Goal: Task Accomplishment & Management: Use online tool/utility

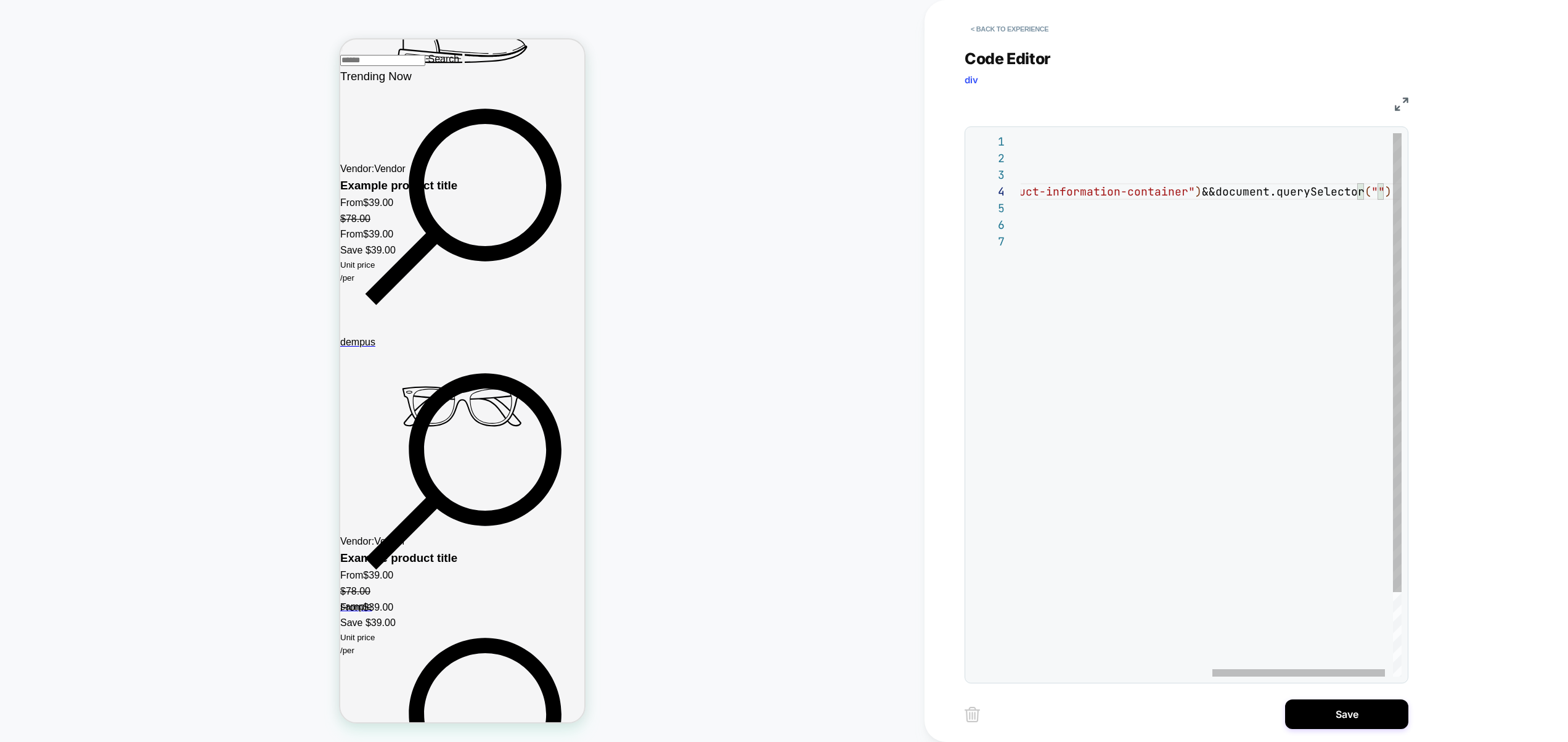
scroll to position [50, 785]
click at [0, 0] on div "// /.shopify-section .reviews-container loomi_api.when ( ( ) => { return docume…" at bounding box center [0, 0] width 0 height 0
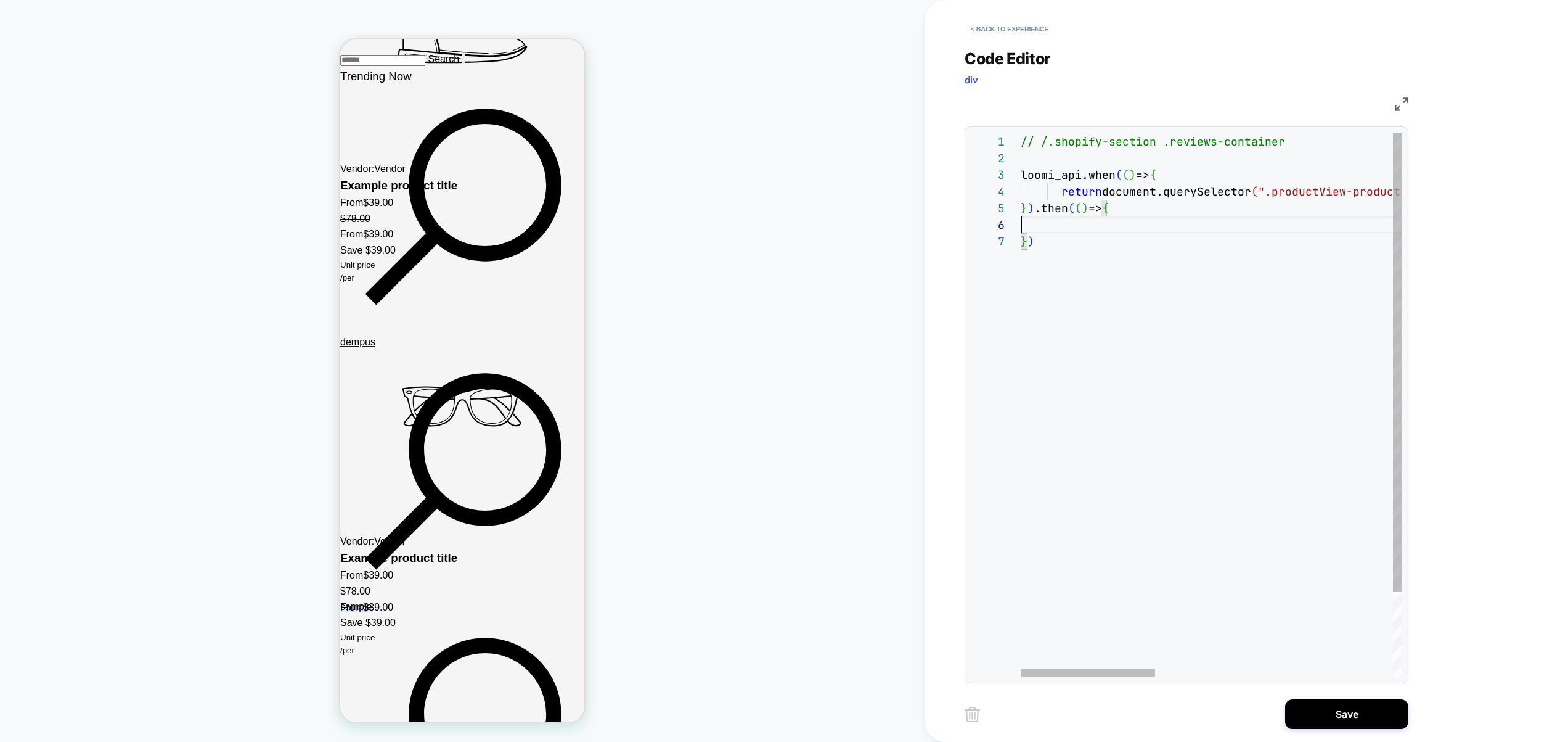
drag, startPoint x: 1267, startPoint y: 232, endPoint x: 1136, endPoint y: 236, distance: 131.1
click at [0, 0] on div "// /.shopify-section .reviews-container loomi_api.when ( ( ) => { return docume…" at bounding box center [0, 0] width 0 height 0
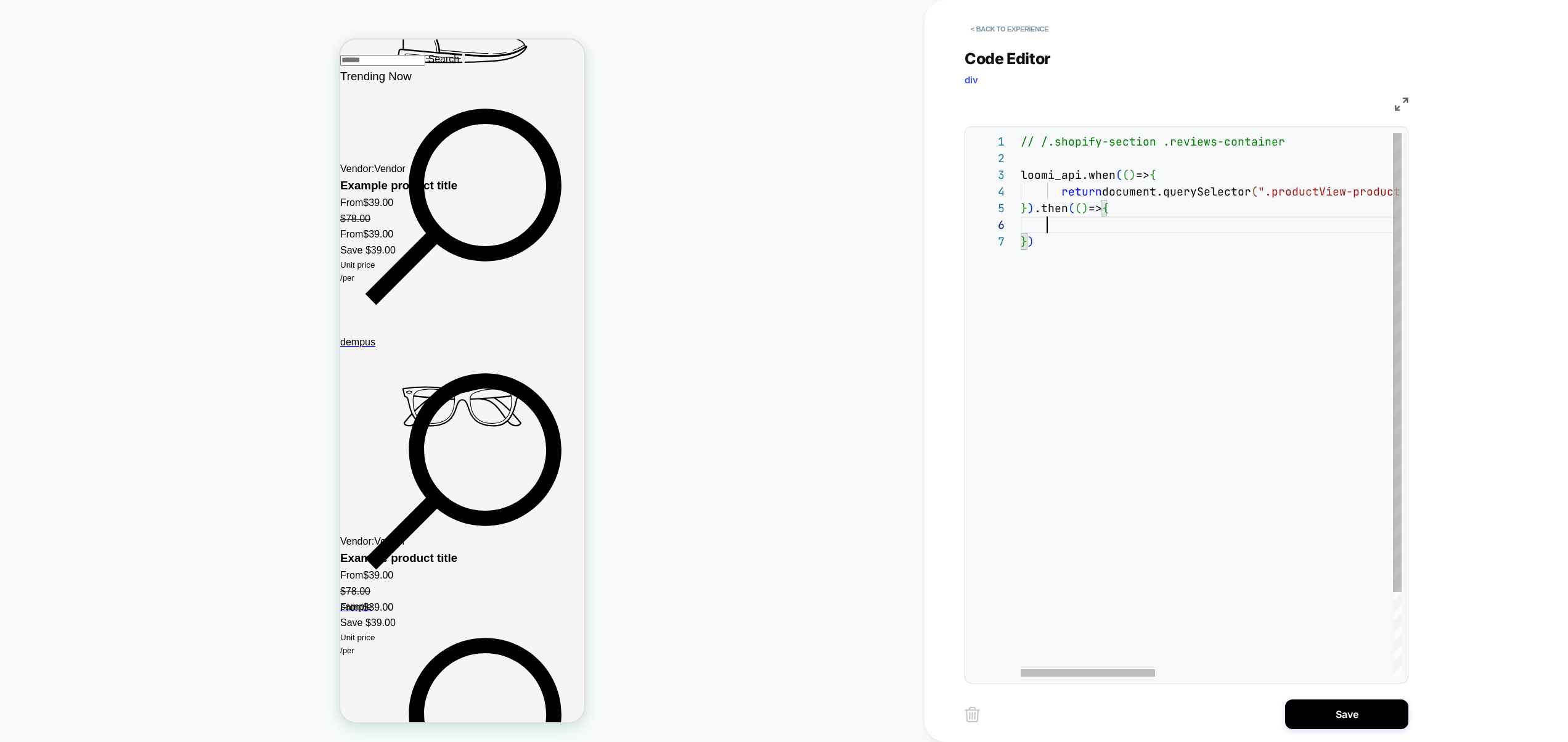
scroll to position [84, 27]
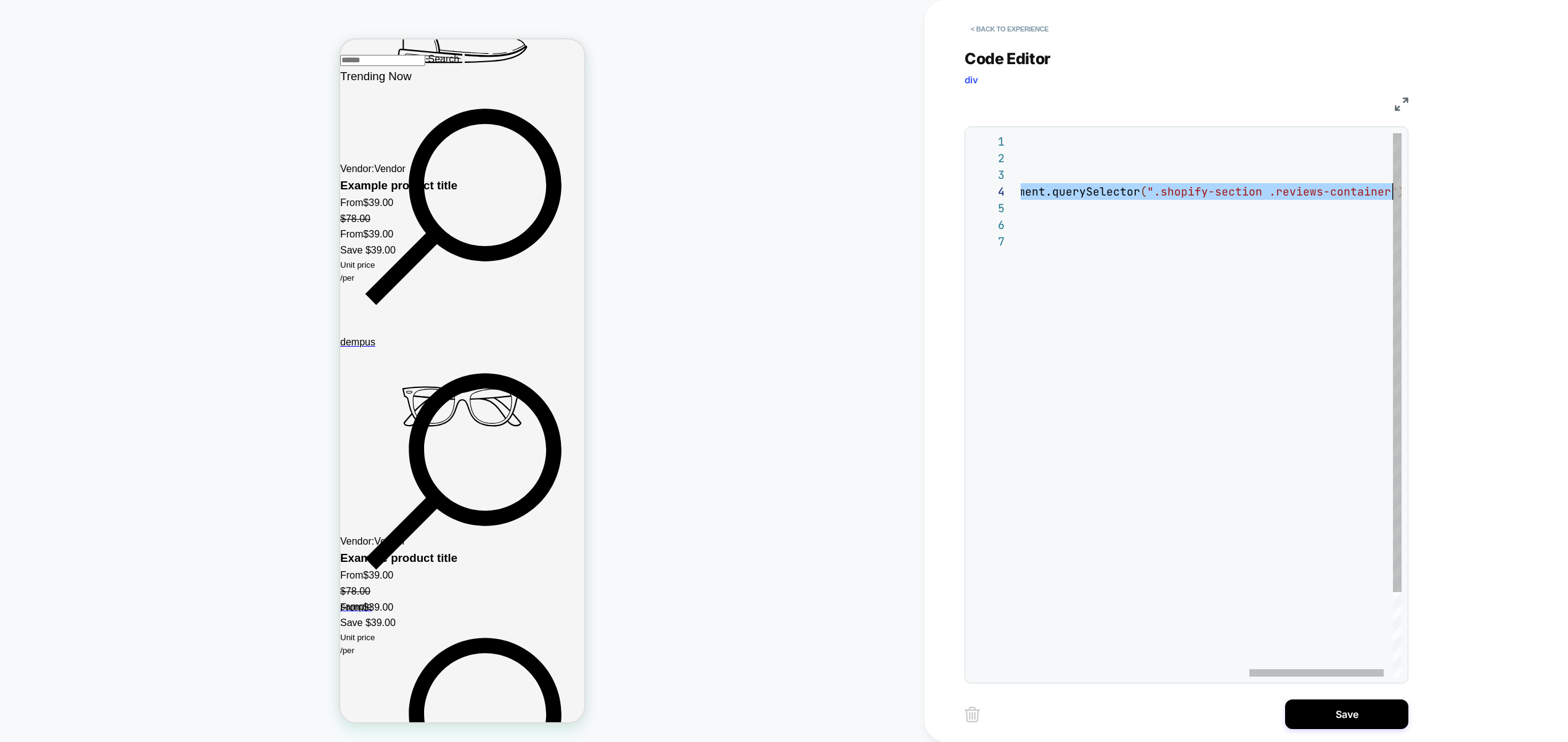
drag, startPoint x: 1111, startPoint y: 195, endPoint x: 1477, endPoint y: 188, distance: 366.1
click at [0, 0] on div "// /.shopify-section .reviews-container loomi_api.when ( ( ) => { return docume…" at bounding box center [0, 0] width 0 height 0
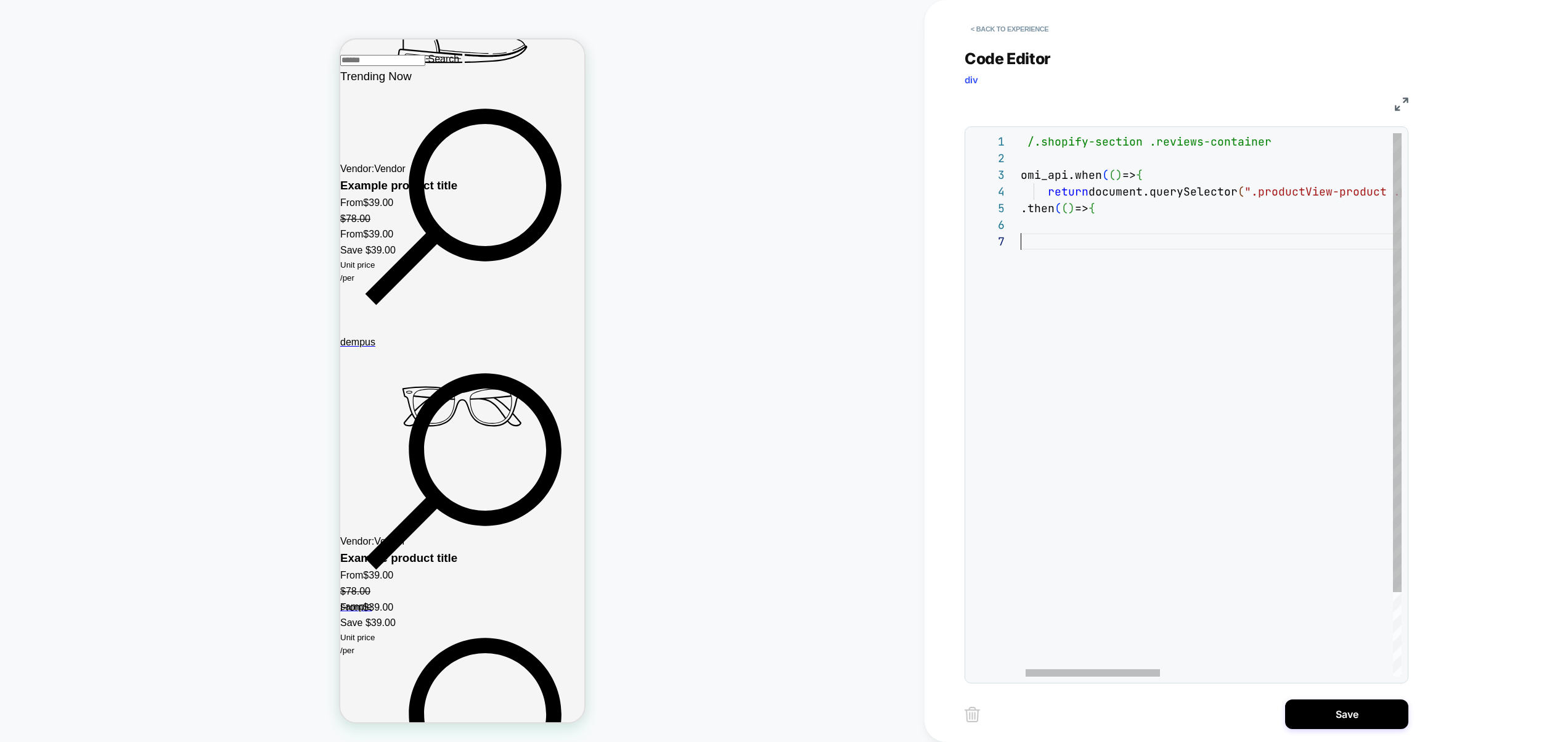
scroll to position [100, 14]
drag, startPoint x: 1015, startPoint y: 240, endPoint x: 1040, endPoint y: 232, distance: 26.2
click at [0, 0] on div "// /.shopify-section .reviews-container loomi_api.when ( ( ) => { return docume…" at bounding box center [0, 0] width 0 height 0
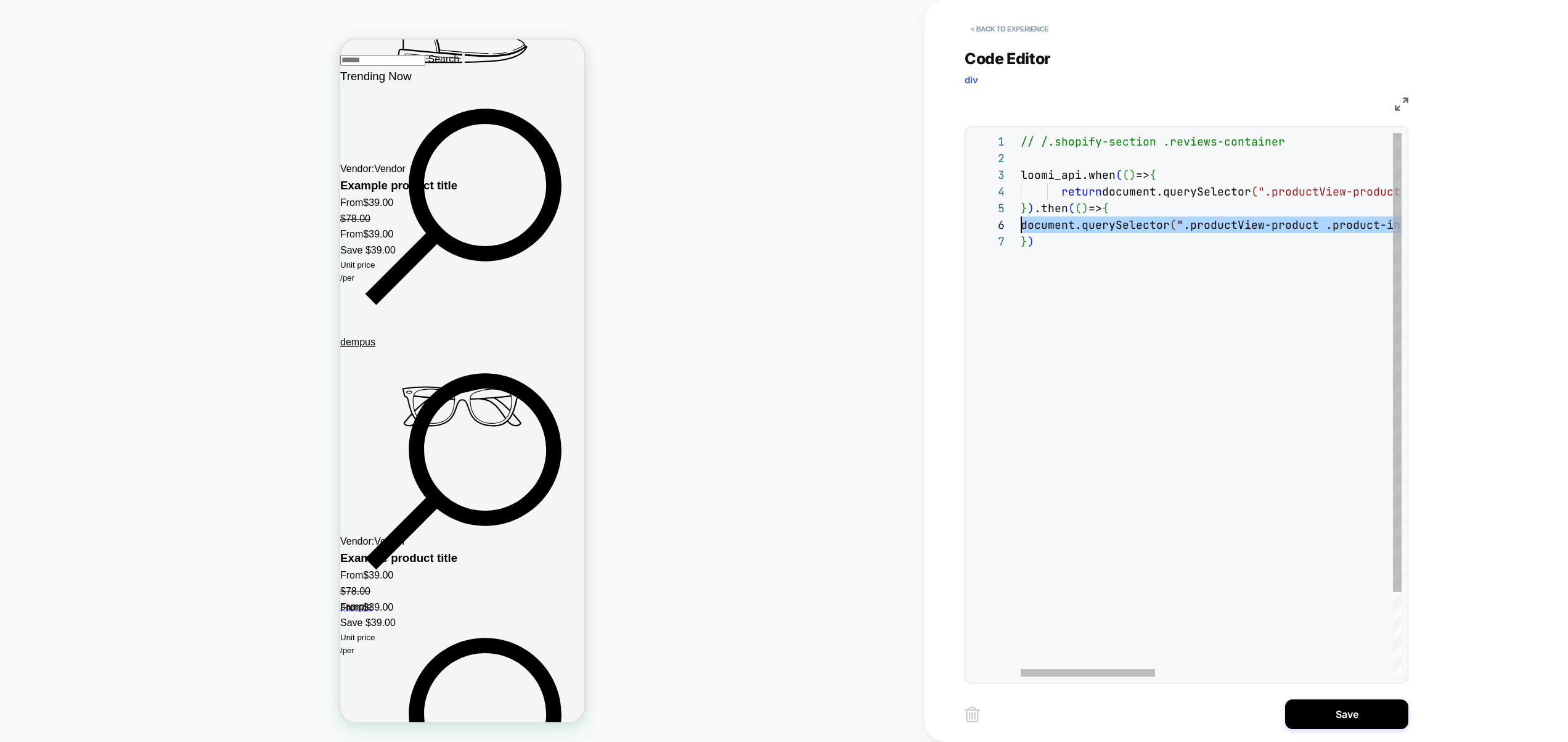
scroll to position [84, 0]
drag, startPoint x: 1098, startPoint y: 223, endPoint x: 1186, endPoint y: 223, distance: 88.0
click at [1009, 219] on div "**********" at bounding box center [1187, 404] width 430 height 543
click at [0, 0] on div "// /.shopify-section .reviews-container loomi_api.when ( ( ) => { return docume…" at bounding box center [0, 0] width 0 height 0
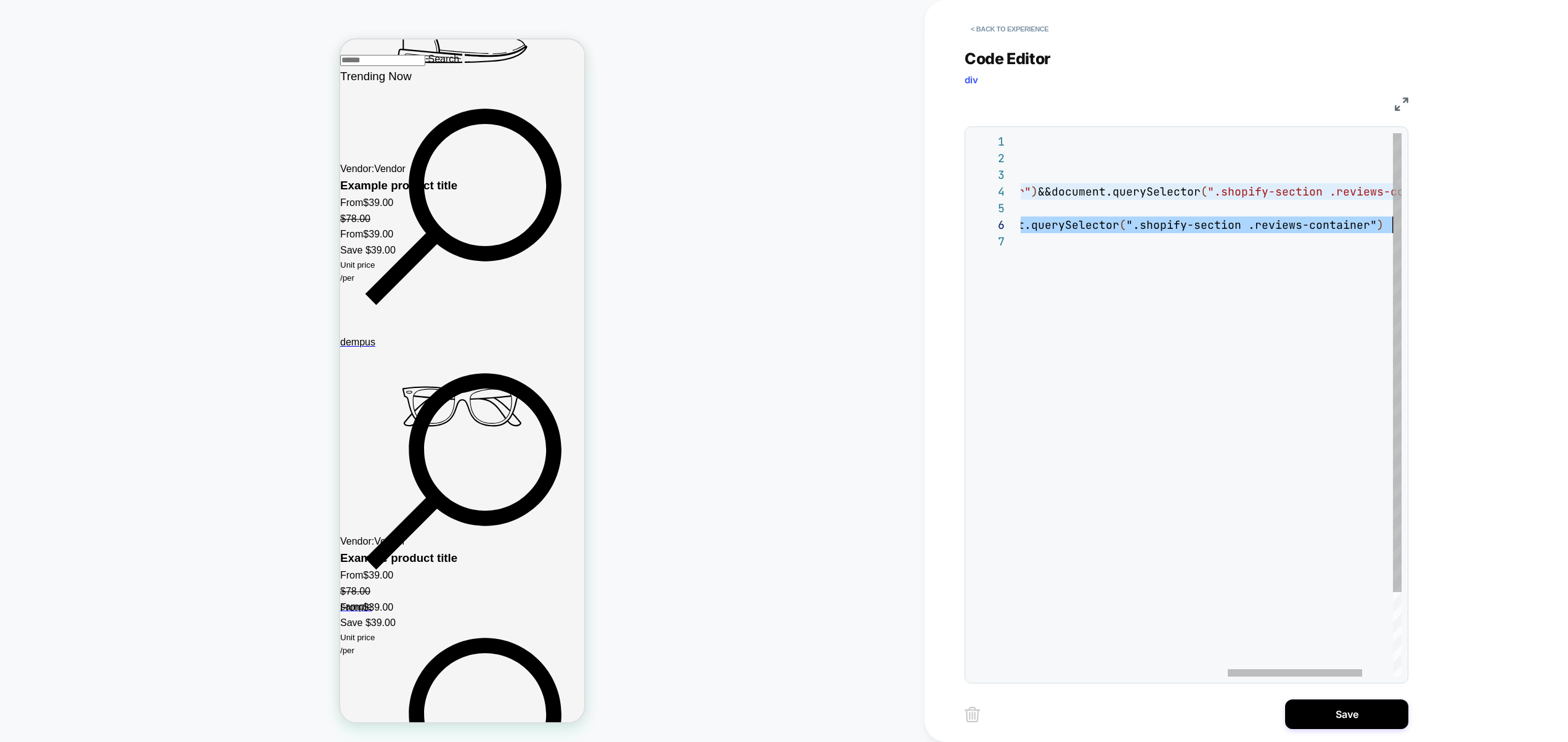
scroll to position [84, 959]
drag, startPoint x: 1412, startPoint y: 223, endPoint x: 1341, endPoint y: 225, distance: 71.0
click at [0, 0] on div "// /.shopify-section .reviews-container loomi_api.when ( ( ) => { return docume…" at bounding box center [0, 0] width 0 height 0
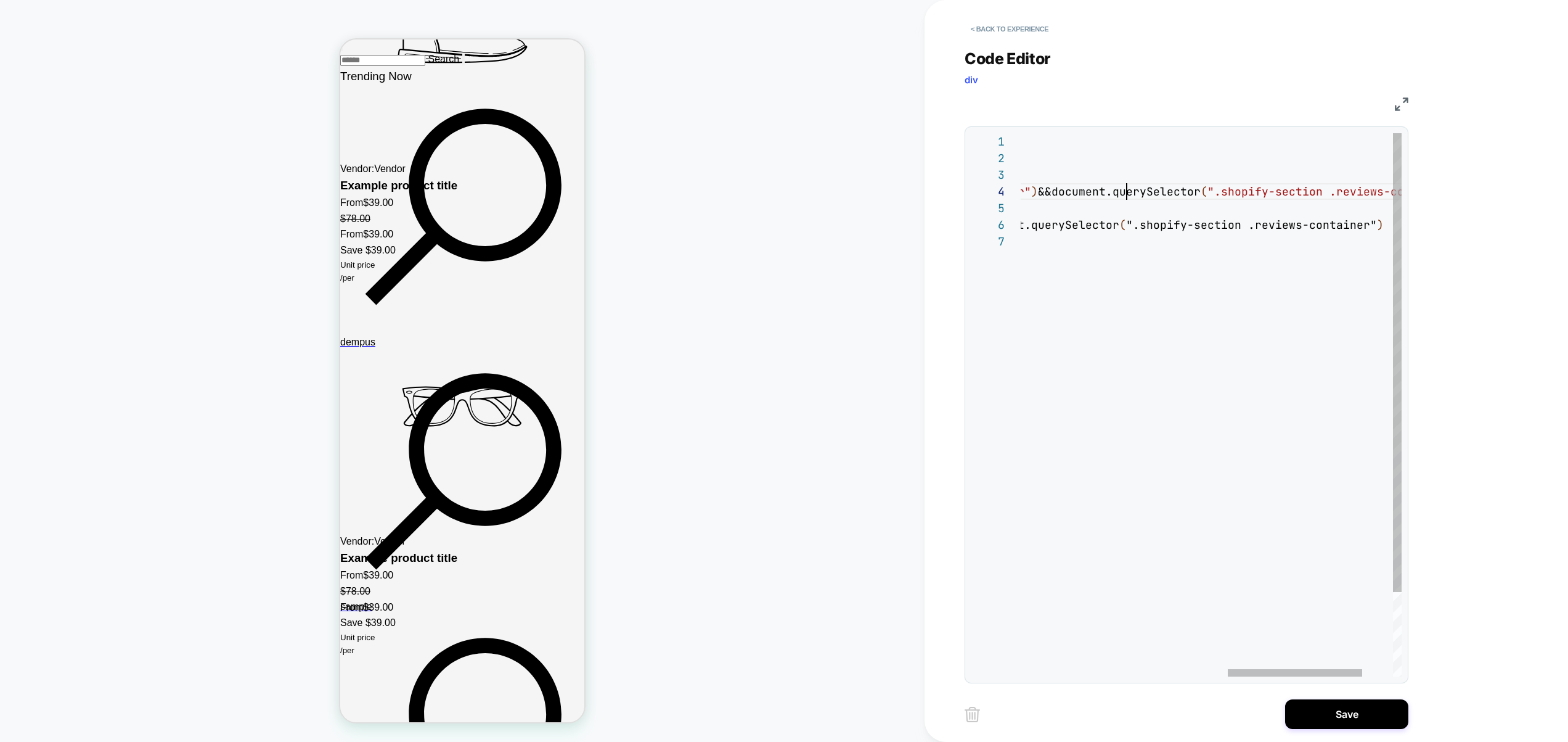
click at [0, 0] on div "// /.shopify-section .reviews-container loomi_api.when ( ( ) => { return docume…" at bounding box center [0, 0] width 0 height 0
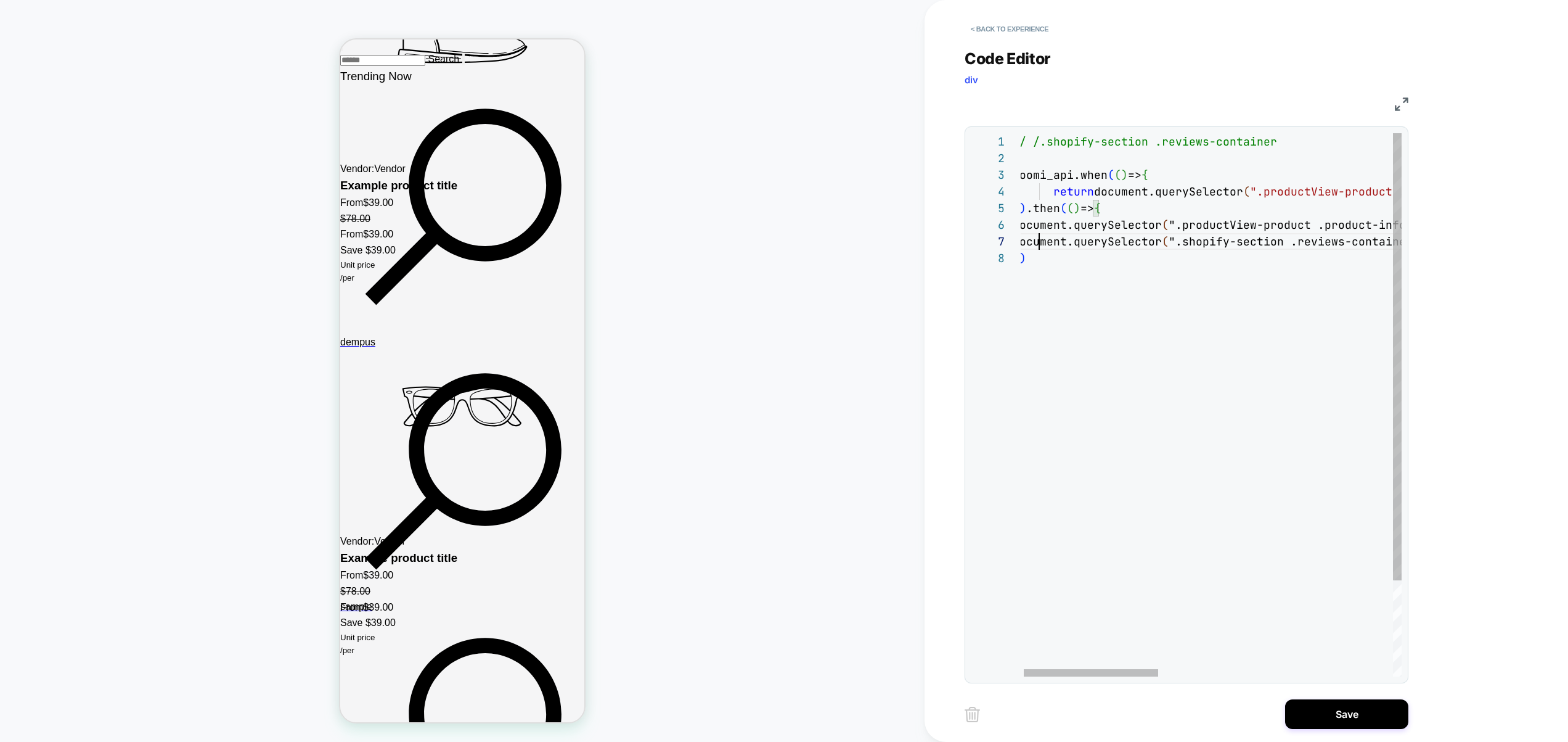
scroll to position [100, 27]
click at [0, 0] on div "// /.shopify-section .reviews-container loomi_api.when ( ( ) => { return docume…" at bounding box center [0, 0] width 0 height 0
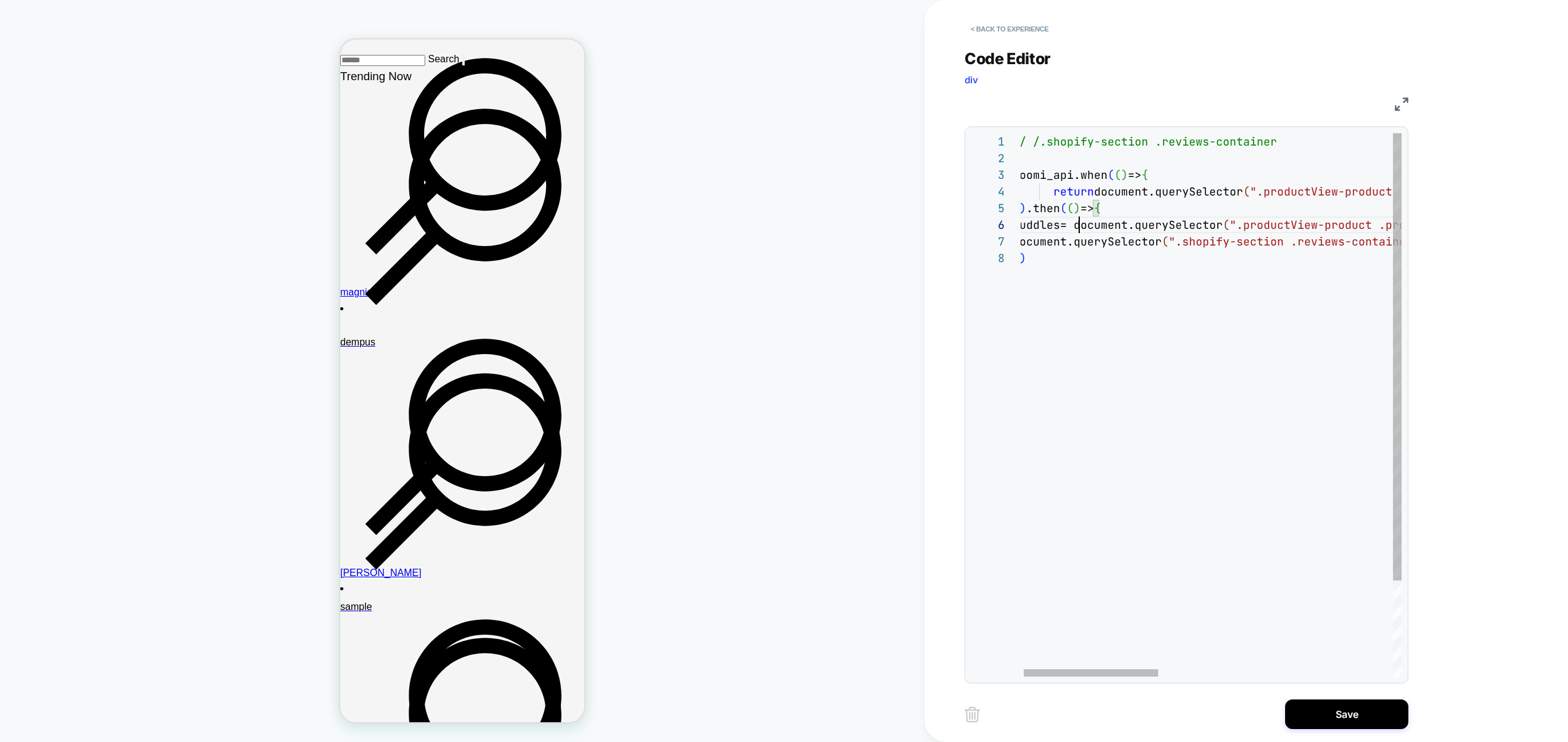
scroll to position [84, 73]
click at [0, 0] on div "// /.shopify-section .reviews-container loomi_api.when ( ( ) => { return docume…" at bounding box center [0, 0] width 0 height 0
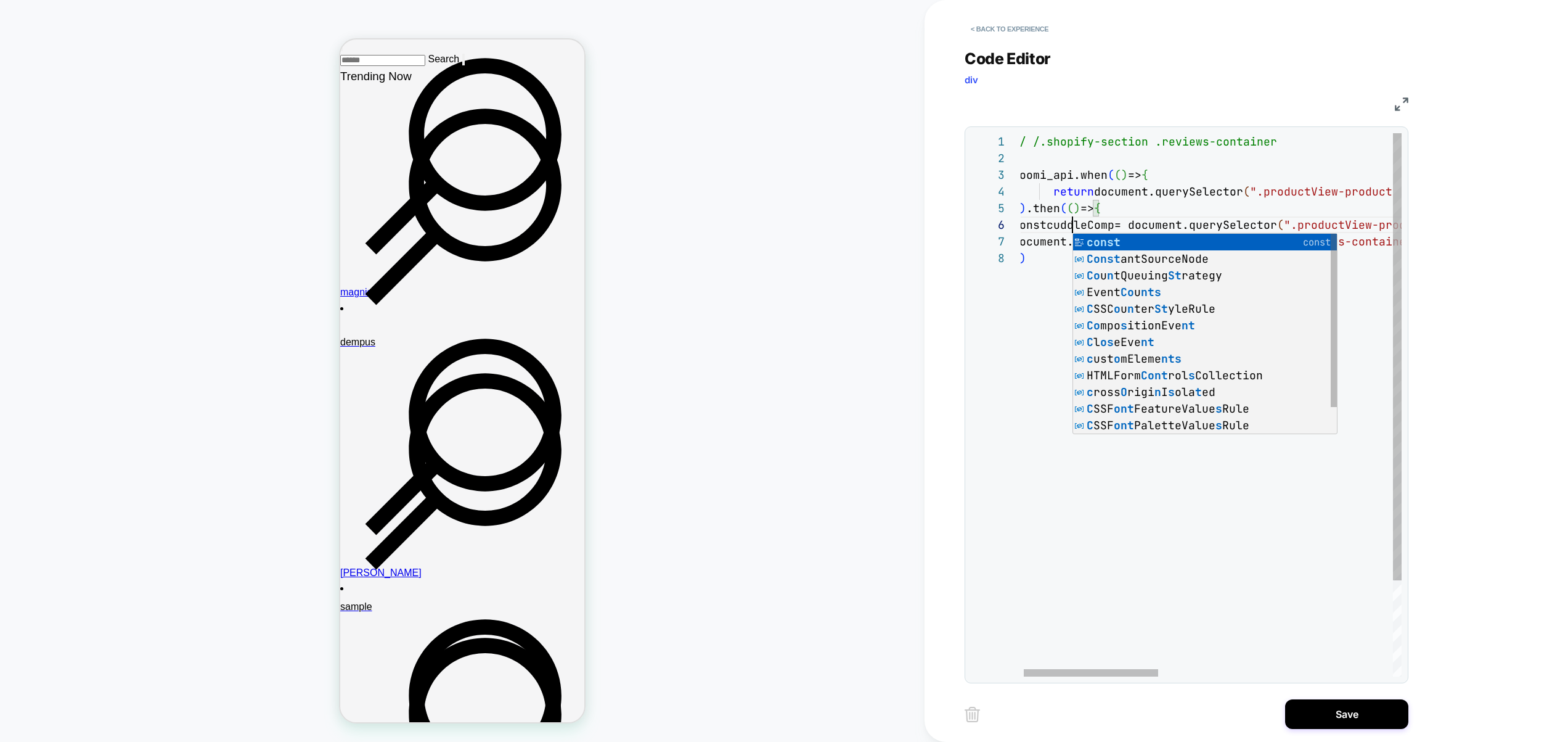
scroll to position [84, 66]
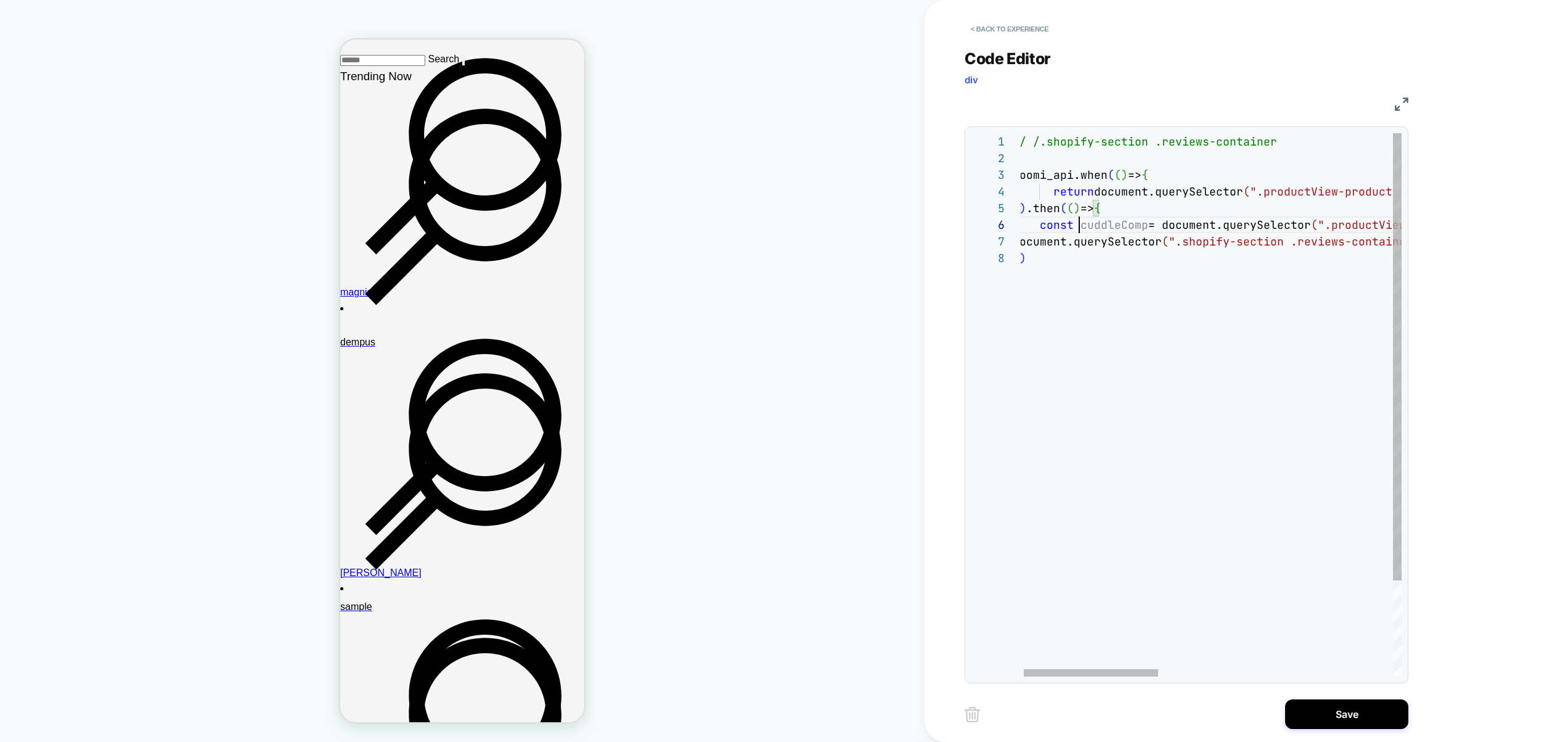
drag, startPoint x: 1041, startPoint y: 238, endPoint x: 1092, endPoint y: 258, distance: 54.8
click at [0, 0] on div "// /.shopify-section .reviews-container loomi_api.when ( ( ) => { return docume…" at bounding box center [0, 0] width 0 height 0
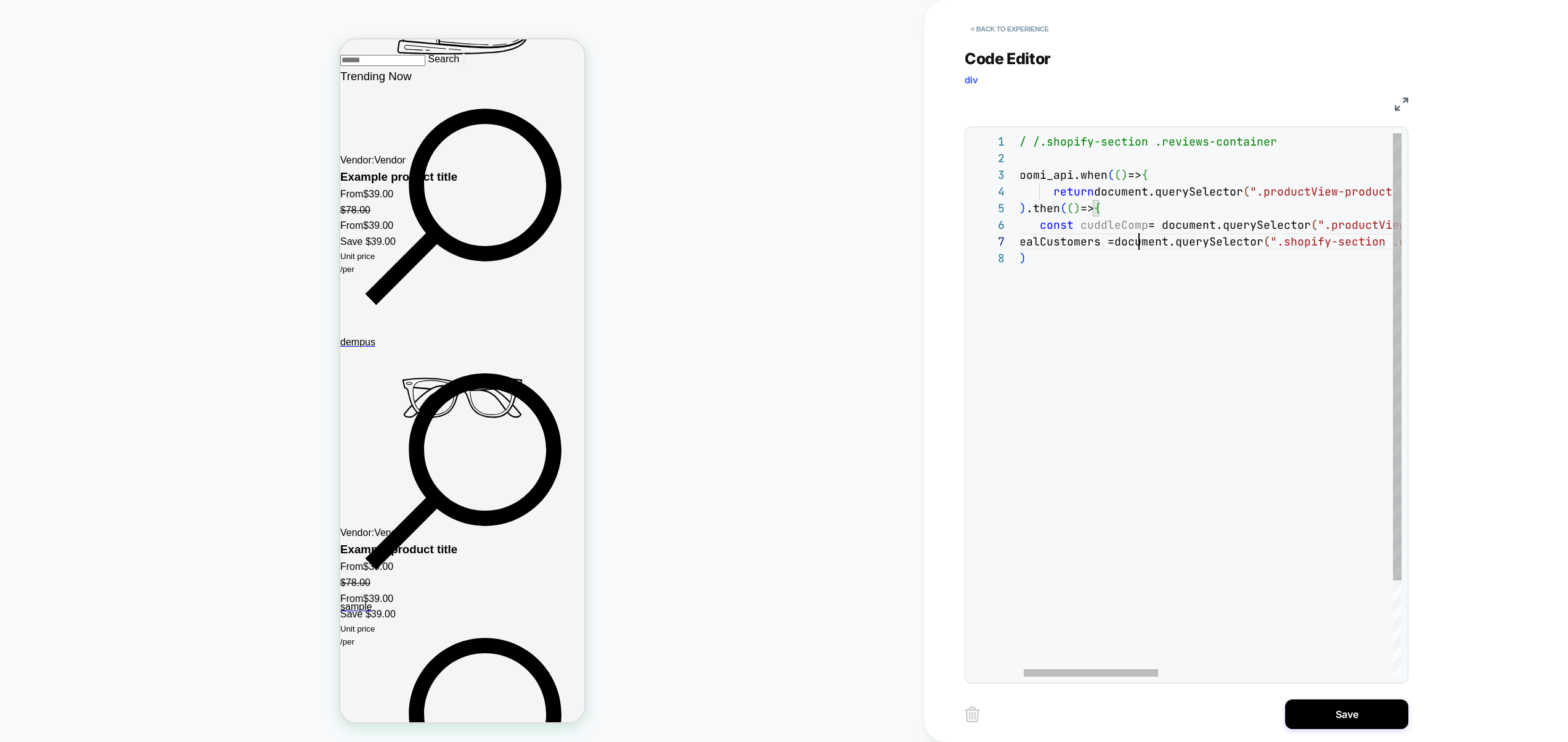
scroll to position [100, 133]
click at [0, 0] on div "// /.shopify-section .reviews-container loomi_api.when ( ( ) => { return docume…" at bounding box center [0, 0] width 0 height 0
drag, startPoint x: 1040, startPoint y: 240, endPoint x: 1567, endPoint y: 182, distance: 530.2
click at [0, 0] on div "// /.shopify-section .reviews-container loomi_api.when ( ( ) => { return docume…" at bounding box center [0, 0] width 0 height 0
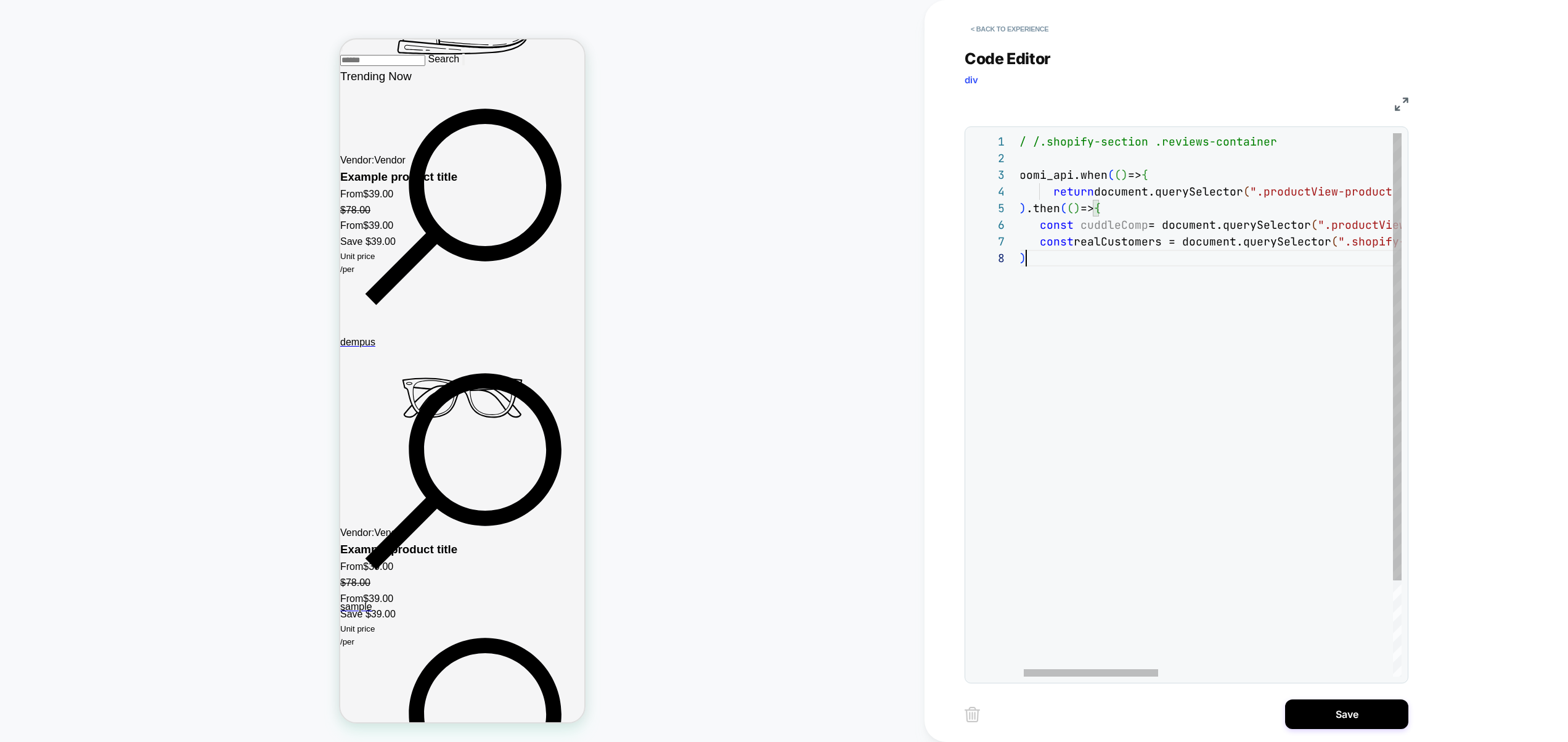
drag, startPoint x: 1110, startPoint y: 319, endPoint x: 920, endPoint y: 88, distance: 299.1
click at [0, 0] on div "// /.shopify-section .reviews-container loomi_api.when ( ( ) => { return docume…" at bounding box center [0, 0] width 0 height 0
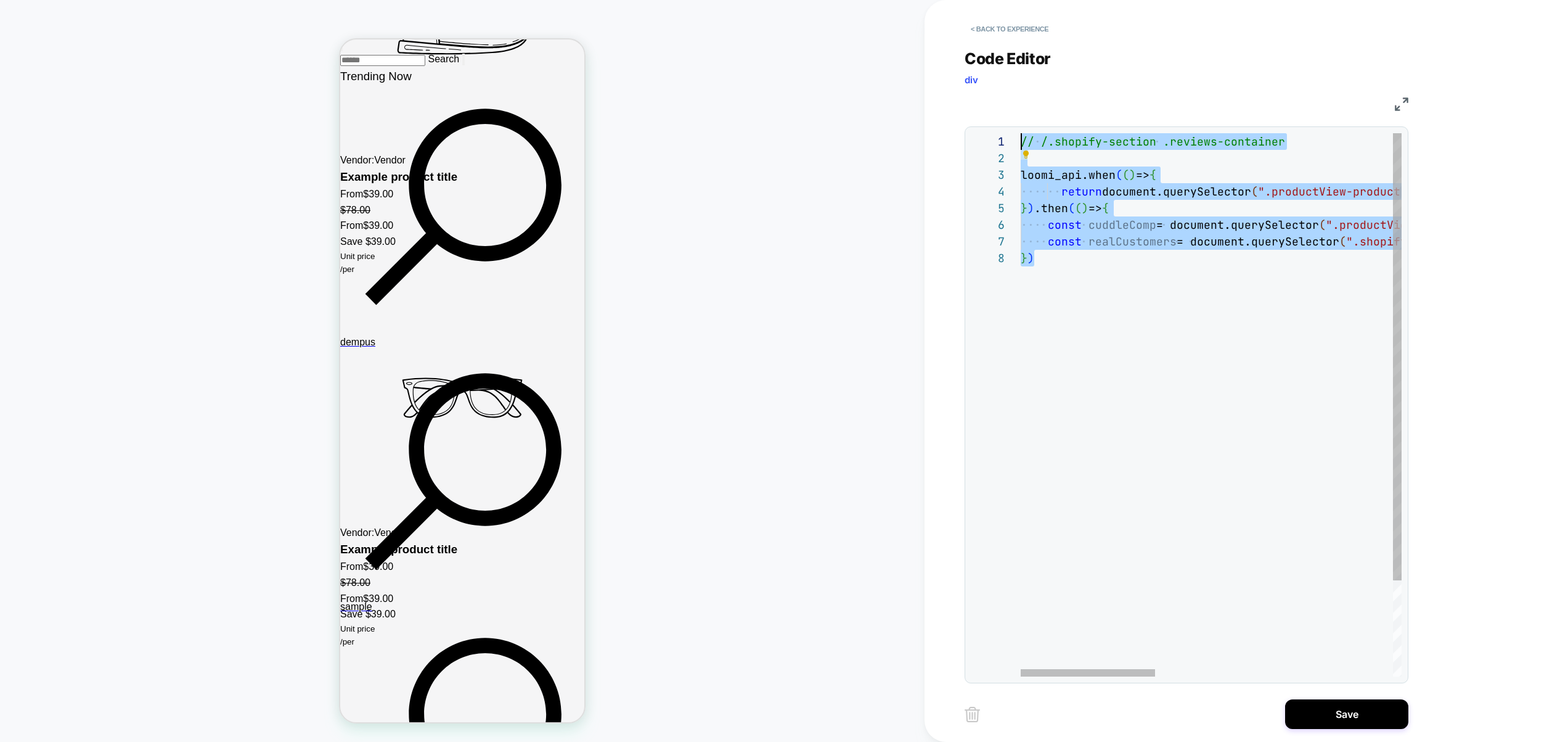
click at [0, 0] on div "// /.shopify-section .reviews-container loomi_api.when ( ( ) => { return docume…" at bounding box center [0, 0] width 0 height 0
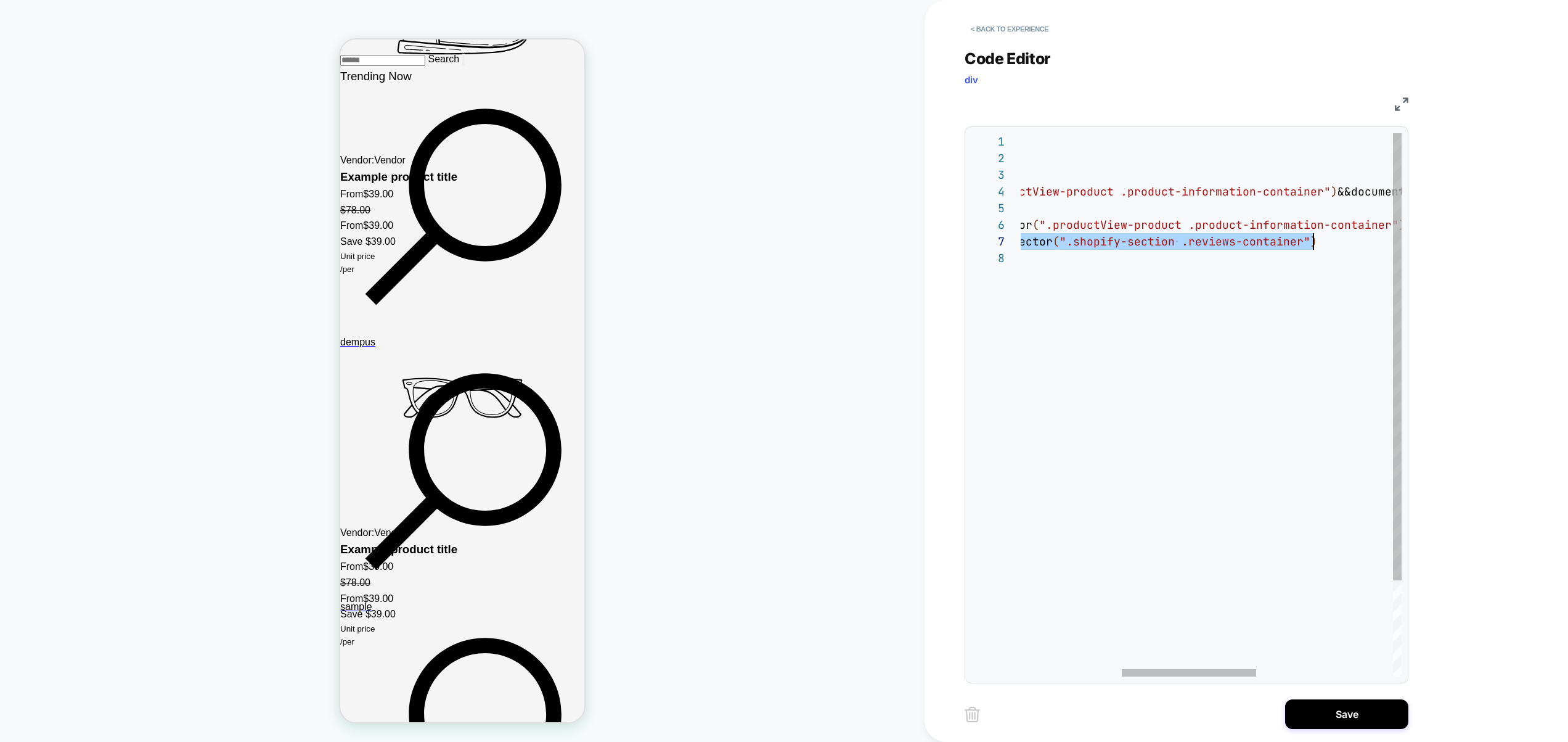
drag, startPoint x: 1256, startPoint y: 238, endPoint x: 1390, endPoint y: 238, distance: 134.0
click at [0, 0] on div "// /.shopify-section .reviews-container loomi_api.when ( ( ) => { return docume…" at bounding box center [0, 0] width 0 height 0
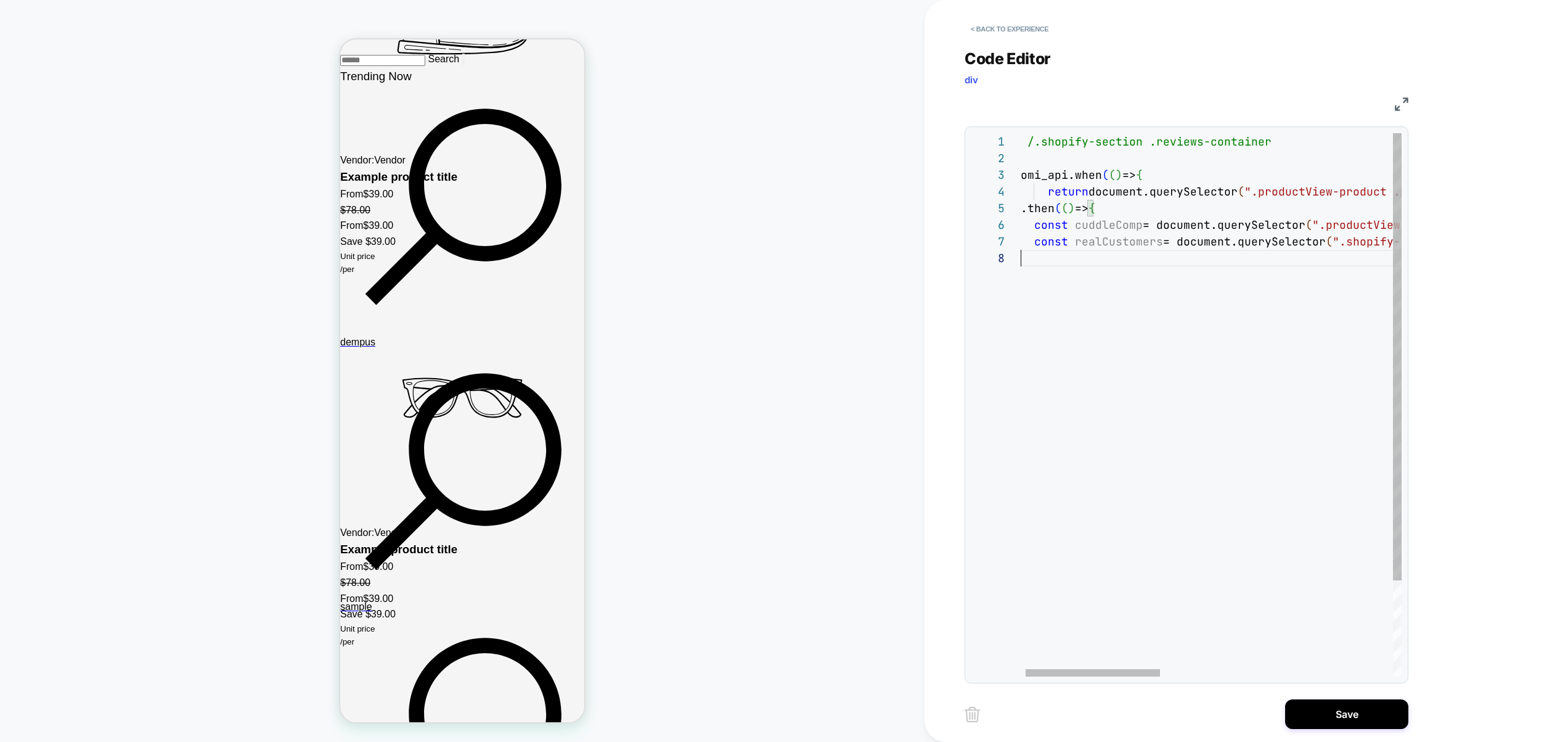
scroll to position [0, 0]
drag, startPoint x: 1258, startPoint y: 359, endPoint x: 802, endPoint y: 71, distance: 539.3
click at [0, 0] on div "// /.shopify-section .reviews-container loomi_api.when ( ( ) => { return docume…" at bounding box center [0, 0] width 0 height 0
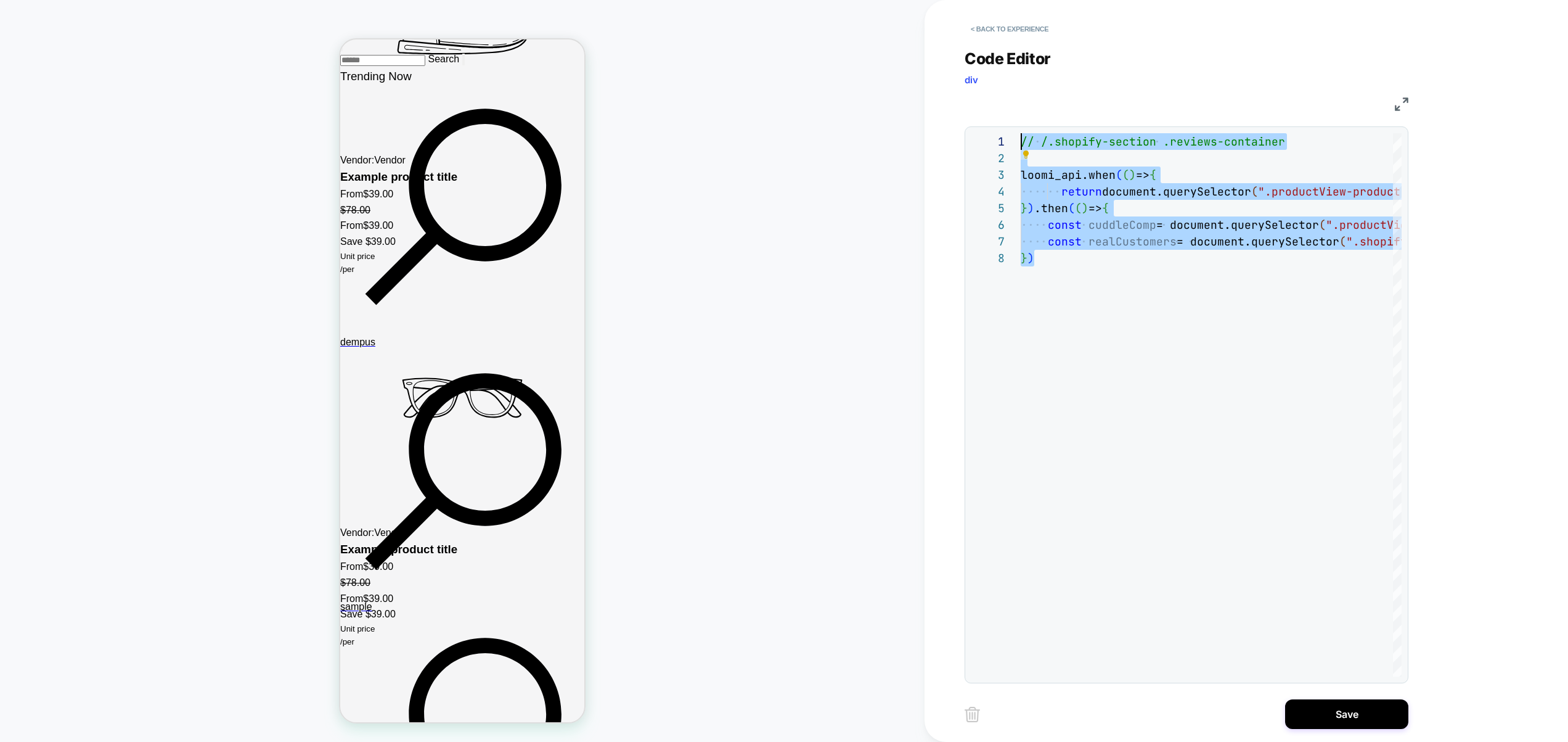
click at [0, 0] on div "// /.shopify-section .reviews-container loomi_api.when ( ( ) => { return docume…" at bounding box center [0, 0] width 0 height 0
type textarea "***"
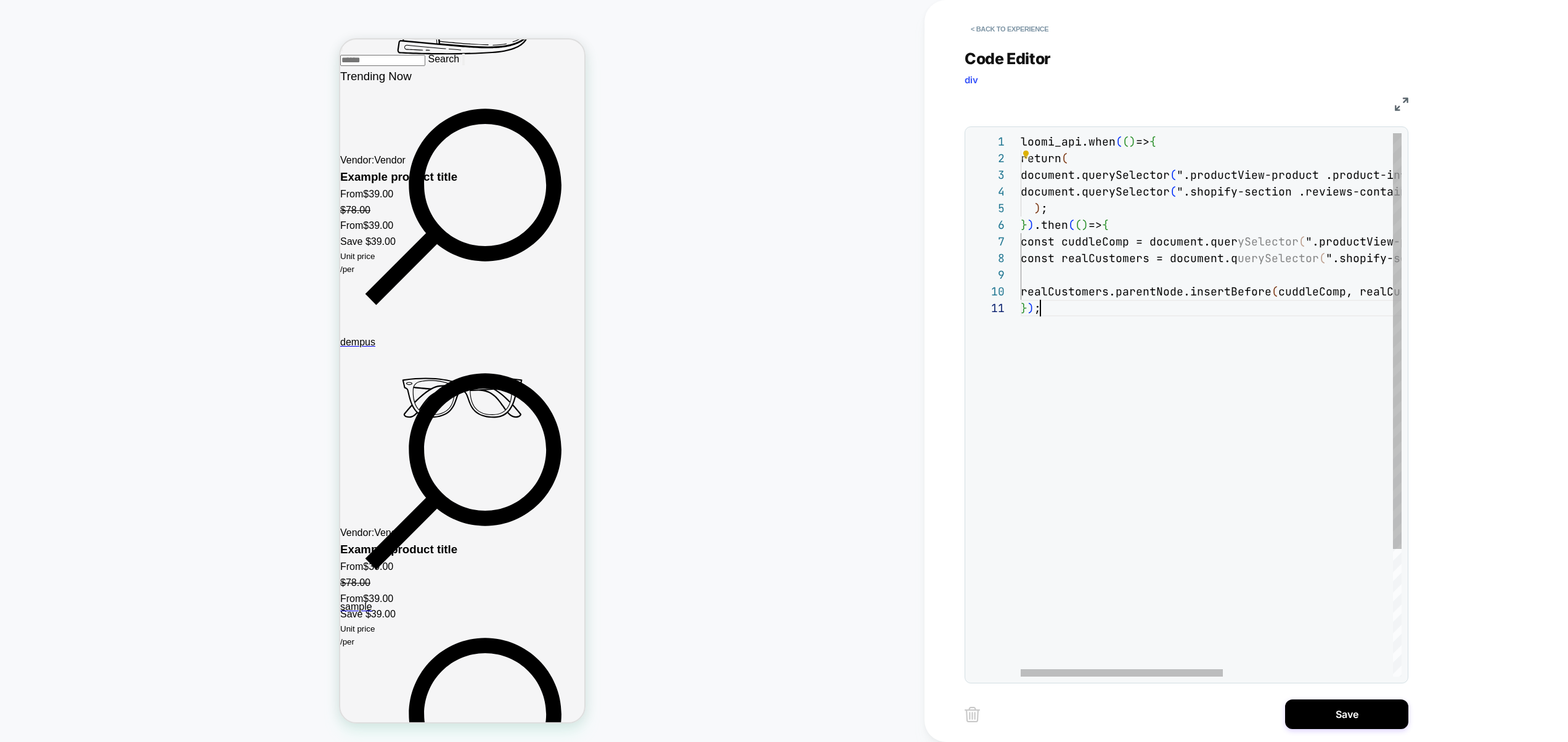
scroll to position [0, 19]
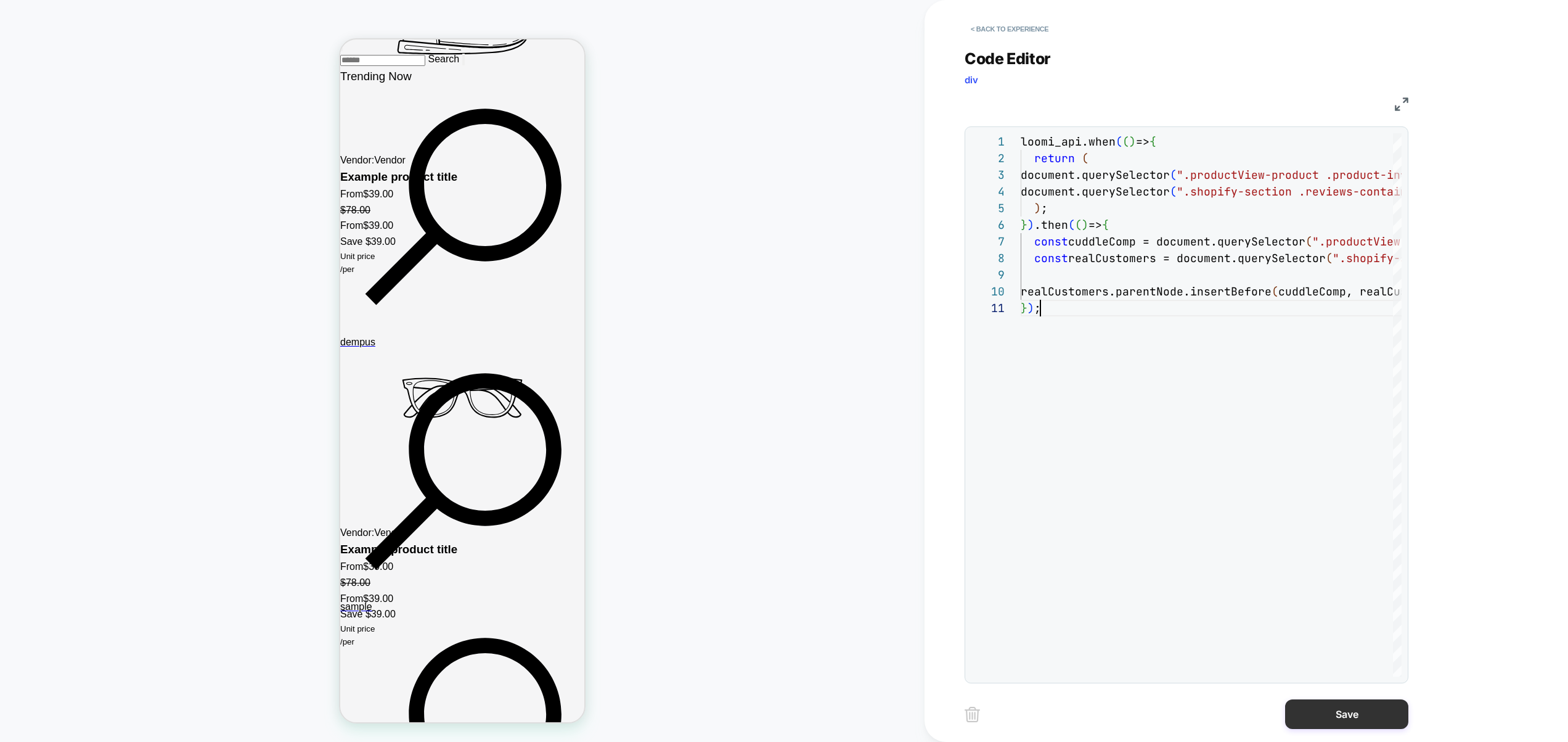
click at [1343, 713] on button "Save" at bounding box center [1347, 714] width 123 height 29
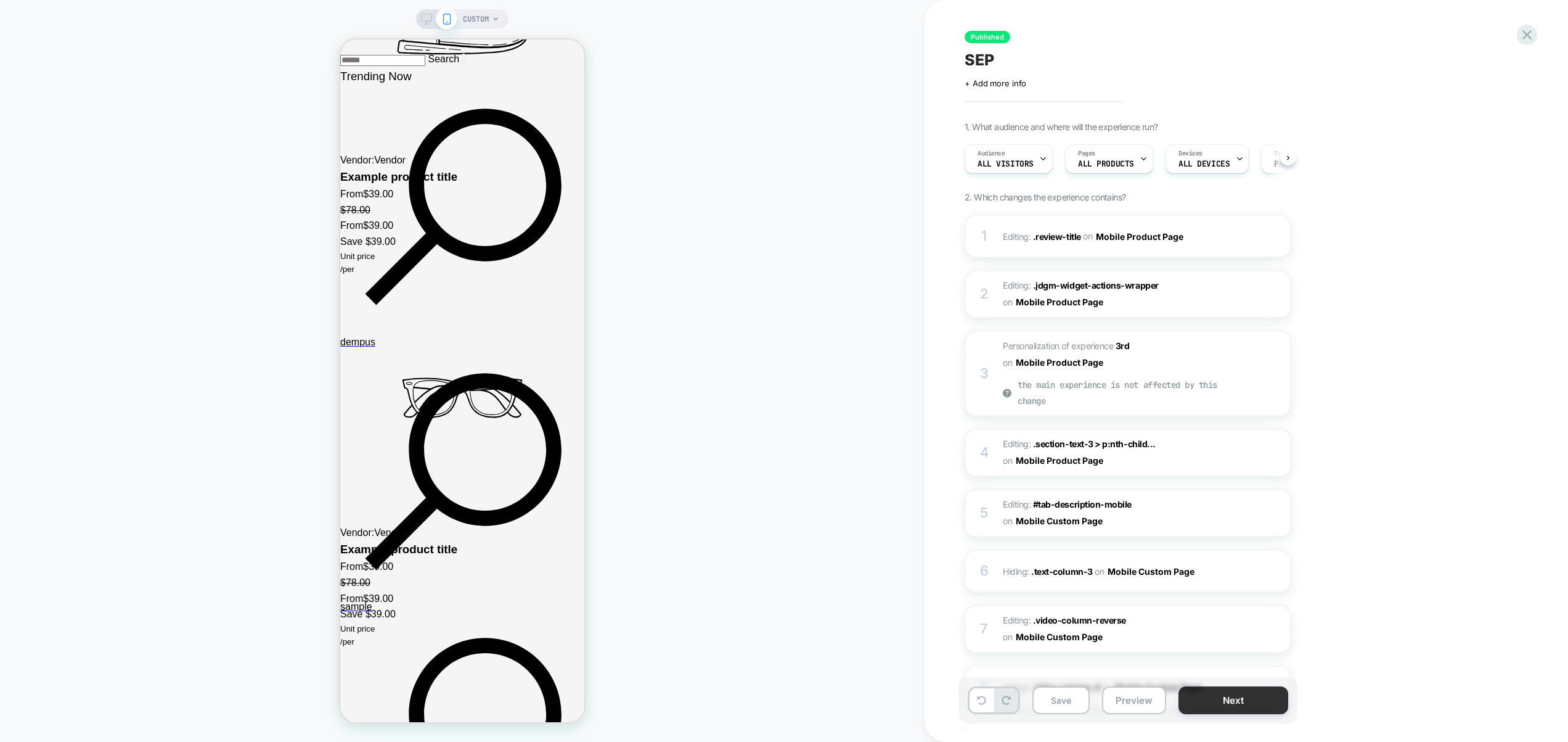
scroll to position [2145, 0]
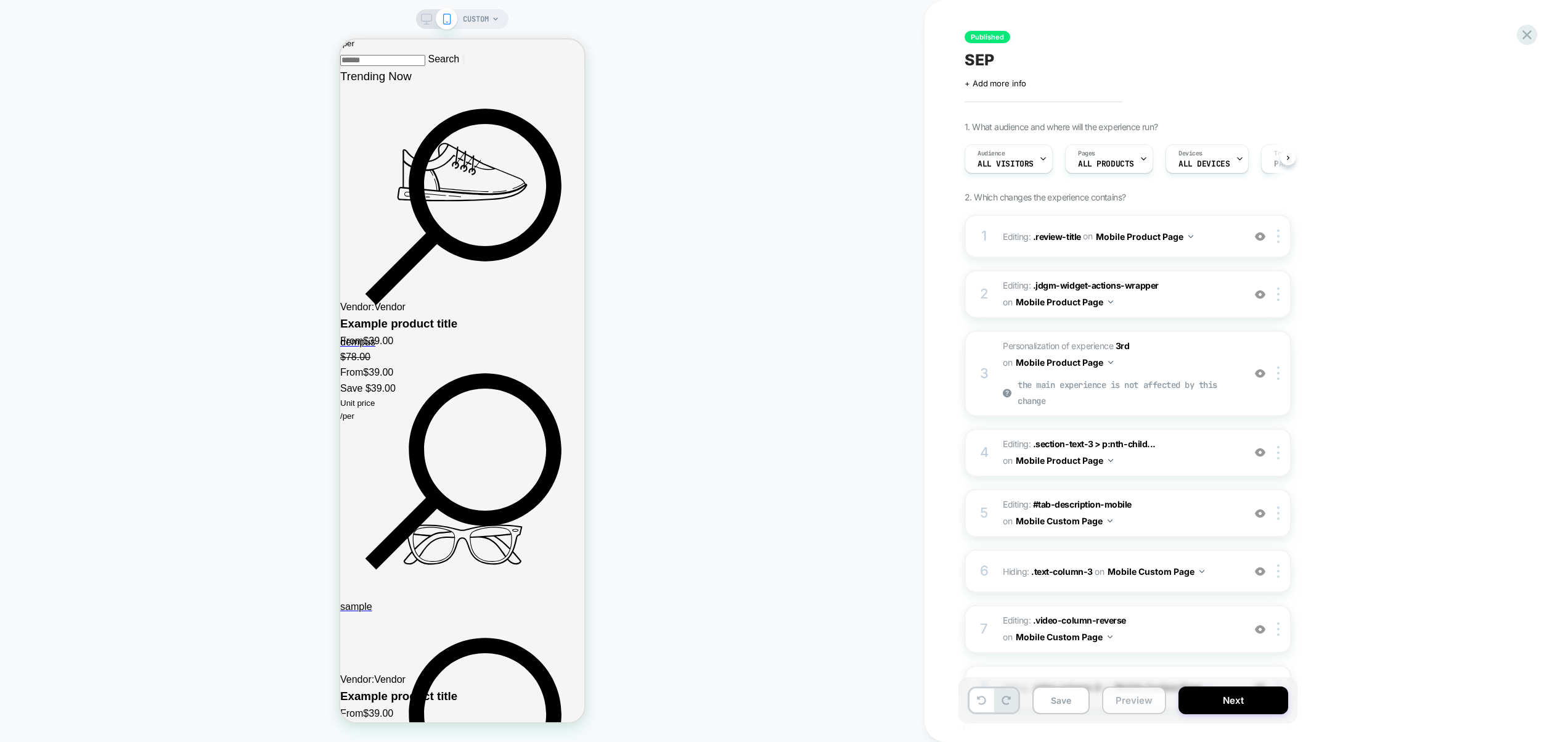
click at [1133, 698] on button "Preview" at bounding box center [1134, 700] width 64 height 28
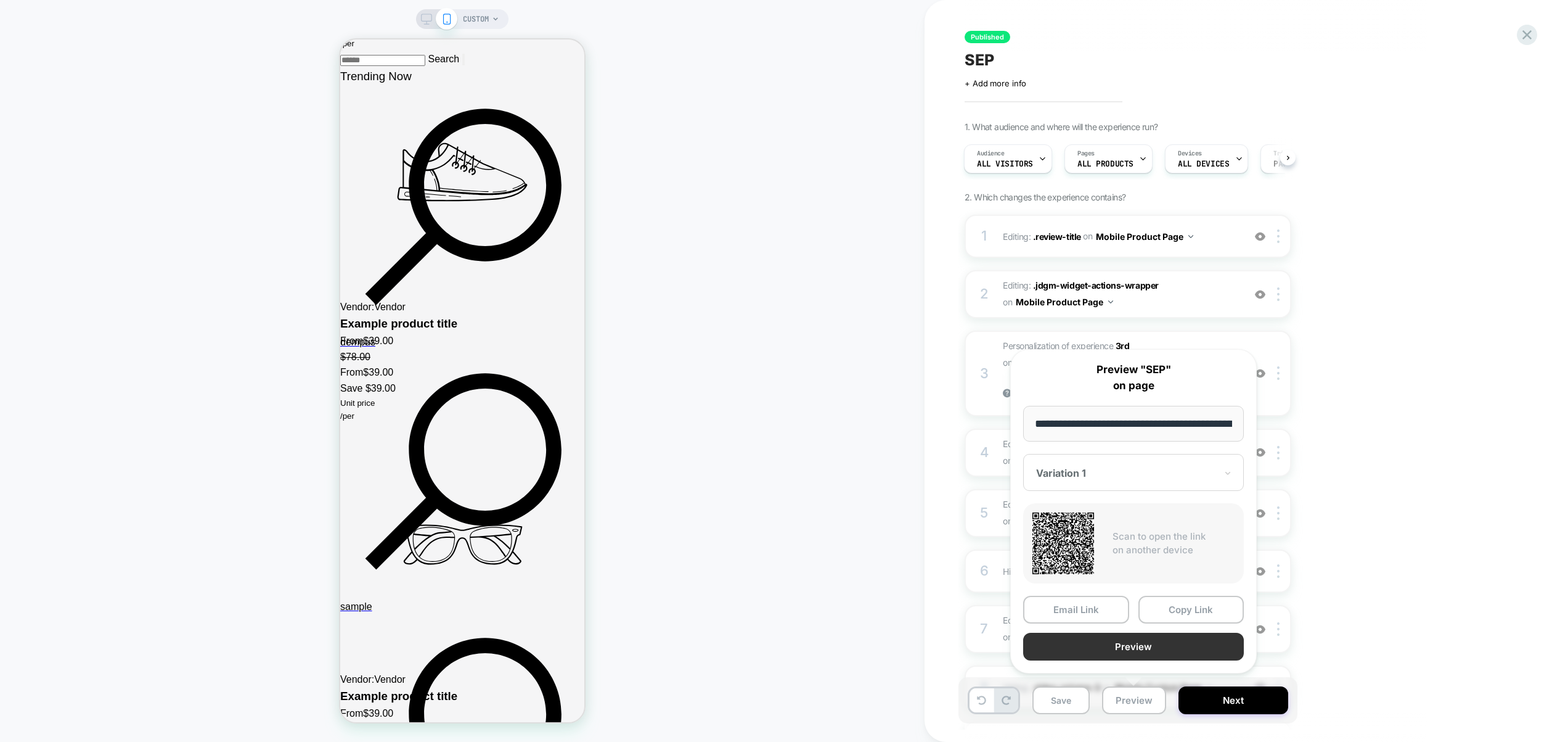
scroll to position [0, 479]
click at [1133, 645] on button "Preview" at bounding box center [1133, 647] width 220 height 28
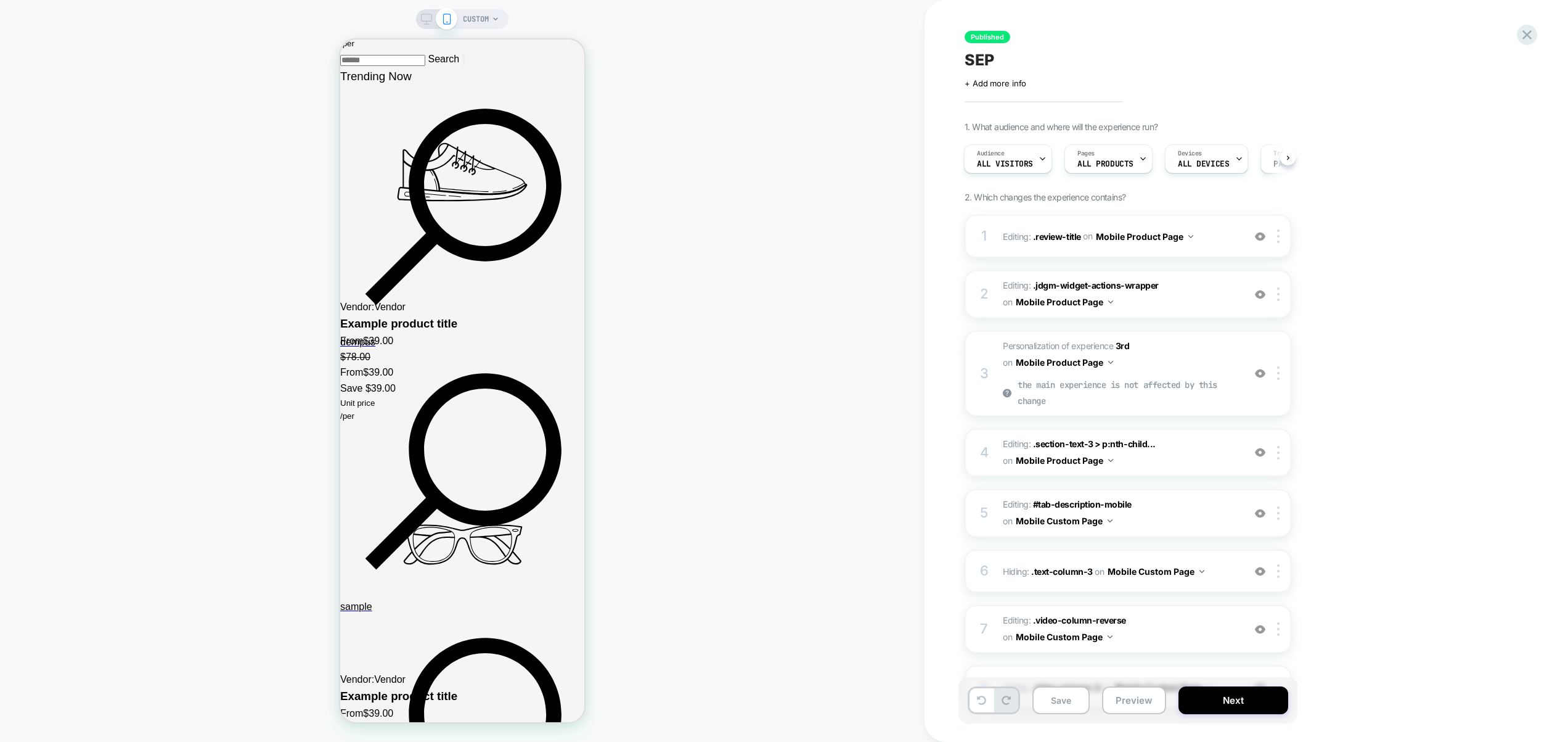
scroll to position [569, 0]
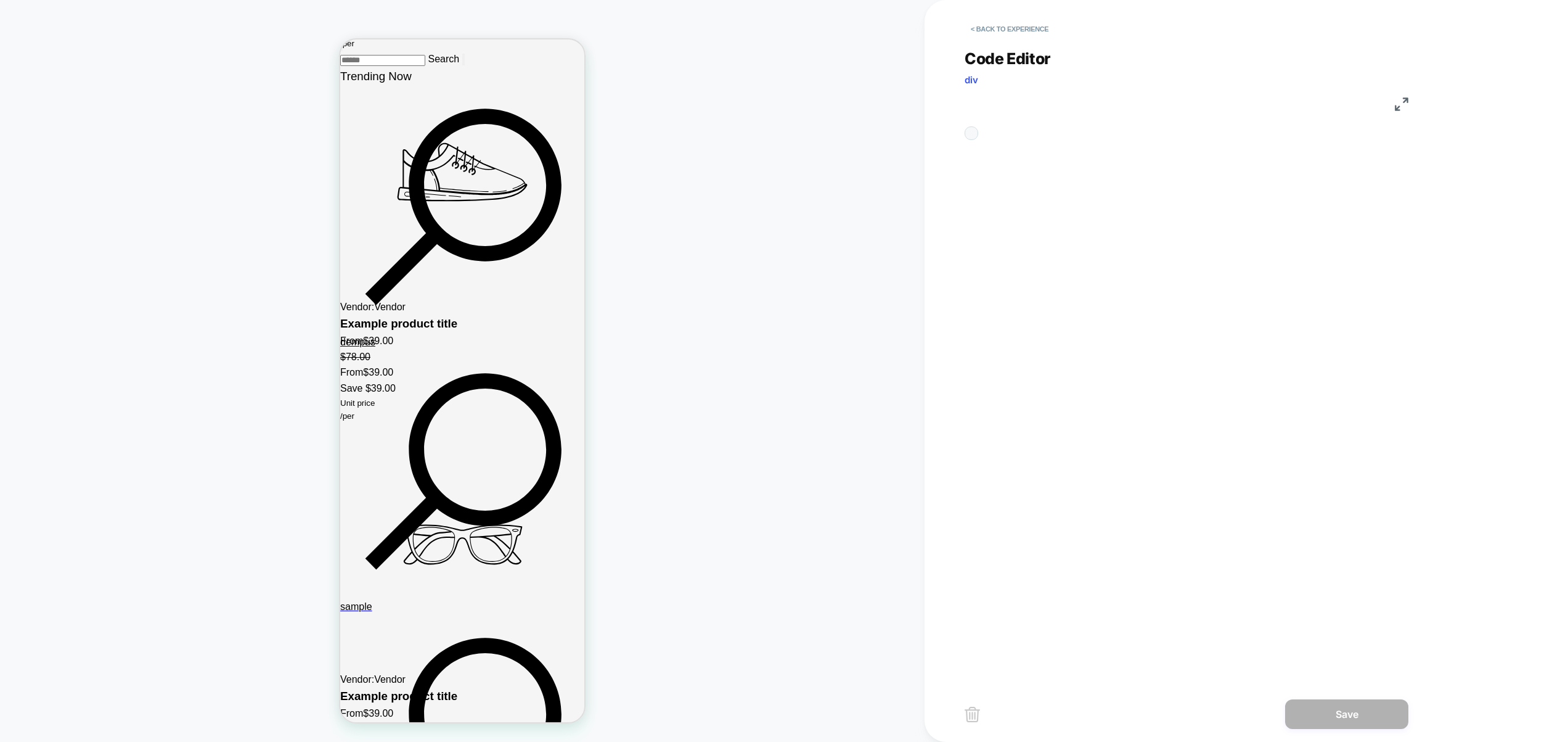
scroll to position [166, 0]
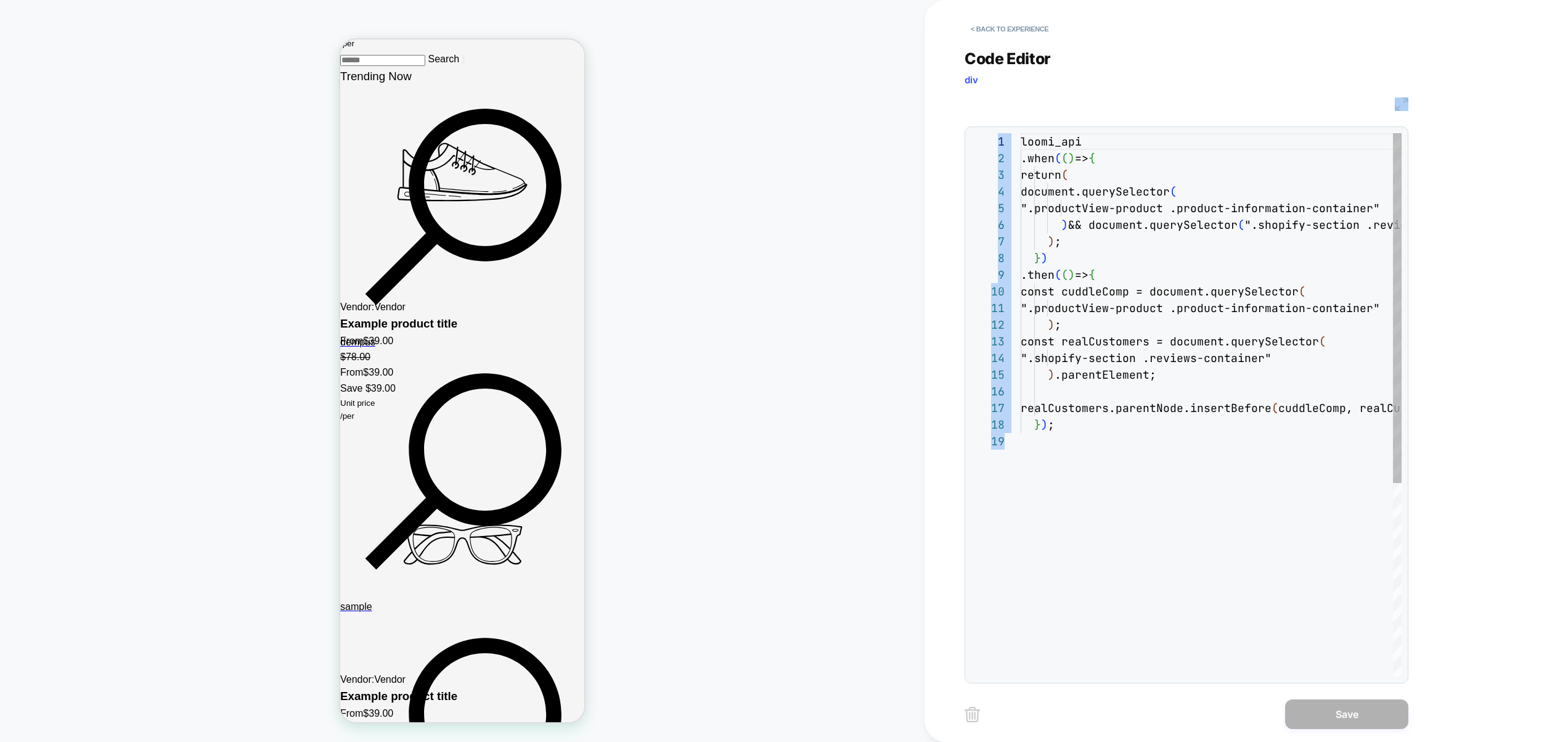
click at [1140, 230] on div "**********" at bounding box center [1187, 359] width 444 height 650
click at [1021, 141] on span "loomi_api" at bounding box center [1051, 141] width 61 height 14
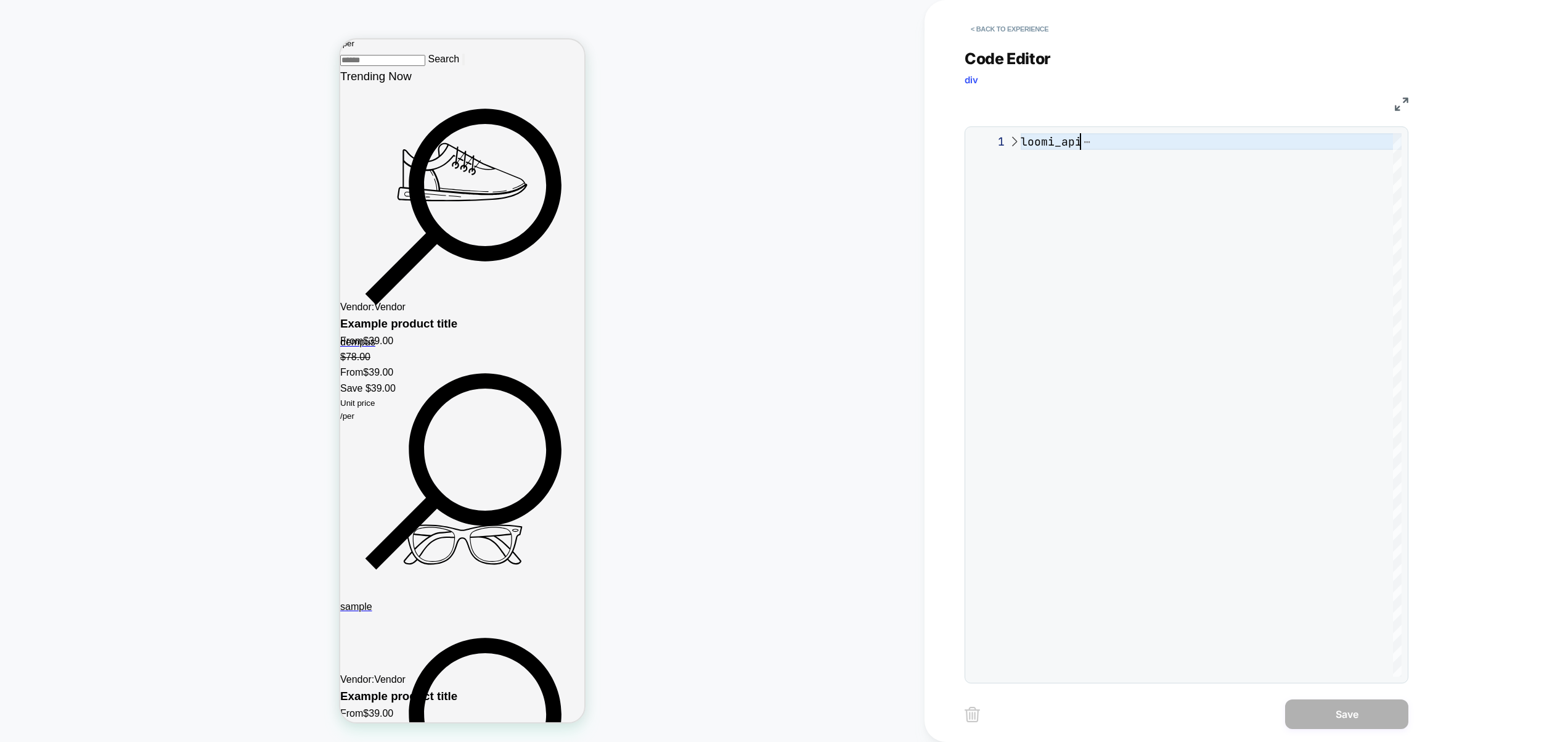
scroll to position [0, 59]
click at [1009, 140] on div at bounding box center [1013, 141] width 16 height 16
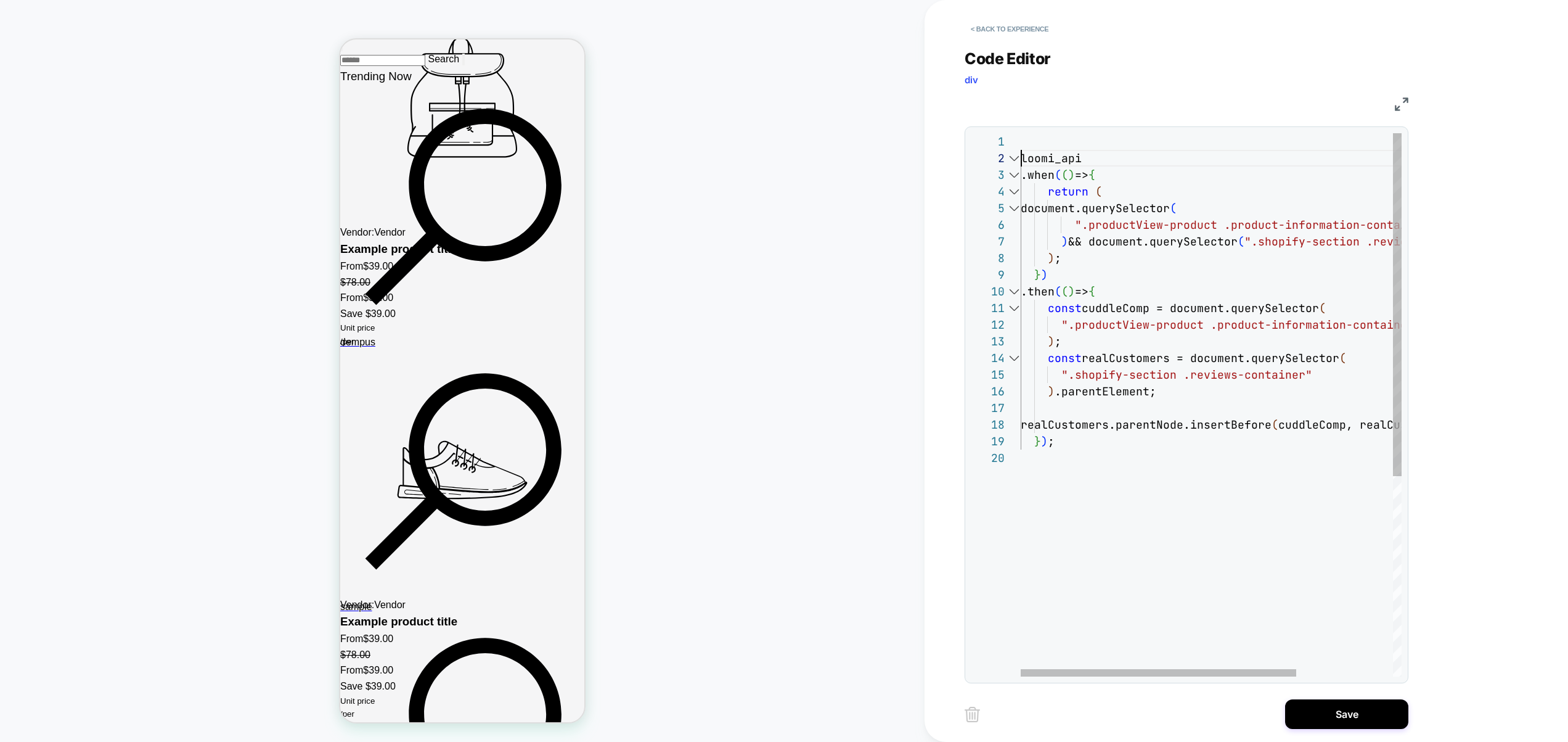
scroll to position [2145, 0]
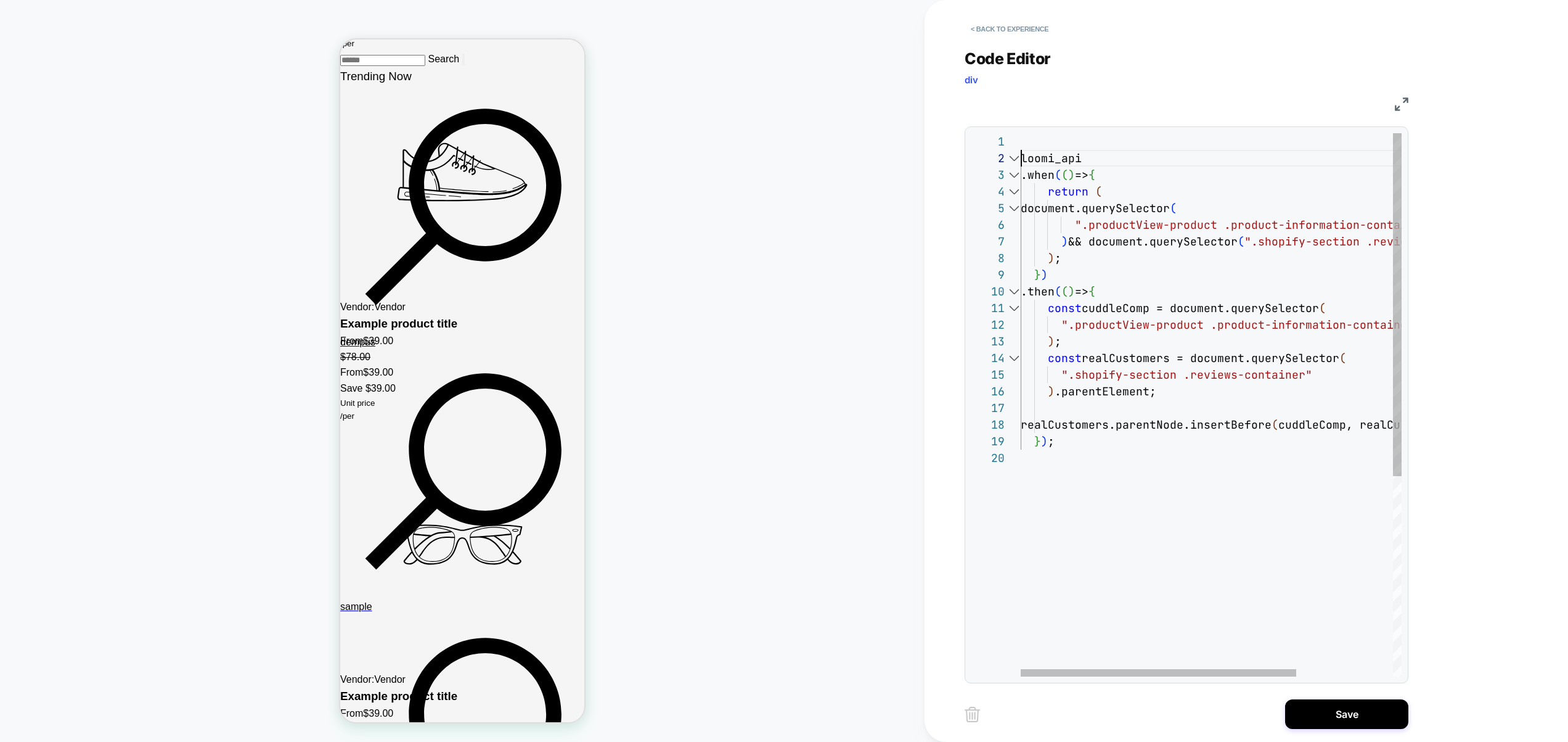
type textarea "**********"
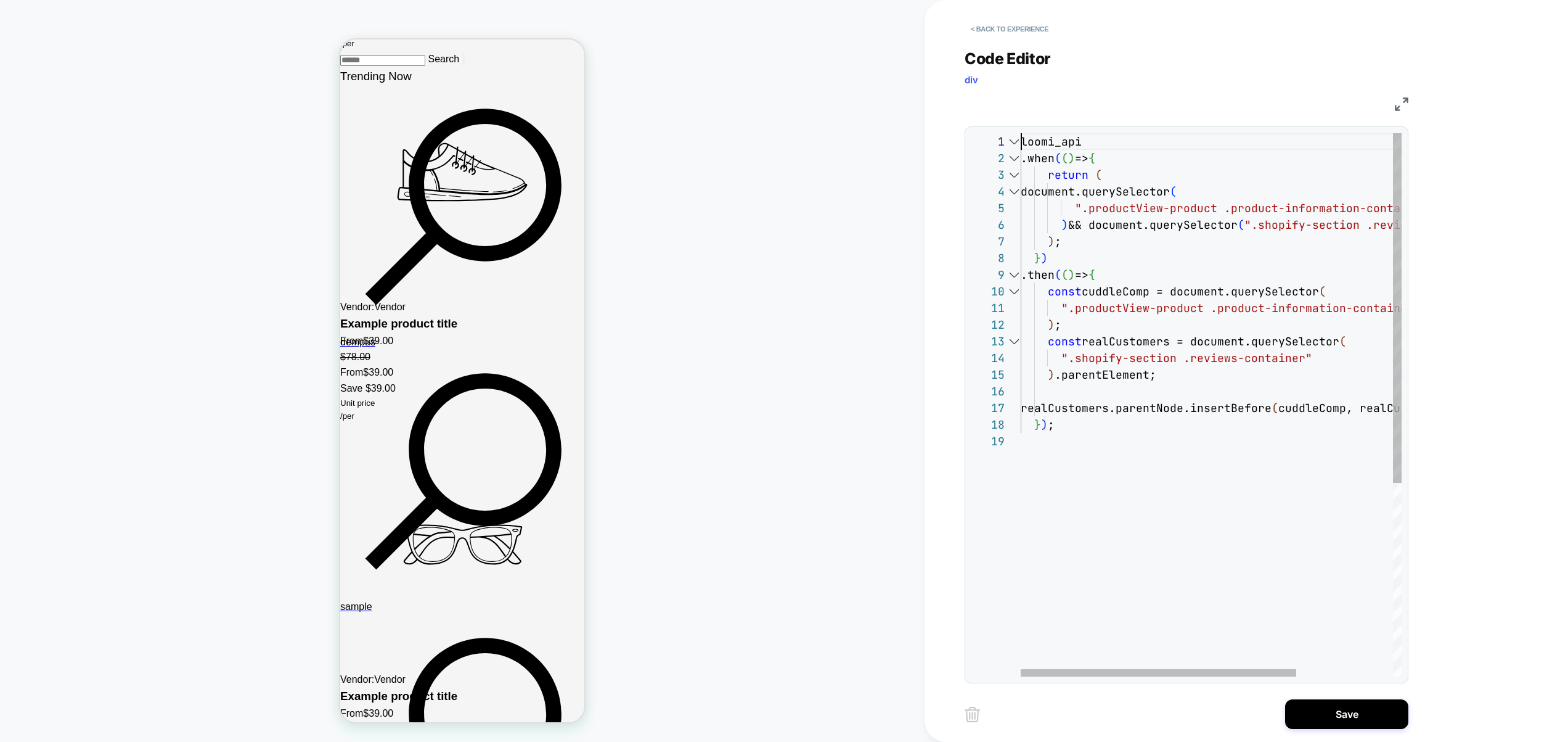
scroll to position [0, 0]
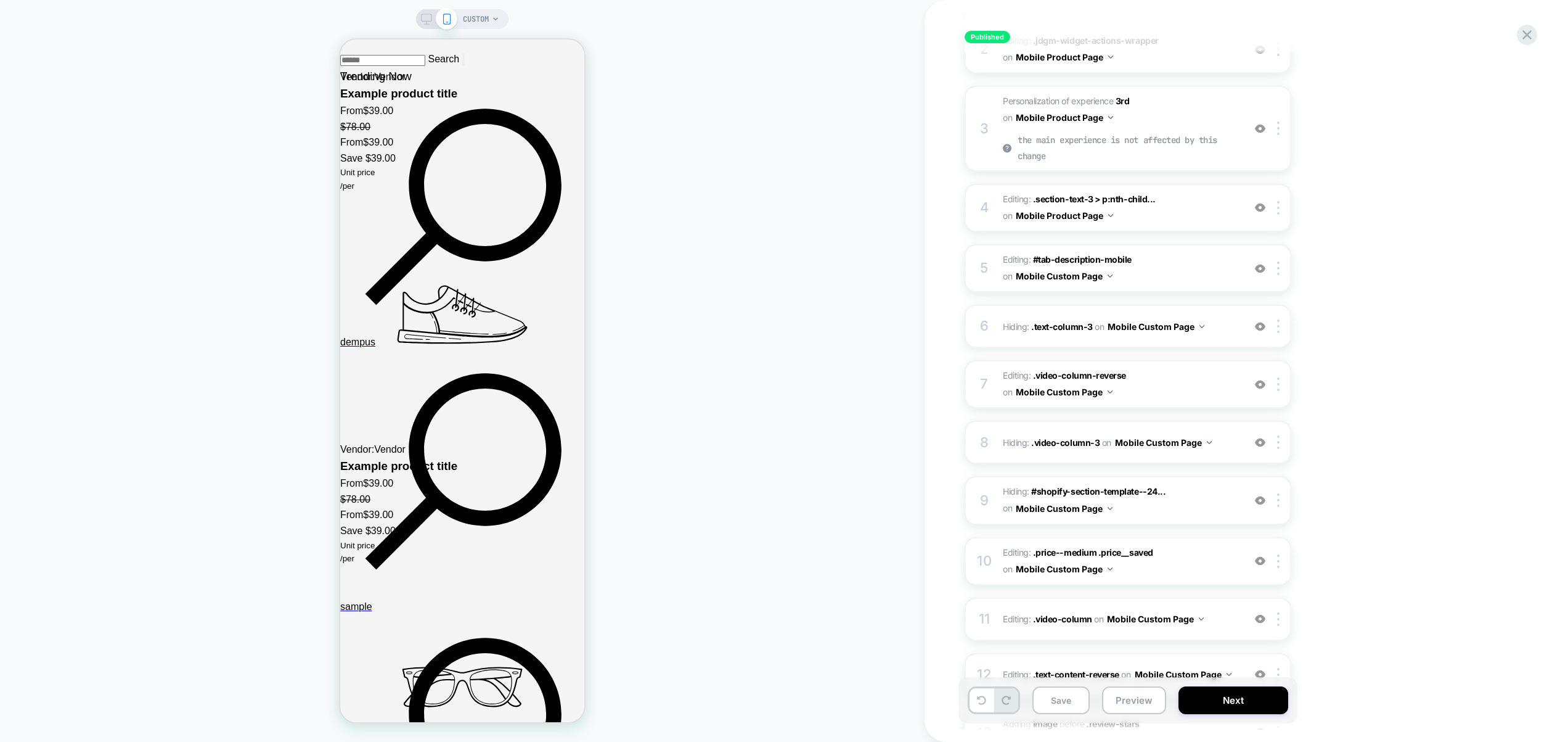
scroll to position [1987, 0]
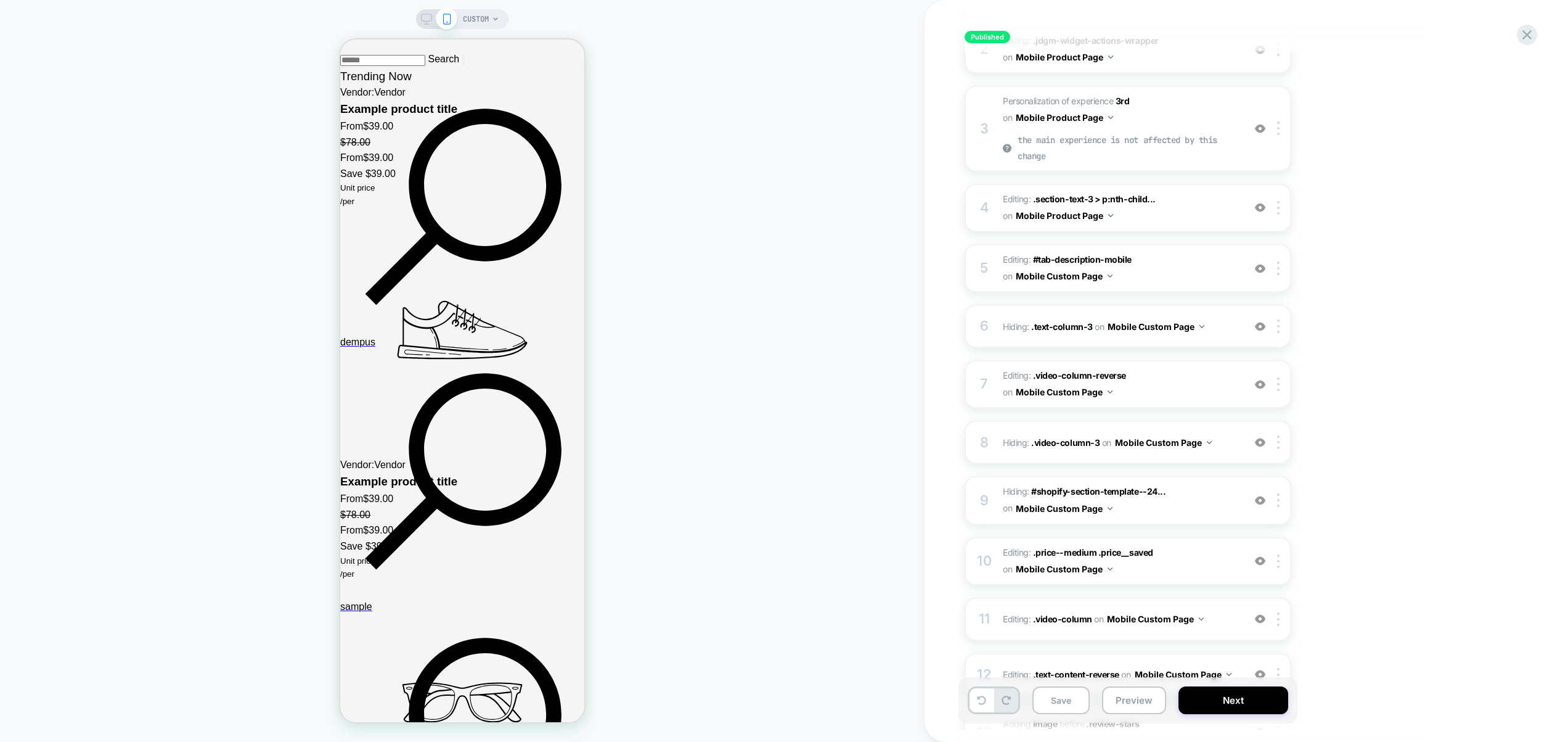
click at [472, 27] on span "CUSTOM" at bounding box center [476, 19] width 26 height 20
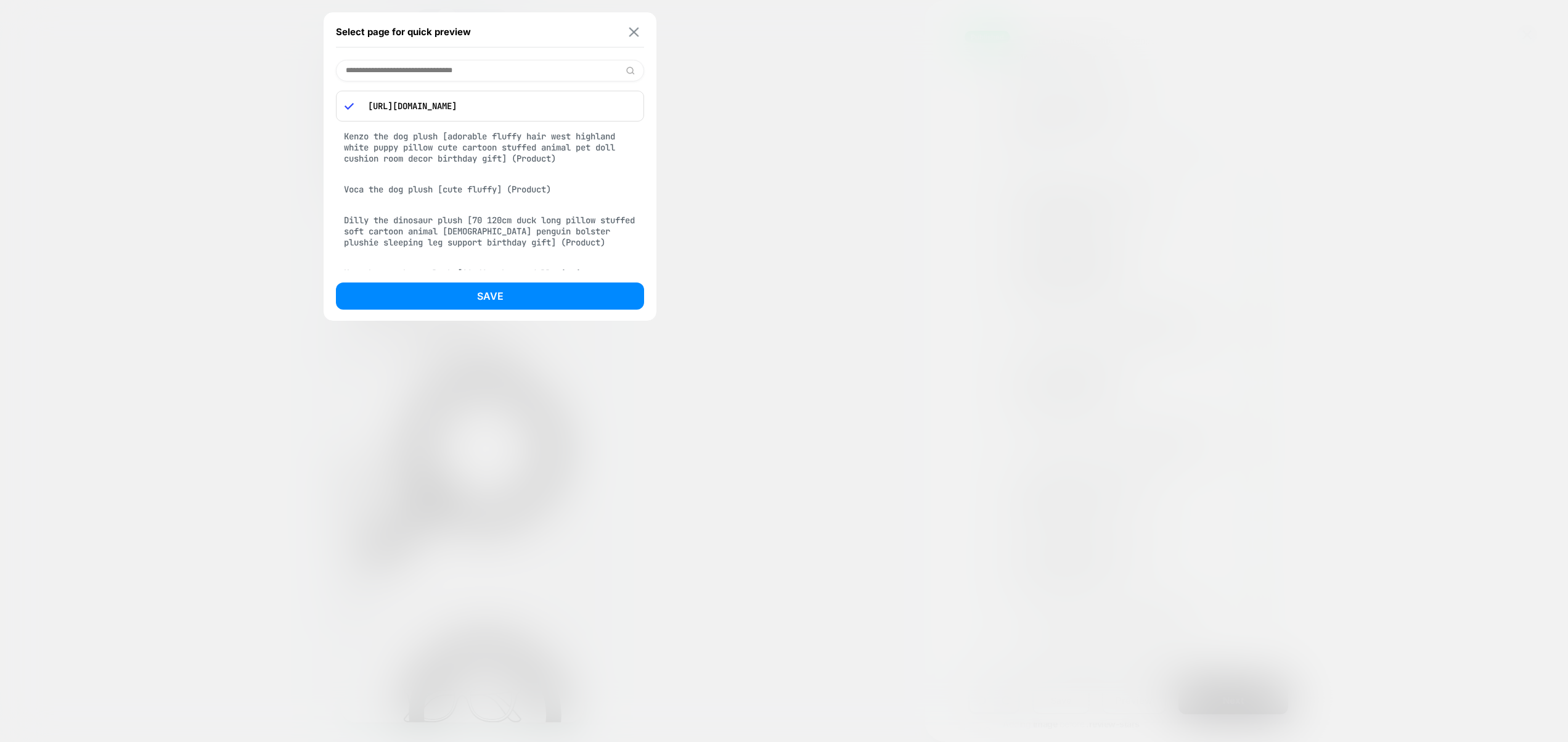
click at [633, 35] on img at bounding box center [634, 32] width 10 height 10
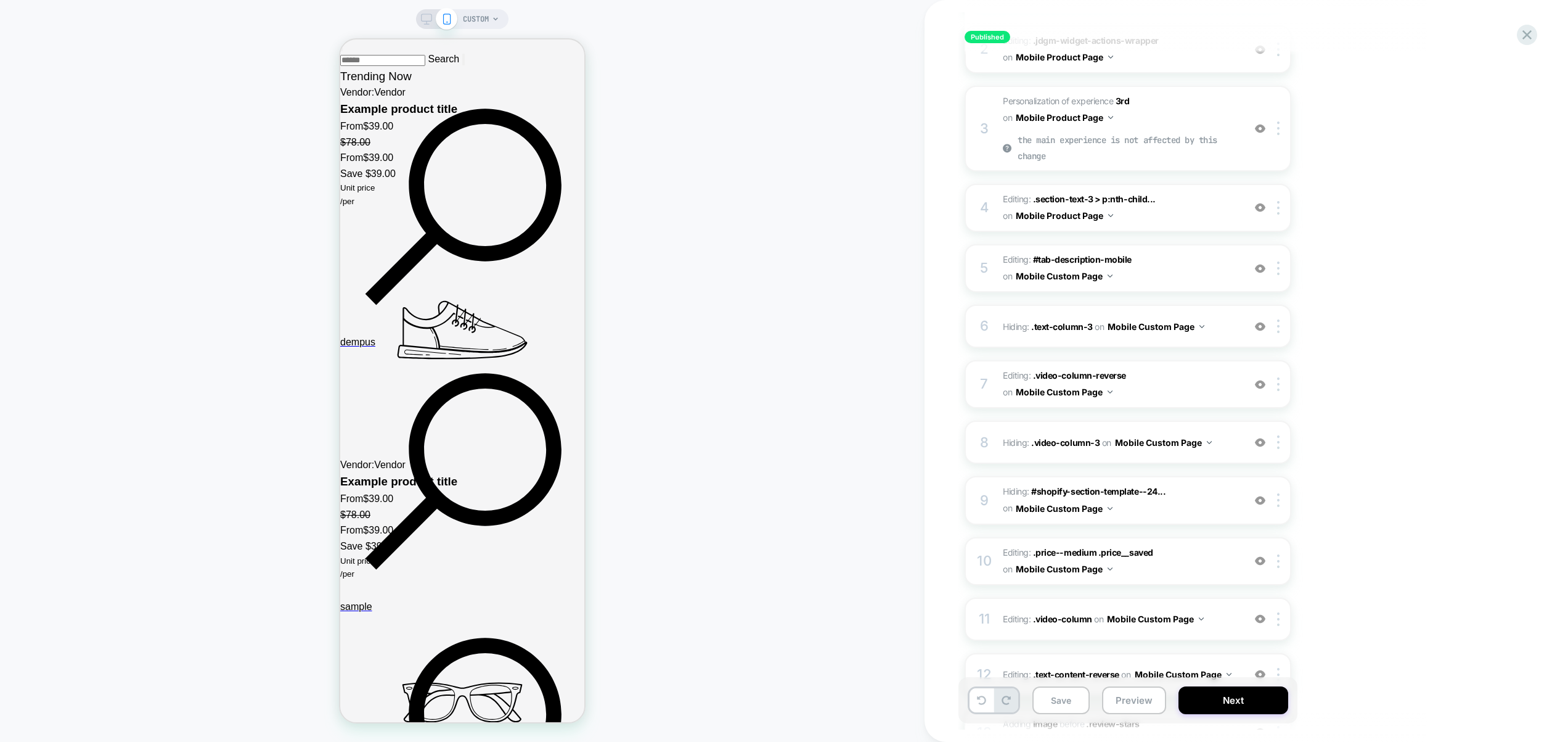
scroll to position [569, 0]
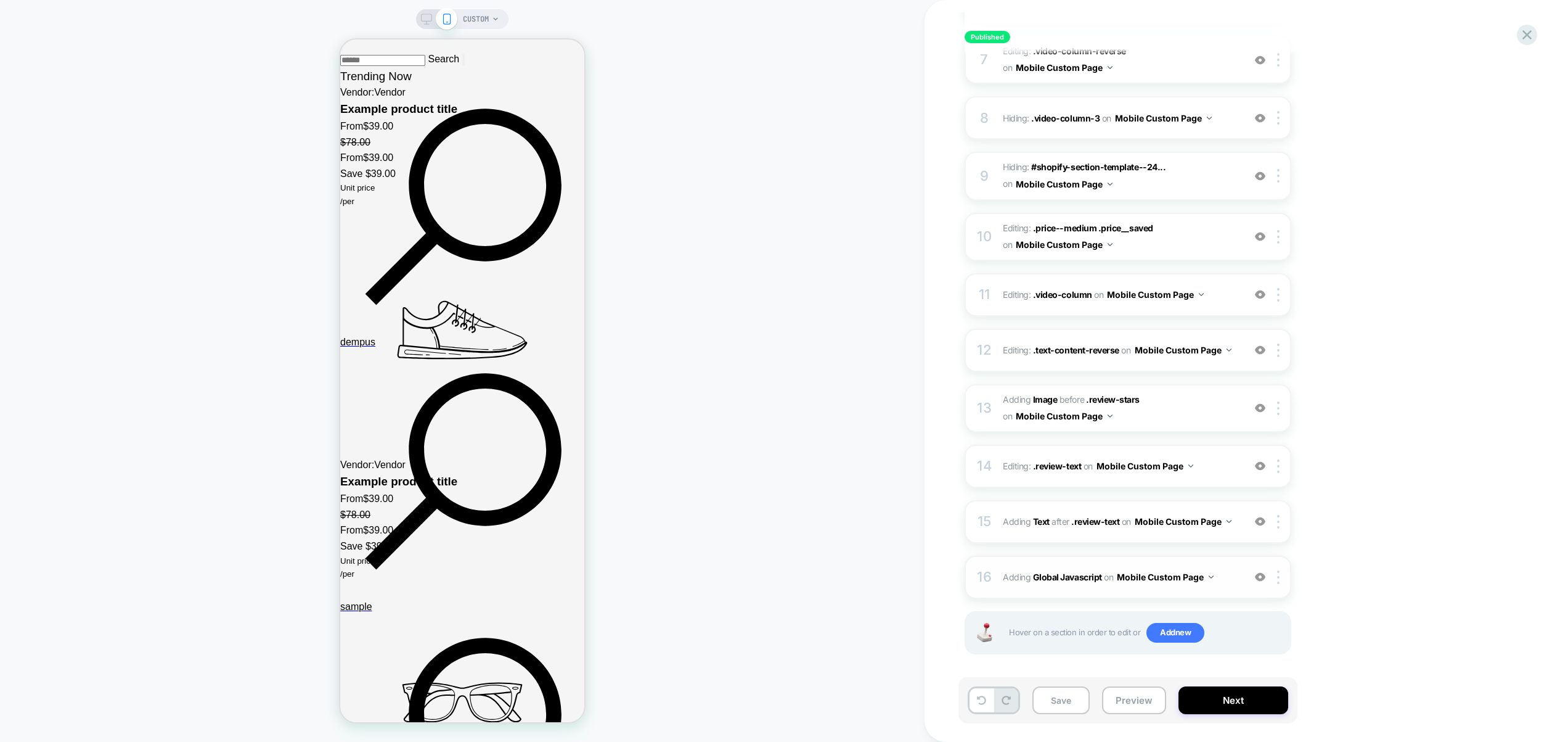
click at [1159, 573] on button "Mobile Custom Page" at bounding box center [1165, 577] width 97 height 18
click at [1057, 590] on div "Mobile Cart Page" at bounding box center [1035, 585] width 149 height 27
click at [1154, 577] on button "Mobile Cart Page" at bounding box center [1157, 577] width 81 height 18
click at [1065, 531] on div "Mobile Product Page" at bounding box center [1035, 532] width 149 height 27
click at [0, 0] on div at bounding box center [0, 0] width 0 height 0
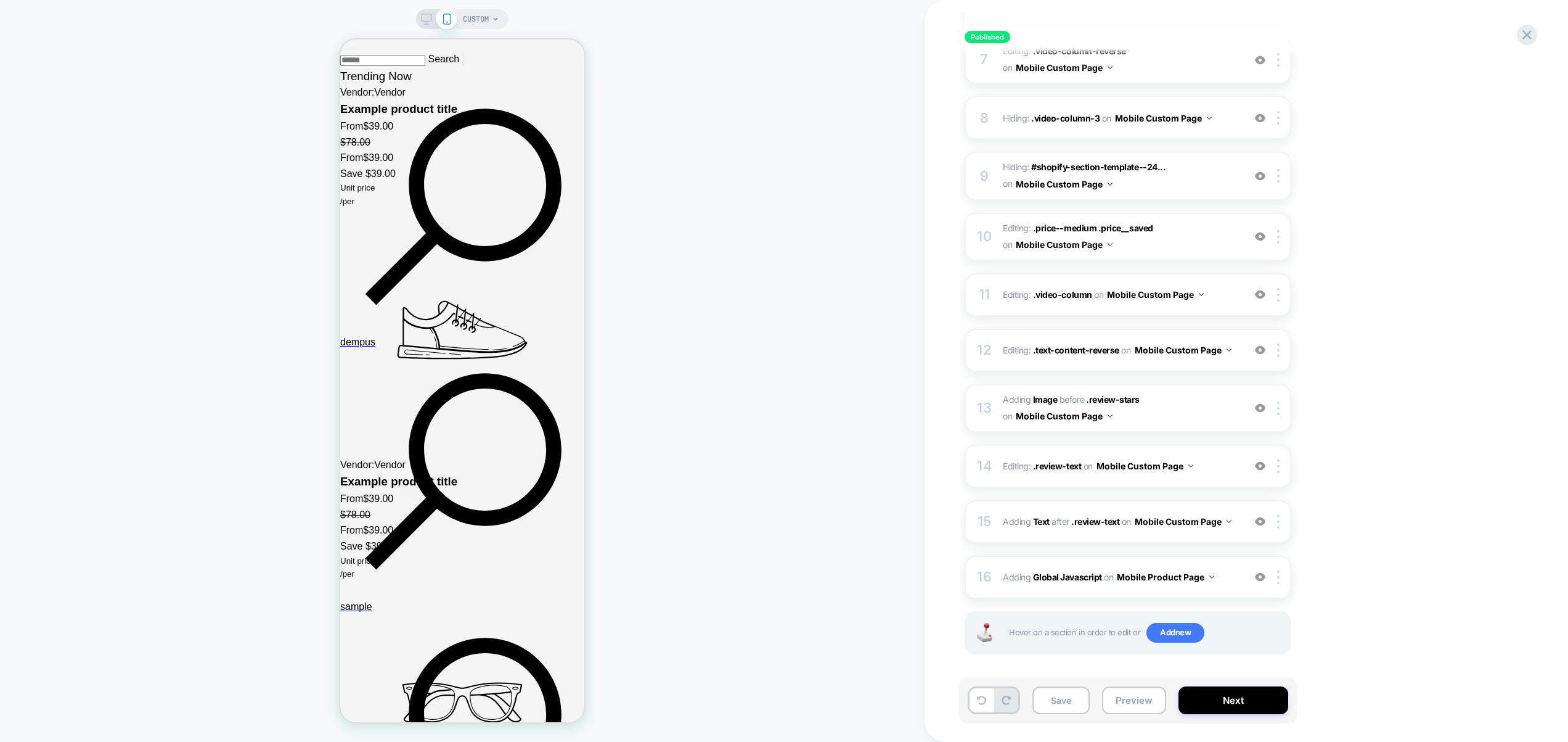
scroll to position [1876, 0]
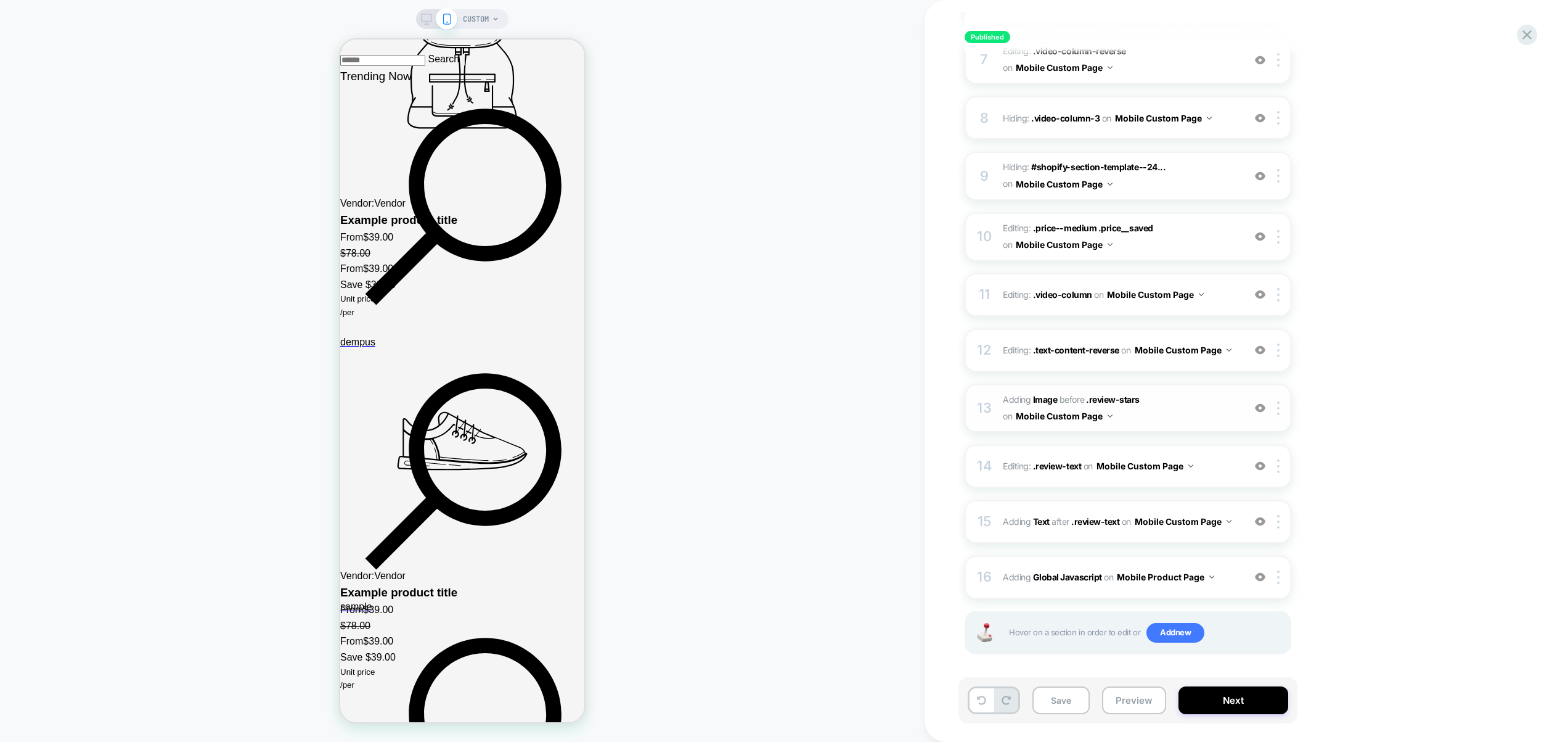
click at [1261, 406] on img at bounding box center [1260, 408] width 10 height 10
click at [0, 0] on span "#_loomi_addon_1757247658103 Adding Image BEFORE .review-stars .review-stars on …" at bounding box center [0, 0] width 0 height 0
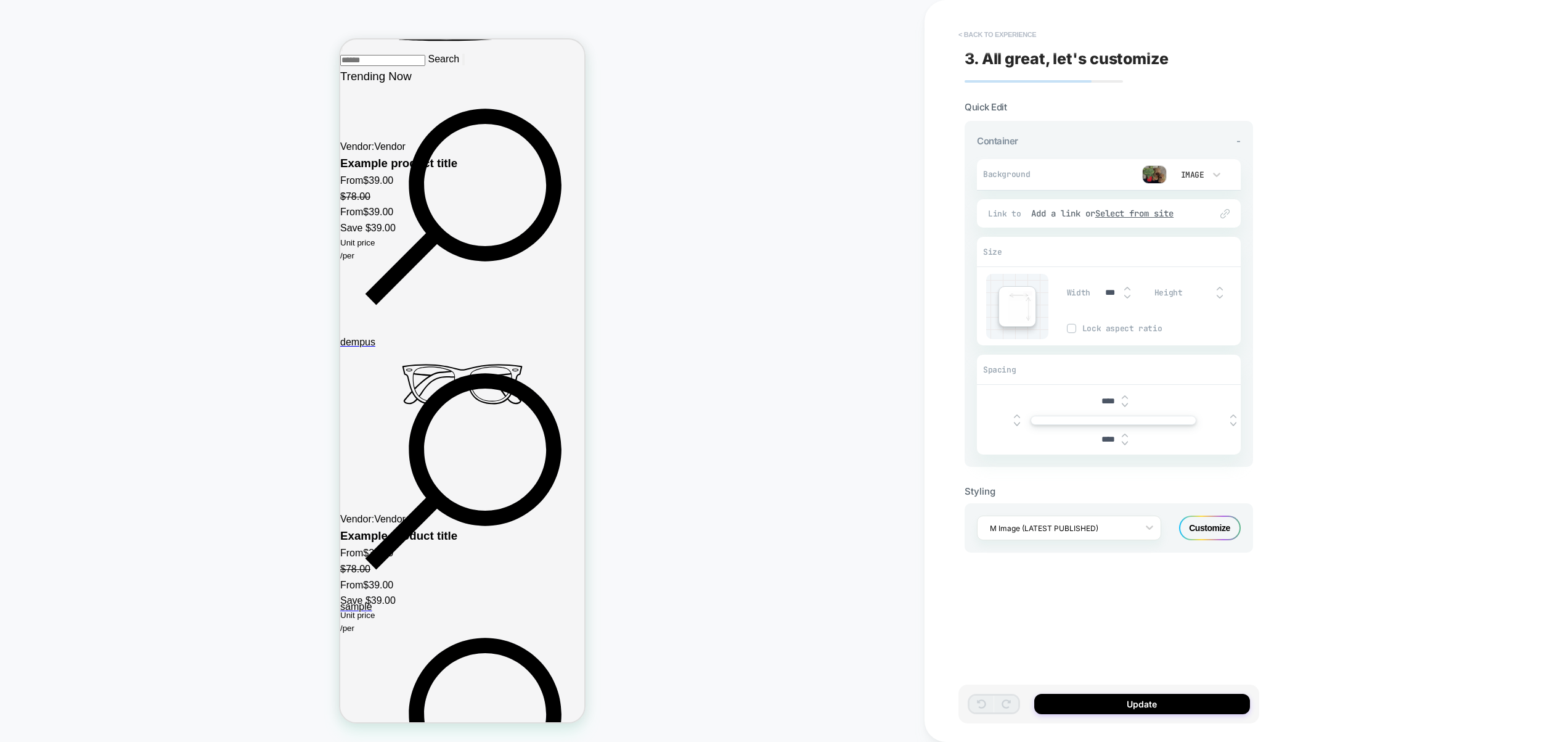
scroll to position [1811, 0]
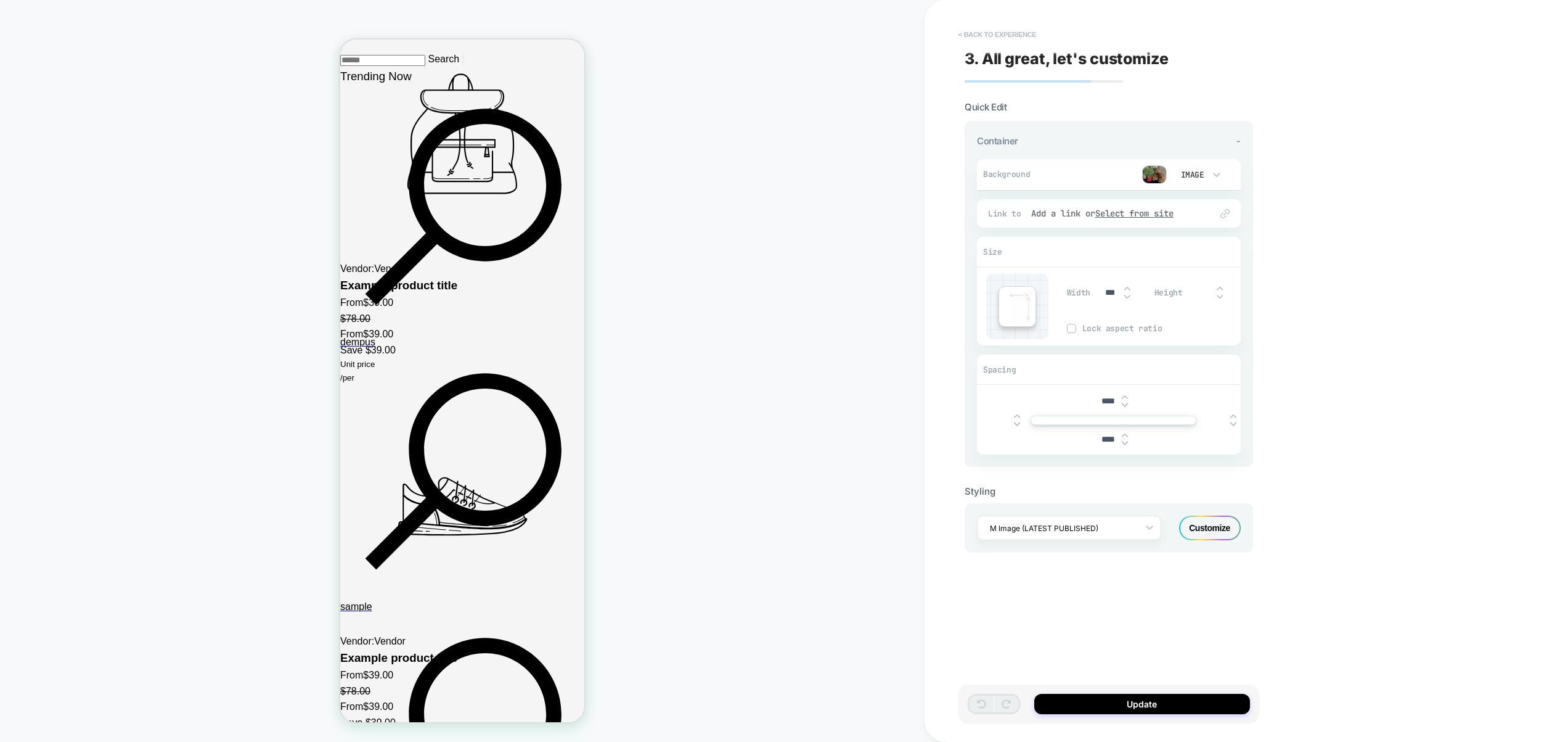
click at [1000, 38] on button "< Back to experience" at bounding box center [997, 34] width 90 height 20
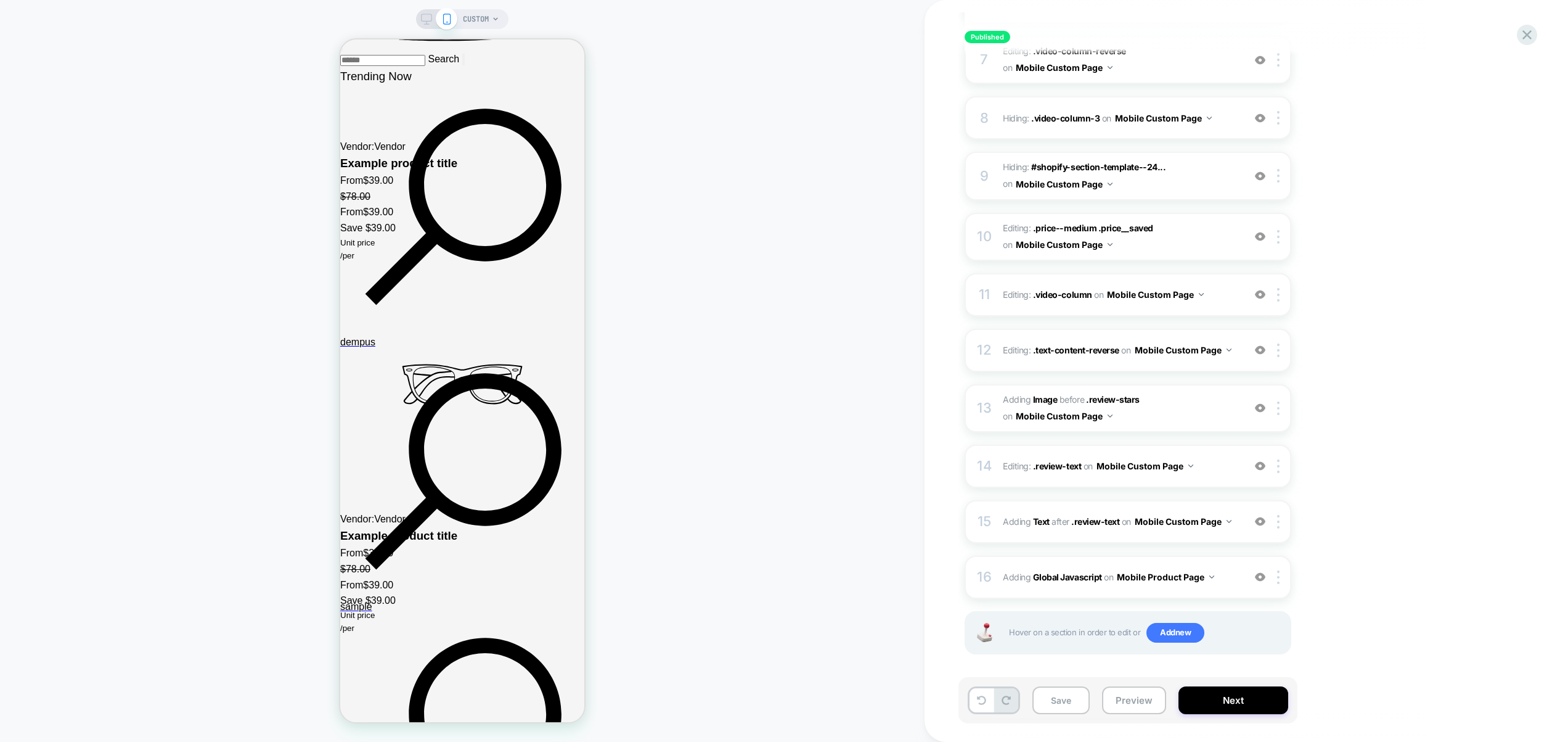
scroll to position [0, 1]
click at [1222, 568] on span "Adding Global Javascript on Mobile Product Page" at bounding box center [1120, 577] width 235 height 18
click at [1136, 702] on button "Preview" at bounding box center [1134, 700] width 64 height 28
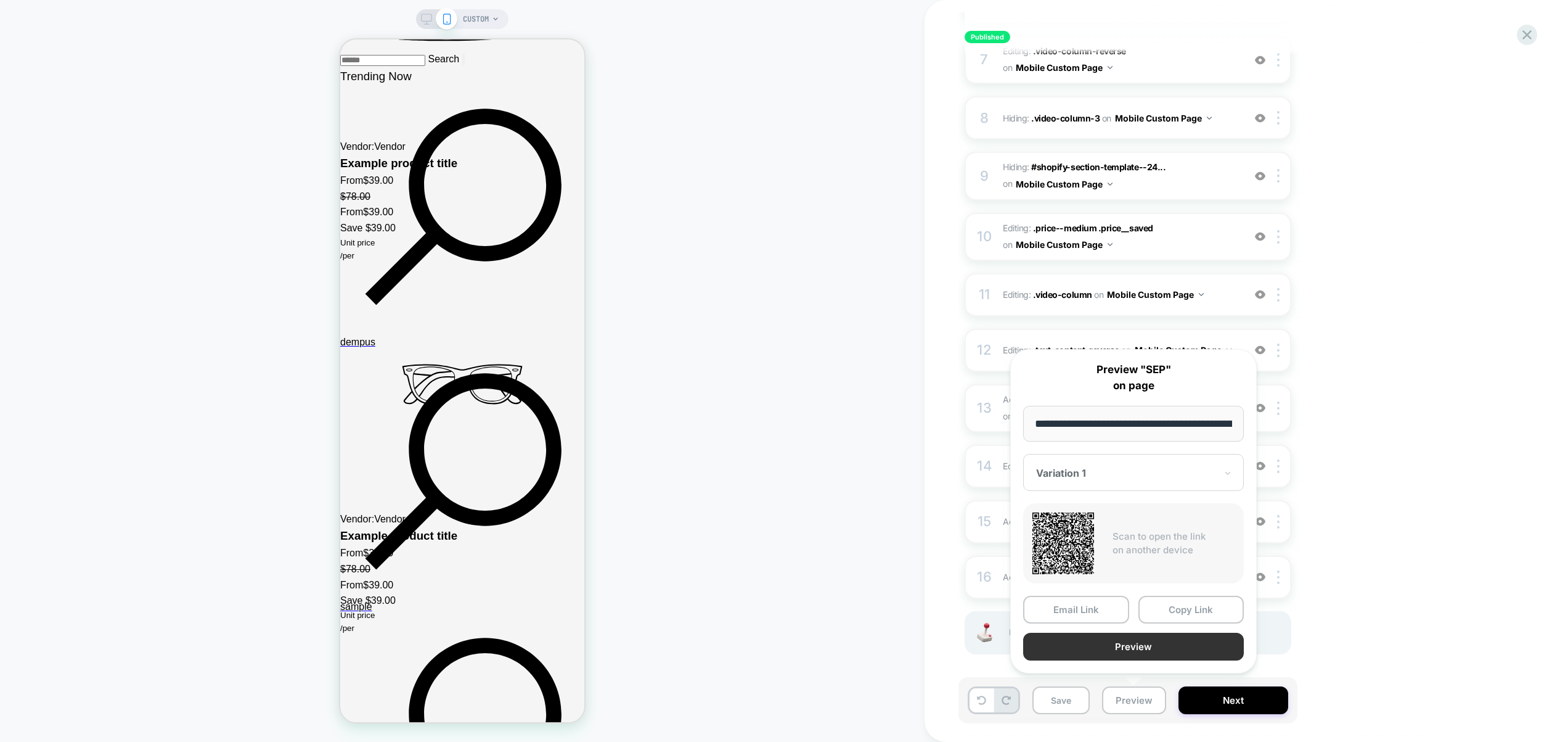
click at [1138, 640] on button "Preview" at bounding box center [1133, 647] width 220 height 28
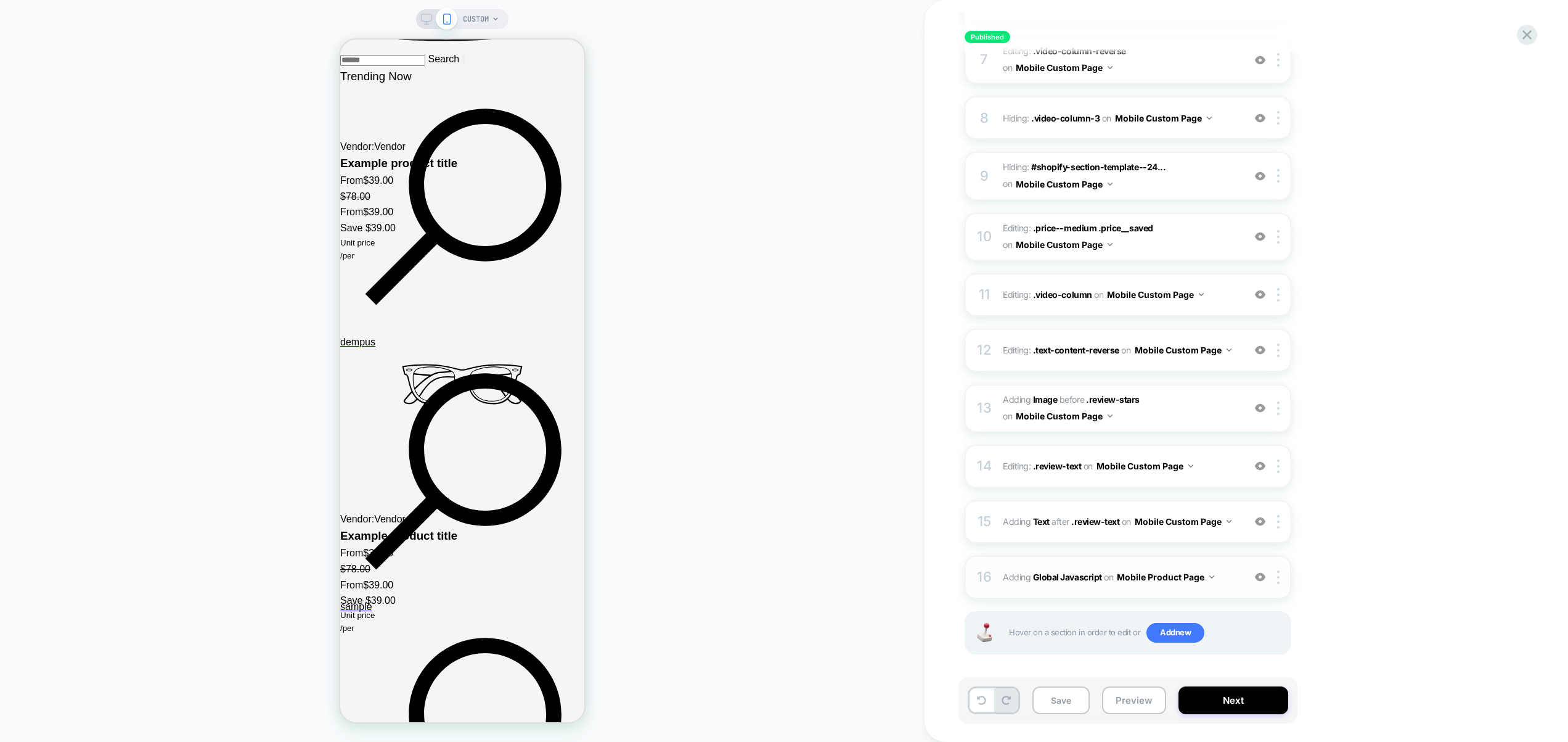
click at [1237, 576] on div "16 Adding Global Javascript on Mobile Product Page Copy to Desktop Target All D…" at bounding box center [1128, 577] width 327 height 43
click at [1186, 571] on button "Mobile Product Page" at bounding box center [1165, 577] width 97 height 18
click at [1057, 633] on div "Mobile All Pages" at bounding box center [1035, 639] width 149 height 27
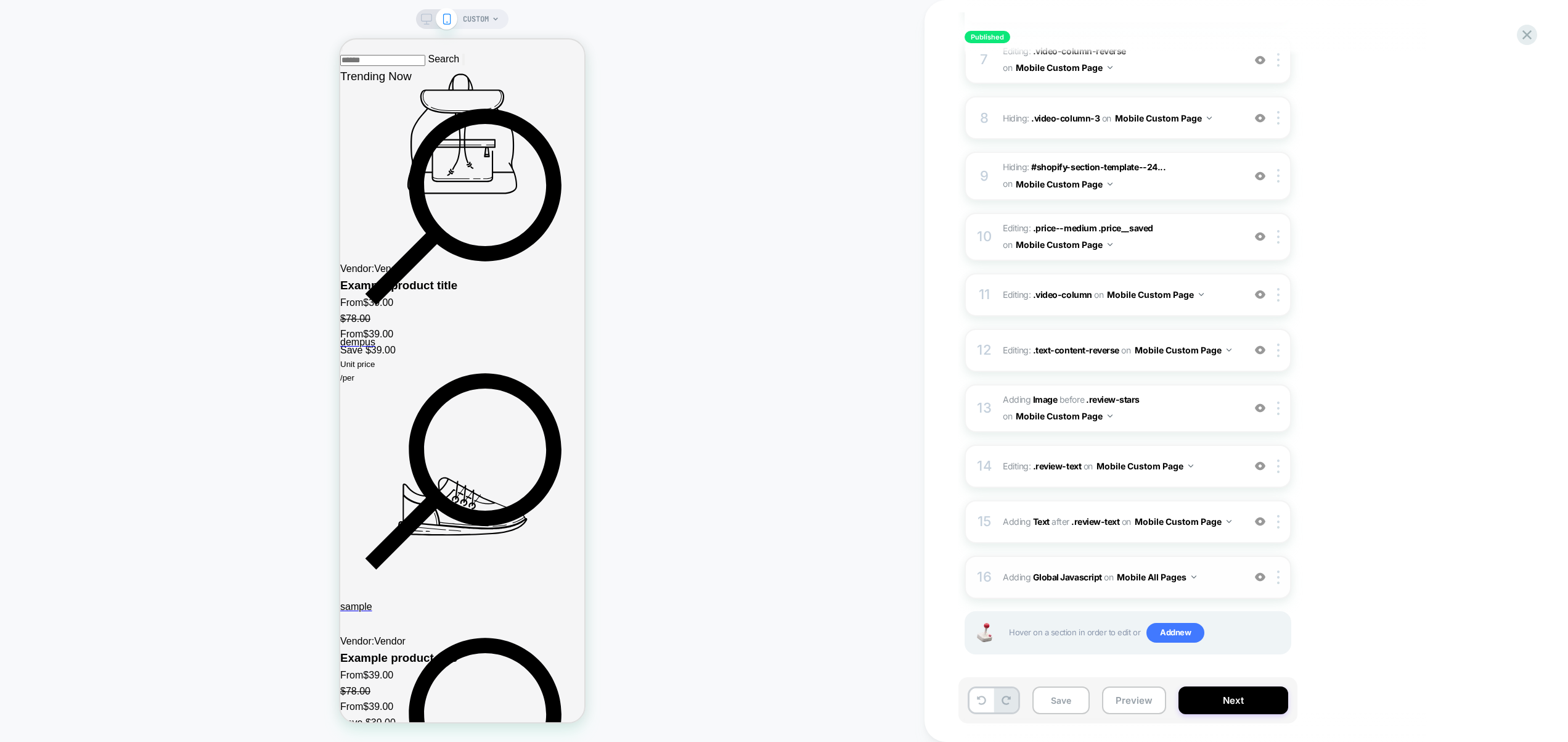
click at [1225, 576] on span "Adding Global Javascript on Mobile All Pages" at bounding box center [1120, 577] width 235 height 18
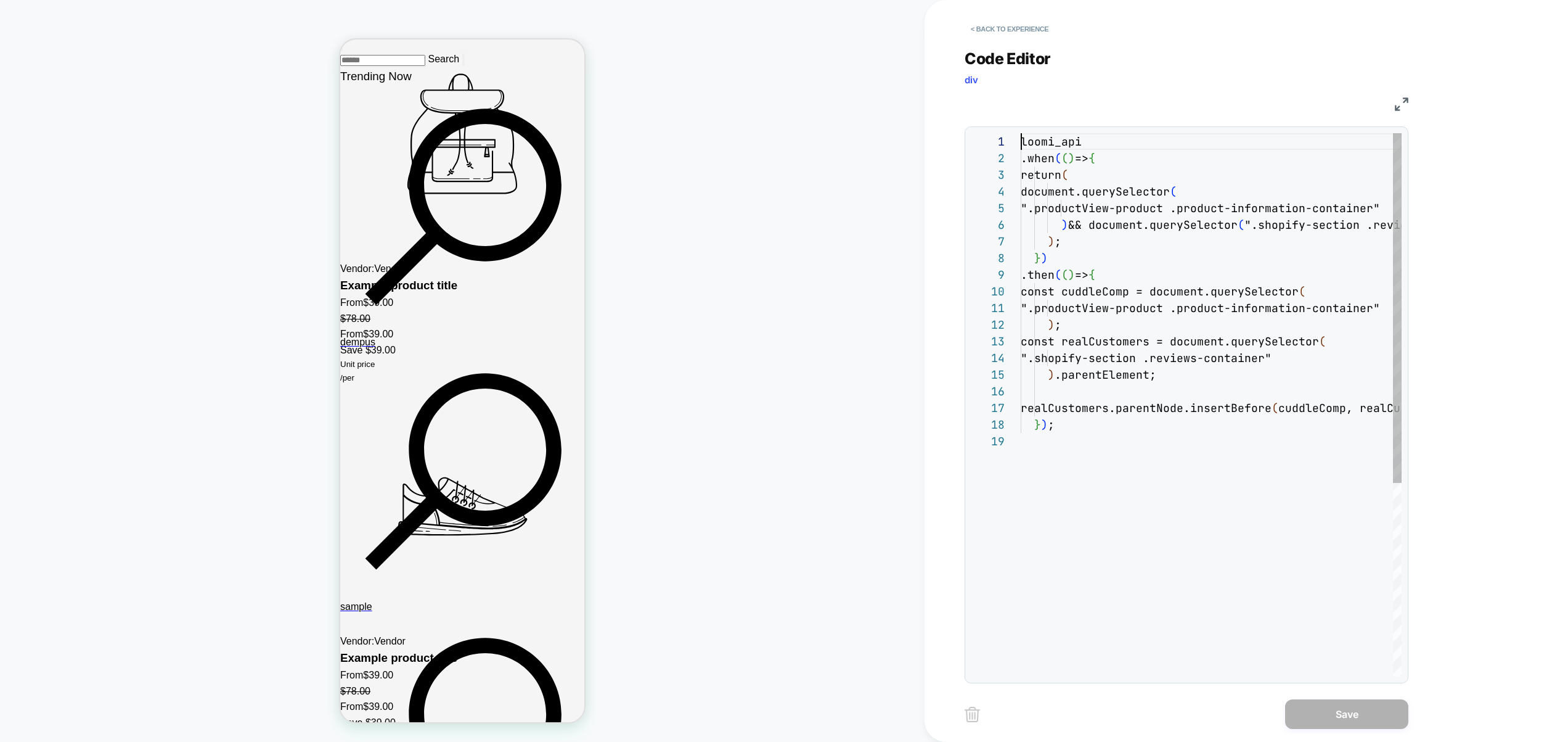
click at [1254, 398] on div "loomi_api .when ( ( ) => { return ( document.querySelector ( ".productView-prod…" at bounding box center [1211, 554] width 381 height 843
type textarea "**********"
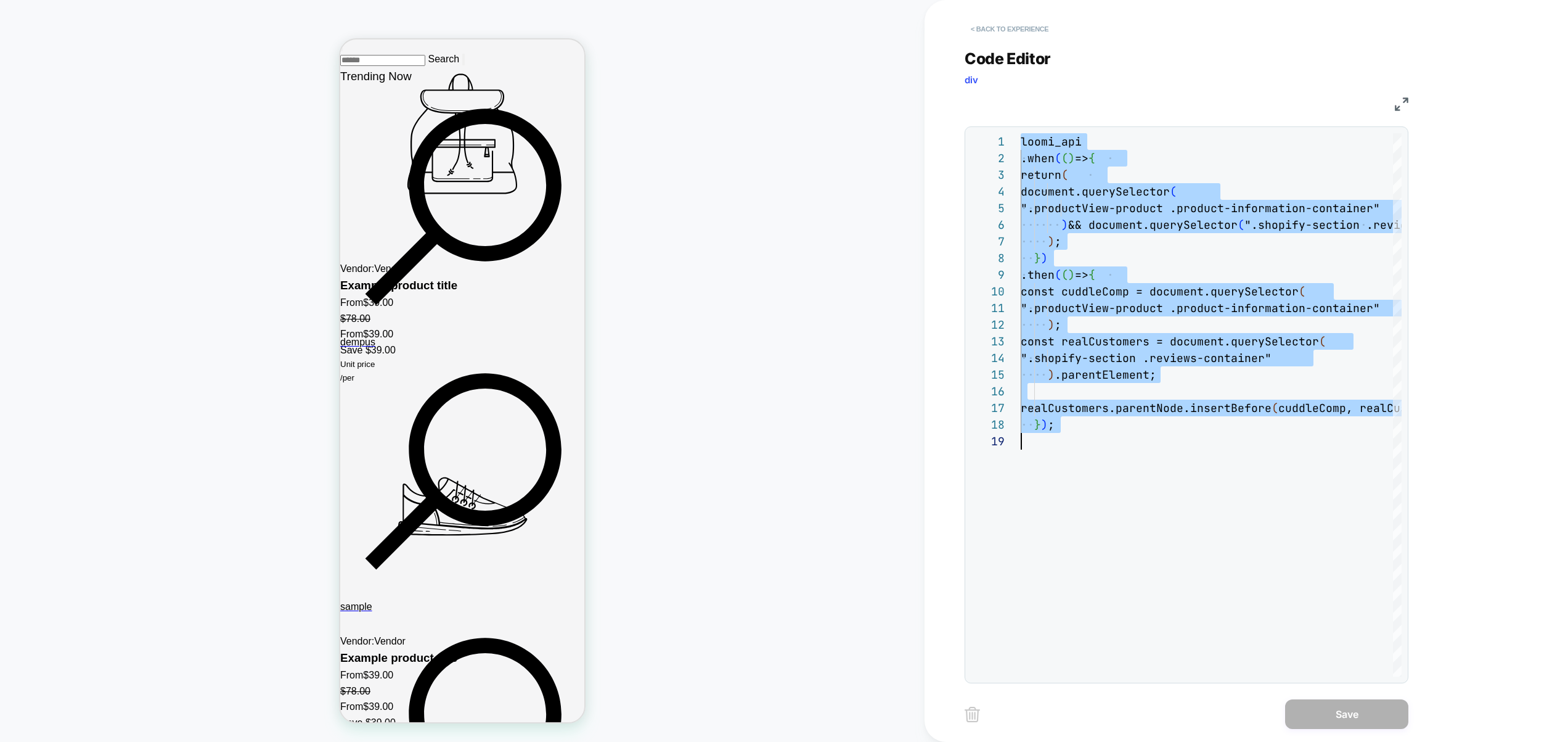
click at [1030, 26] on button "< Back to experience" at bounding box center [1009, 29] width 90 height 20
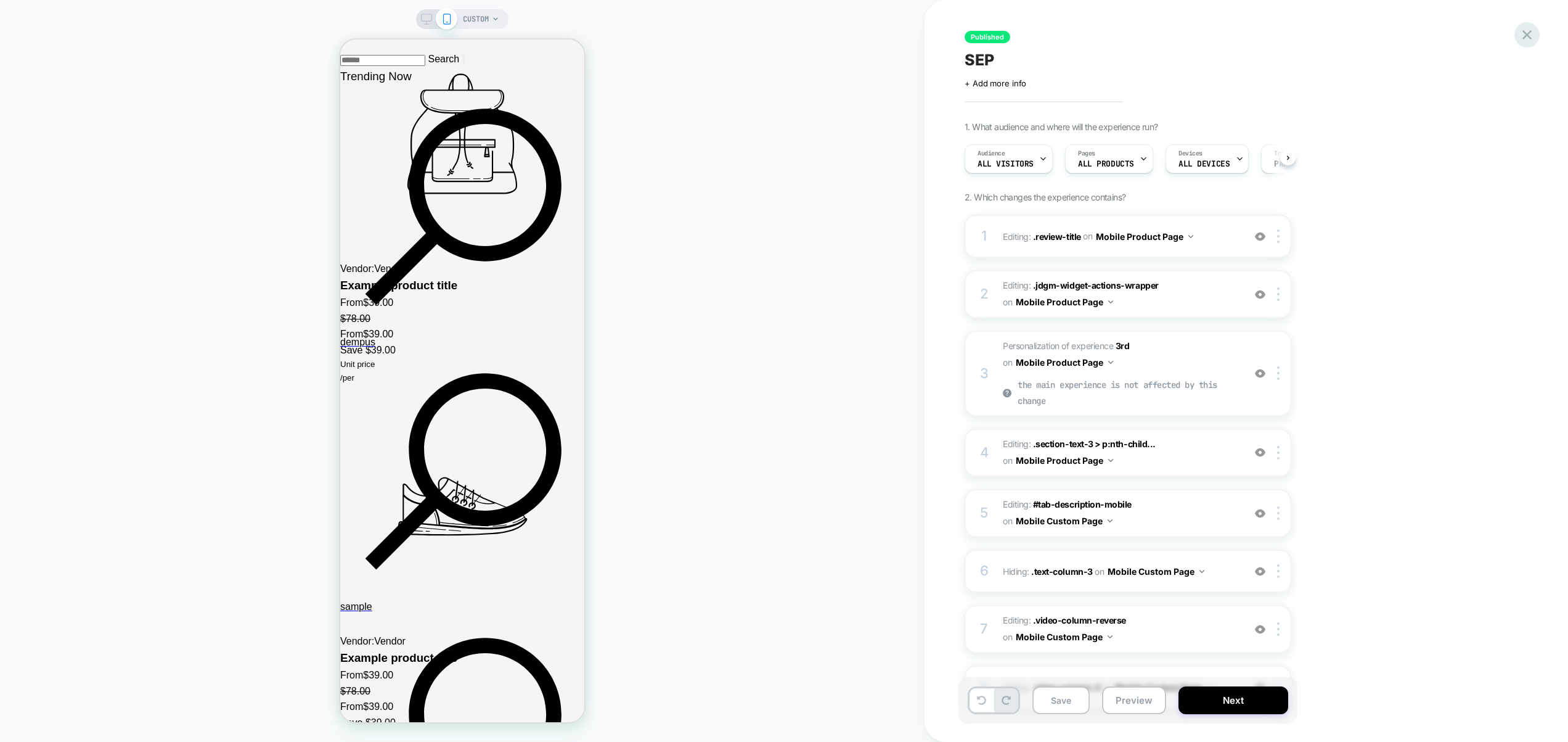
click at [1521, 32] on icon at bounding box center [1527, 35] width 16 height 16
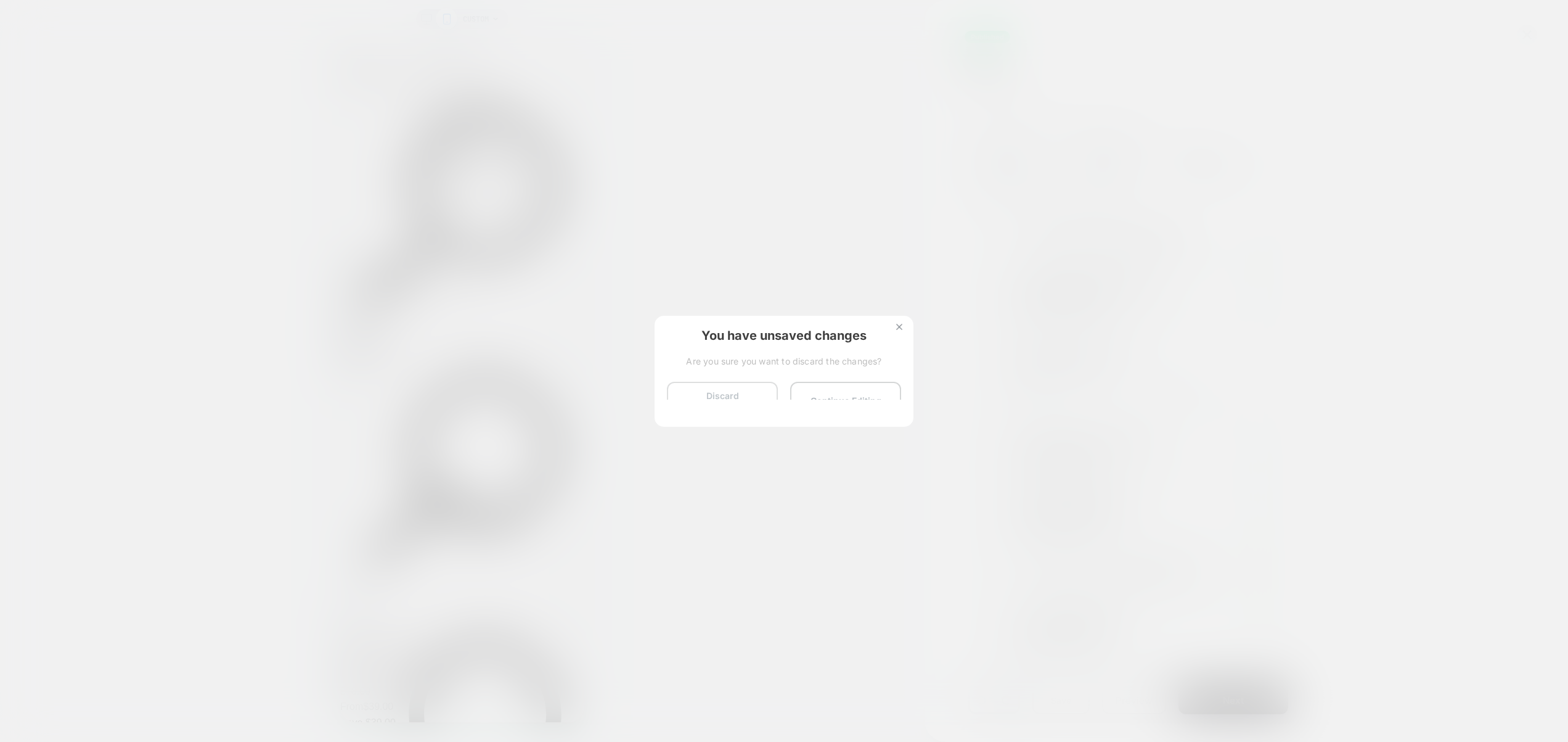
scroll to position [0, 1]
click at [710, 405] on button "Discard Changes" at bounding box center [722, 401] width 111 height 38
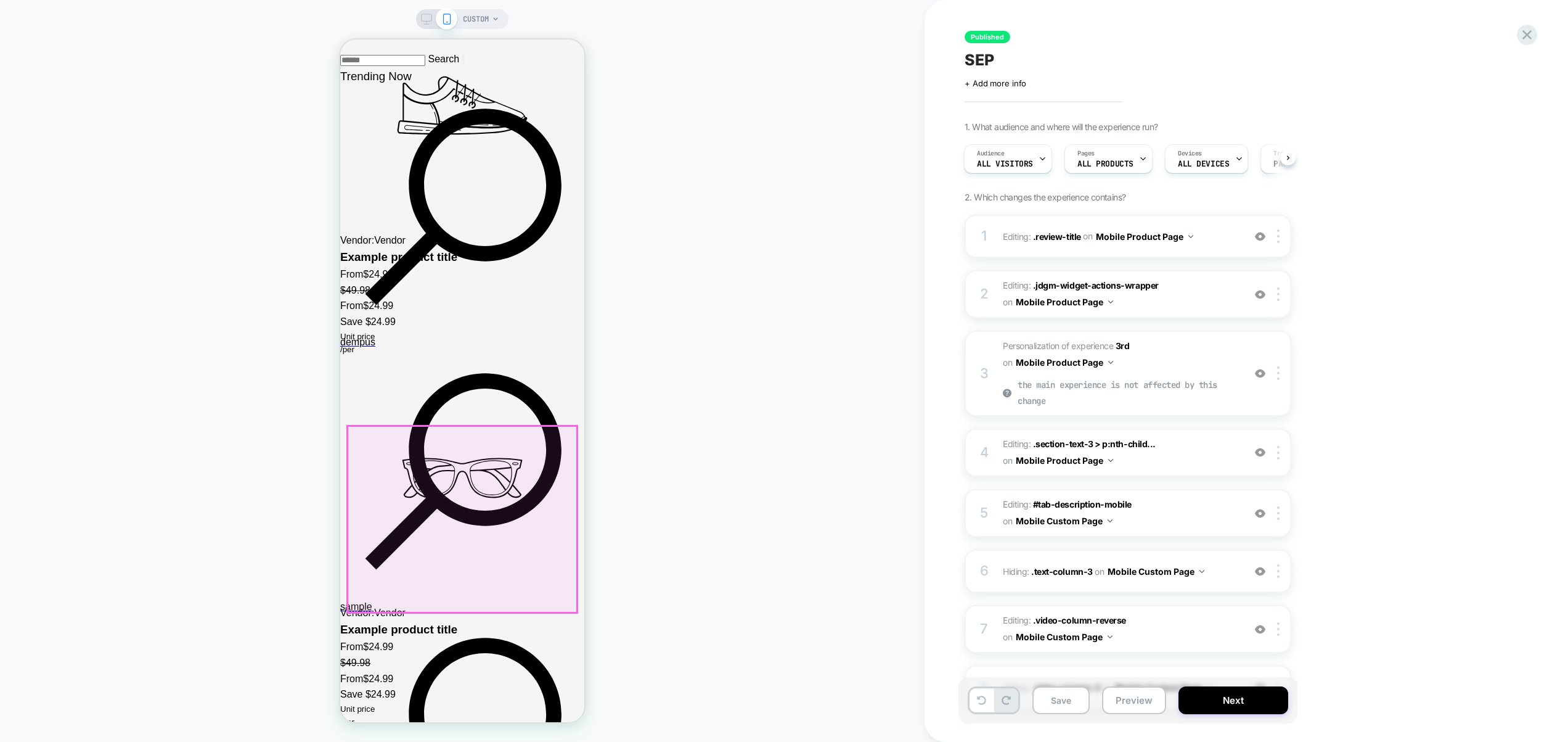
scroll to position [2156, 0]
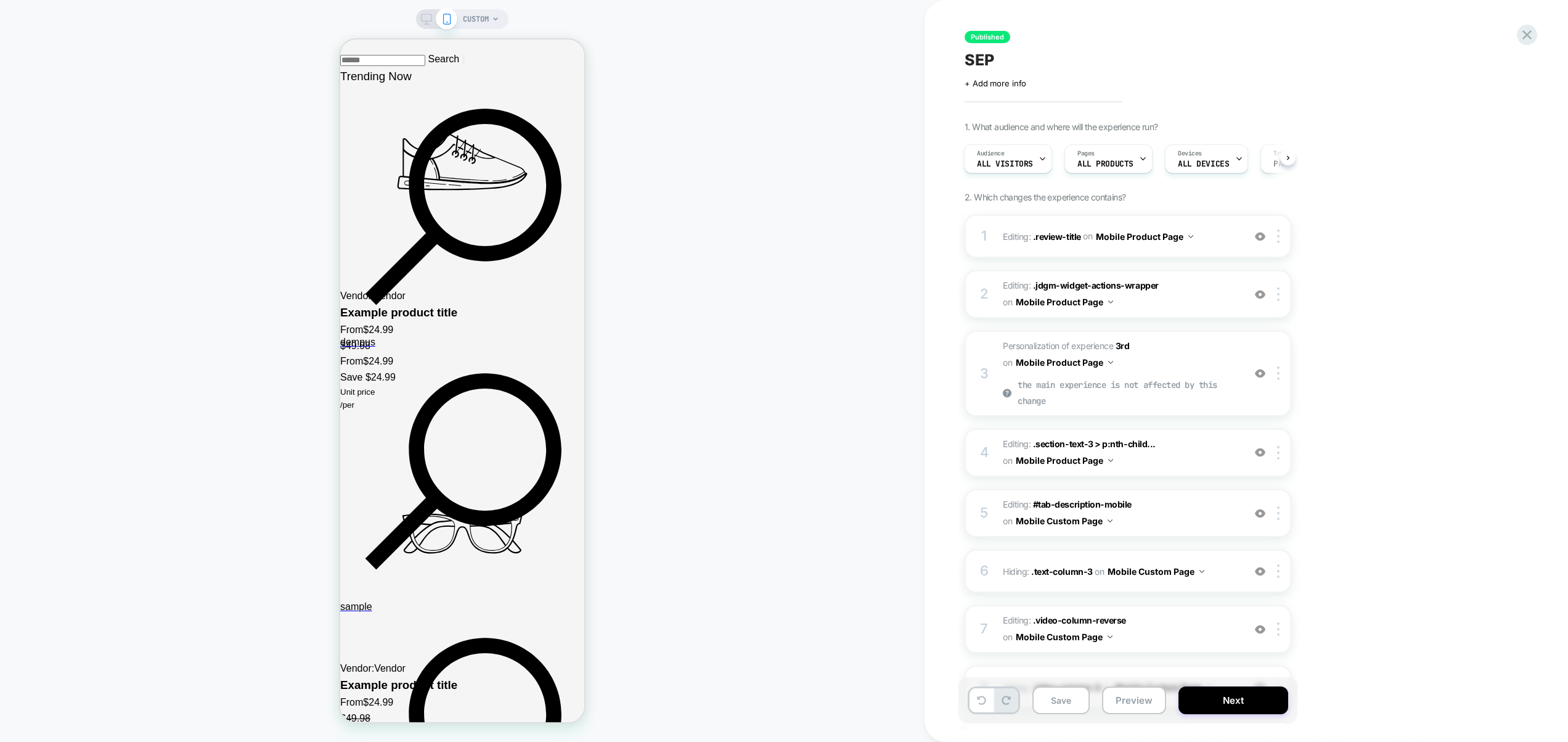
click at [488, 16] on span "CUSTOM" at bounding box center [476, 19] width 26 height 20
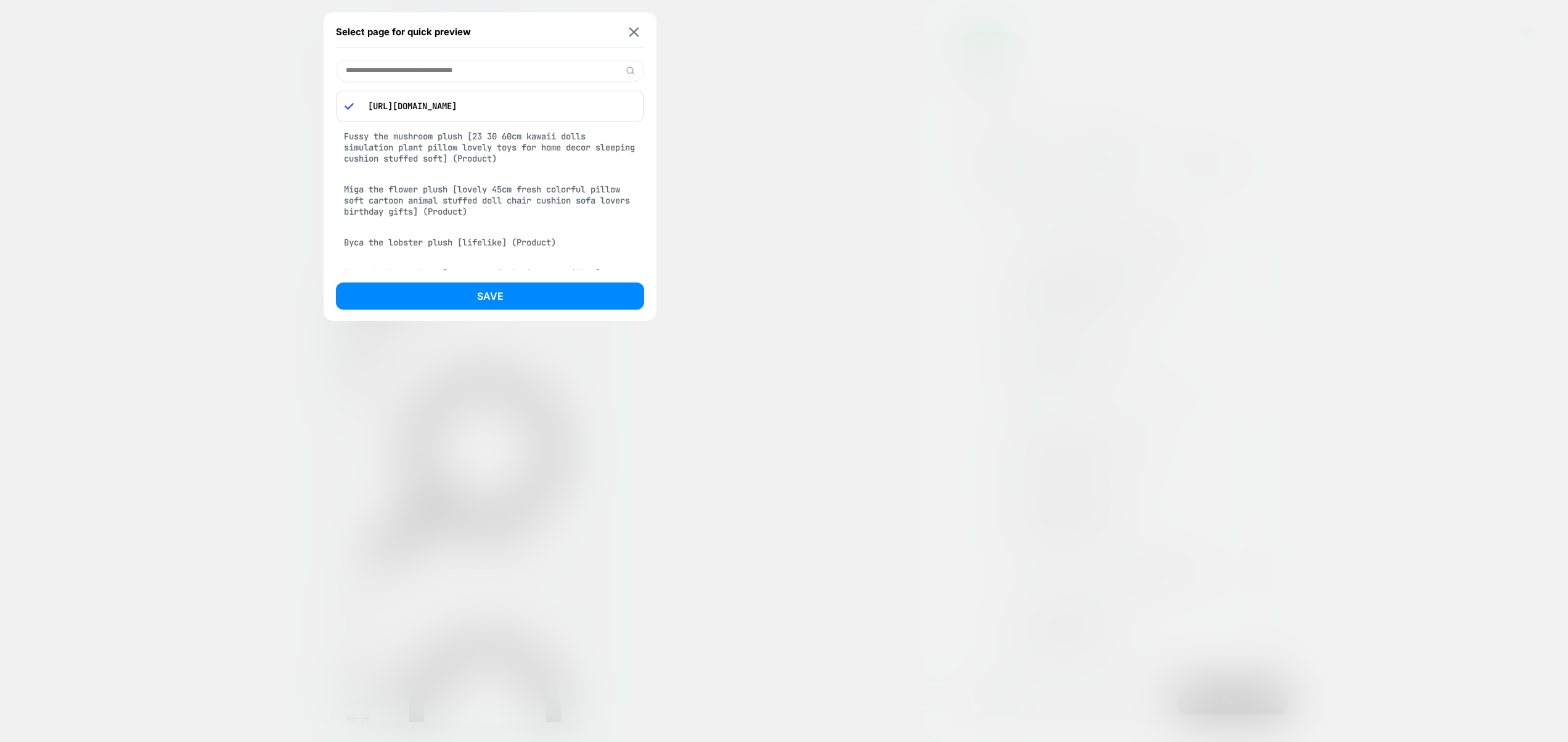
click at [514, 106] on p "[URL][DOMAIN_NAME]" at bounding box center [498, 106] width 274 height 11
drag, startPoint x: 574, startPoint y: 107, endPoint x: 626, endPoint y: 110, distance: 52.1
click at [626, 110] on p "[URL][DOMAIN_NAME]" at bounding box center [498, 106] width 274 height 11
click at [548, 109] on p "[URL][DOMAIN_NAME]" at bounding box center [498, 106] width 274 height 11
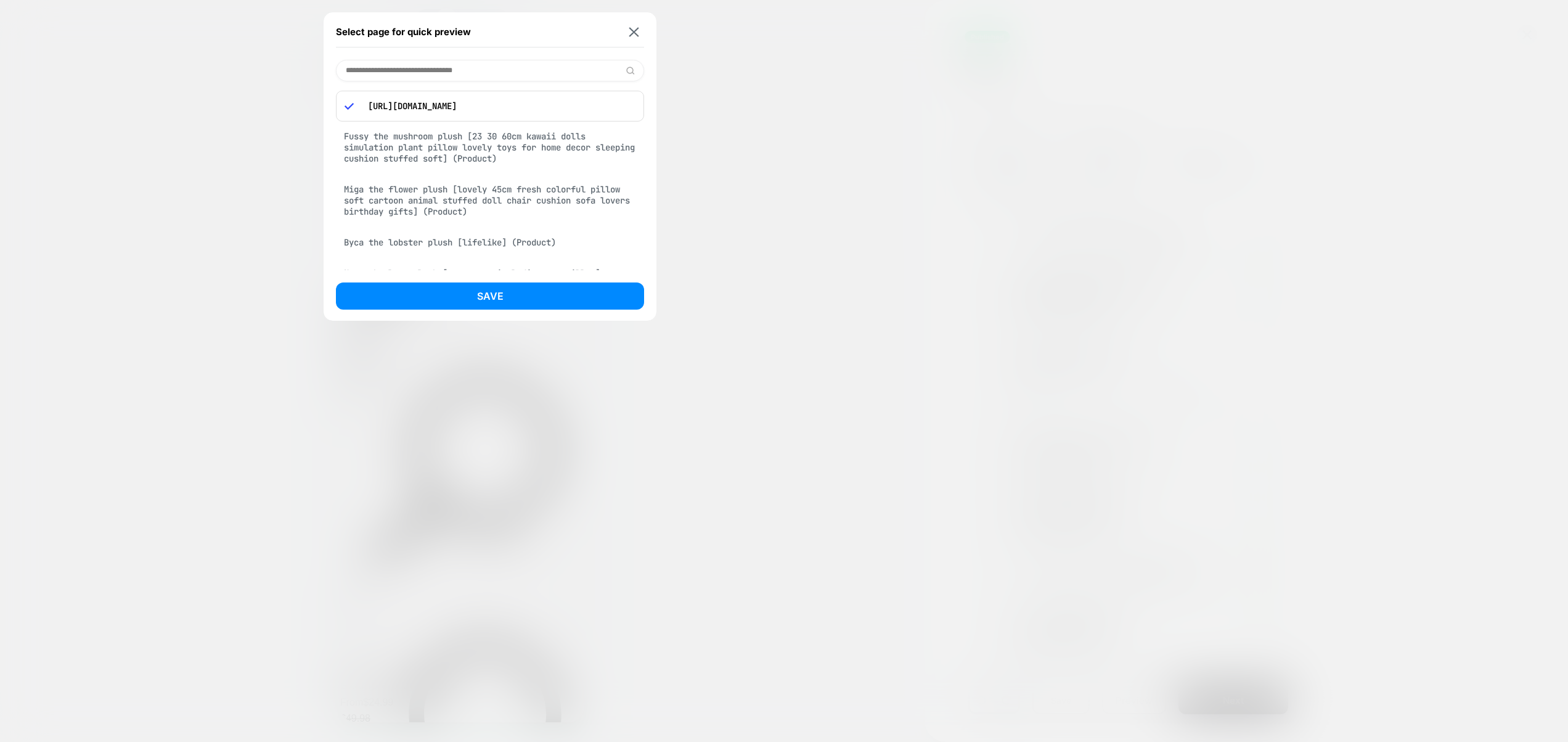
scroll to position [0, 186]
drag, startPoint x: 484, startPoint y: 109, endPoint x: 555, endPoint y: 109, distance: 71.0
click at [555, 109] on p "[URL][DOMAIN_NAME]" at bounding box center [498, 106] width 274 height 11
click at [611, 105] on p "[URL][DOMAIN_NAME]" at bounding box center [498, 106] width 274 height 11
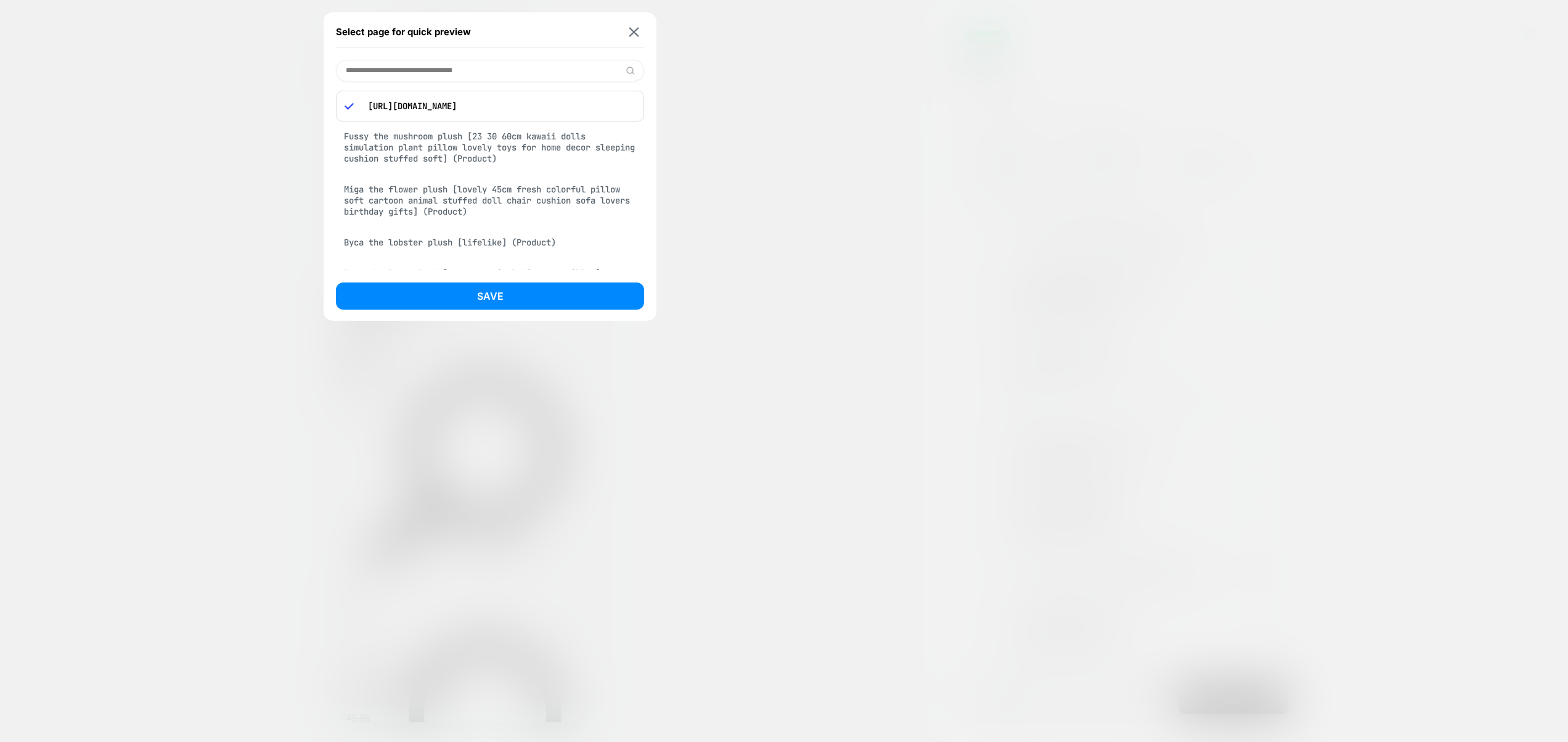
drag, startPoint x: 479, startPoint y: 107, endPoint x: 645, endPoint y: 106, distance: 166.0
click at [645, 106] on div "Select page for quick preview [URL][DOMAIN_NAME] Fussy the mushroom plush [23 3…" at bounding box center [490, 166] width 333 height 308
click at [635, 29] on img at bounding box center [634, 32] width 10 height 10
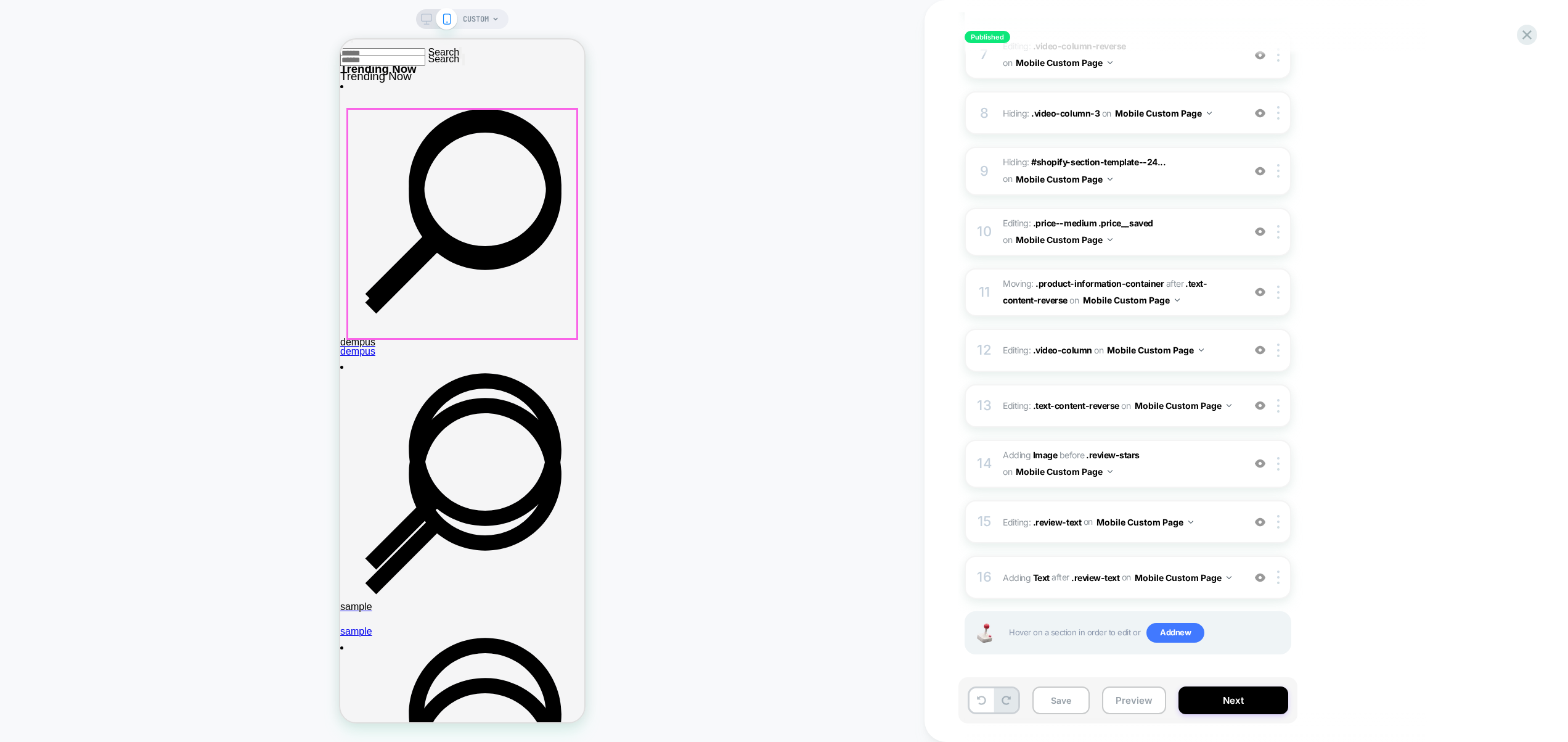
scroll to position [0, 0]
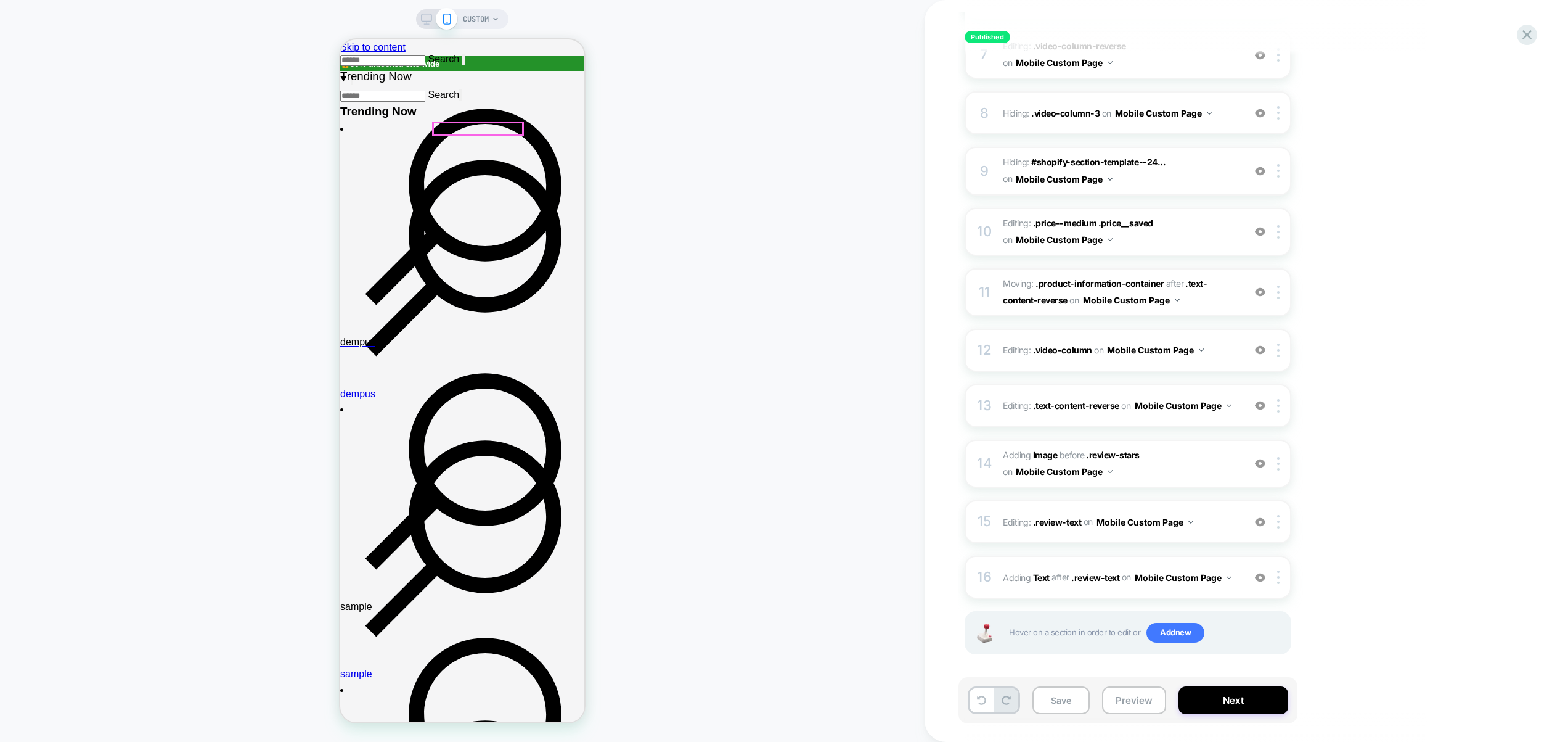
drag, startPoint x: 503, startPoint y: 131, endPoint x: 435, endPoint y: 128, distance: 68.1
drag, startPoint x: 435, startPoint y: 128, endPoint x: 534, endPoint y: 129, distance: 99.0
click at [483, 25] on span "CUSTOM" at bounding box center [476, 19] width 26 height 20
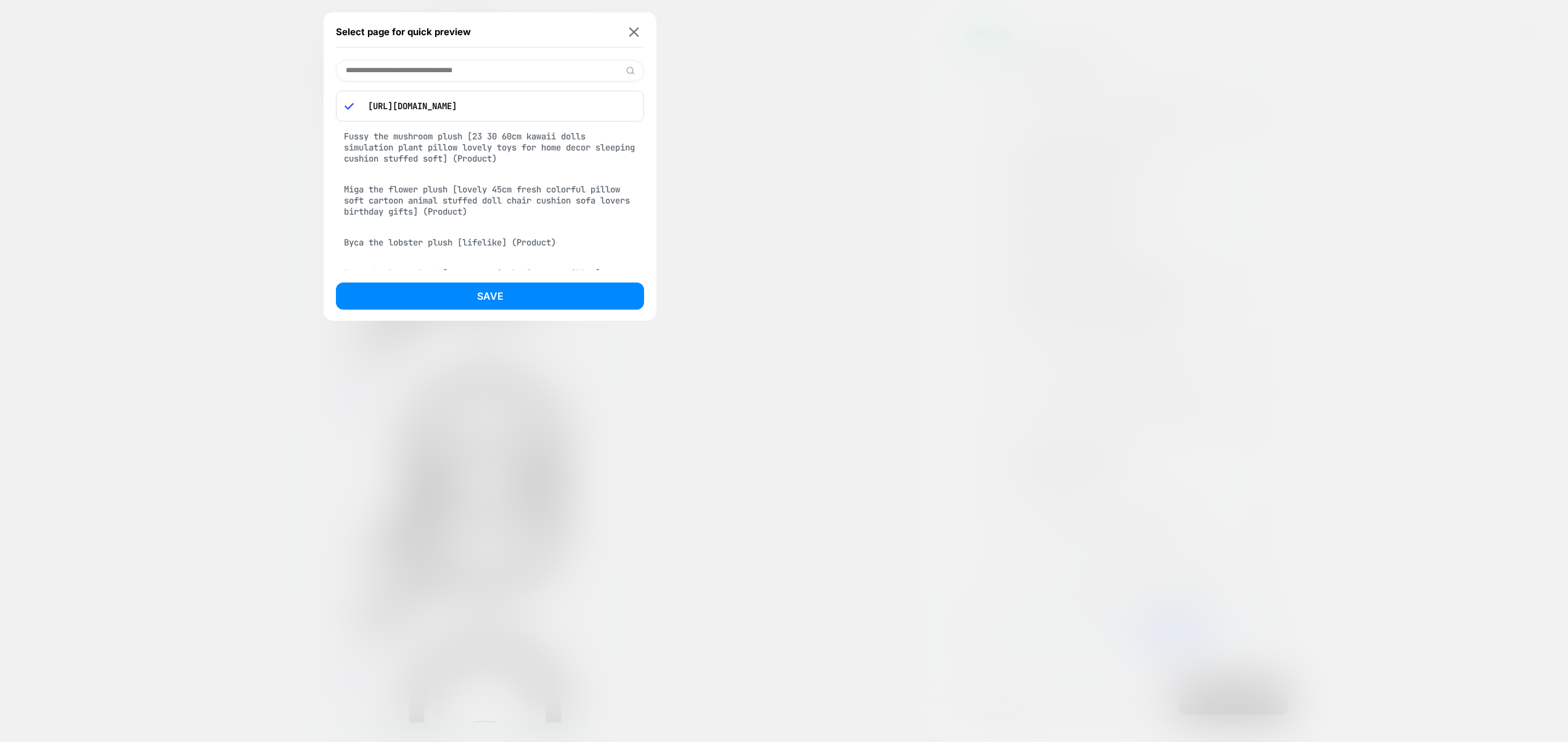
click at [483, 66] on input at bounding box center [490, 71] width 308 height 22
drag, startPoint x: 582, startPoint y: 107, endPoint x: 389, endPoint y: 108, distance: 193.0
click at [389, 108] on p "[URL][DOMAIN_NAME]" at bounding box center [498, 106] width 274 height 11
copy p "giant-whale-plush"
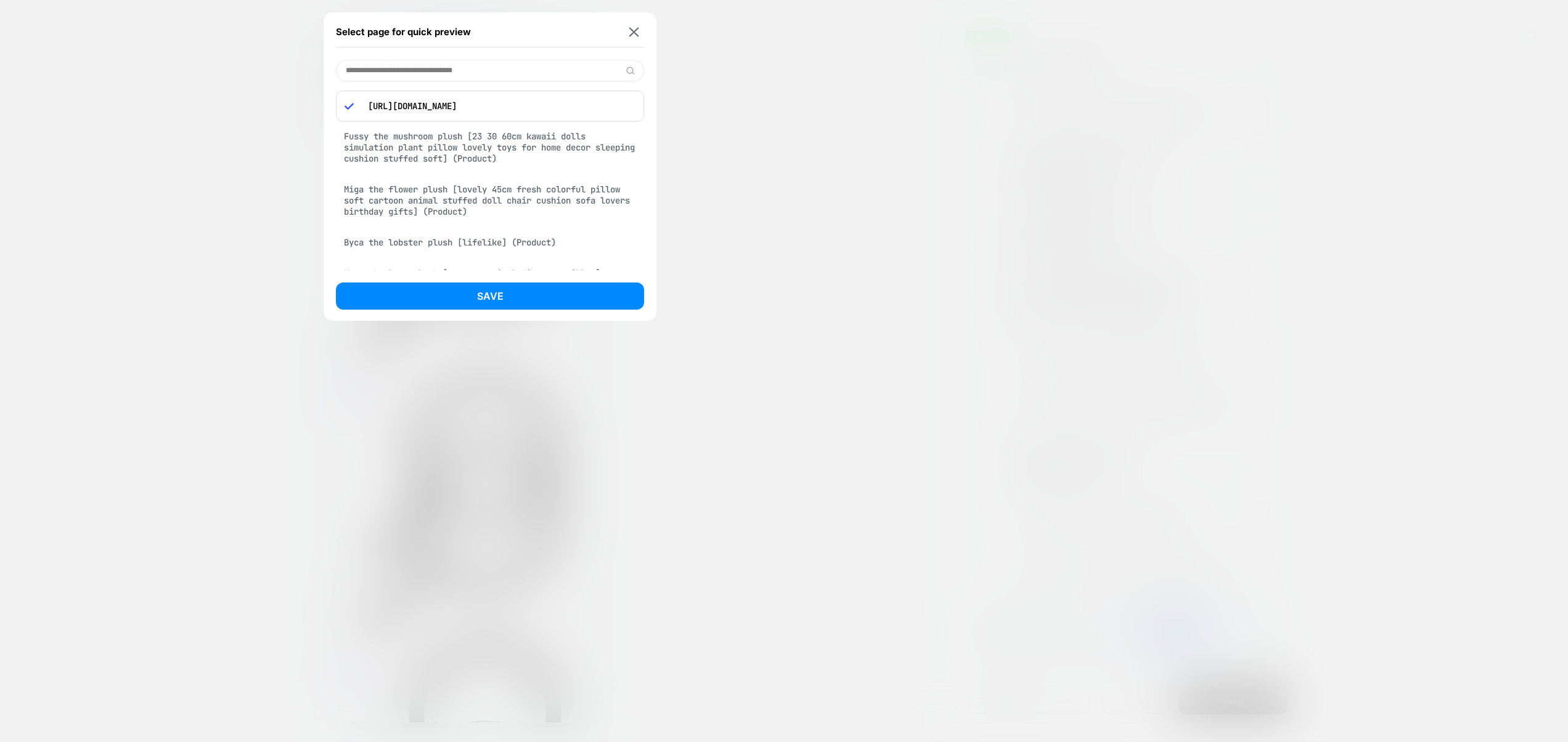
click at [412, 71] on input at bounding box center [490, 71] width 308 height 22
paste input "**********"
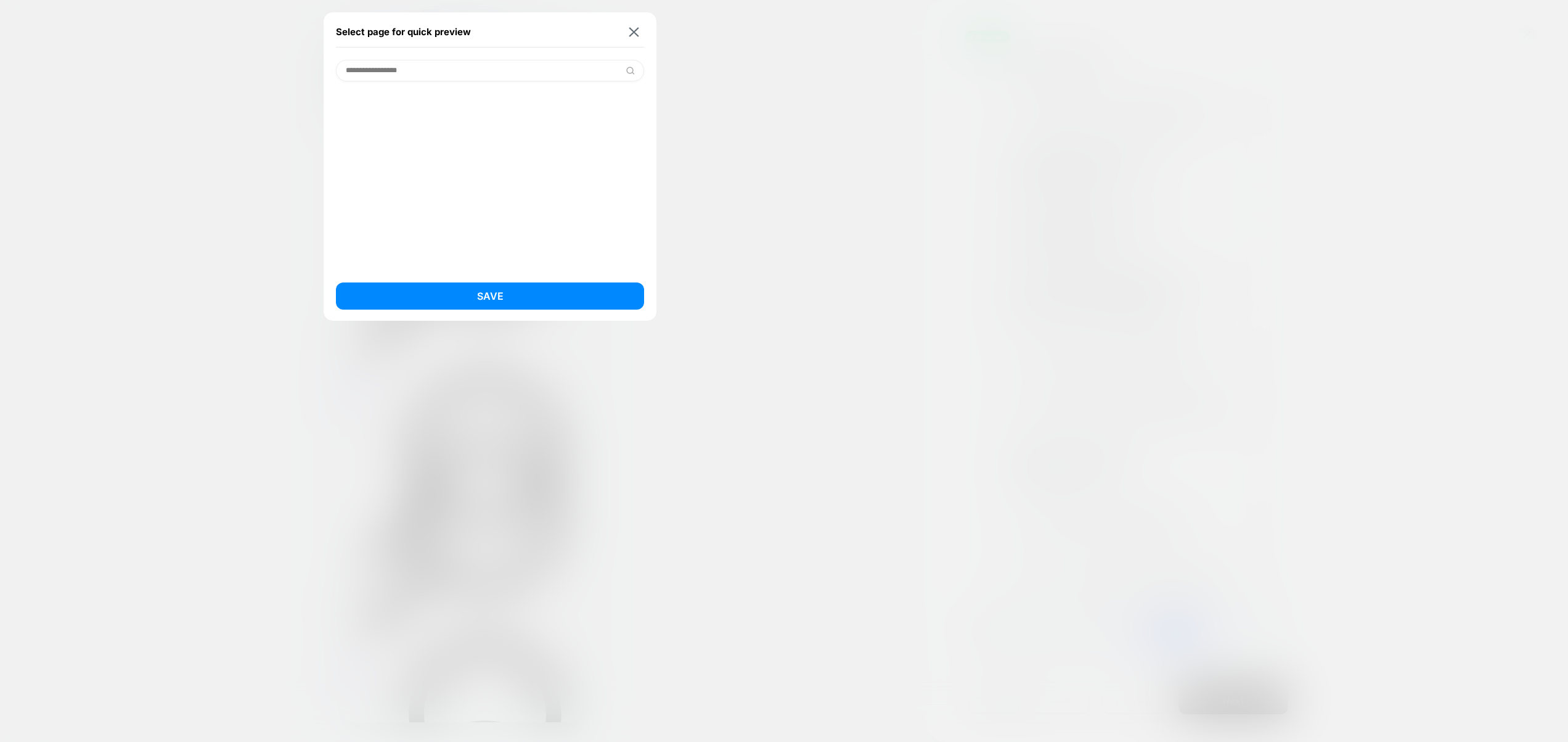
type input "**********"
type input "********"
click at [466, 108] on div "Paca the whales plush [giant whale] (Product)" at bounding box center [490, 102] width 308 height 23
click at [490, 286] on button "Save" at bounding box center [490, 296] width 308 height 27
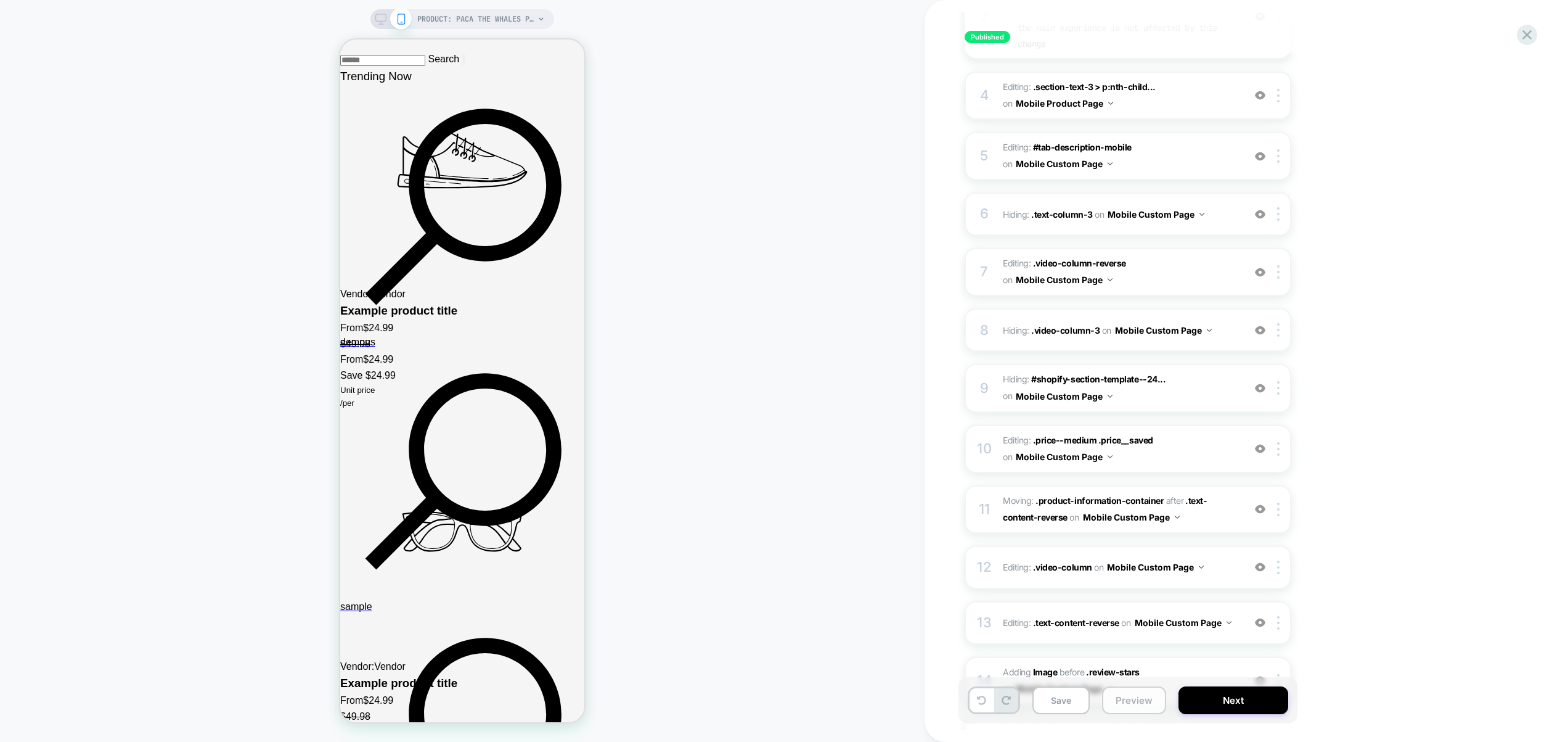
scroll to position [364, 0]
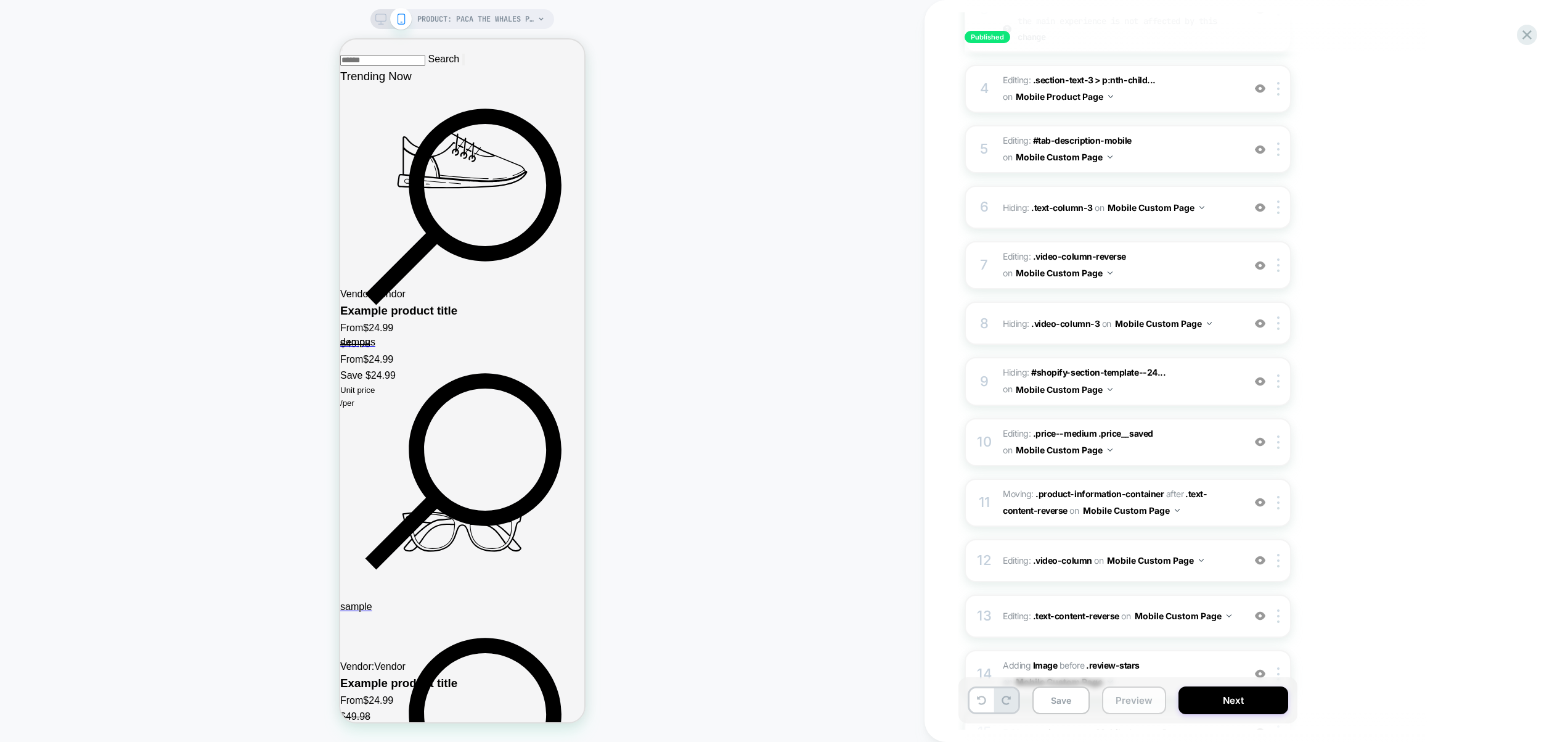
click at [1120, 700] on button "Preview" at bounding box center [1134, 700] width 64 height 28
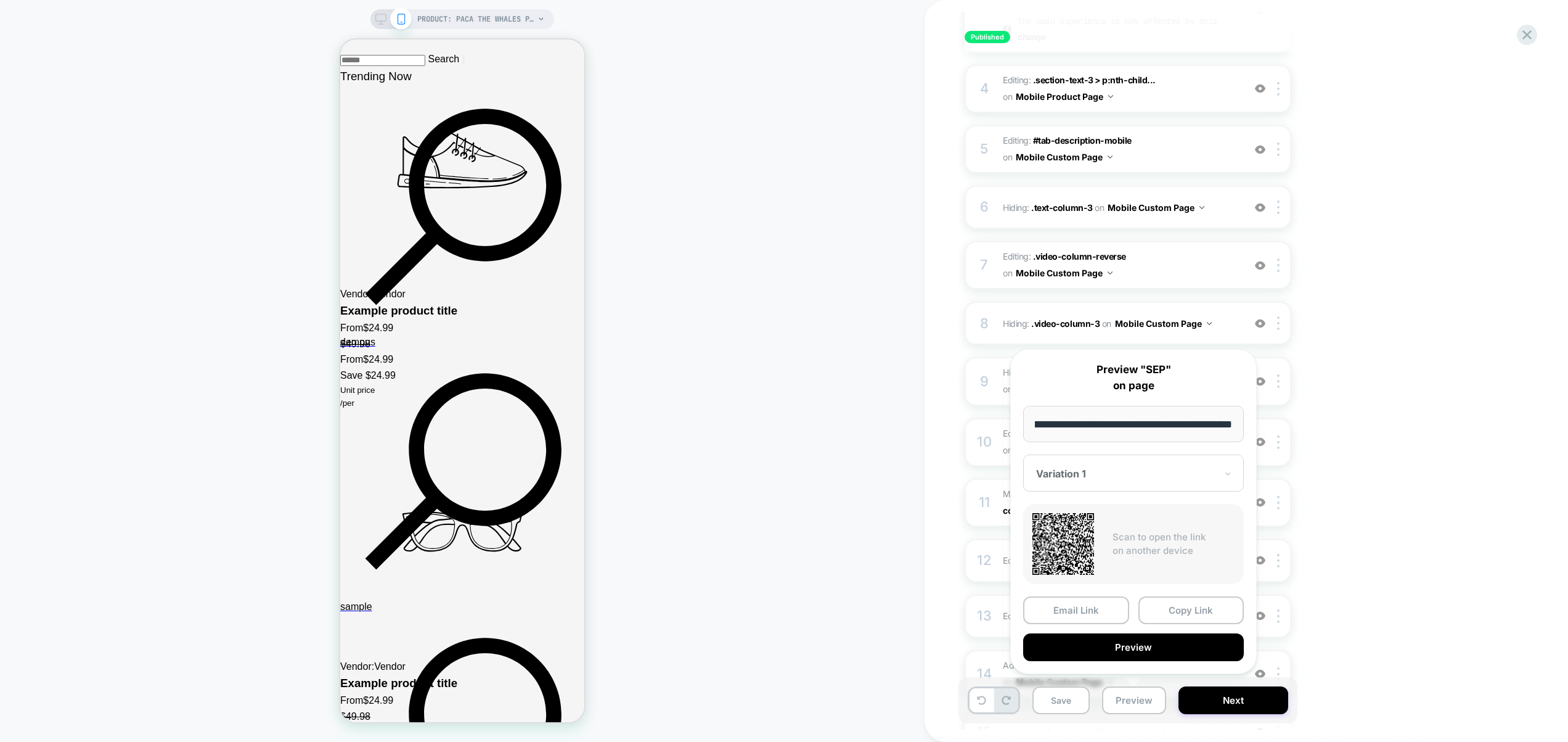
scroll to position [0, 0]
click at [792, 536] on div "PRODUCT: Paca the whales plush [giant whale] PRODUCT: Paca the whales plush [gi…" at bounding box center [462, 371] width 924 height 717
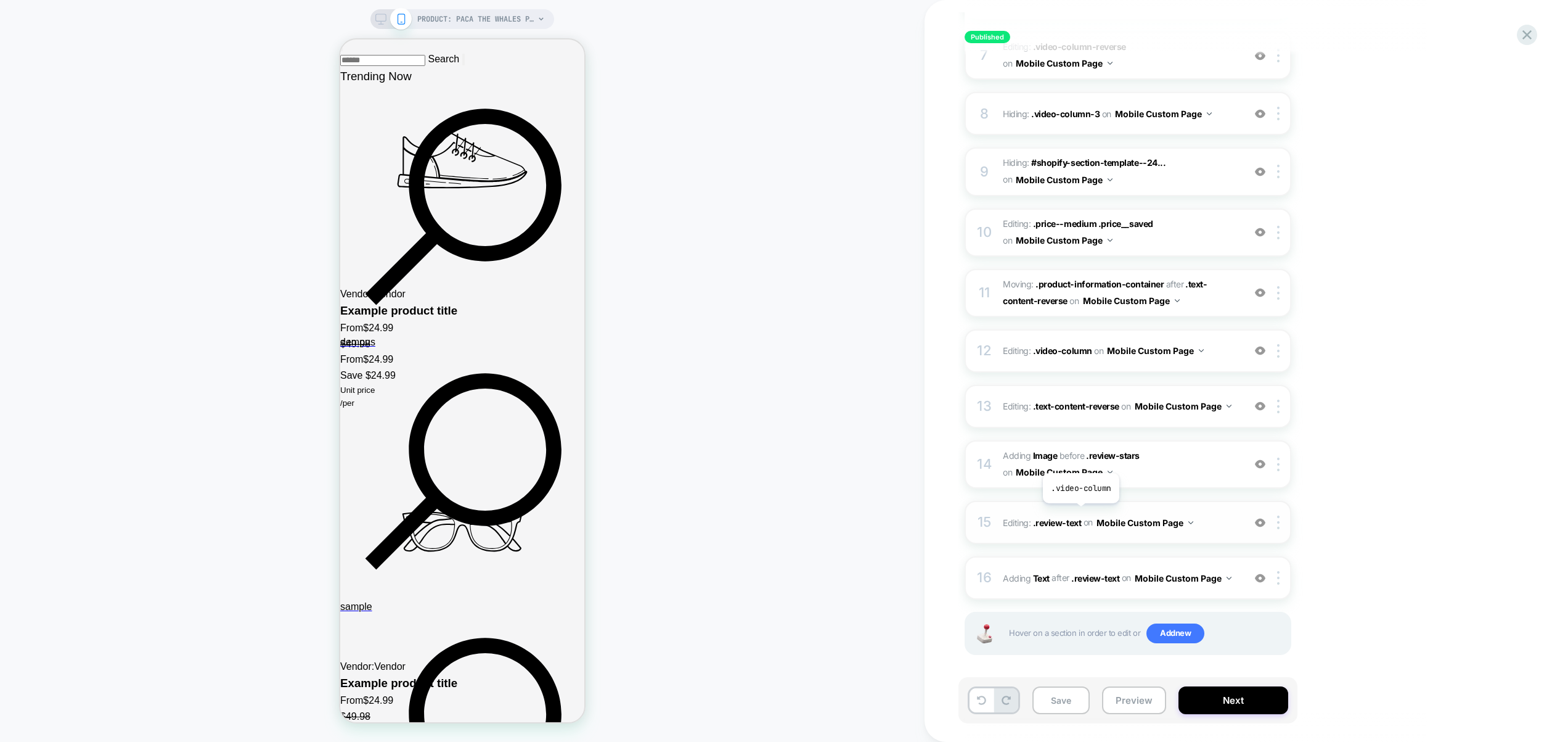
scroll to position [574, 0]
click at [1130, 518] on button "Mobile Custom Page" at bounding box center [1144, 522] width 97 height 18
click at [1078, 534] on div "Mobile Product Page" at bounding box center [1053, 532] width 149 height 27
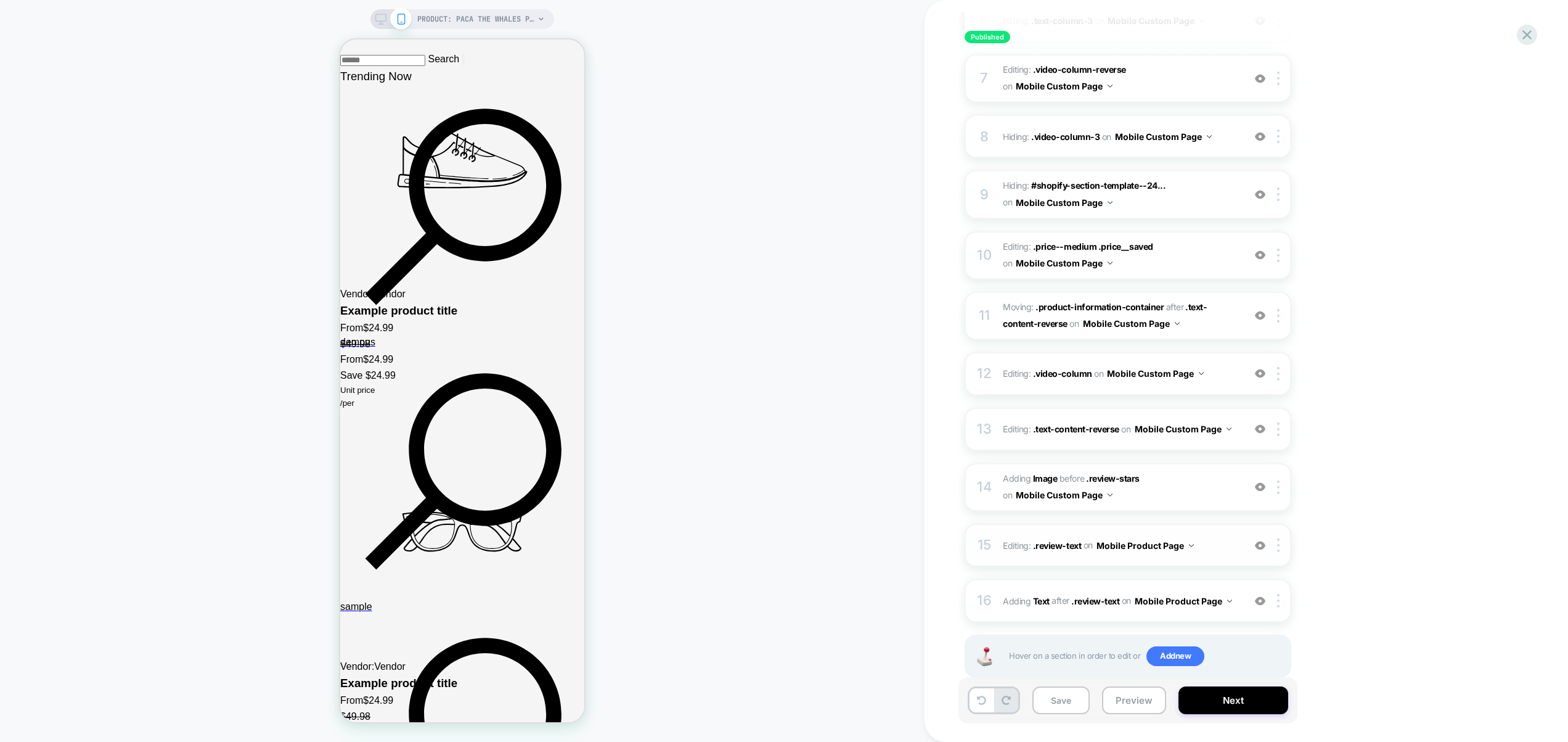
scroll to position [519, 0]
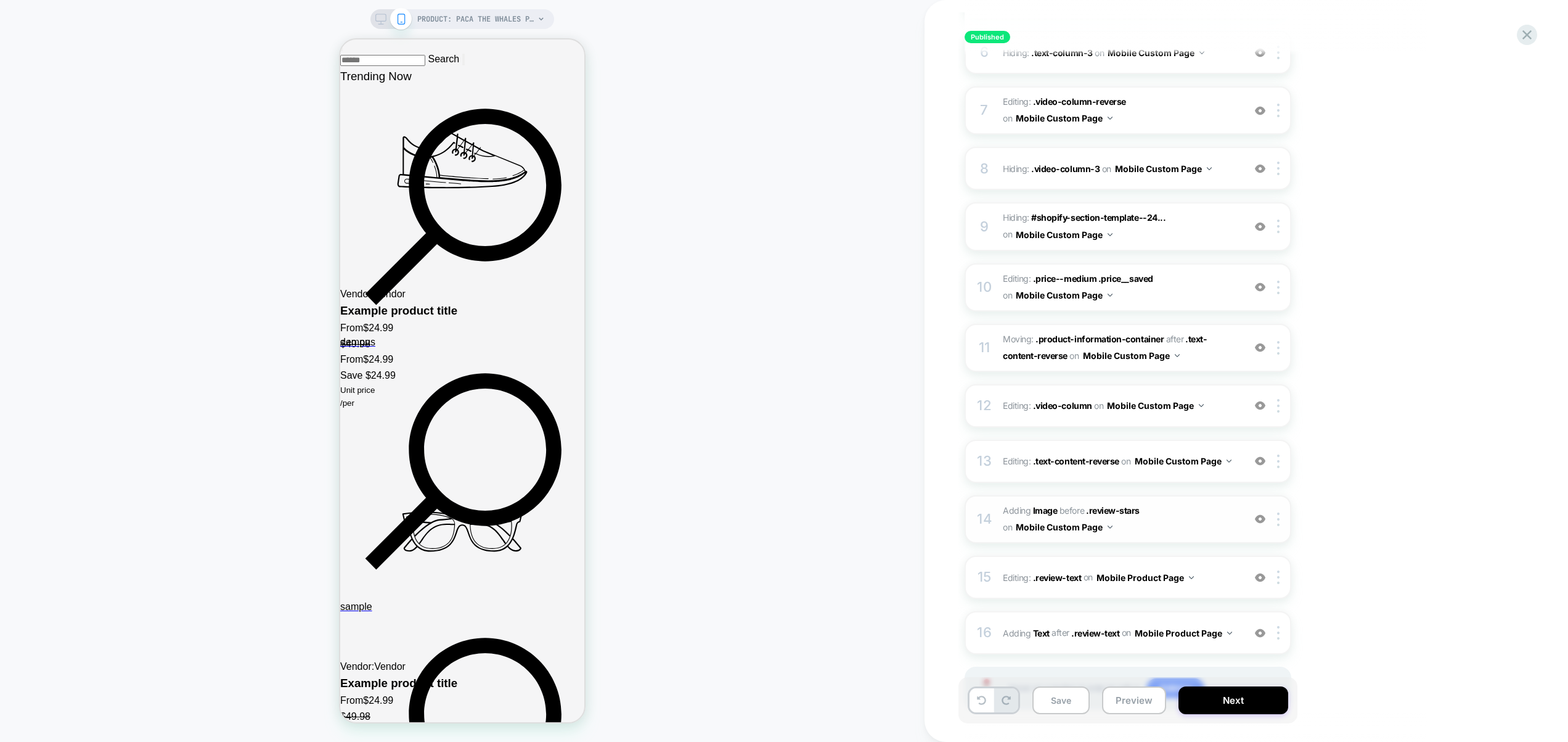
click at [0, 0] on button "Mobile Custom Page" at bounding box center [0, 0] width 0 height 0
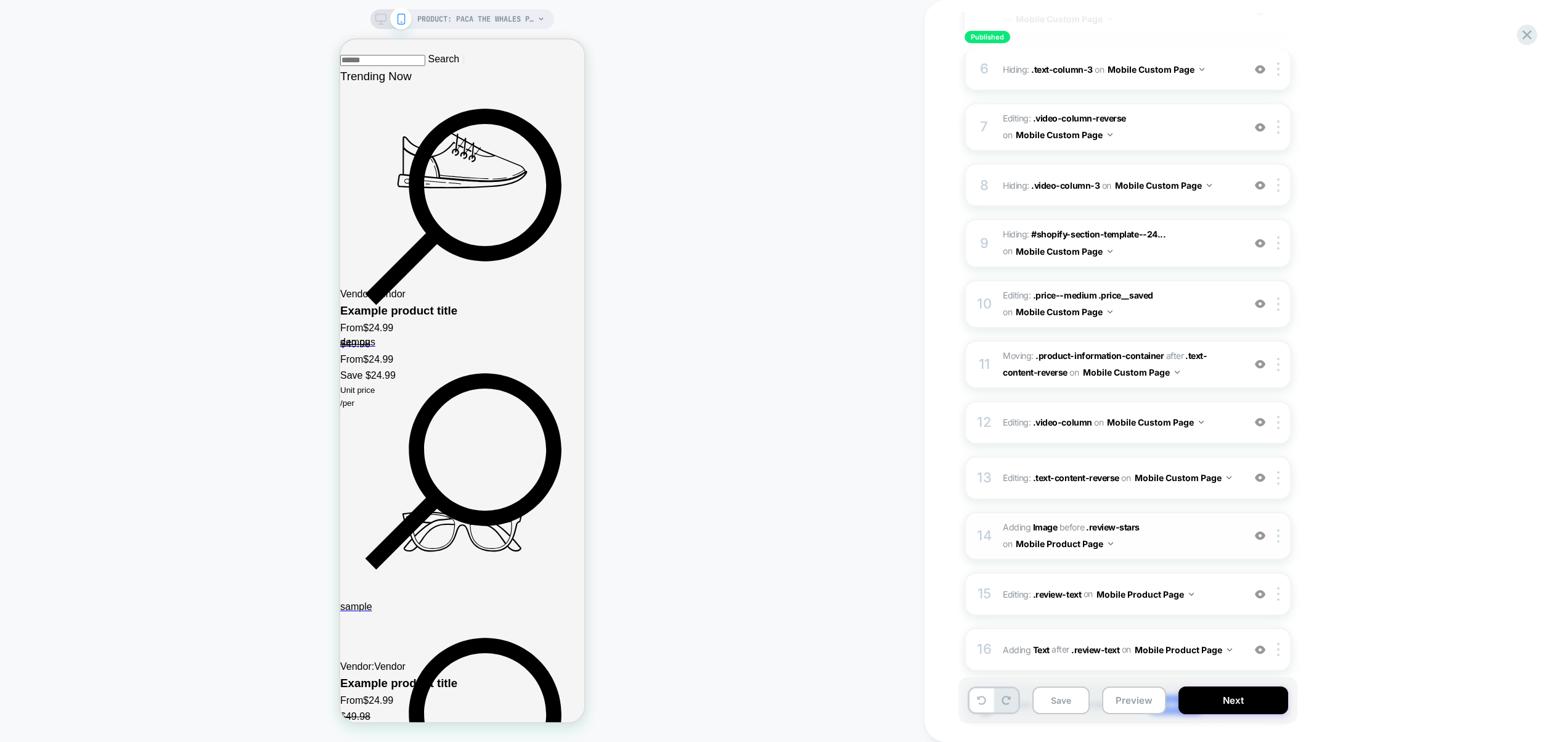
scroll to position [497, 0]
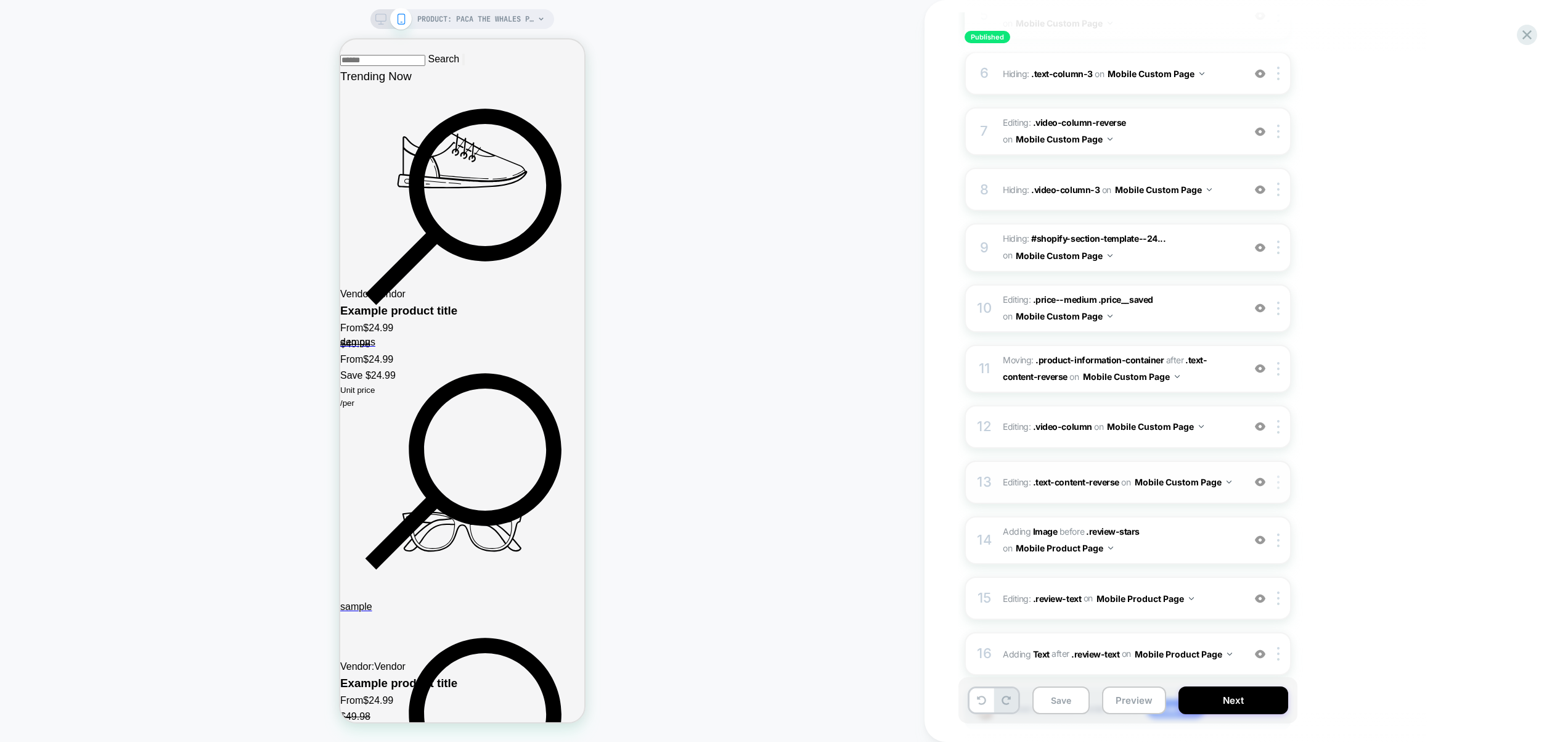
click at [1282, 478] on div at bounding box center [1280, 482] width 21 height 14
click at [1200, 476] on button "Mobile Custom Page" at bounding box center [1183, 482] width 97 height 18
click at [0, 0] on div "Mobile Product Page" at bounding box center [0, 0] width 0 height 0
click at [1160, 423] on button "Mobile Custom Page" at bounding box center [1155, 426] width 97 height 18
drag, startPoint x: 1180, startPoint y: 505, endPoint x: 1169, endPoint y: 522, distance: 20.2
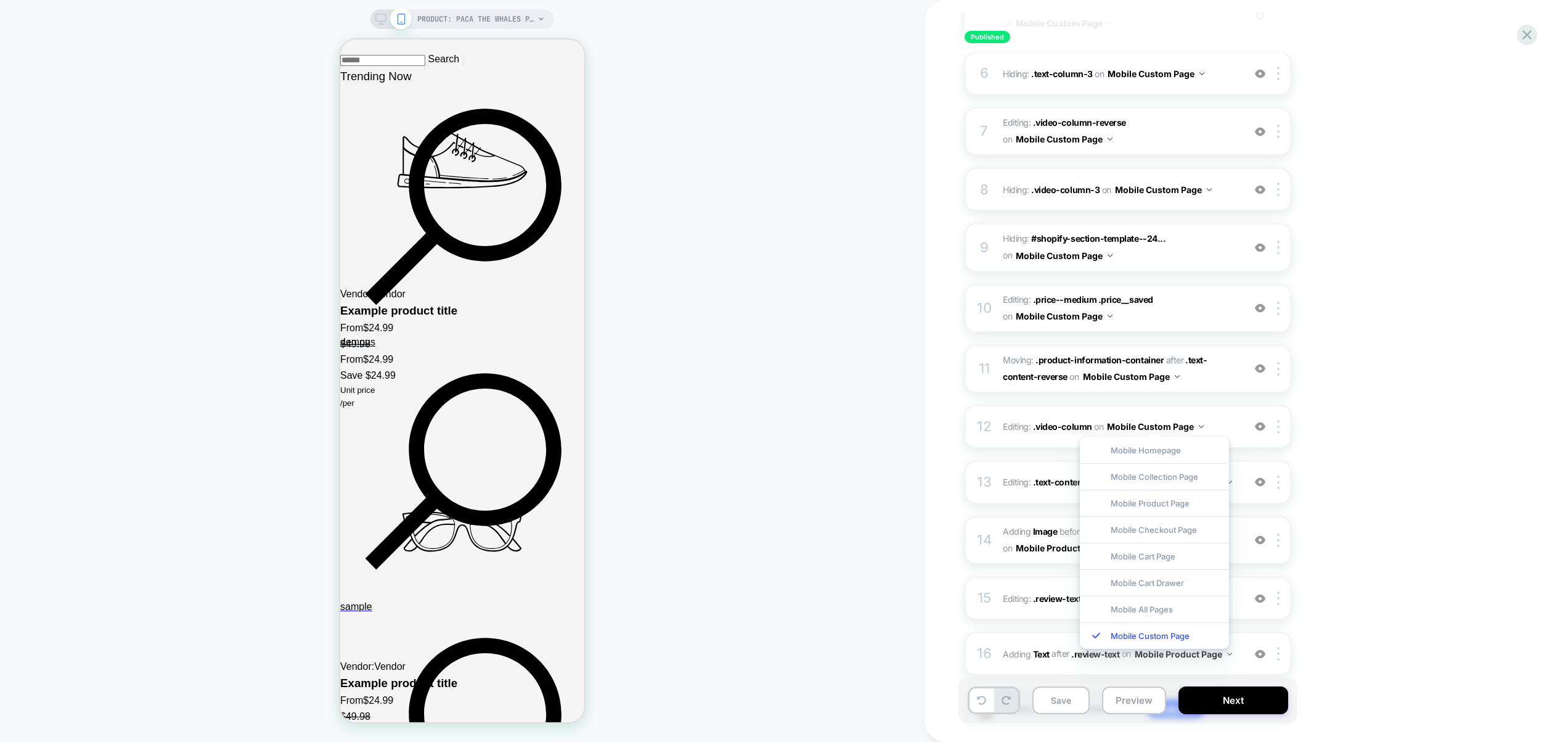
click at [1180, 505] on div "Mobile Product Page" at bounding box center [1154, 503] width 149 height 27
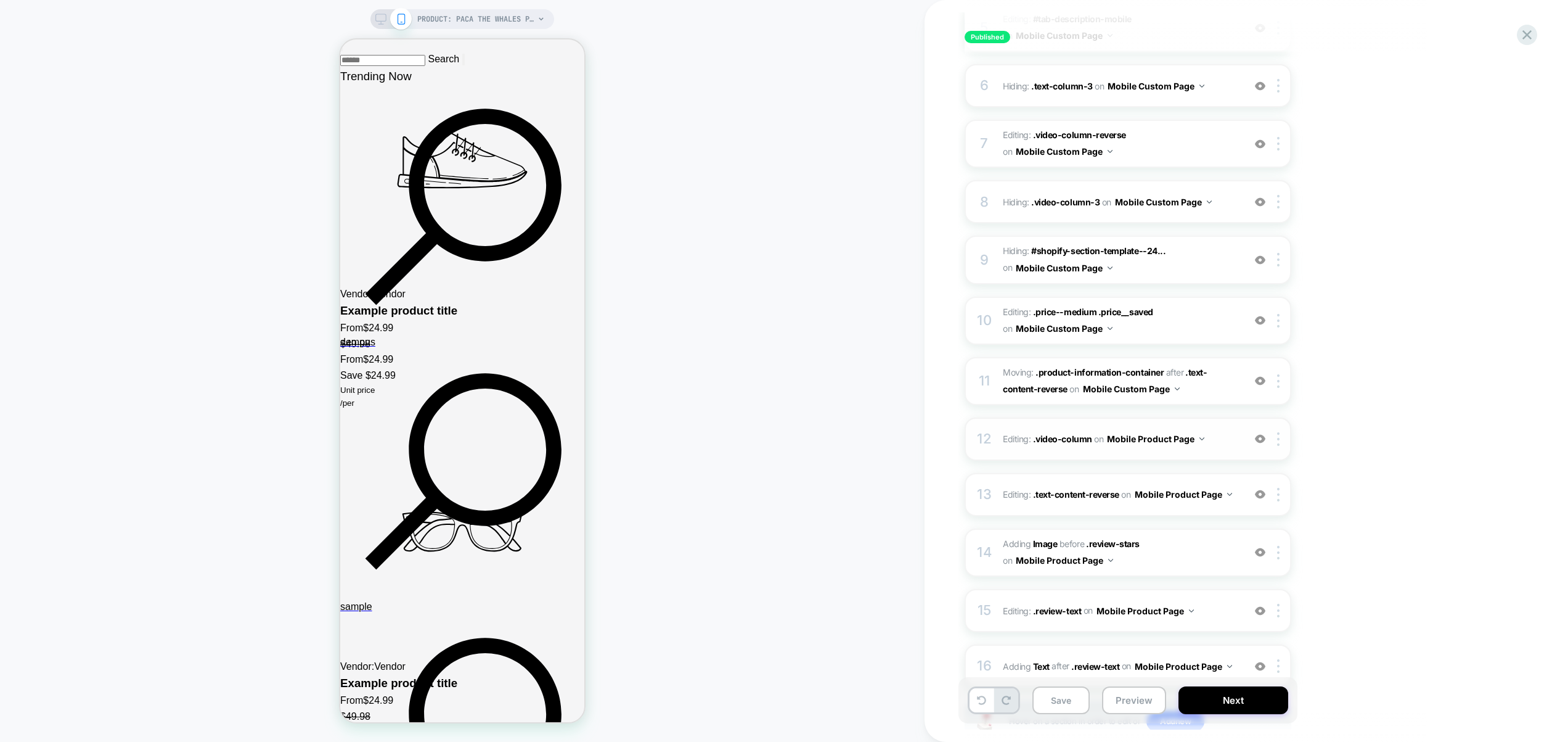
scroll to position [435, 0]
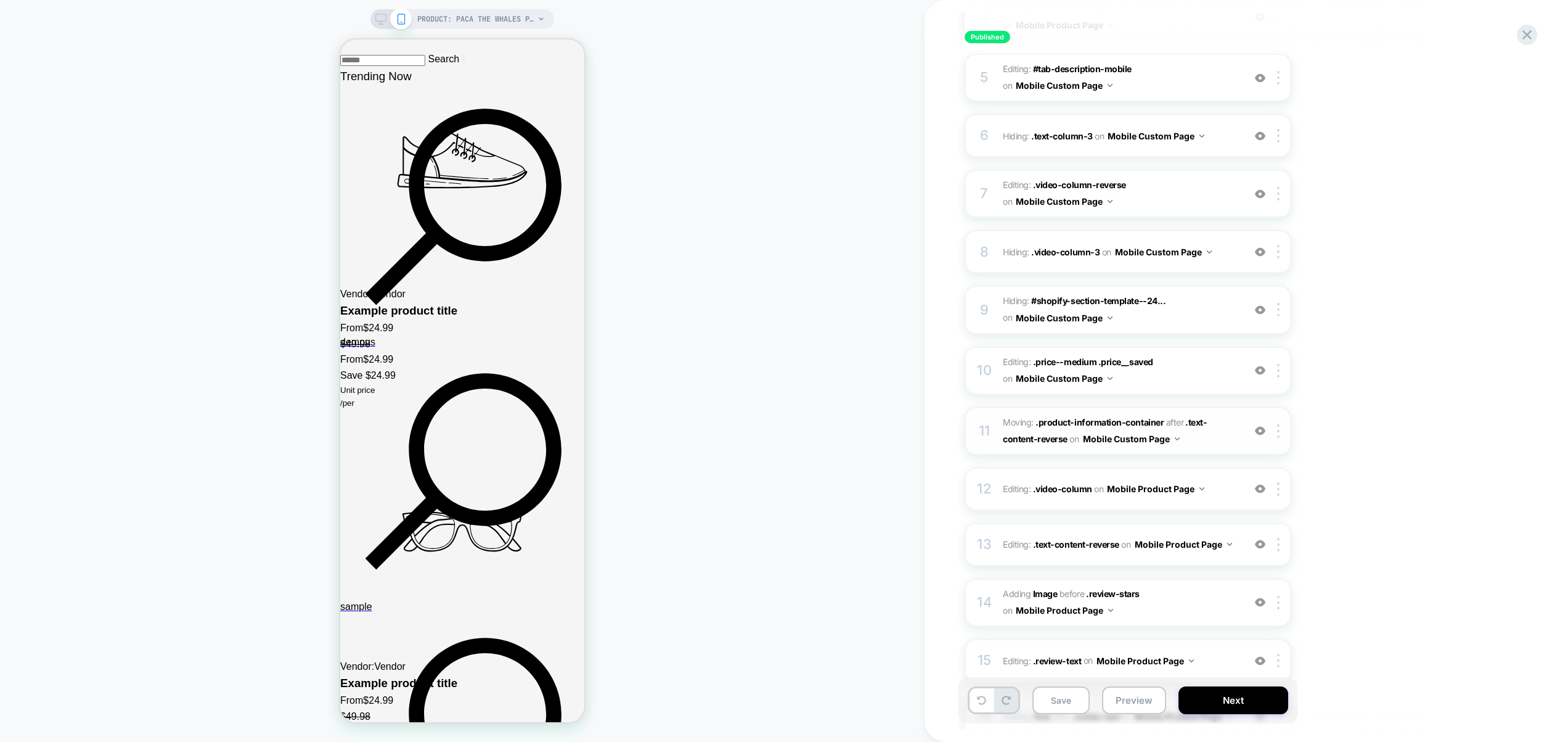
click at [1106, 437] on button "Mobile Custom Page" at bounding box center [1131, 438] width 97 height 18
click at [1112, 521] on div "Mobile Product Page" at bounding box center [1096, 515] width 149 height 27
click at [1082, 450] on div "Mobile Product Page" at bounding box center [1065, 454] width 149 height 27
click at [1087, 309] on button "Mobile Custom Page" at bounding box center [1063, 318] width 97 height 18
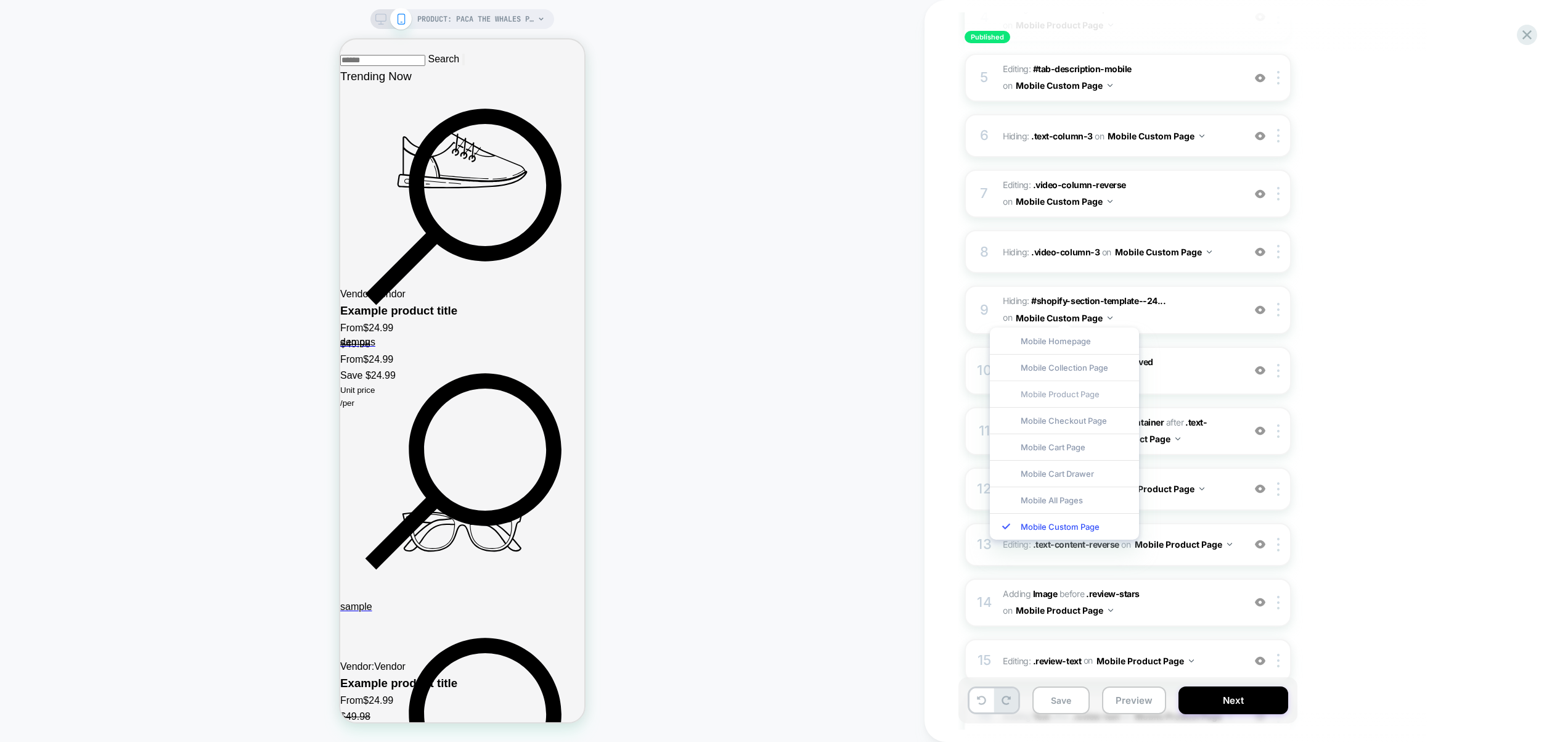
click at [1088, 398] on div "Mobile Product Page" at bounding box center [1065, 393] width 149 height 27
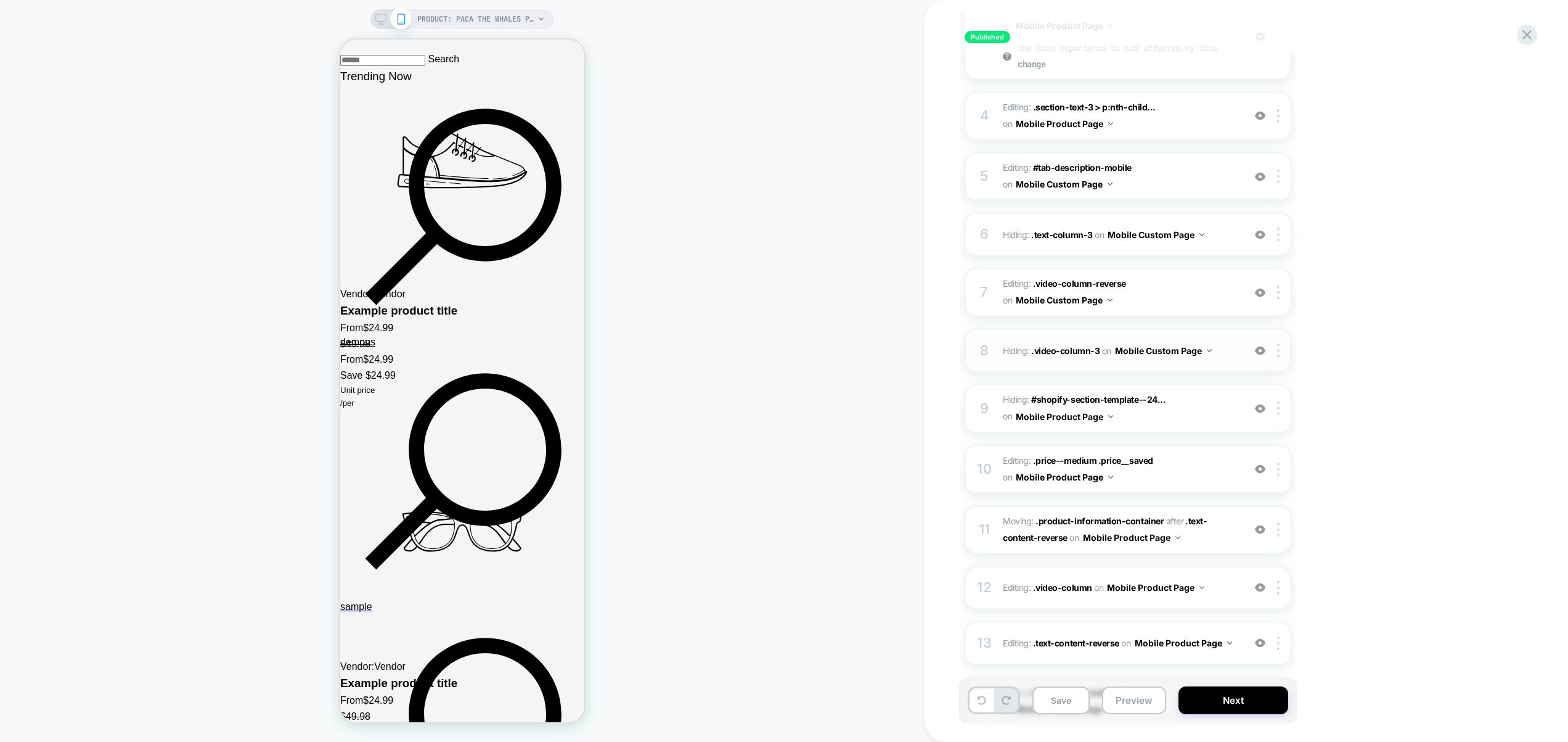
scroll to position [232, 0]
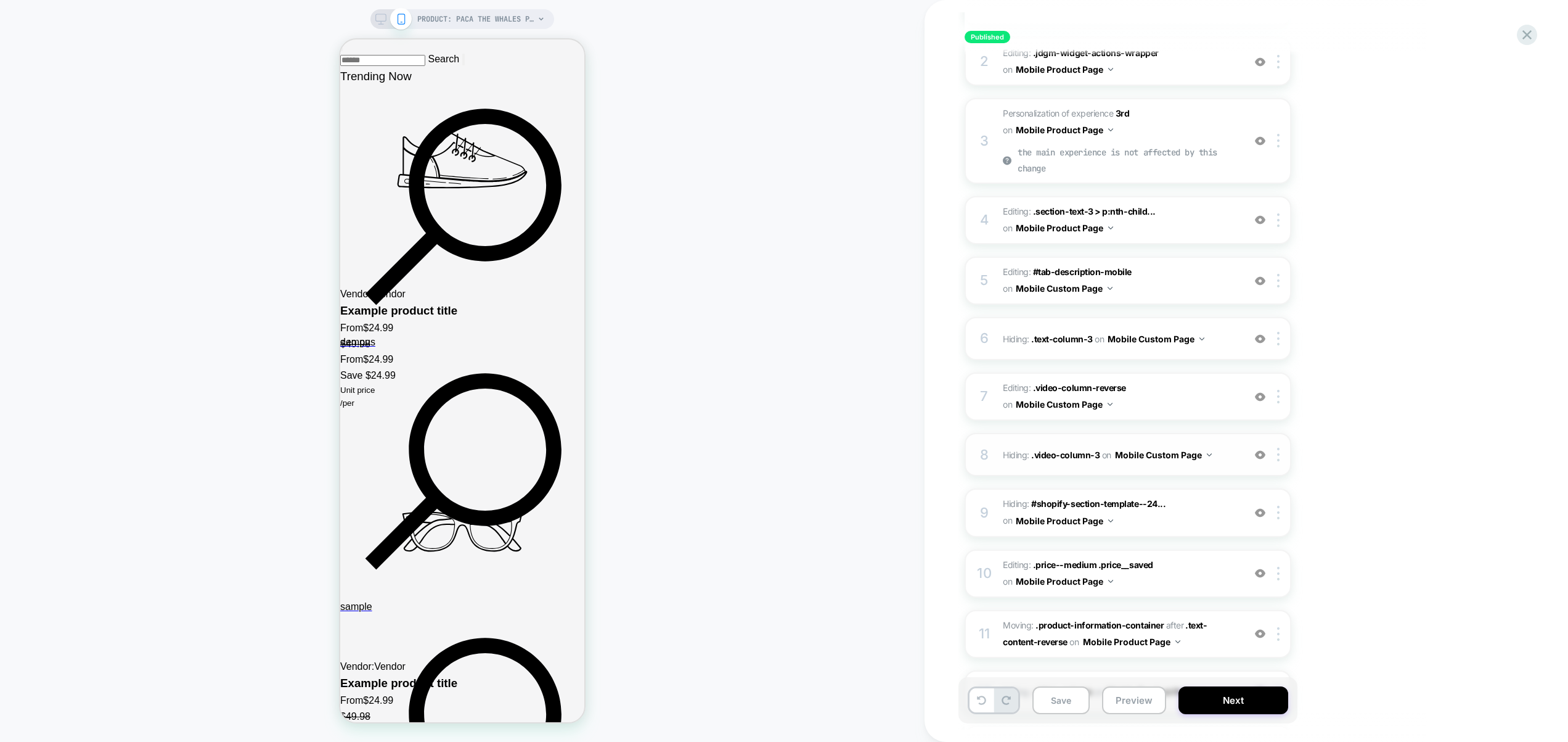
click at [1153, 453] on button "Mobile Custom Page" at bounding box center [1163, 455] width 97 height 18
click at [1169, 536] on div "Mobile Product Page" at bounding box center [1162, 531] width 149 height 27
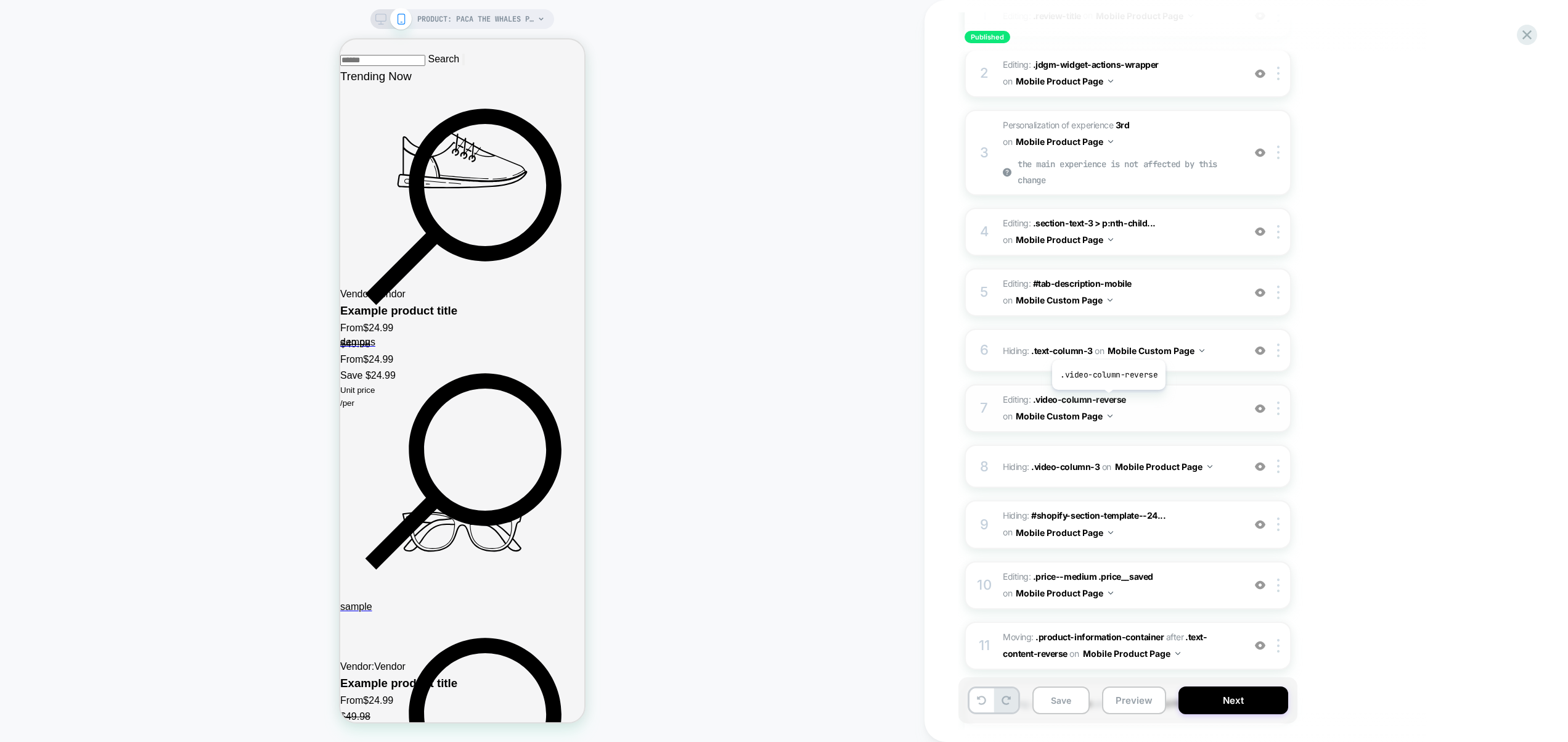
scroll to position [214, 0]
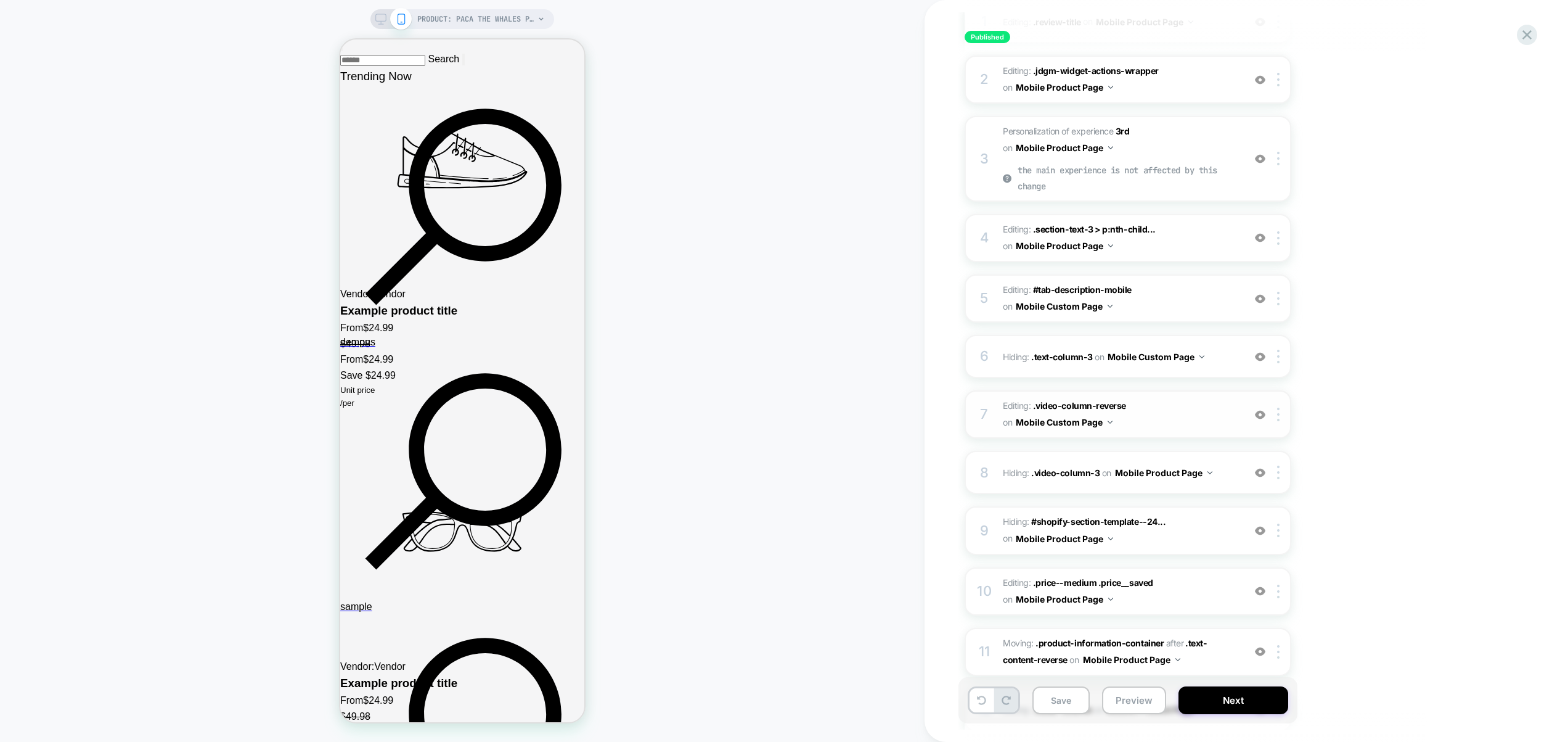
click at [1204, 495] on div "Mobile Product Page" at bounding box center [1189, 493] width 149 height 27
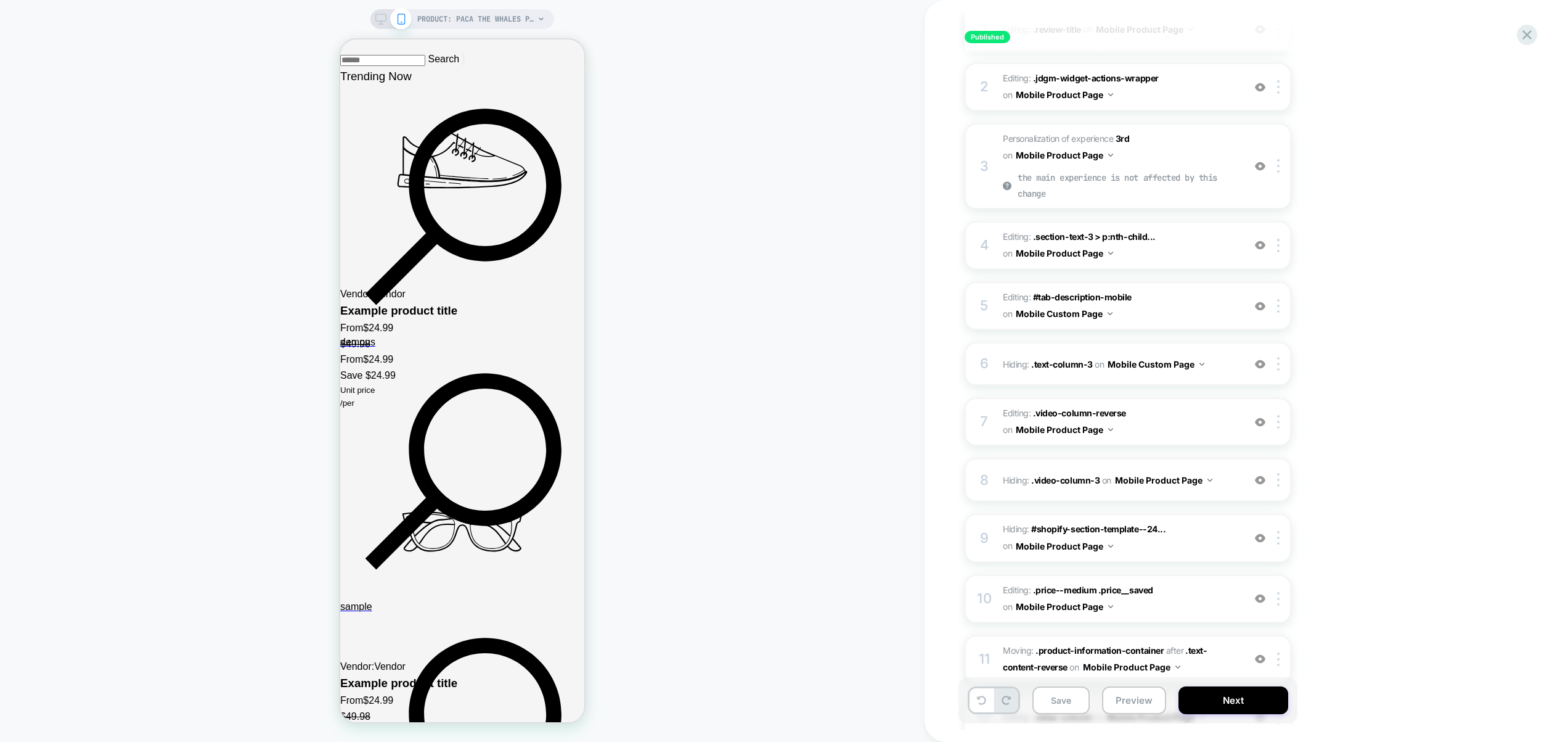
scroll to position [201, 0]
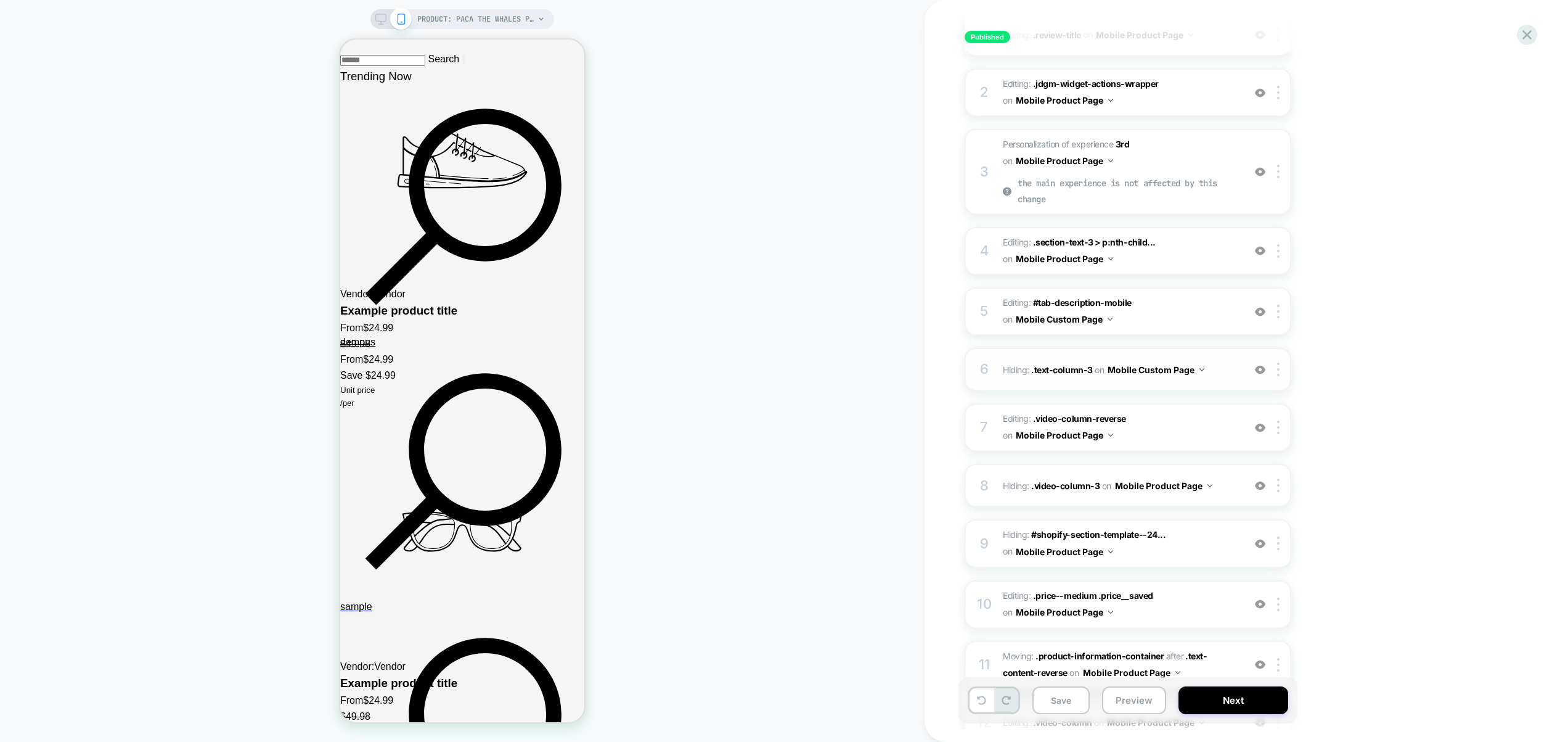
click at [1148, 371] on button "Mobile Custom Page" at bounding box center [1156, 370] width 97 height 18
click at [1169, 452] on div "Mobile Product Page" at bounding box center [1155, 451] width 149 height 27
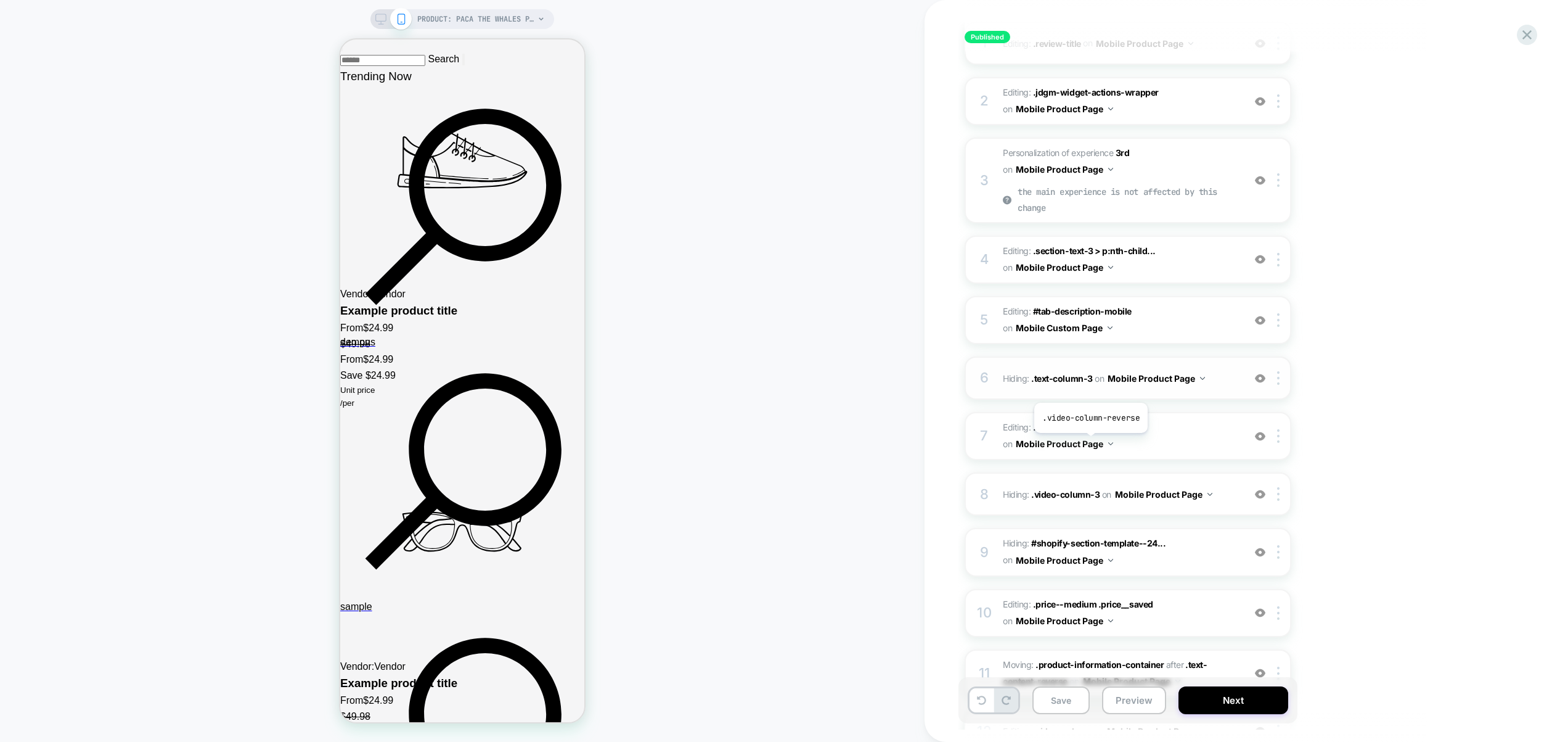
scroll to position [115, 0]
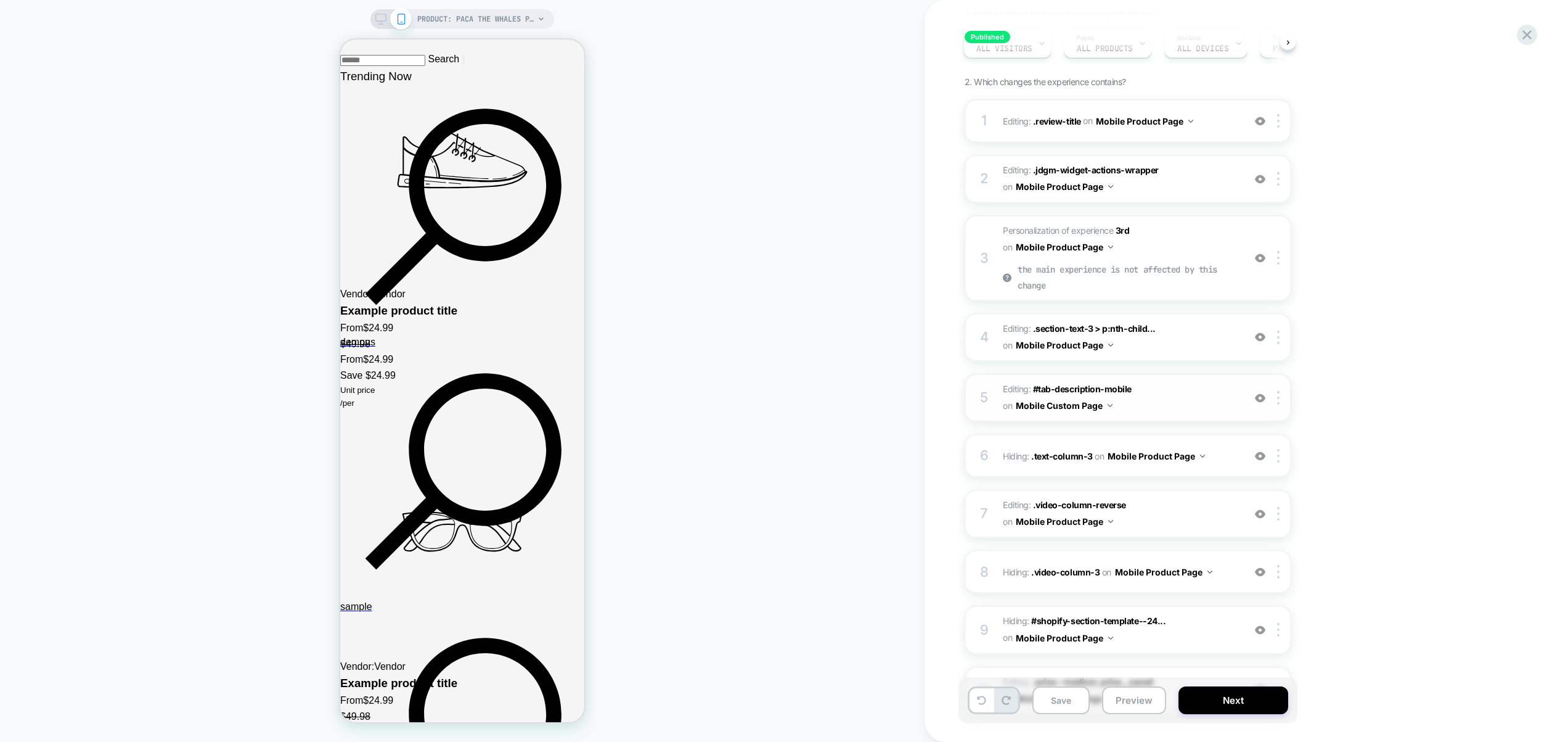
click at [1091, 489] on div "Mobile Product Page" at bounding box center [1065, 486] width 149 height 27
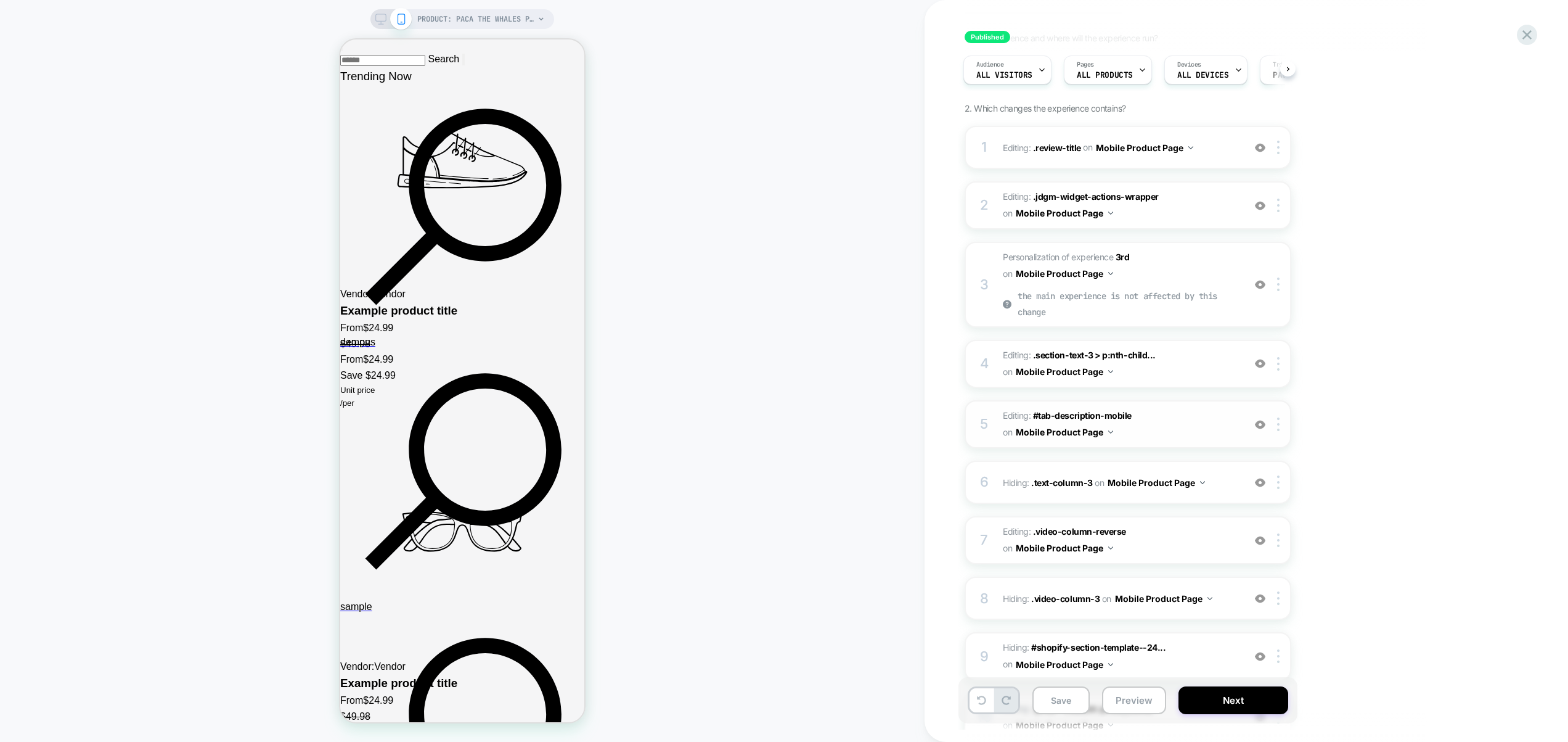
scroll to position [18, 0]
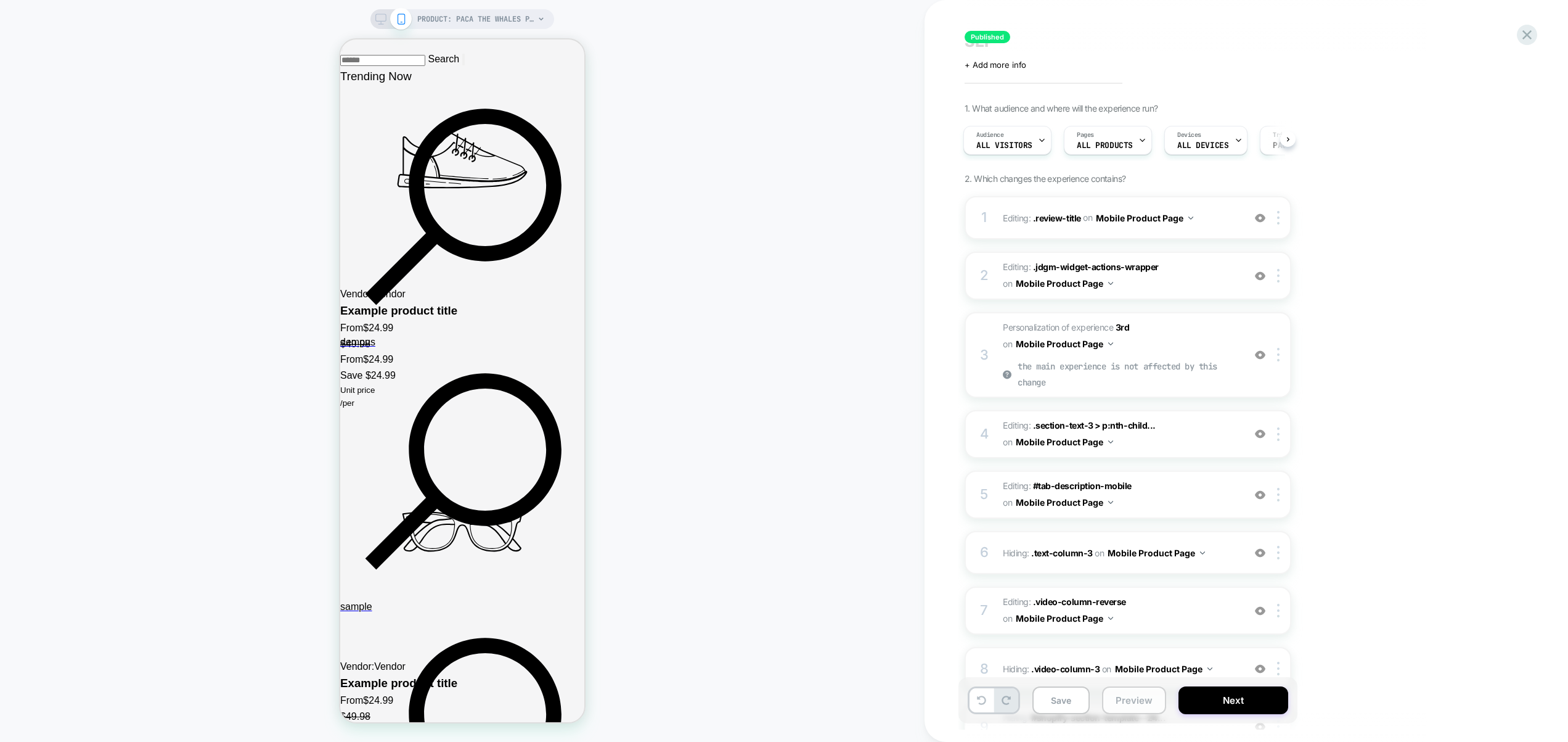
click at [1128, 703] on button "Preview" at bounding box center [1134, 700] width 64 height 28
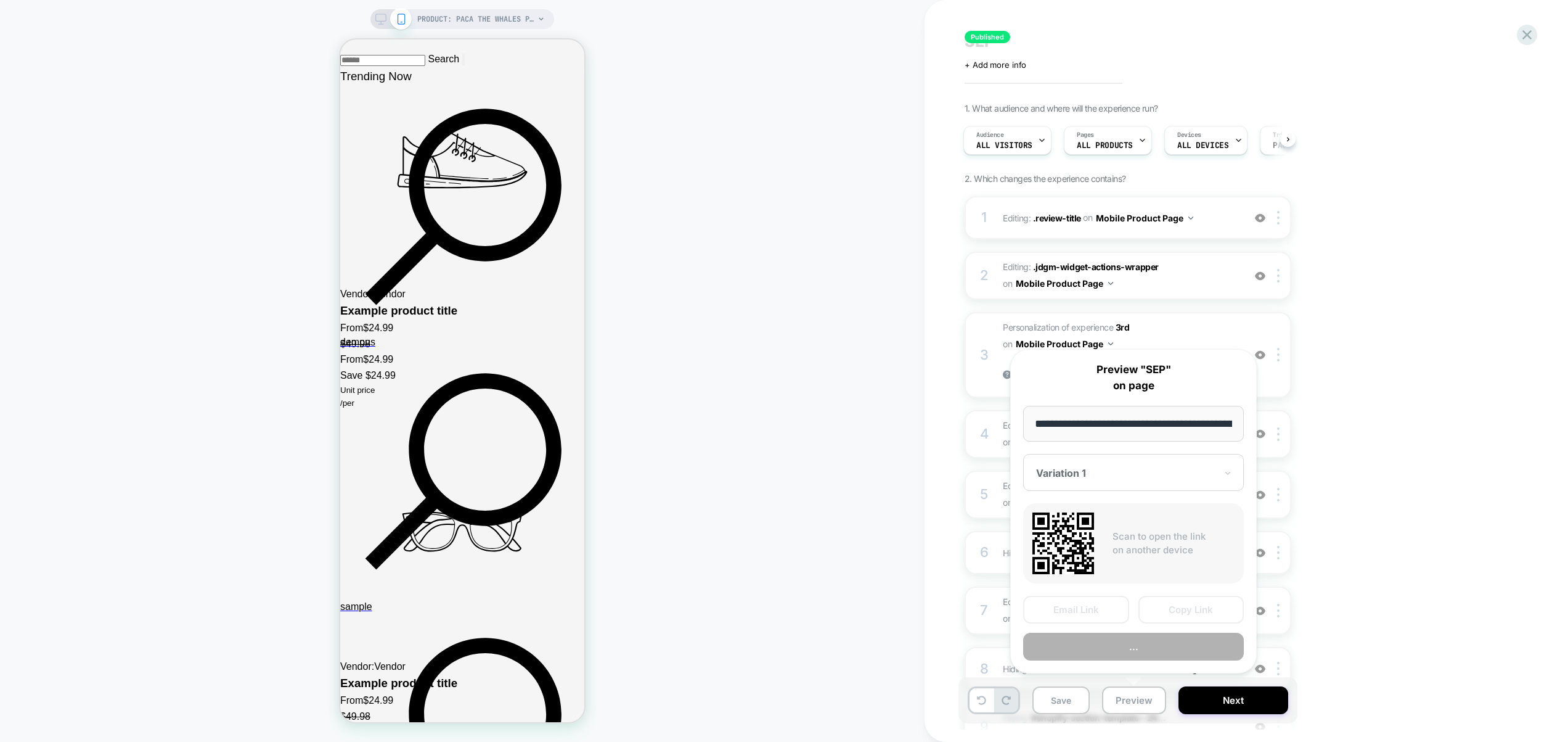
scroll to position [0, 170]
click at [1114, 647] on button "Preview" at bounding box center [1133, 647] width 220 height 28
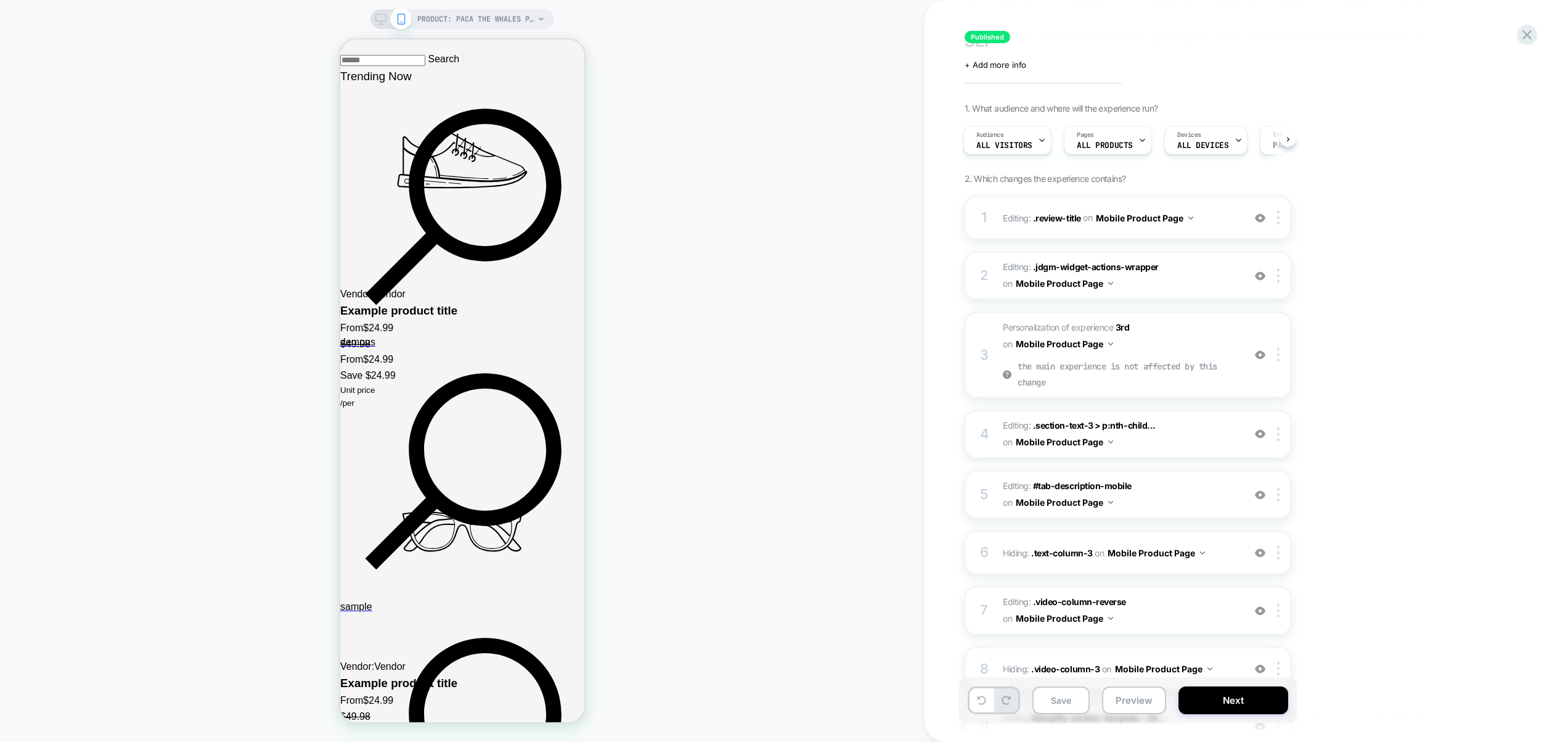
scroll to position [574, 0]
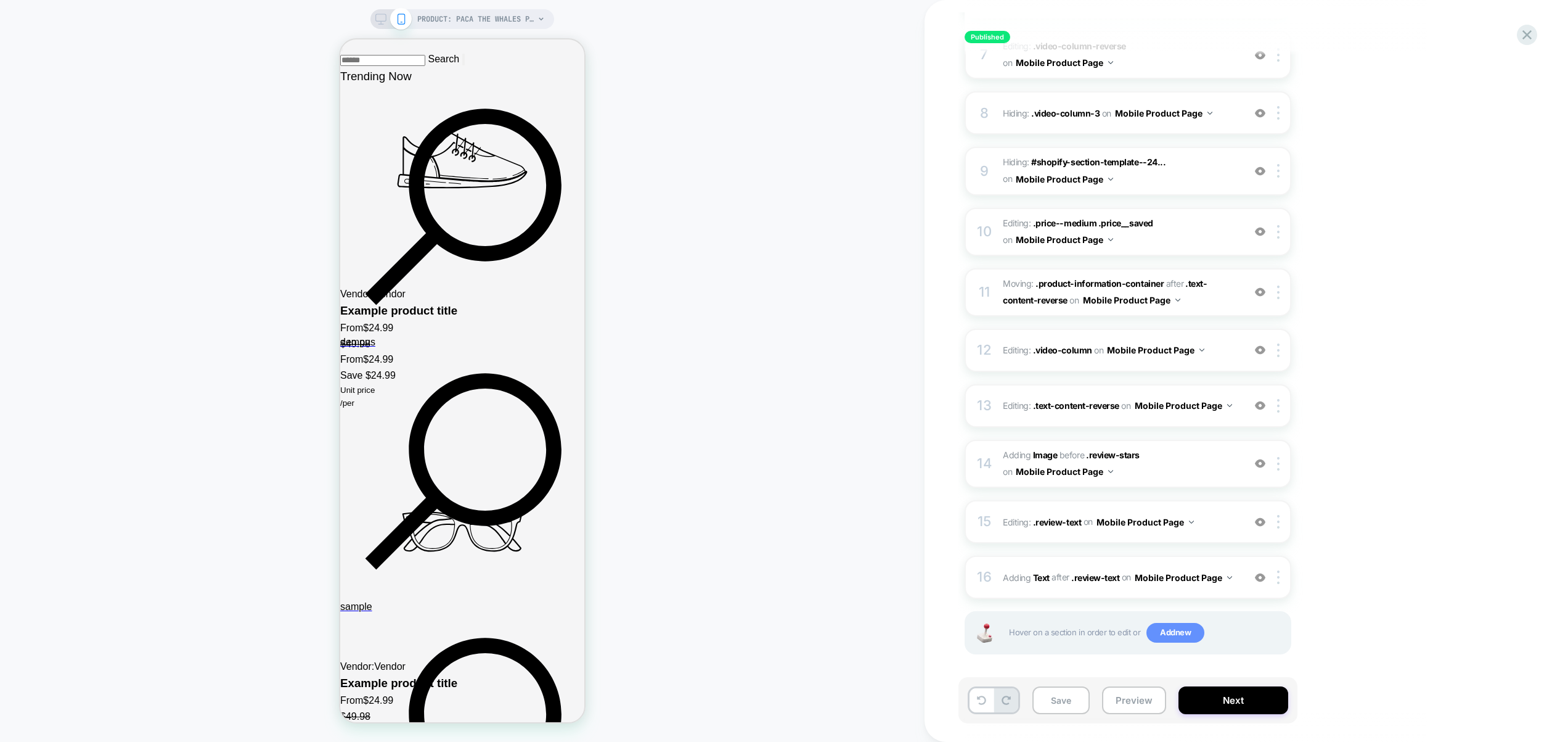
click at [1193, 630] on span "Add new" at bounding box center [1175, 632] width 58 height 20
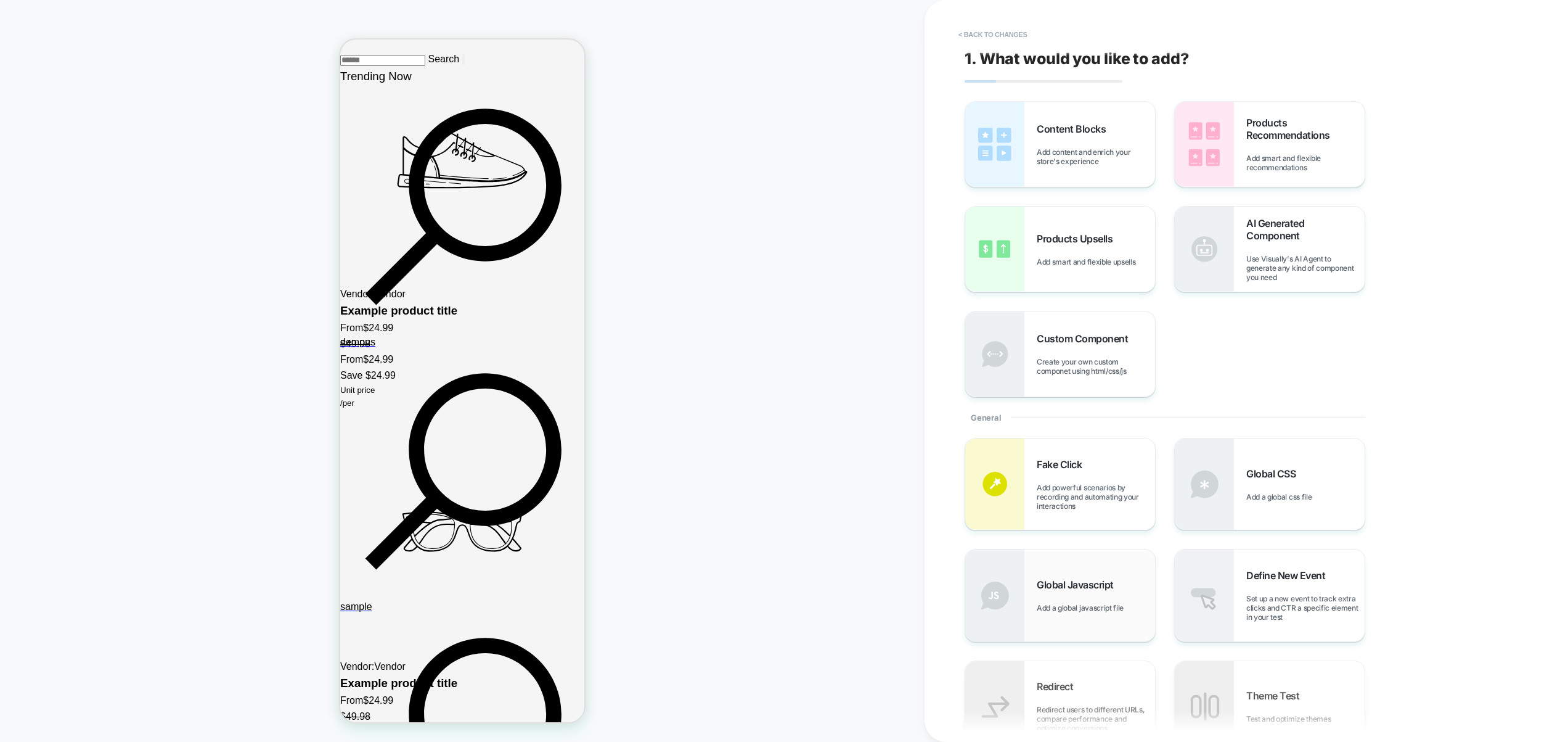
click at [1081, 596] on div "Global Javascript Add a global javascript file" at bounding box center [1096, 595] width 118 height 34
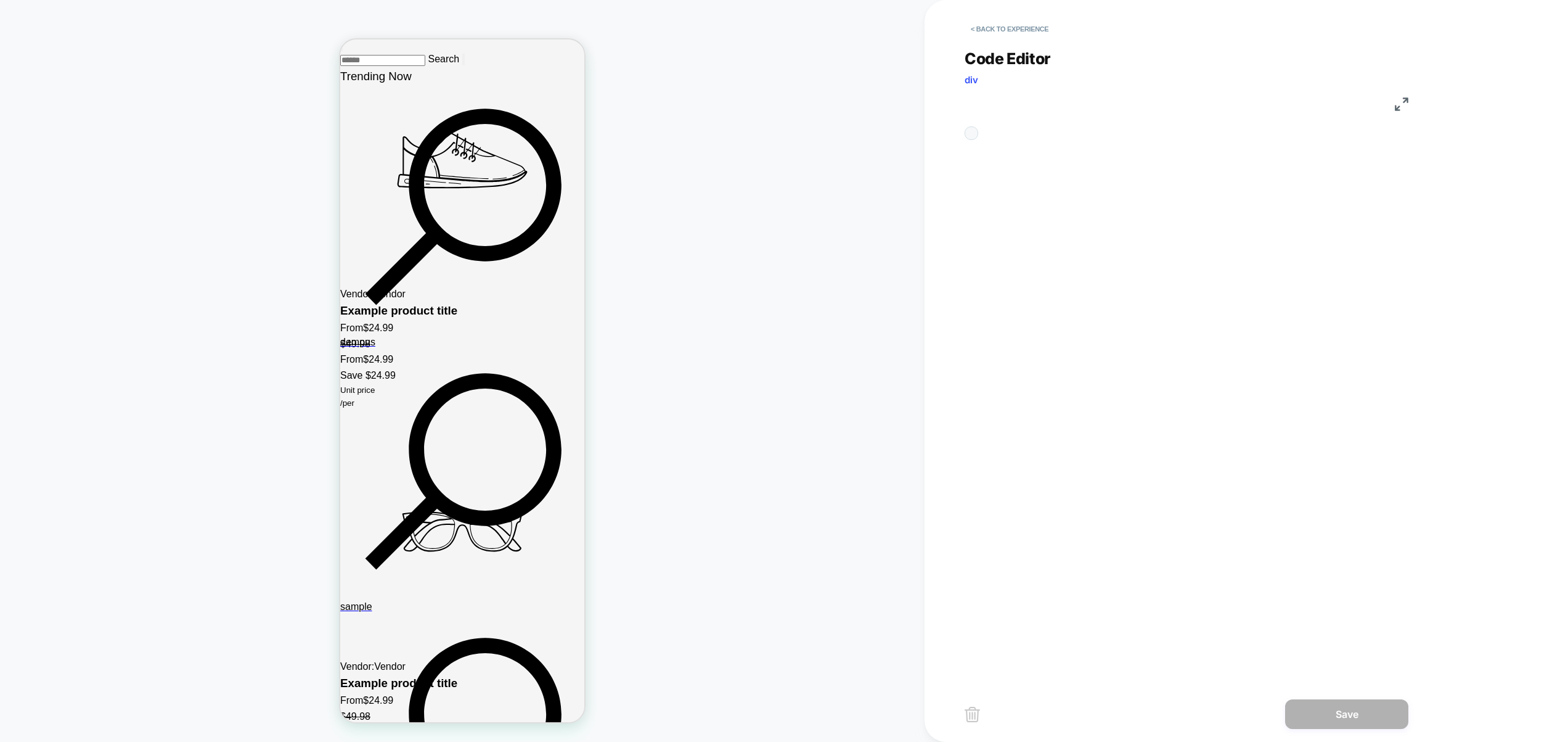
click at [1178, 257] on div "Code Editor div JS 1" at bounding box center [1187, 359] width 444 height 650
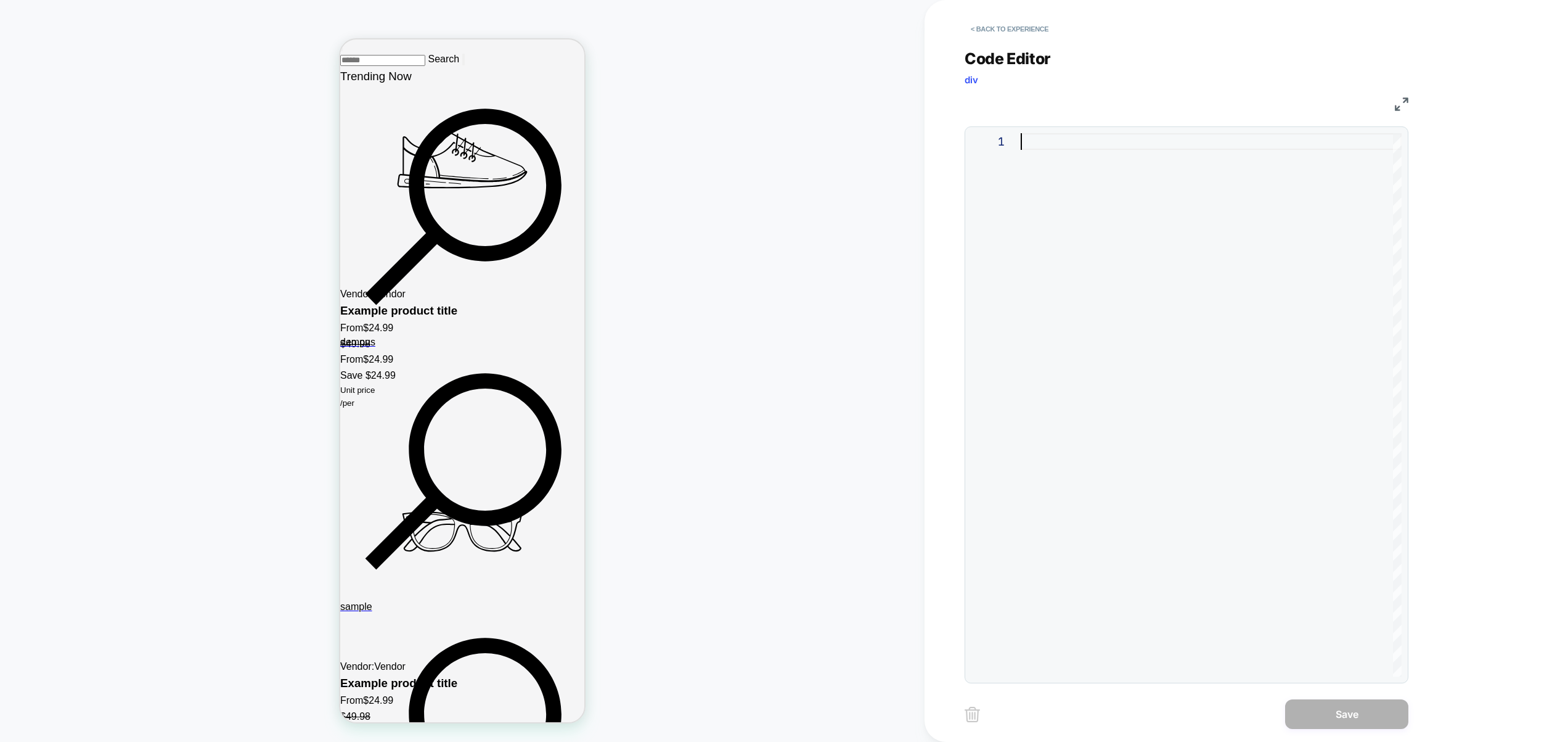
click at [1189, 273] on div at bounding box center [1211, 404] width 381 height 543
type textarea "***"
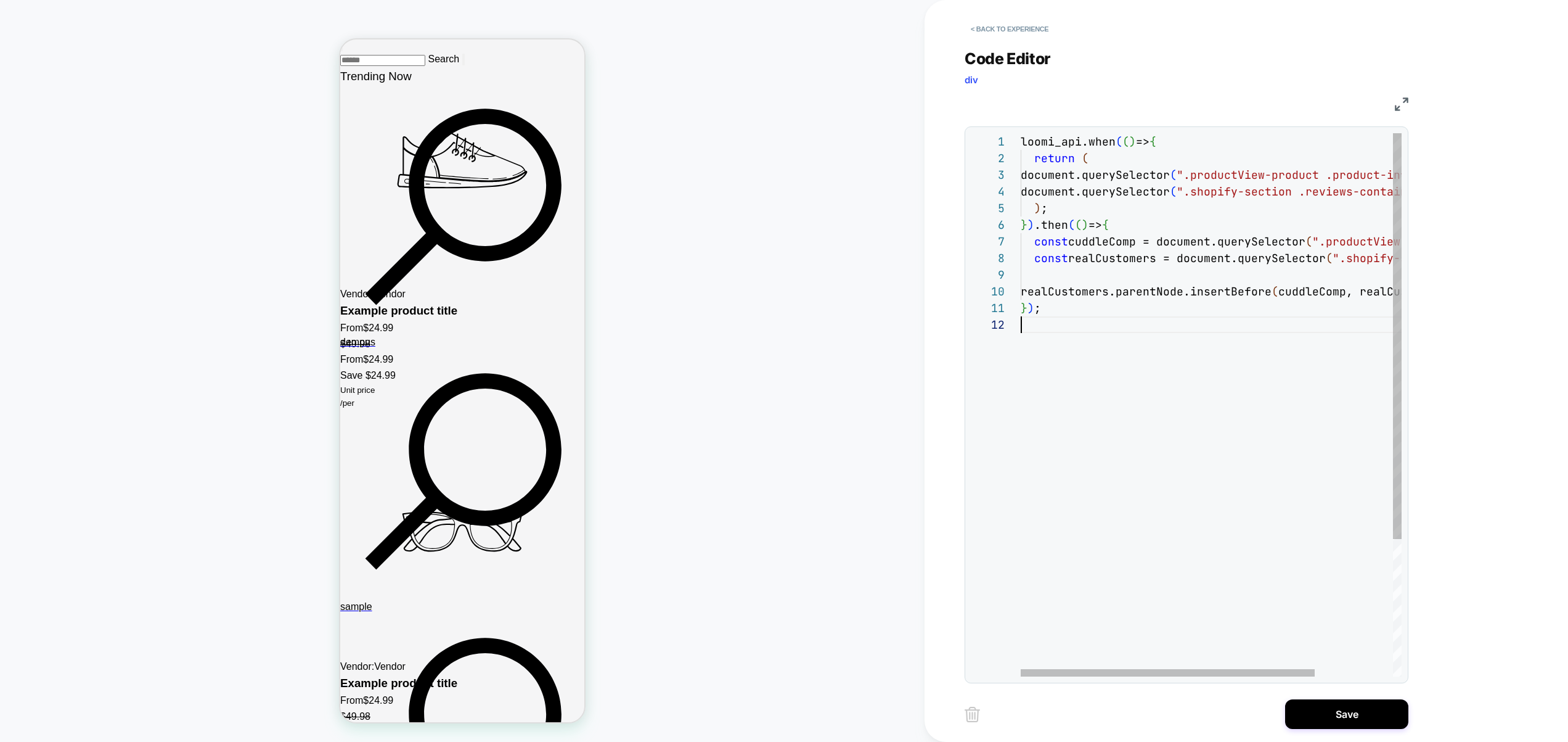
scroll to position [16, 0]
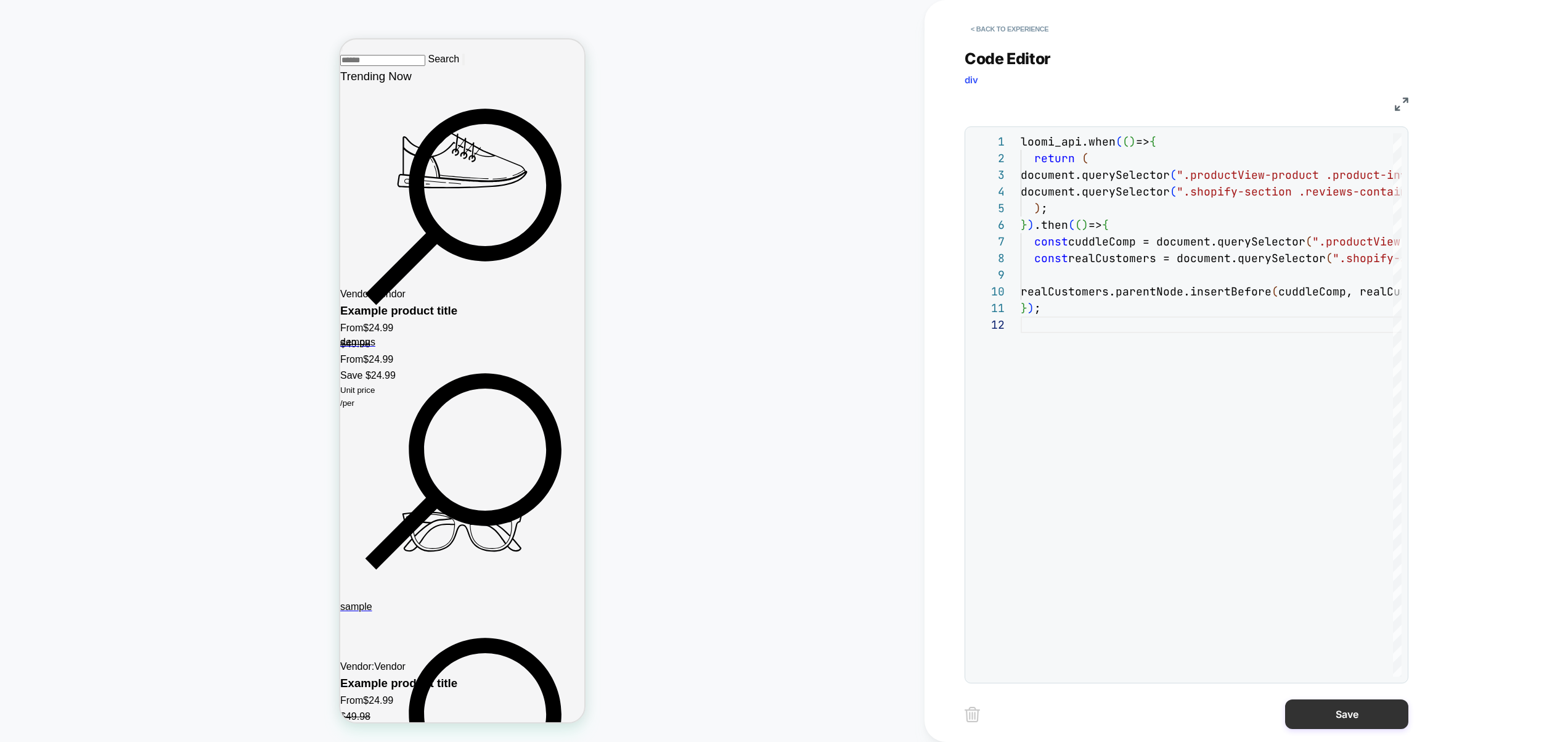
click at [1345, 704] on button "Save" at bounding box center [1347, 714] width 123 height 29
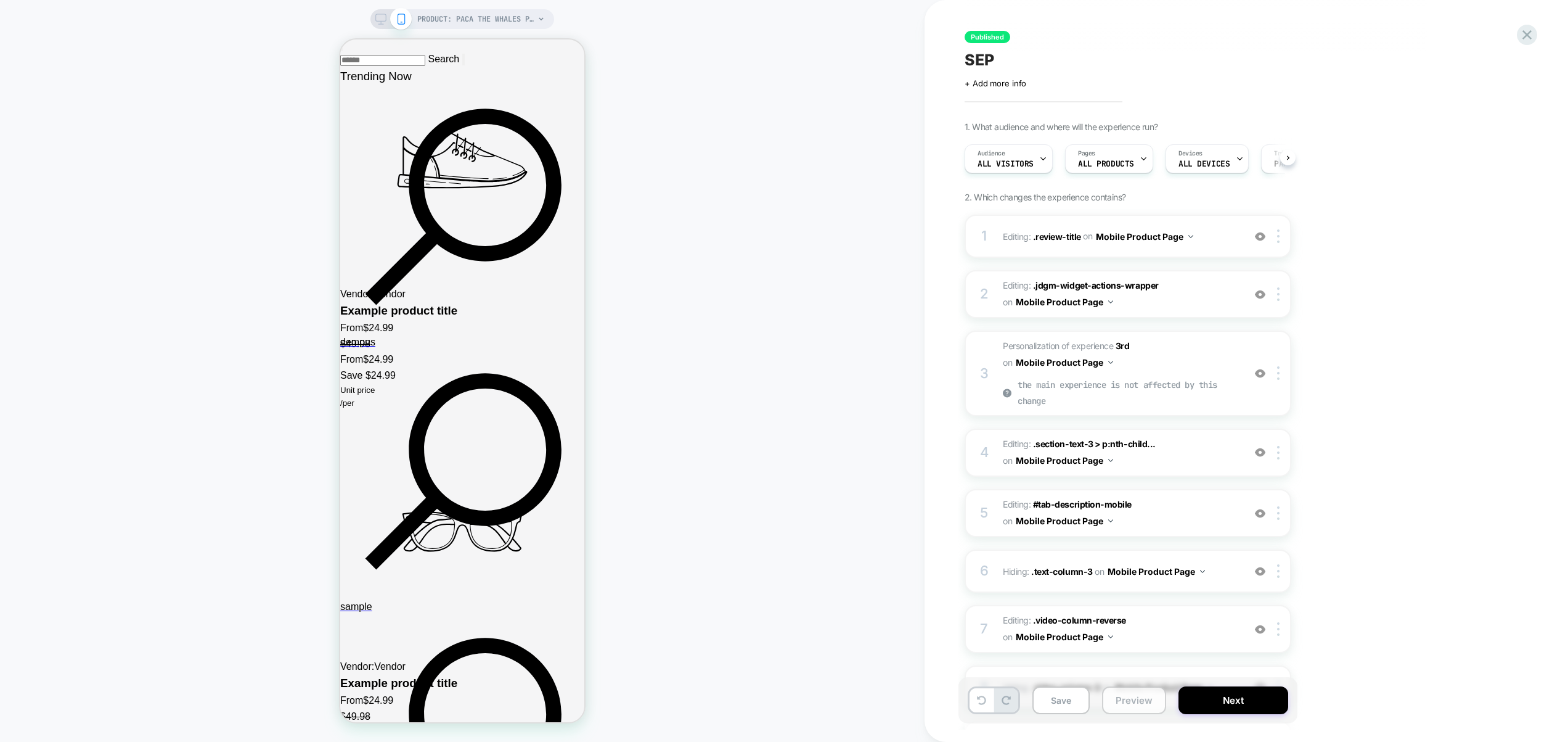
click at [1117, 701] on button "Preview" at bounding box center [1134, 700] width 64 height 28
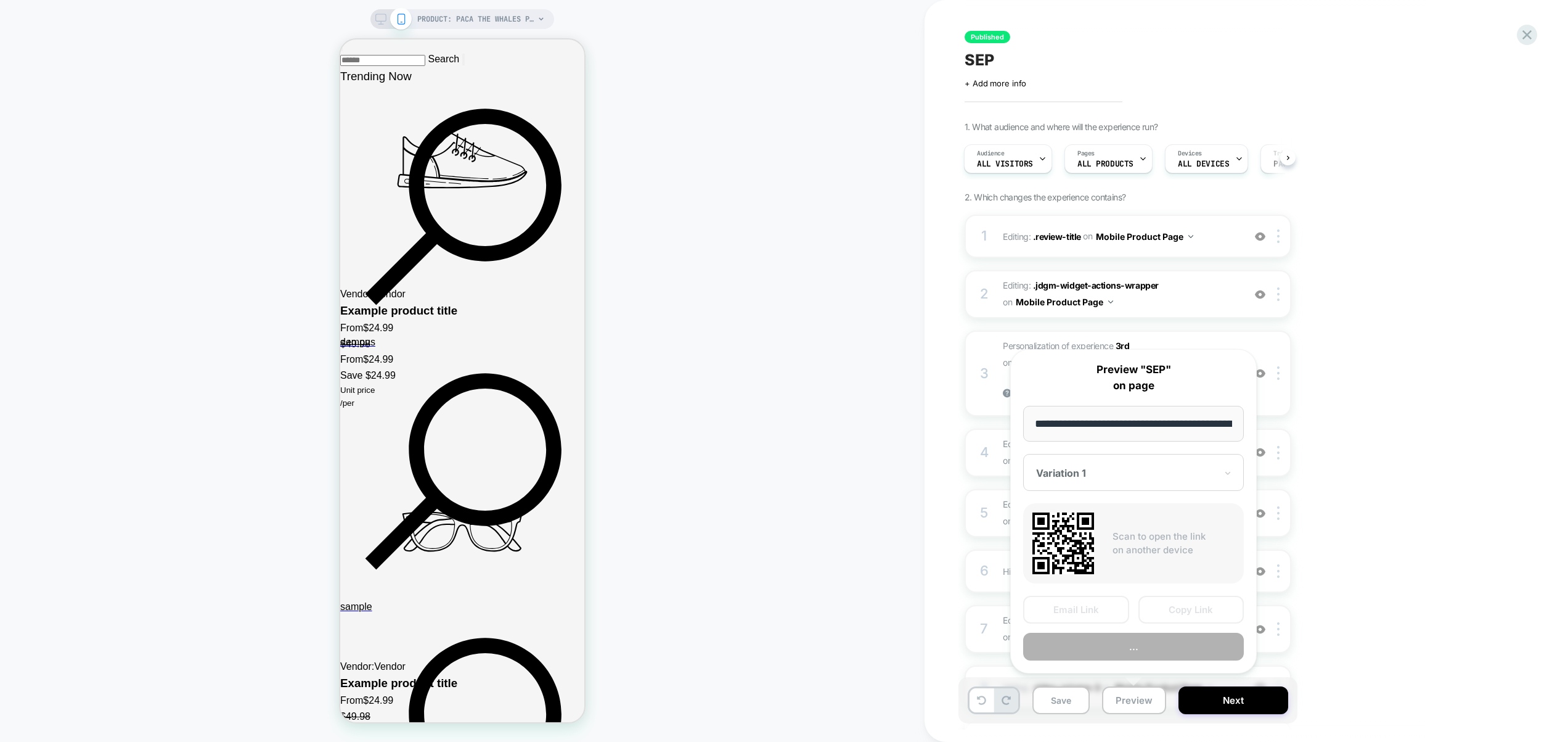
scroll to position [0, 0]
click at [1119, 655] on button "Preview" at bounding box center [1133, 647] width 220 height 28
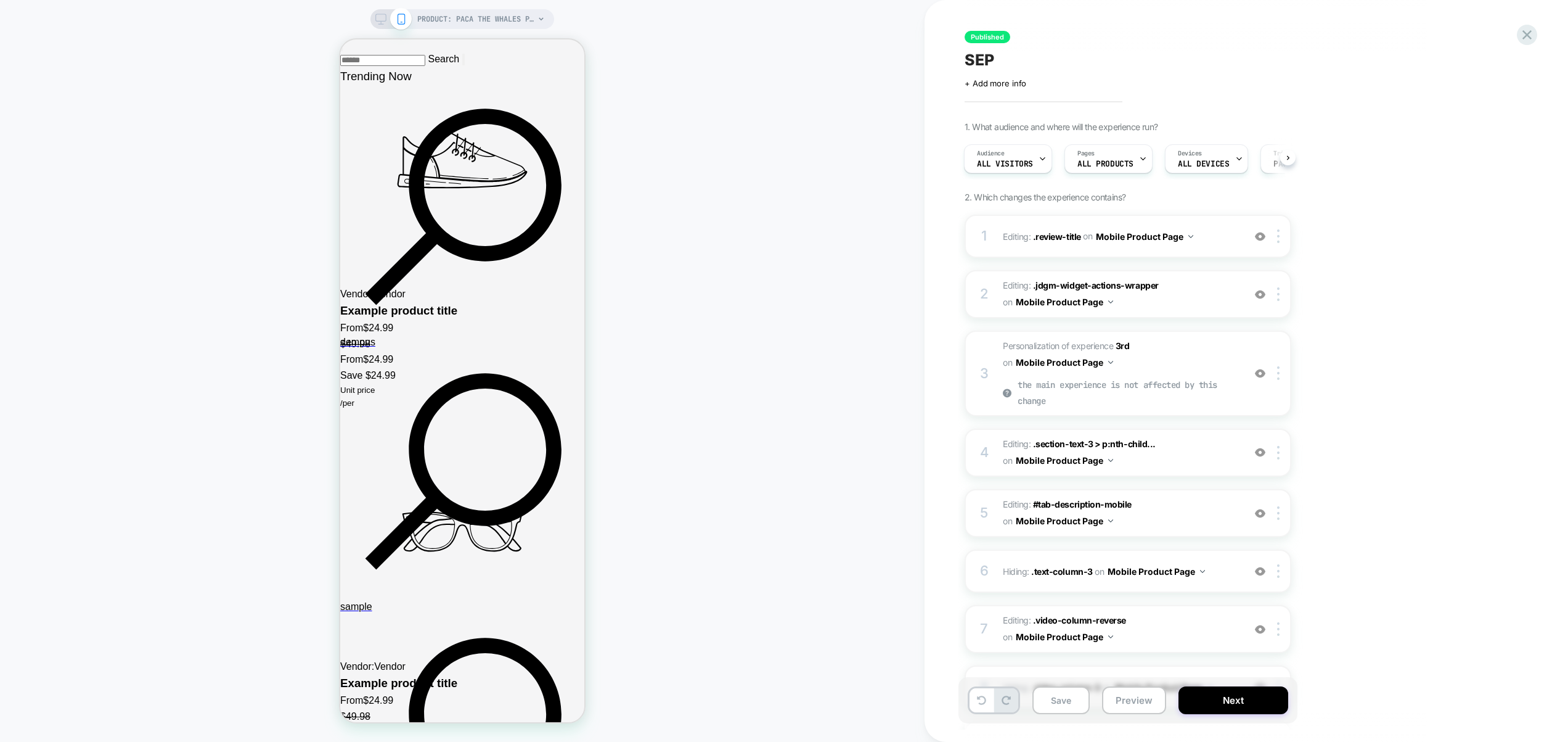
scroll to position [630, 0]
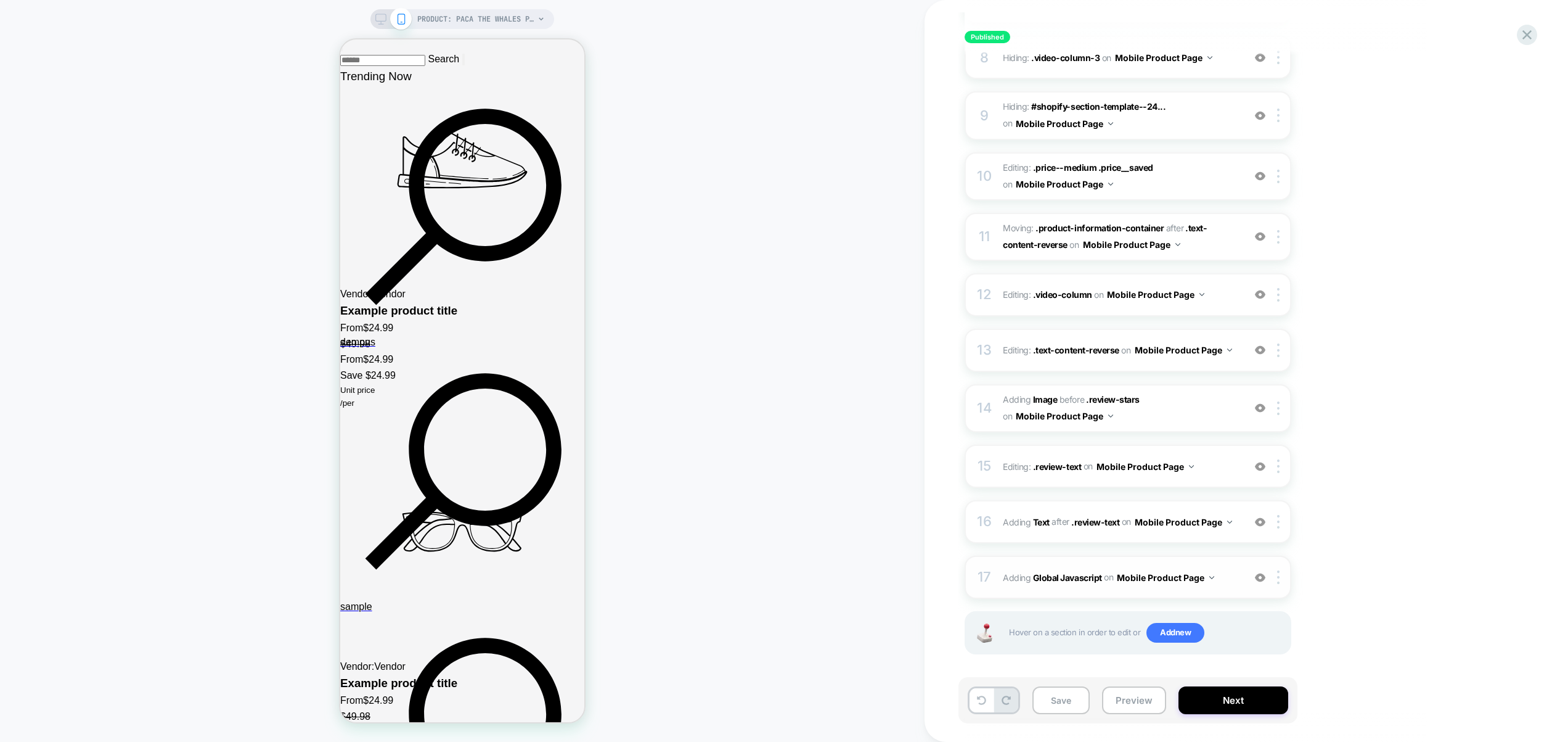
click at [1225, 581] on div "17 Adding Global Javascript on Mobile Product Page Add Before Add After Copy to…" at bounding box center [1128, 577] width 327 height 43
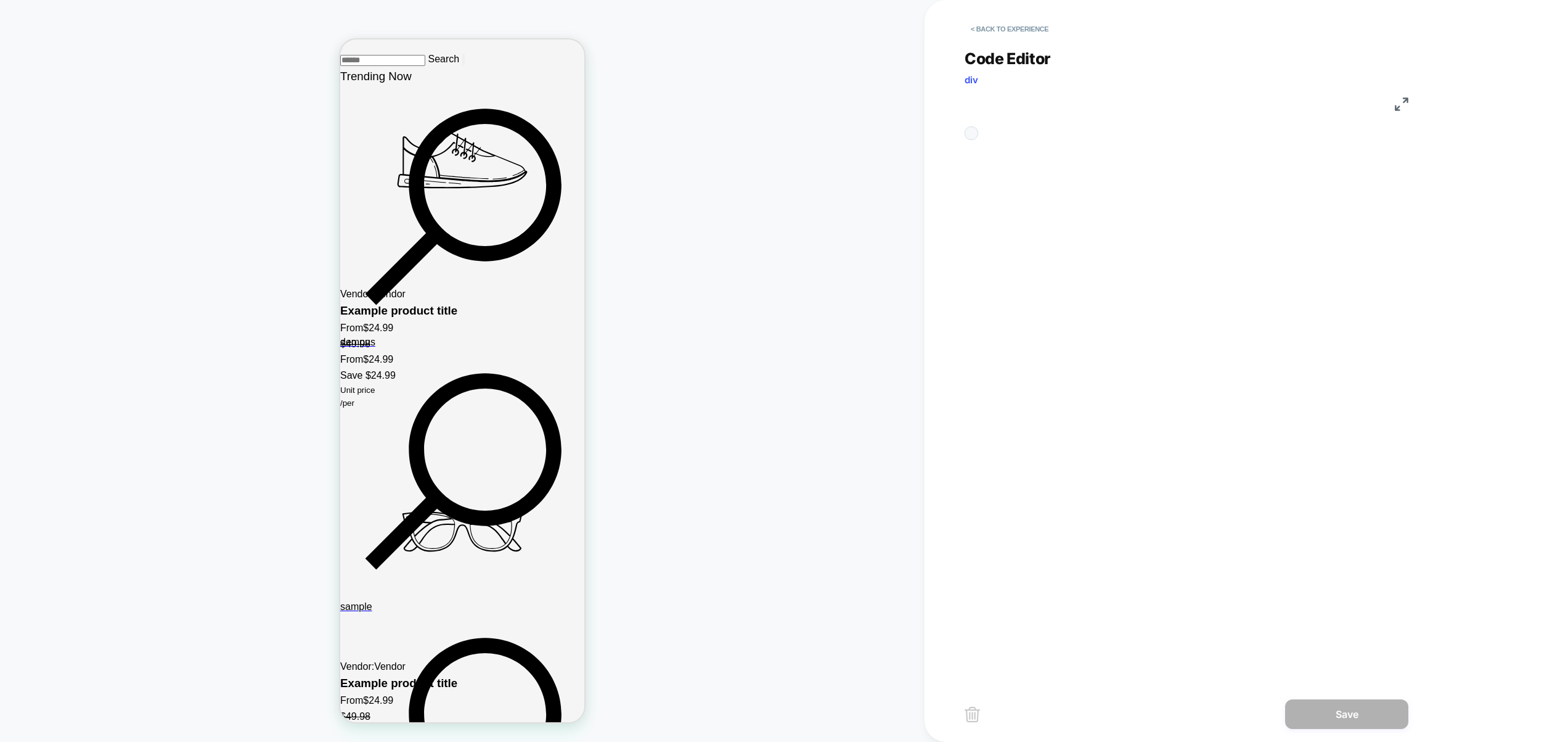
scroll to position [166, 0]
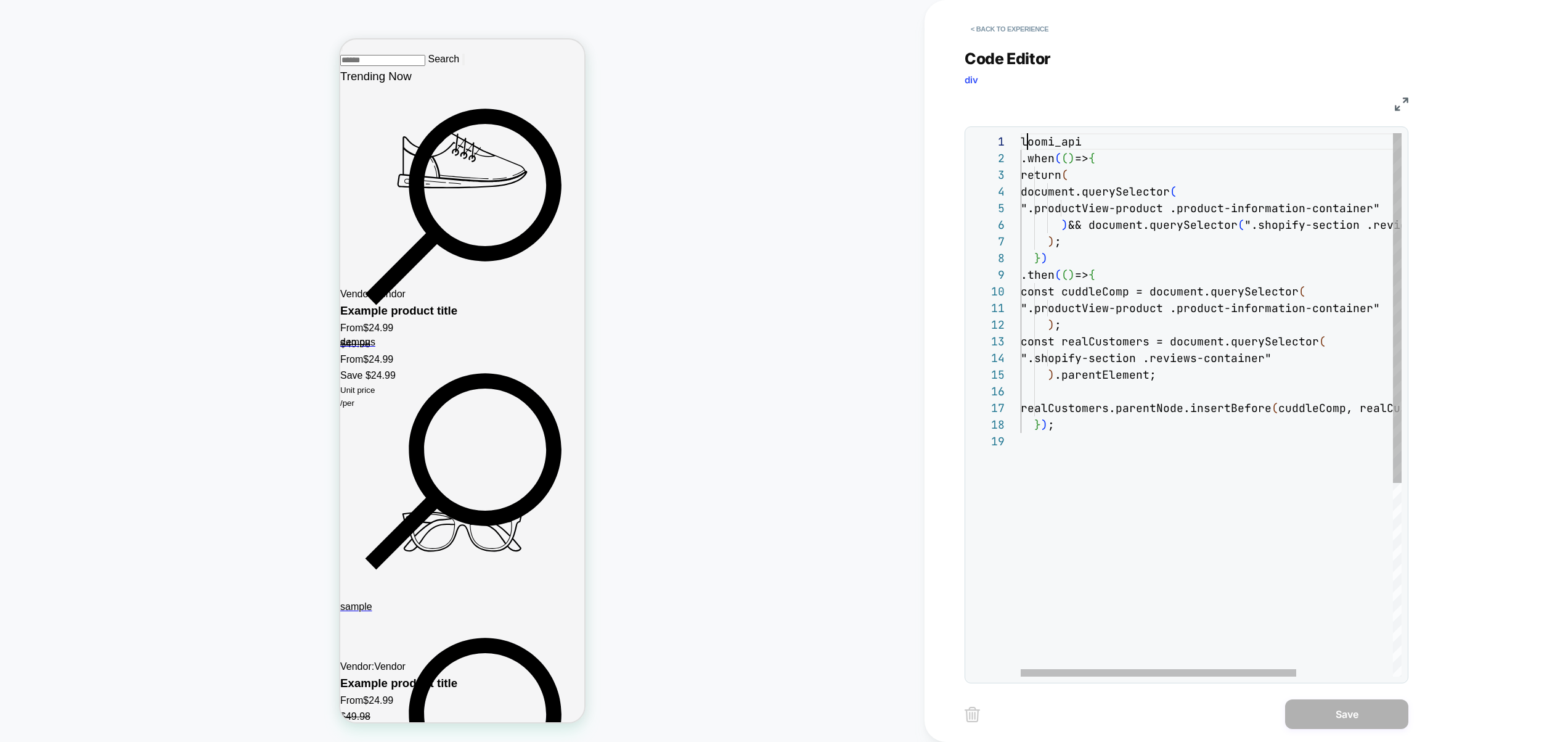
click at [1025, 142] on div "loomi_api .when ( ( ) => { return ( document.querySelector ( ".productView-prod…" at bounding box center [1278, 554] width 515 height 843
click at [1126, 259] on div "loomi_api .when ( ( ) => { return ( document.querySelector ( ".productView-prod…" at bounding box center [1278, 554] width 515 height 843
click at [1133, 273] on div "loomi_api .when ( ( ) => { return ( document.querySelector ( ".productView-prod…" at bounding box center [1278, 554] width 515 height 843
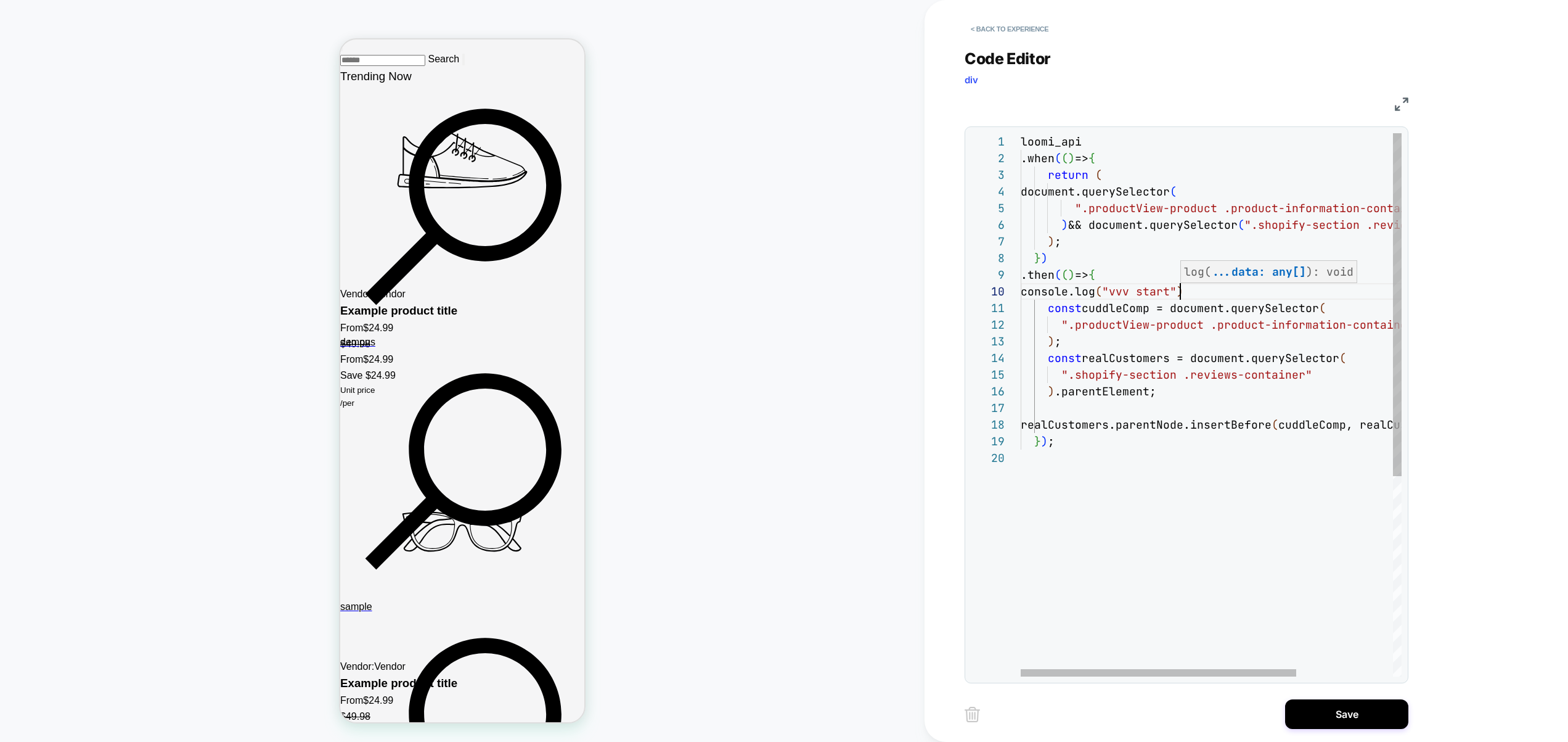
scroll to position [150, 160]
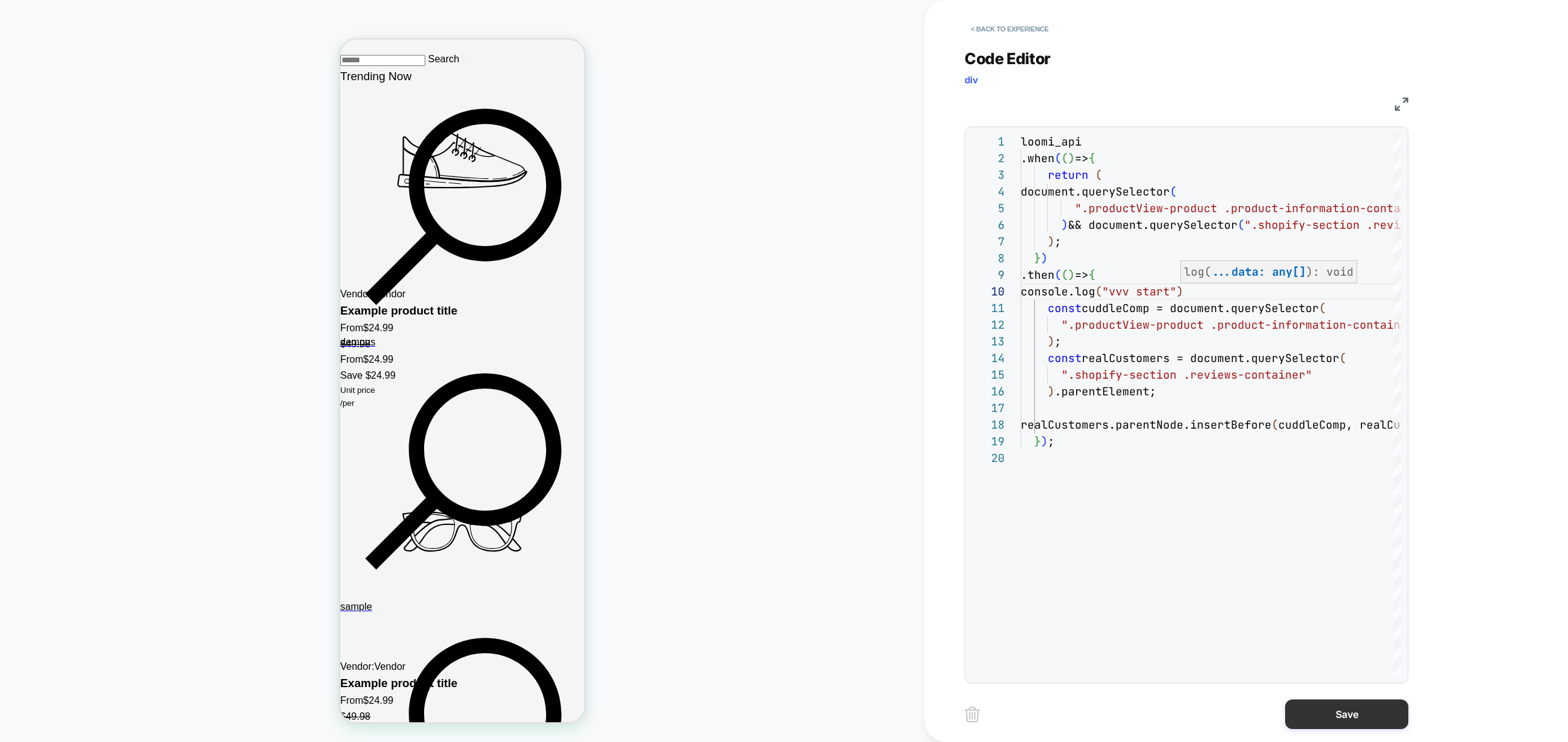
type textarea "**********"
click at [1360, 719] on button "Save" at bounding box center [1347, 714] width 123 height 29
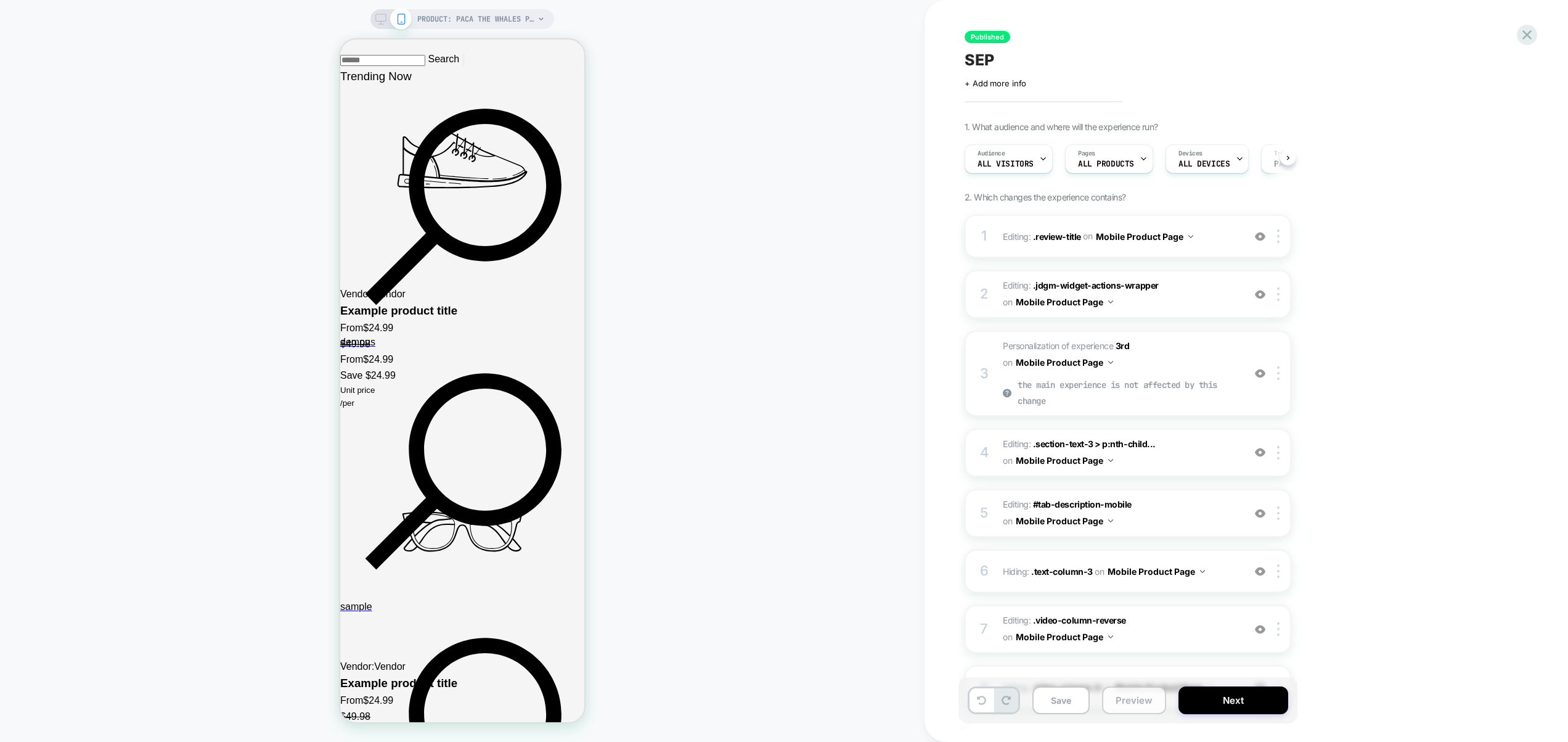
click at [1143, 706] on button "Preview" at bounding box center [1134, 700] width 64 height 28
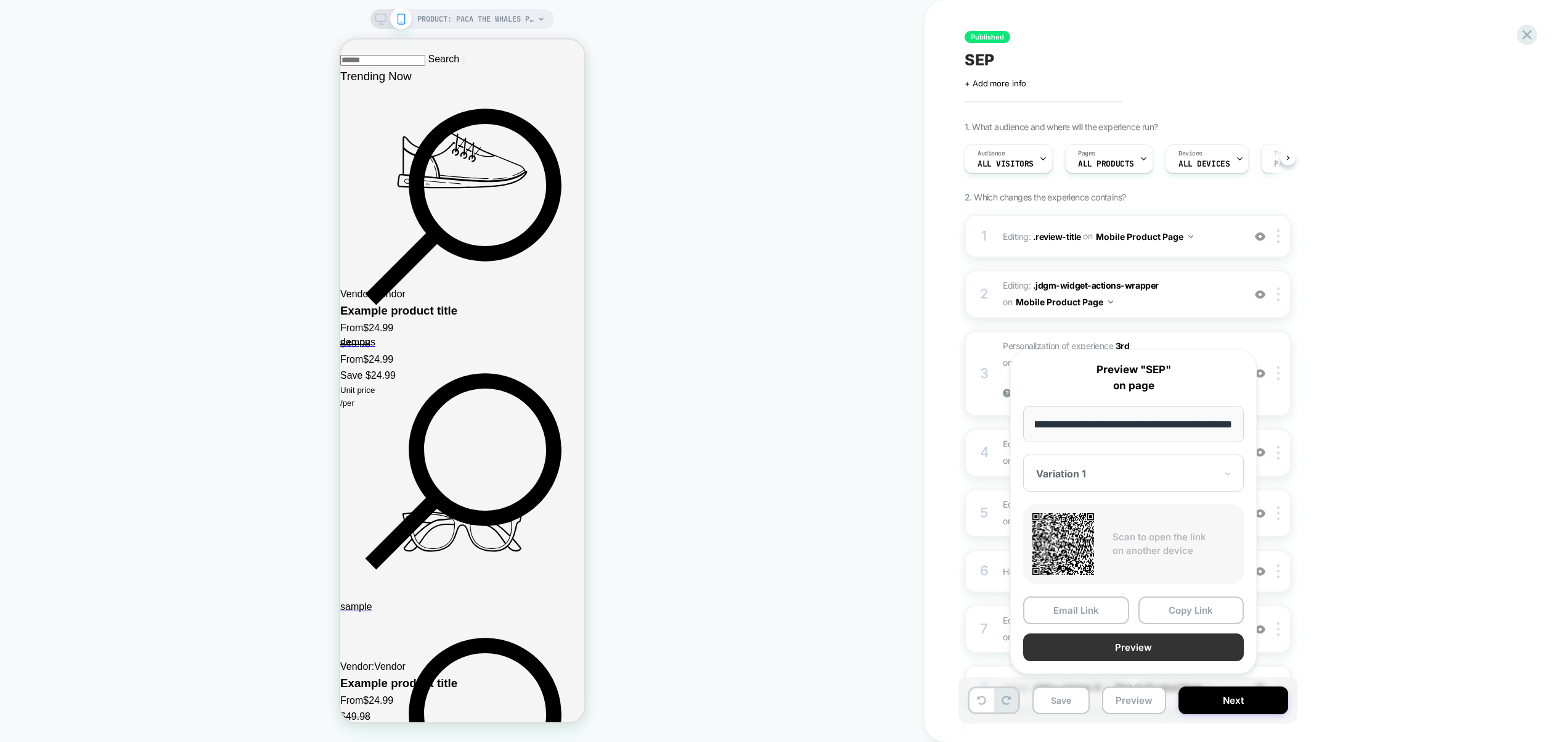
scroll to position [0, 1]
click at [1123, 653] on button "Preview" at bounding box center [1133, 647] width 220 height 28
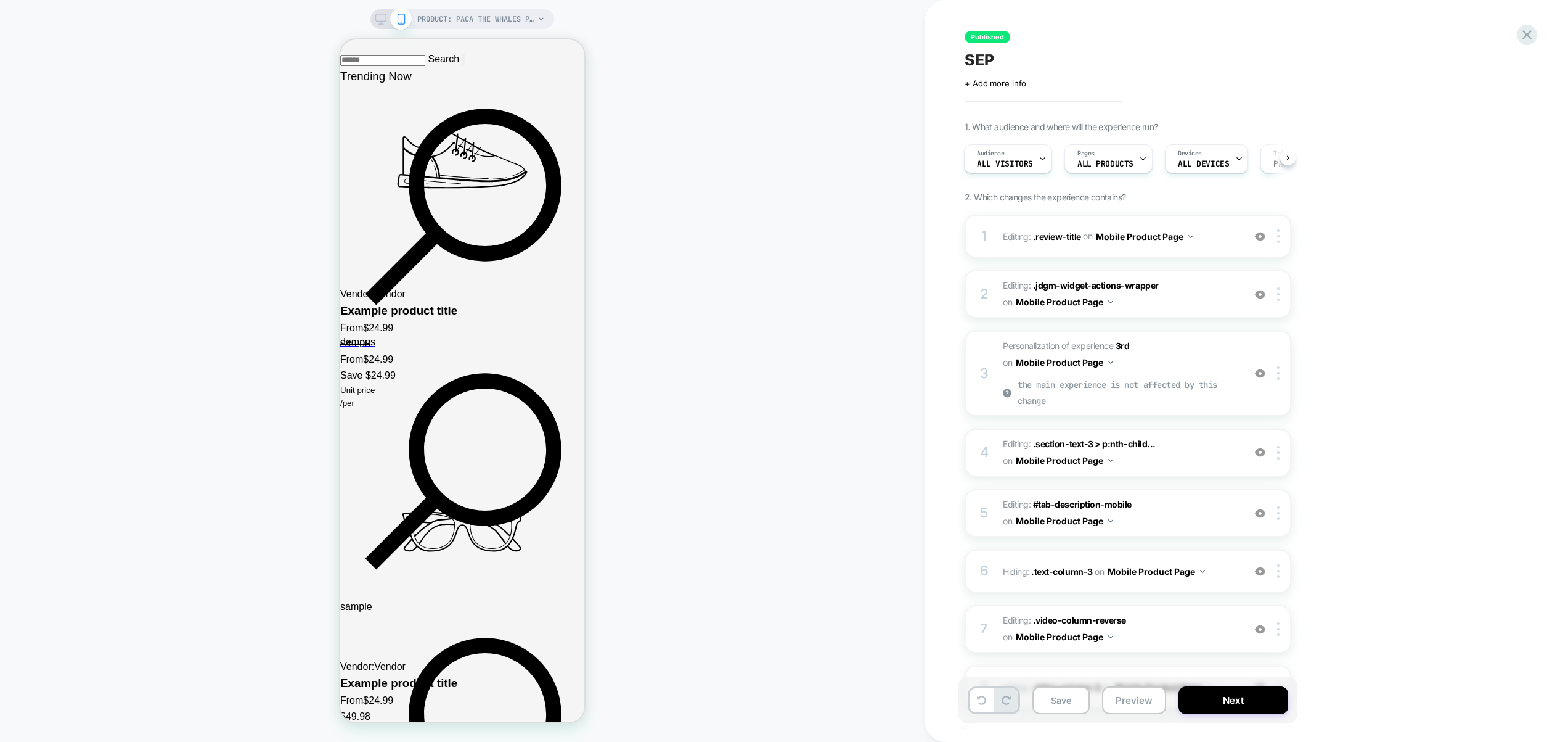
scroll to position [630, 0]
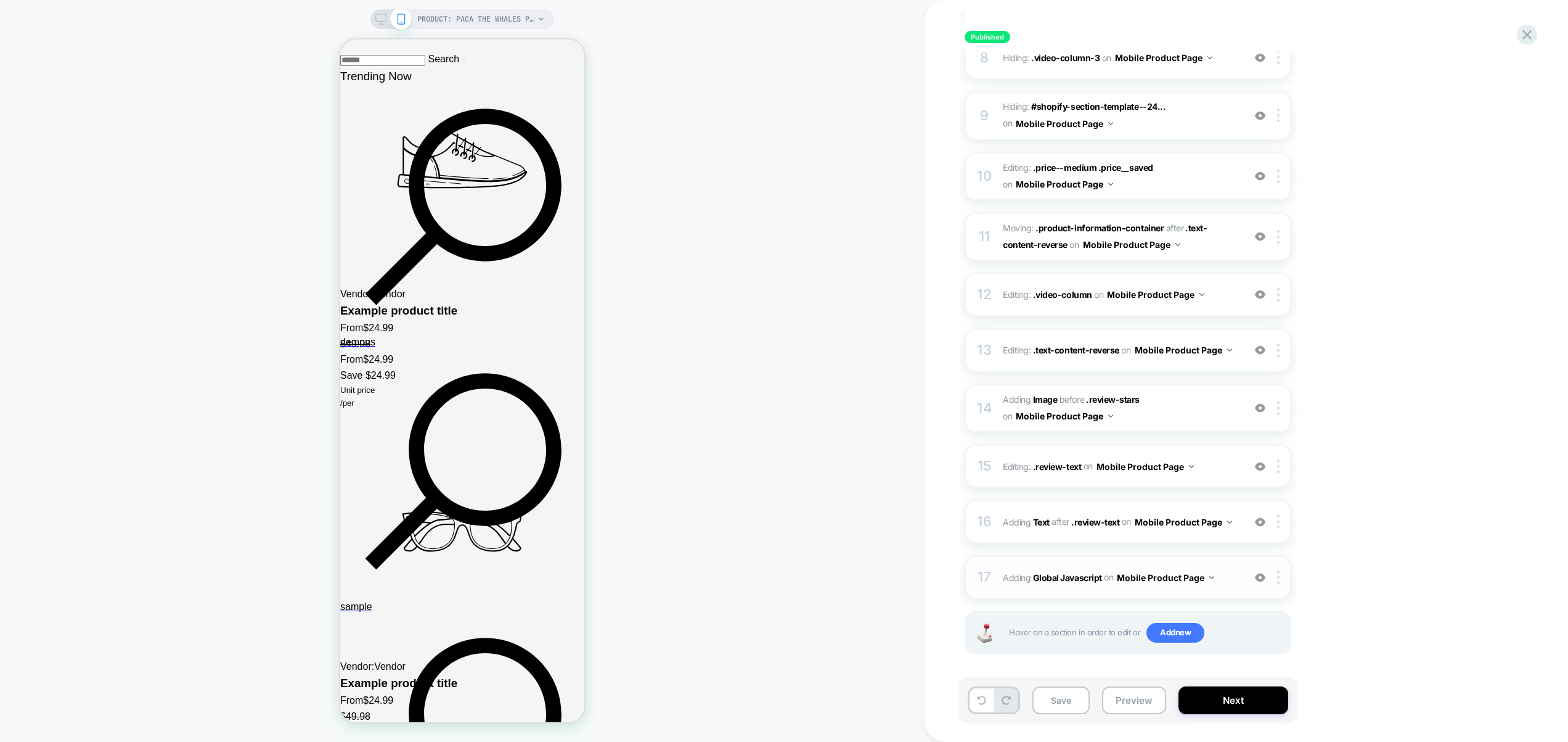
click at [1209, 584] on div "17 Adding Global Javascript on Mobile Product Page Add Before Add After Copy to…" at bounding box center [1128, 577] width 327 height 43
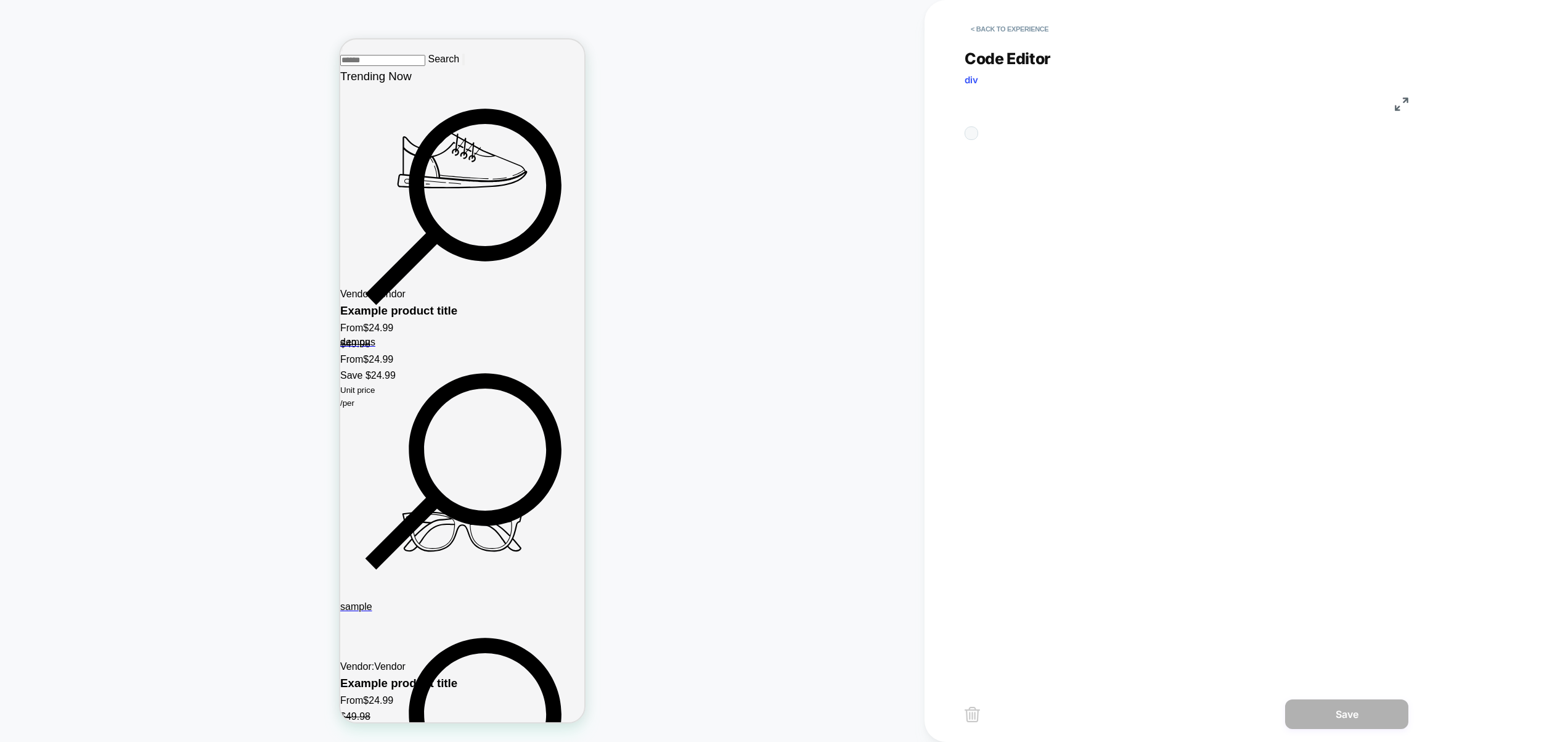
click at [1057, 338] on div "loomi_api" at bounding box center [1039, 299] width 36 height 333
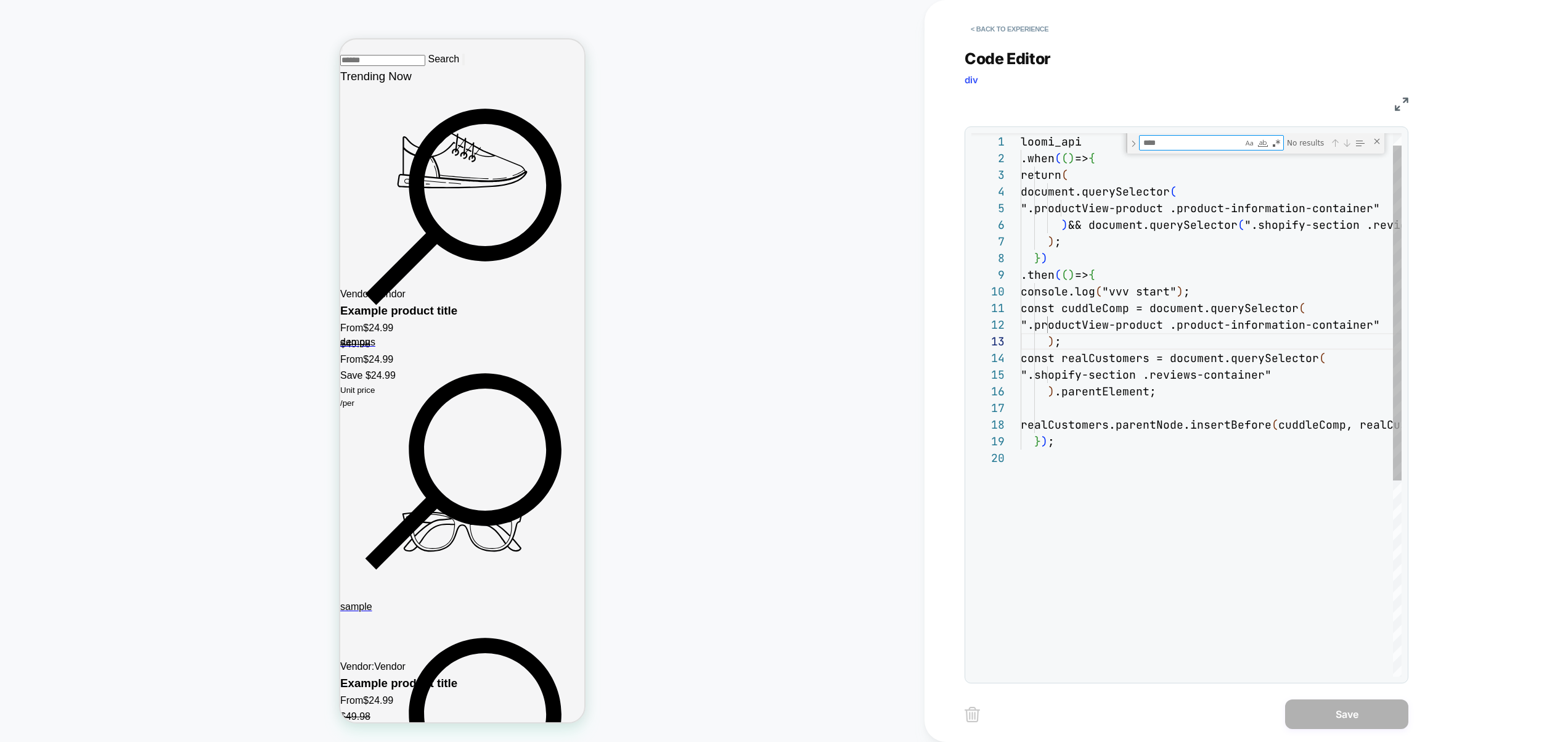
type textarea "**********"
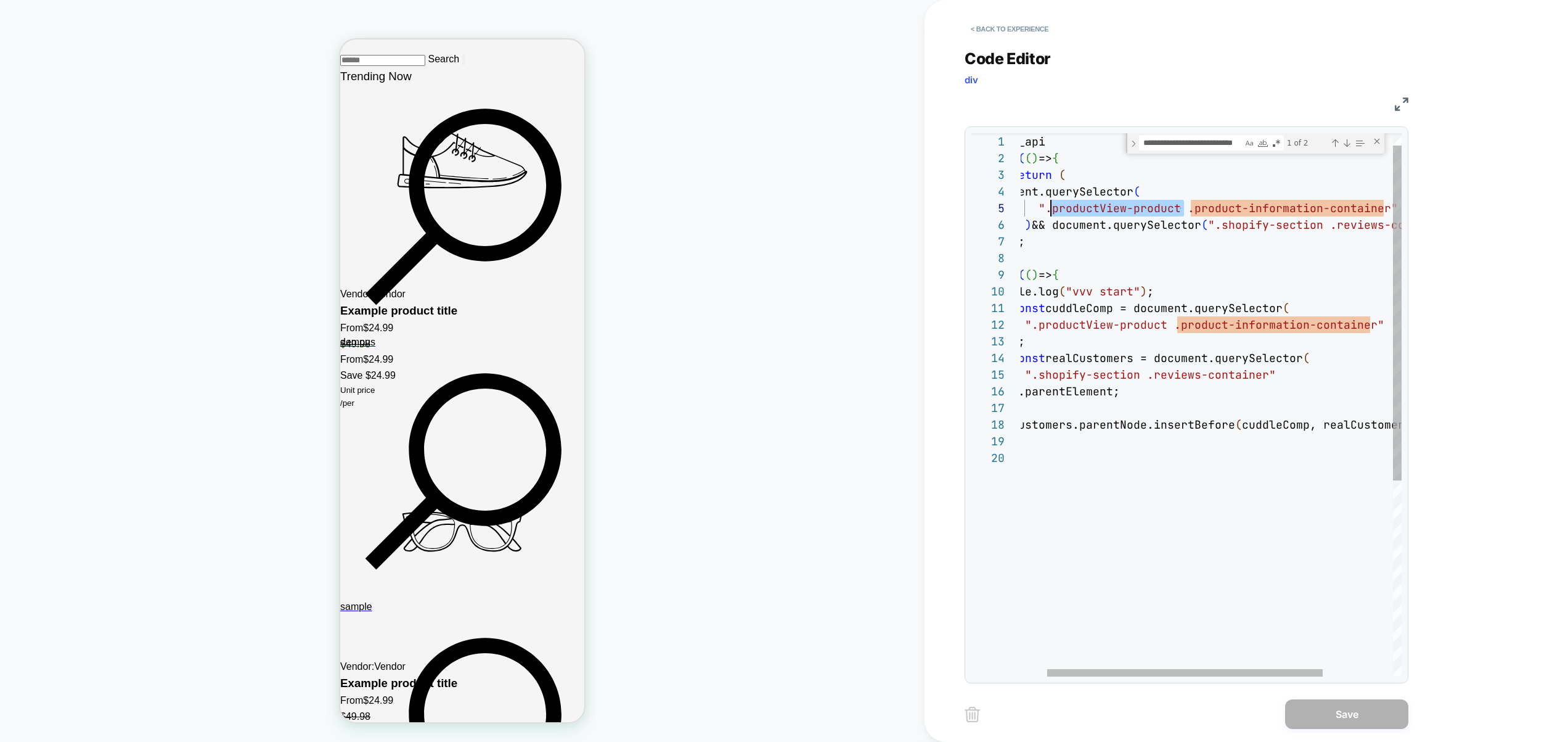
scroll to position [66, 60]
drag, startPoint x: 1184, startPoint y: 210, endPoint x: 1046, endPoint y: 211, distance: 138.0
click at [1045, 210] on span "".productView-product .product-information-contain" at bounding box center [1208, 208] width 339 height 14
type textarea "**********"
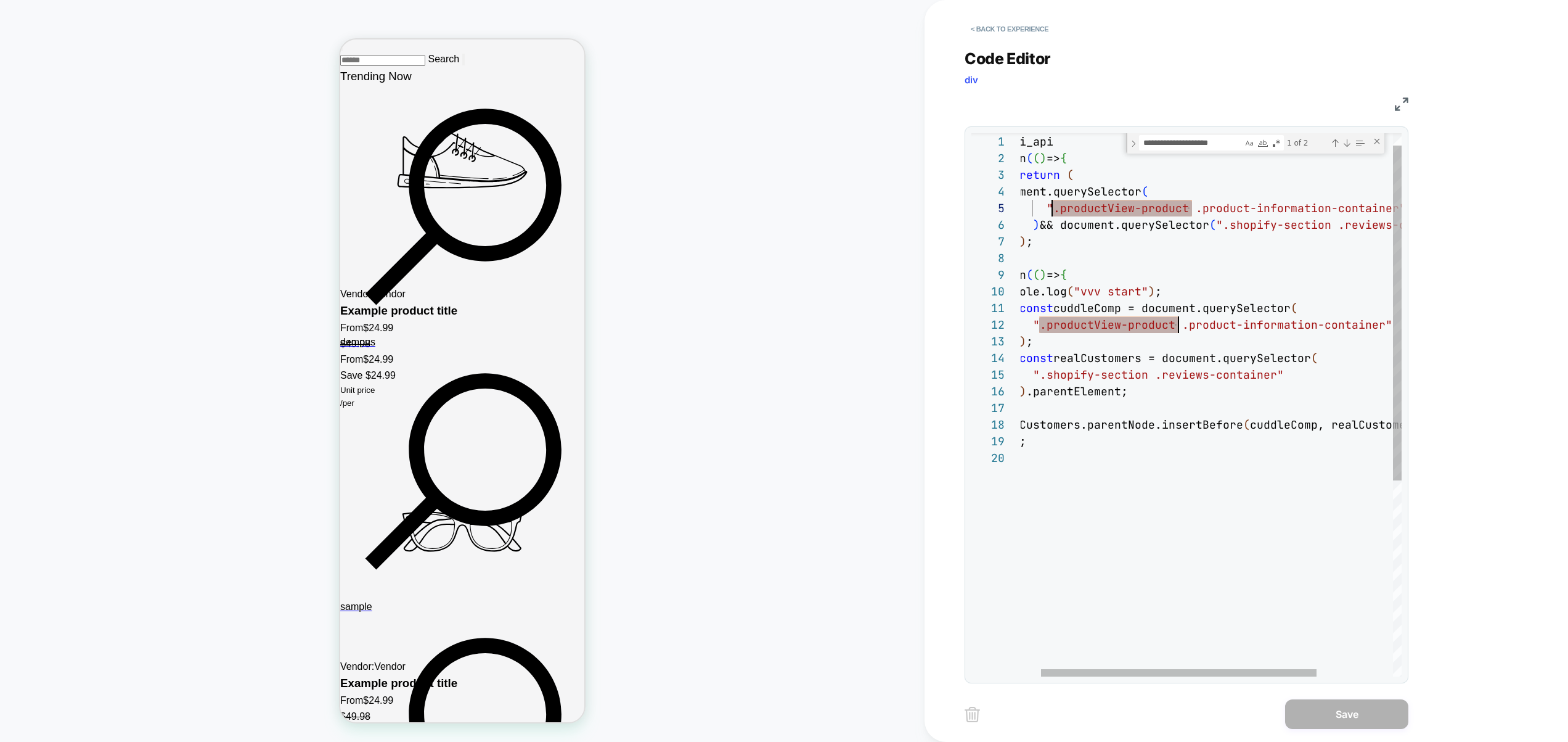
scroll to position [0, 0]
type textarea "**********"
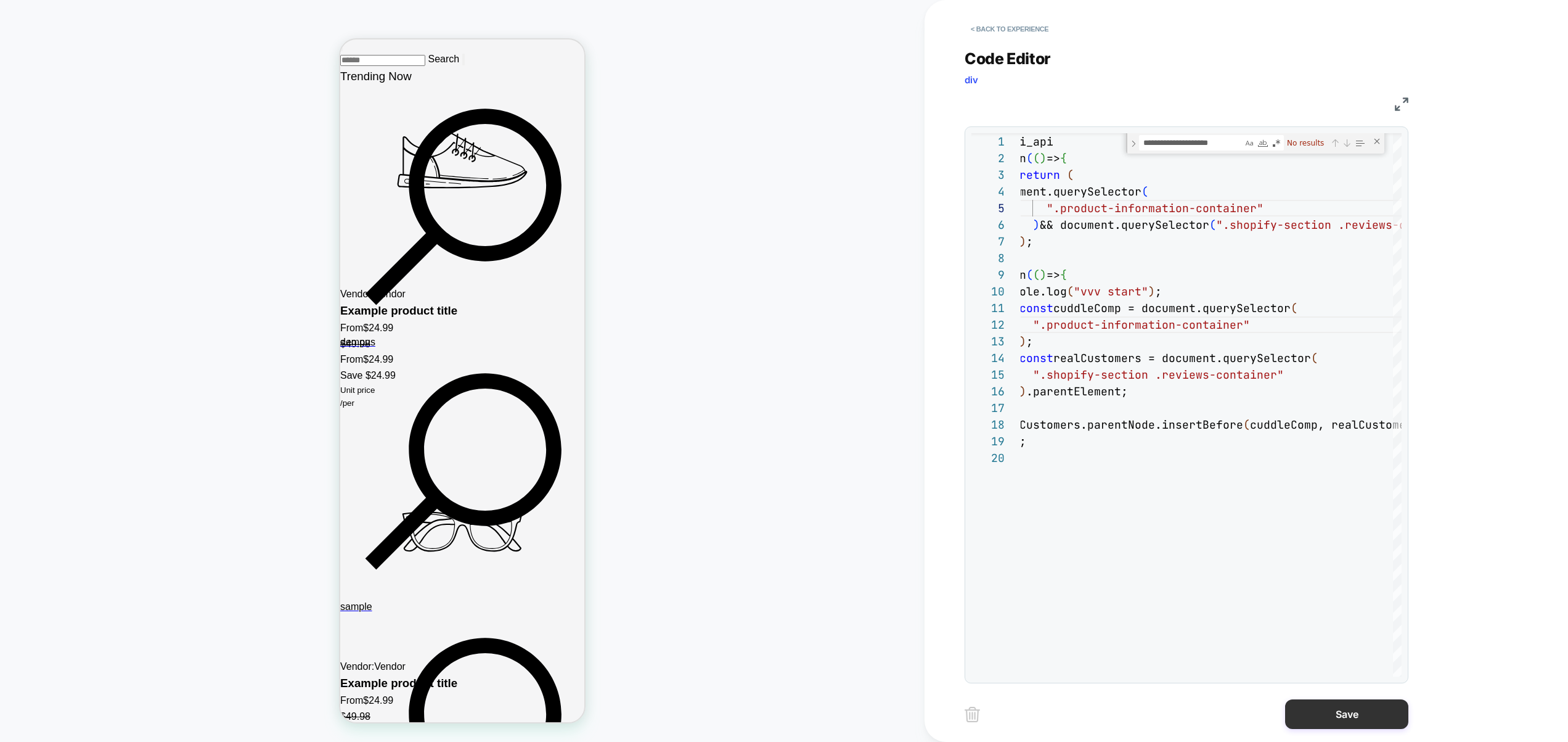
click at [1336, 710] on button "Save" at bounding box center [1347, 714] width 123 height 29
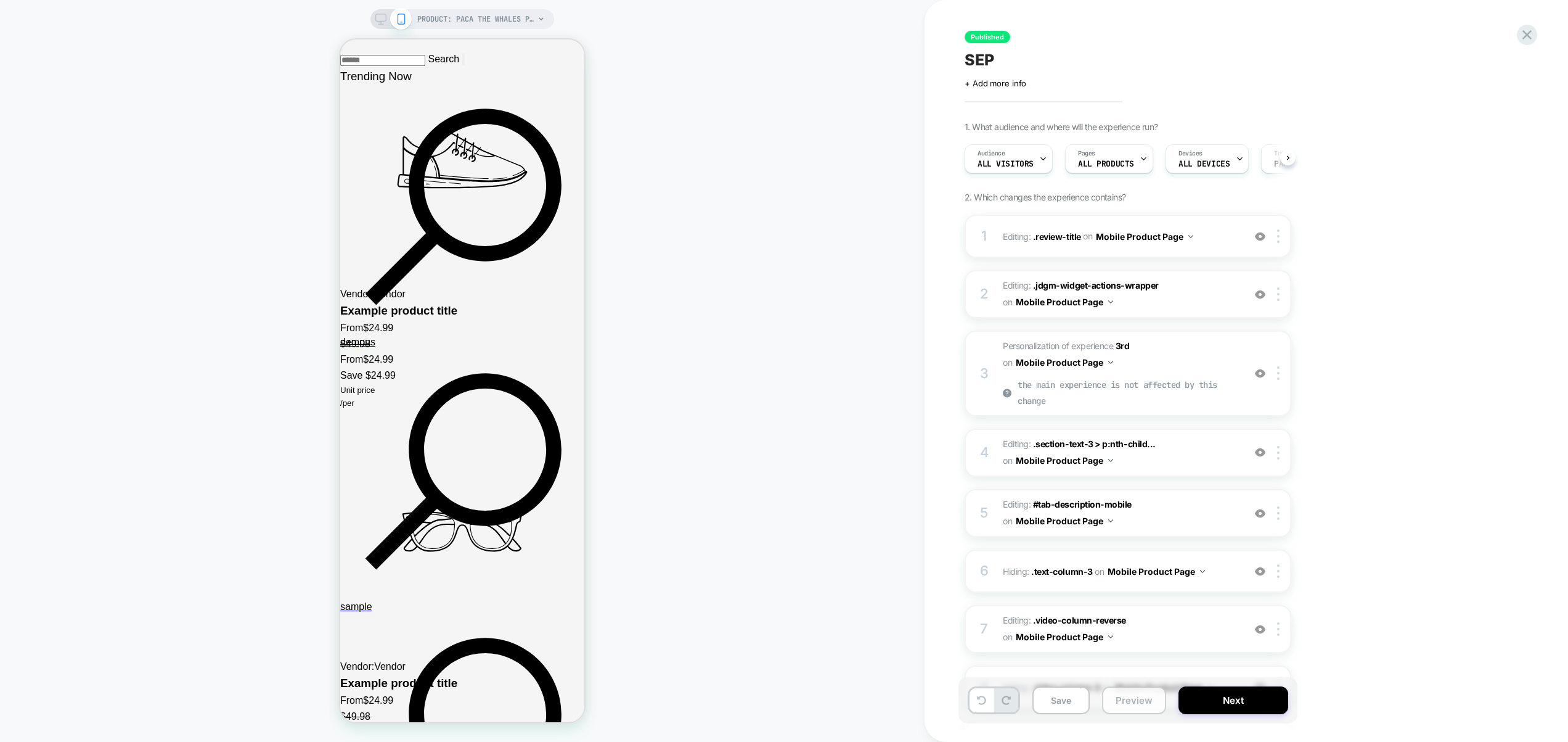
click at [1150, 701] on button "Preview" at bounding box center [1134, 700] width 64 height 28
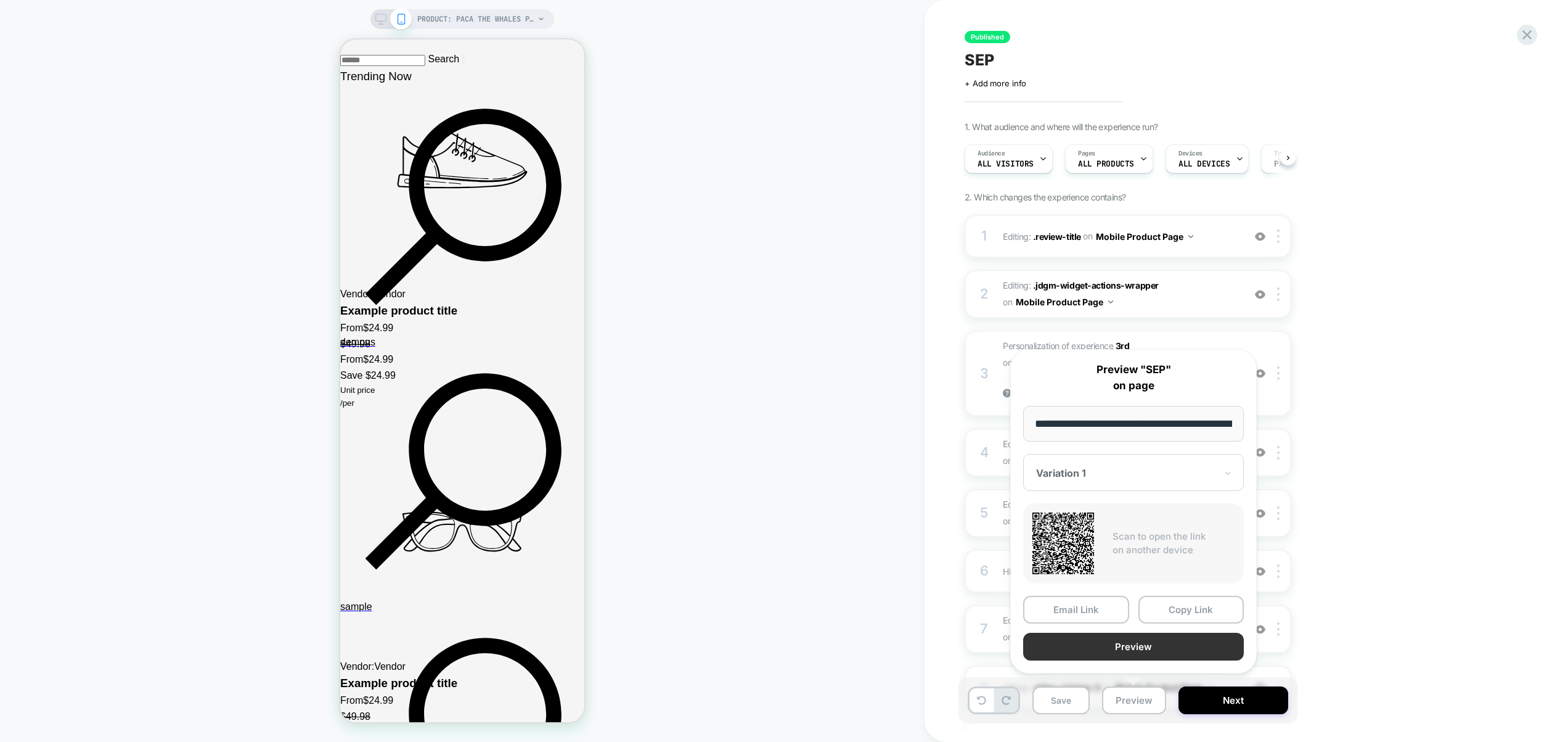
scroll to position [0, 170]
click at [1152, 644] on button "Preview" at bounding box center [1133, 647] width 220 height 28
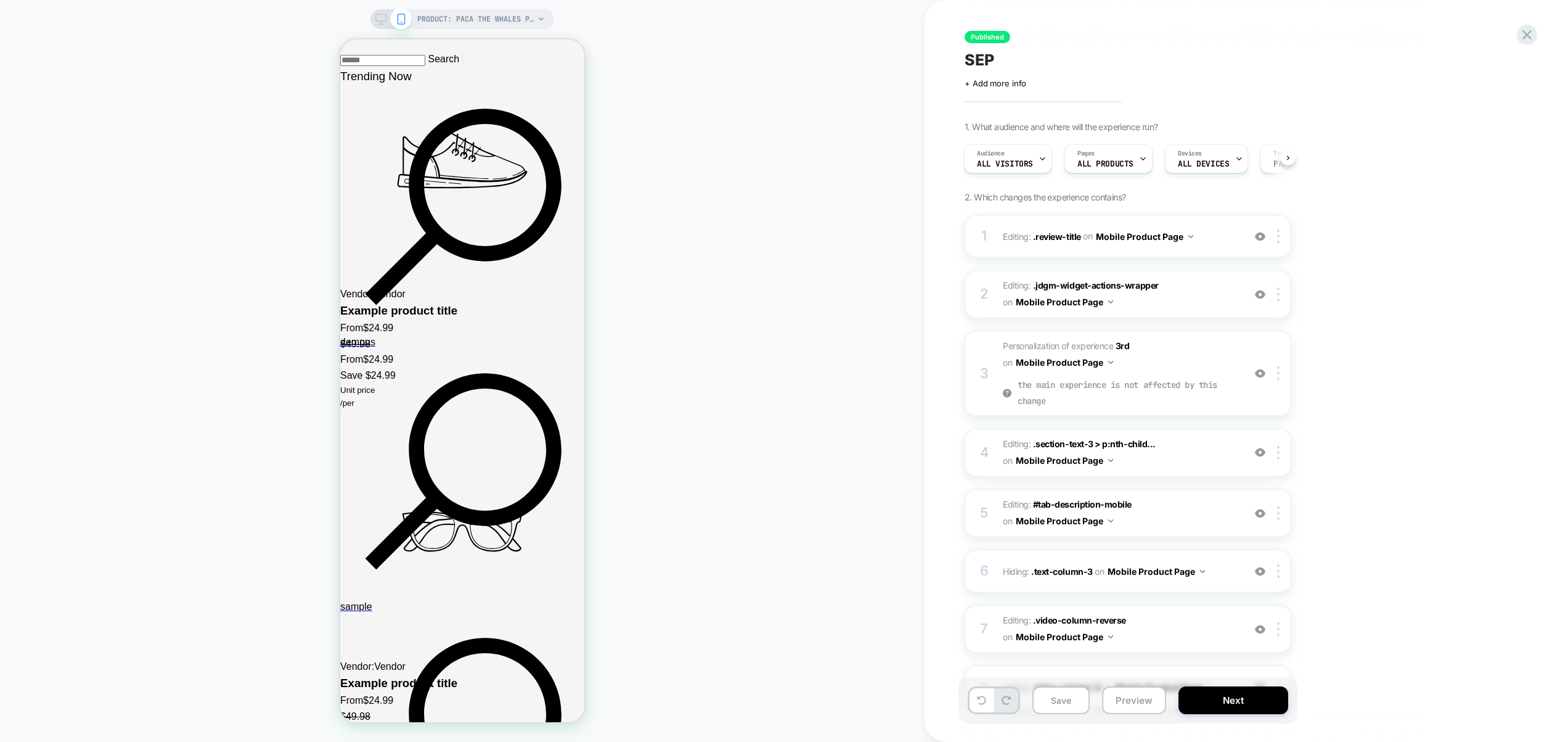
scroll to position [630, 0]
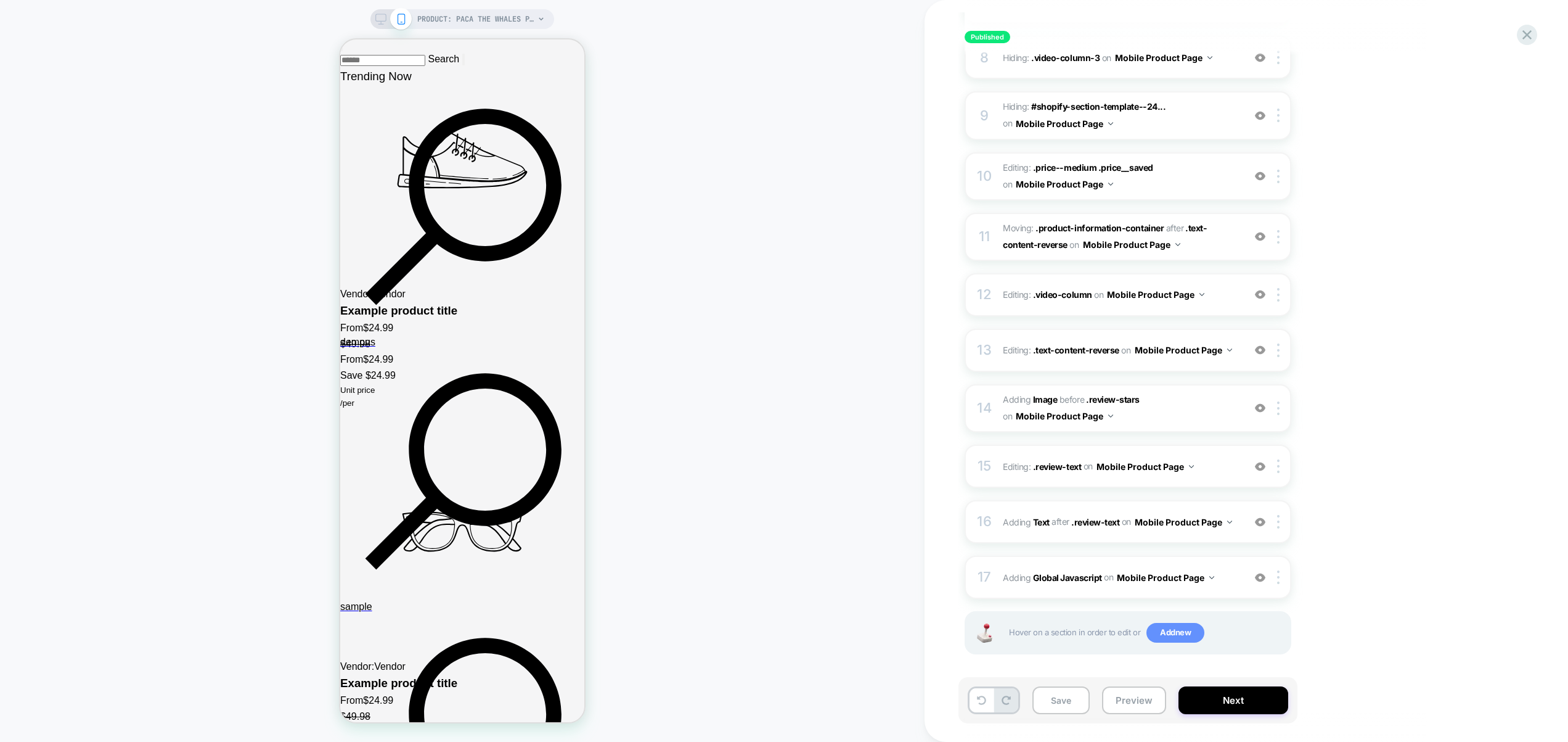
click at [1176, 632] on span "Add new" at bounding box center [1175, 632] width 58 height 20
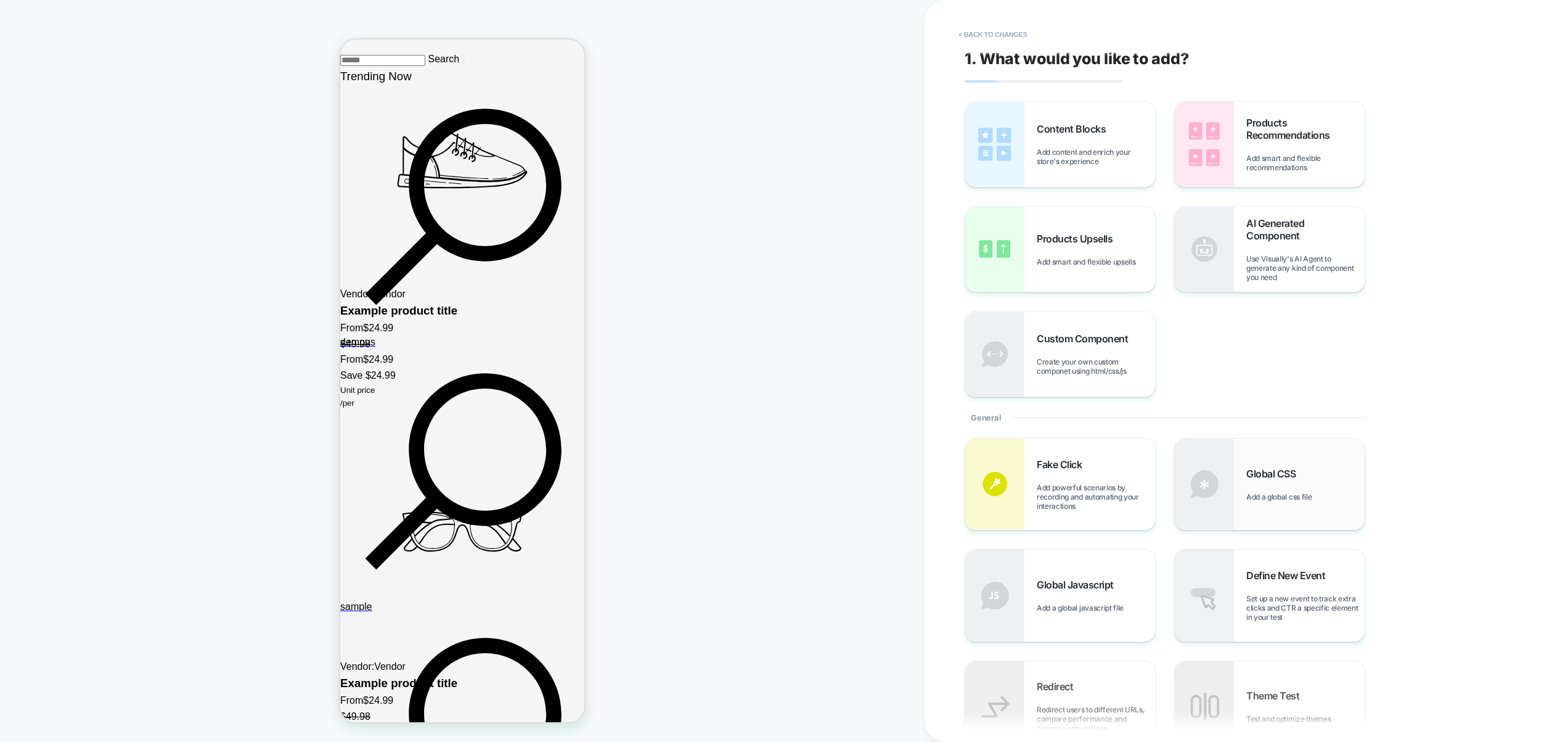
click at [1241, 471] on div "Global CSS Add a global css file" at bounding box center [1269, 484] width 190 height 91
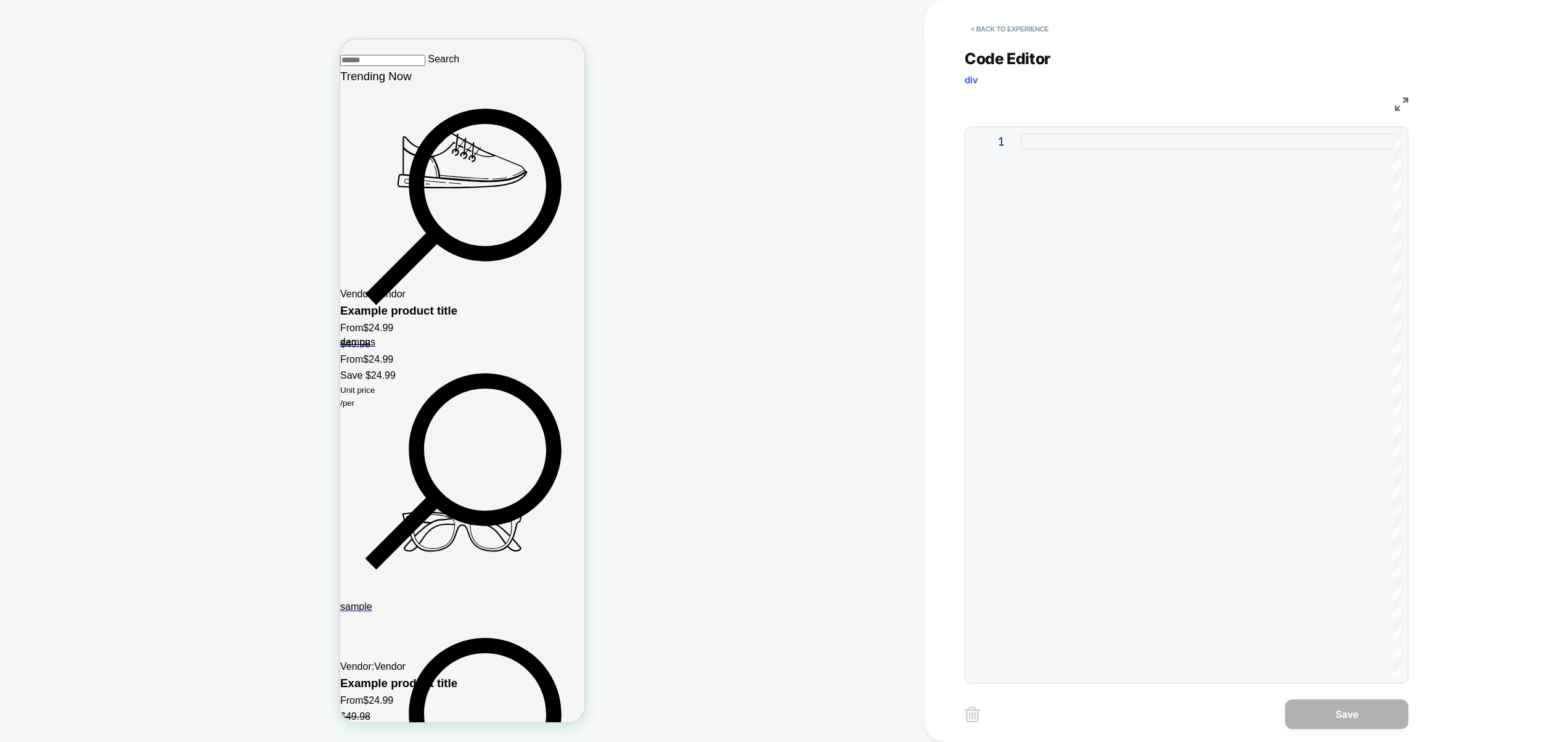
click at [1201, 392] on div at bounding box center [1211, 404] width 381 height 543
type textarea "**********"
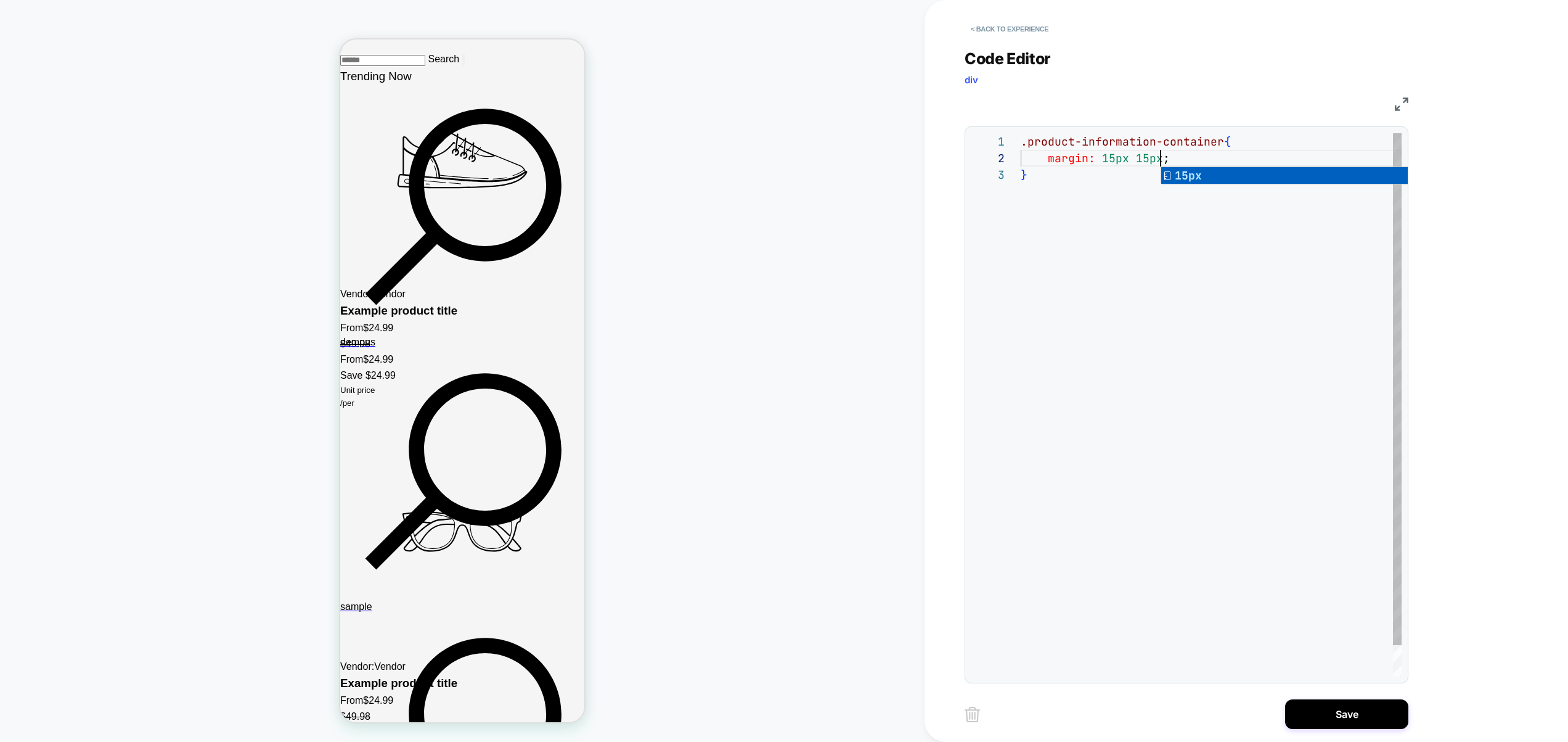
click at [1105, 158] on div ".product-information-container { margin: 15px 15px ; }" at bounding box center [1211, 421] width 381 height 577
click at [1152, 156] on div ".product-information-container { margin: 0px 15px ; }" at bounding box center [1211, 421] width 381 height 577
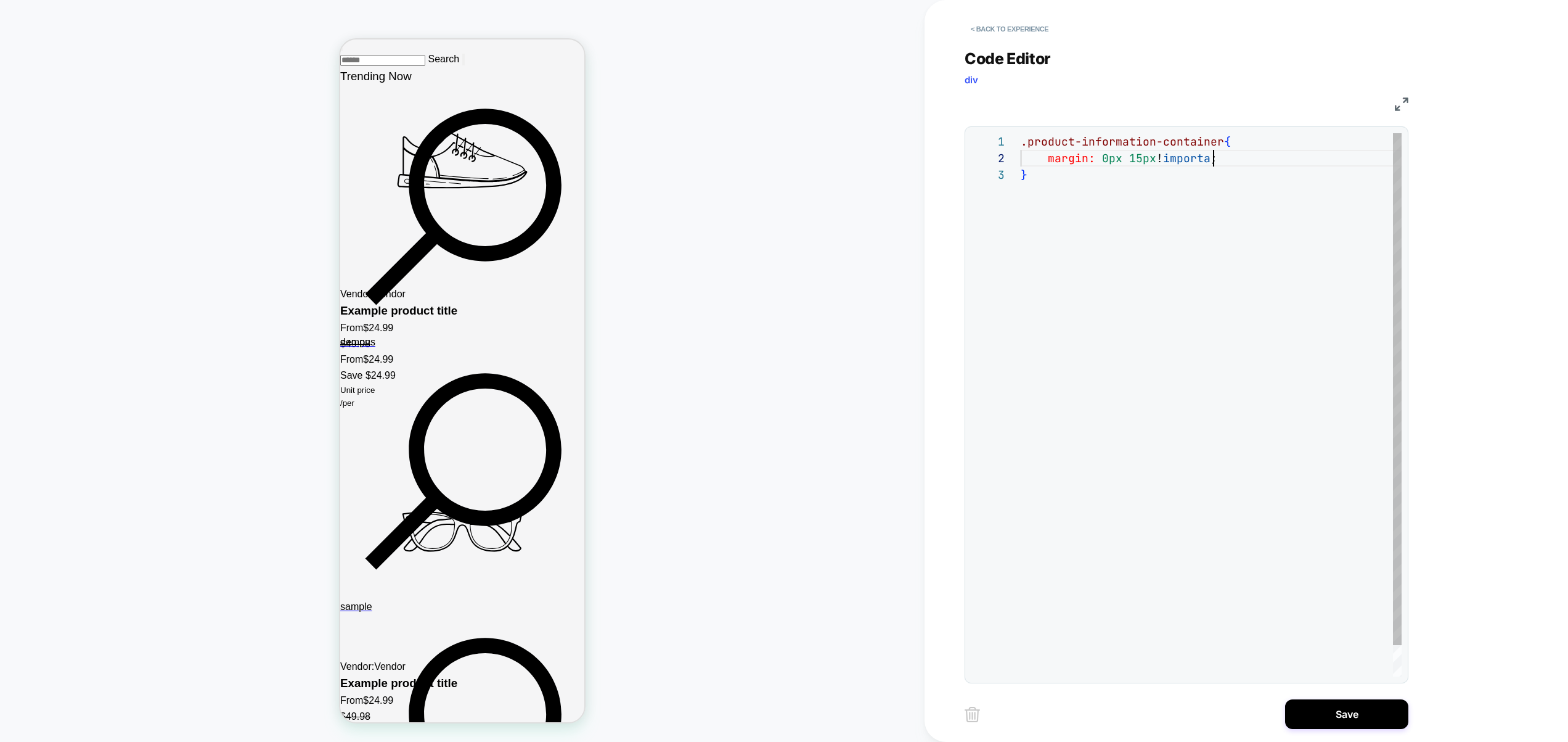
scroll to position [16, 207]
click at [1242, 160] on div ".product-information-container { margin: 0px 15px !important ; }" at bounding box center [1211, 421] width 381 height 577
drag, startPoint x: 1141, startPoint y: 180, endPoint x: 1133, endPoint y: 180, distance: 8.0
click at [1133, 180] on div ".product-information-container { margin: 0px 15px !important ; margin-top: 10px…" at bounding box center [1211, 430] width 381 height 593
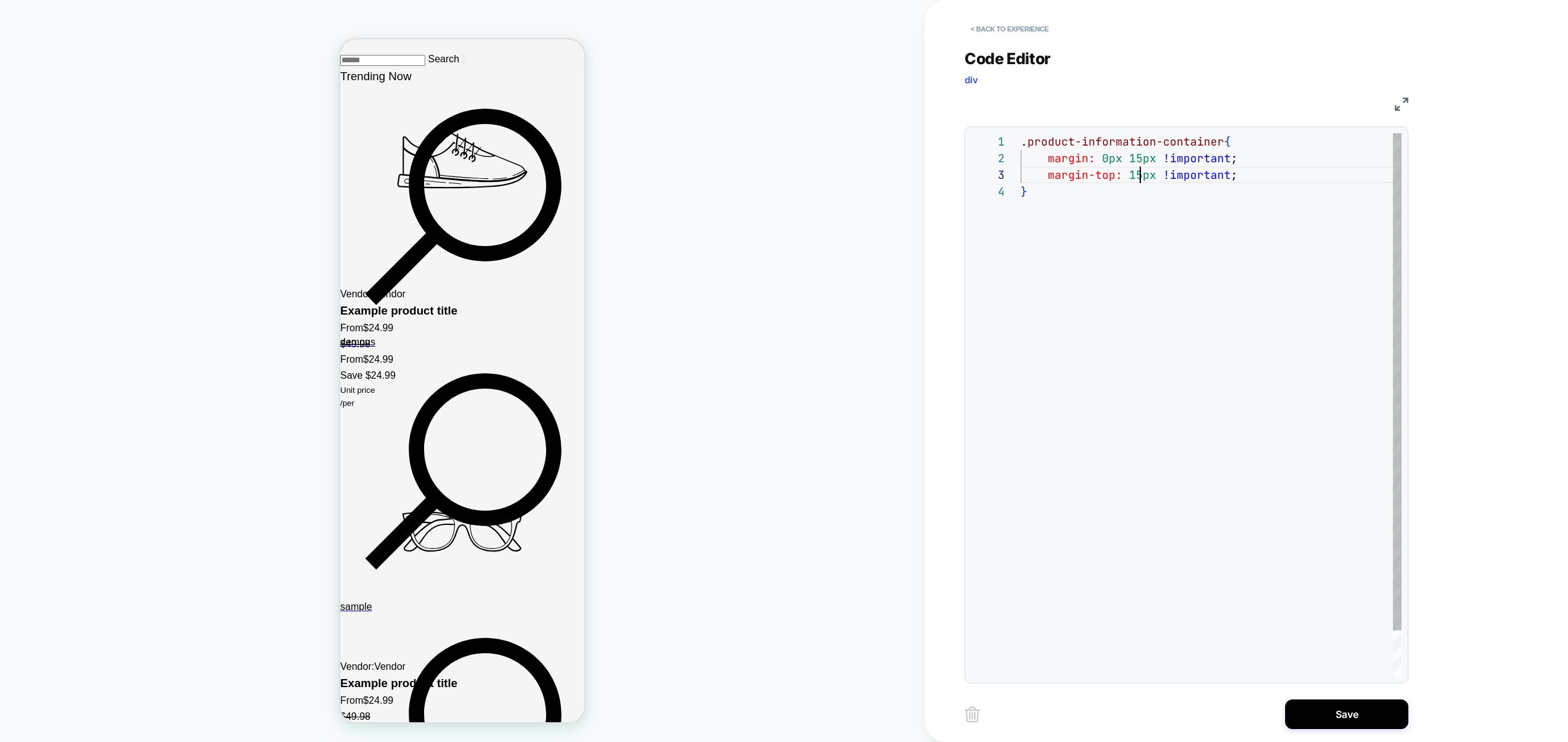
scroll to position [34, 120]
drag, startPoint x: 1131, startPoint y: 177, endPoint x: 1136, endPoint y: 184, distance: 8.6
click at [1128, 176] on div ".product-information-container { margin: 0px 15px !important ; margin-top: 15px…" at bounding box center [1211, 430] width 381 height 593
click at [1130, 177] on div ".product-information-container { margin: 0px 15px !important ; margin-top: 2cm …" at bounding box center [1211, 430] width 381 height 593
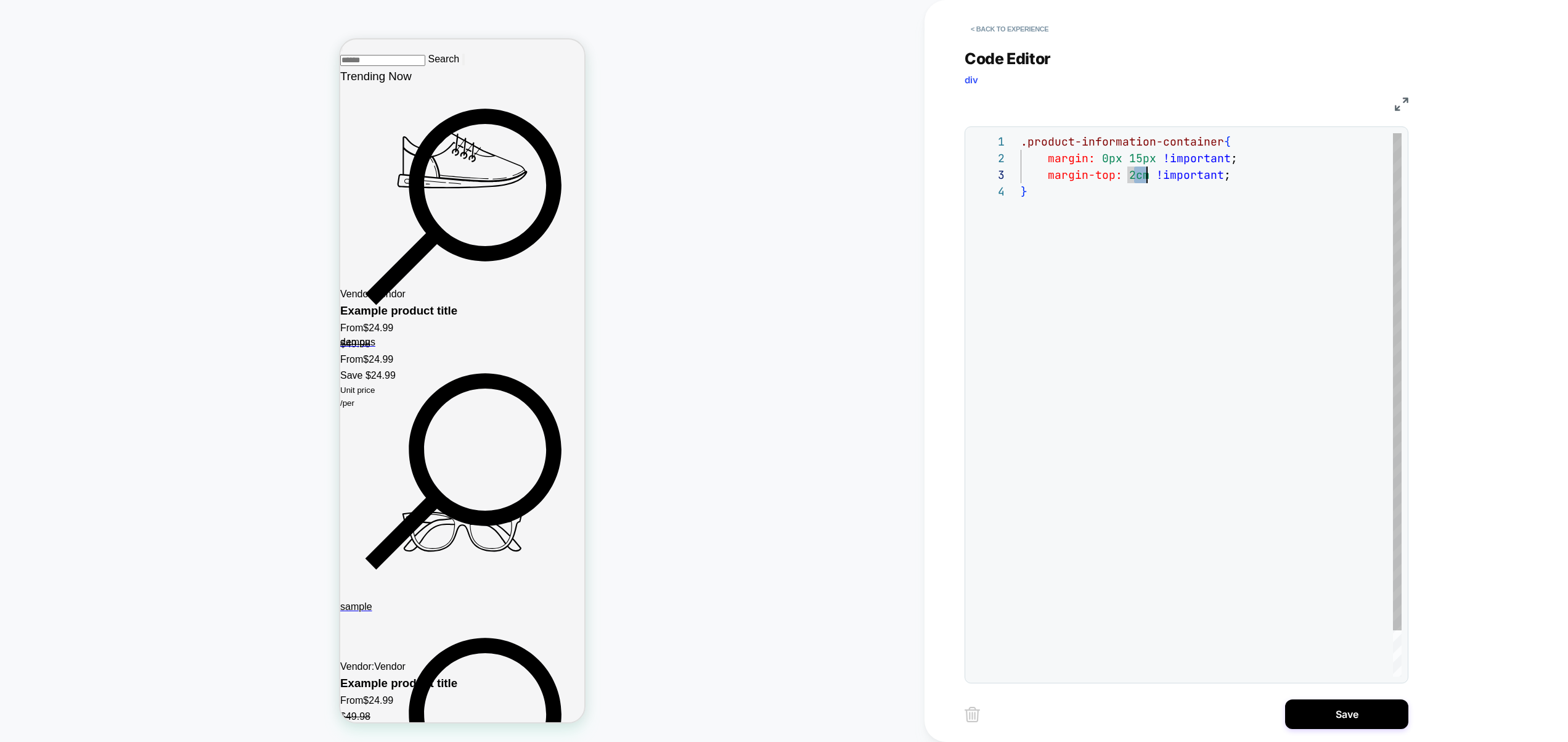
drag, startPoint x: 1133, startPoint y: 177, endPoint x: 1143, endPoint y: 180, distance: 10.4
click at [1144, 180] on div ".product-information-container { margin: 0px 15px !important ; margin-top: 2cm …" at bounding box center [1211, 430] width 381 height 593
click at [1237, 179] on div ".product-information-container { margin: 0px 15px !important ; margin-top: 25px…" at bounding box center [1211, 430] width 381 height 593
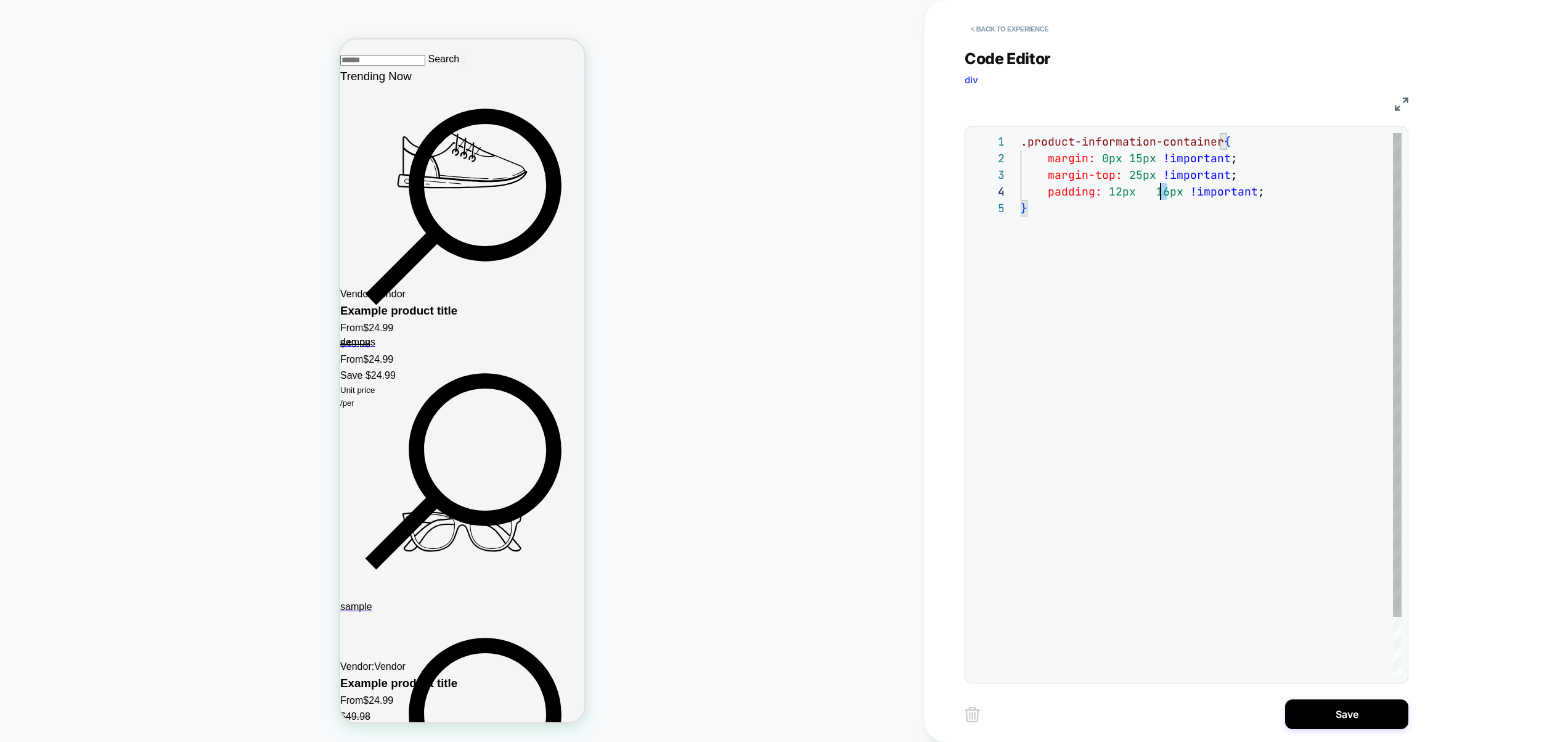
click at [1162, 197] on div ".product-information-container { margin: 0px 15px !important ; margin-top: 25px…" at bounding box center [1211, 438] width 381 height 610
click at [1146, 240] on div ".product-information-container { margin: 0px 15px !important ; margin-top: 25px…" at bounding box center [1211, 438] width 381 height 610
click at [1158, 195] on div ".product-information-container { margin: 0px 15px !important ; margin-top: 25px…" at bounding box center [1211, 438] width 381 height 610
drag, startPoint x: 1157, startPoint y: 193, endPoint x: 1167, endPoint y: 194, distance: 10.0
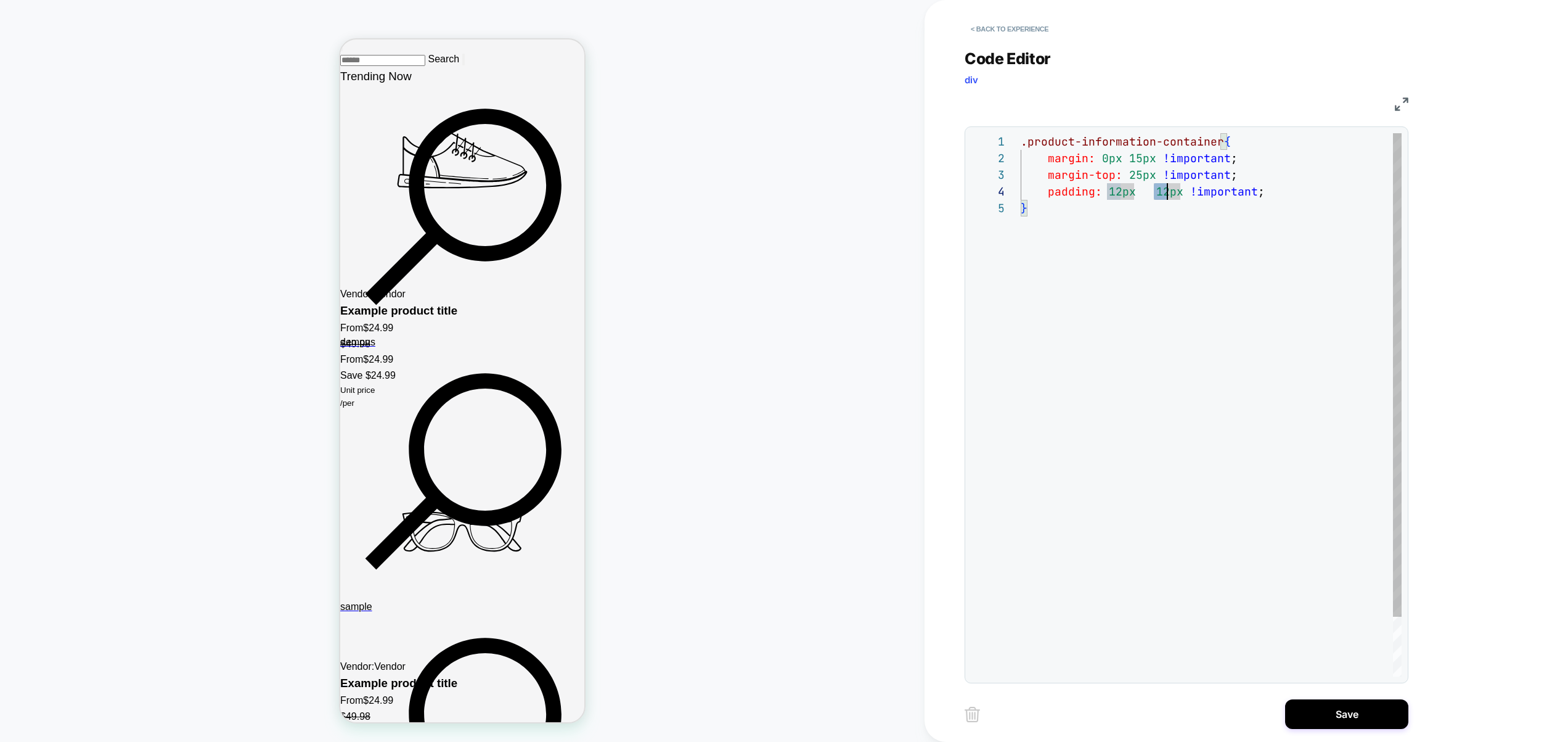
click at [1167, 194] on div ".product-information-container { margin: 0px 15px !important ; margin-top: 25px…" at bounding box center [1211, 438] width 381 height 610
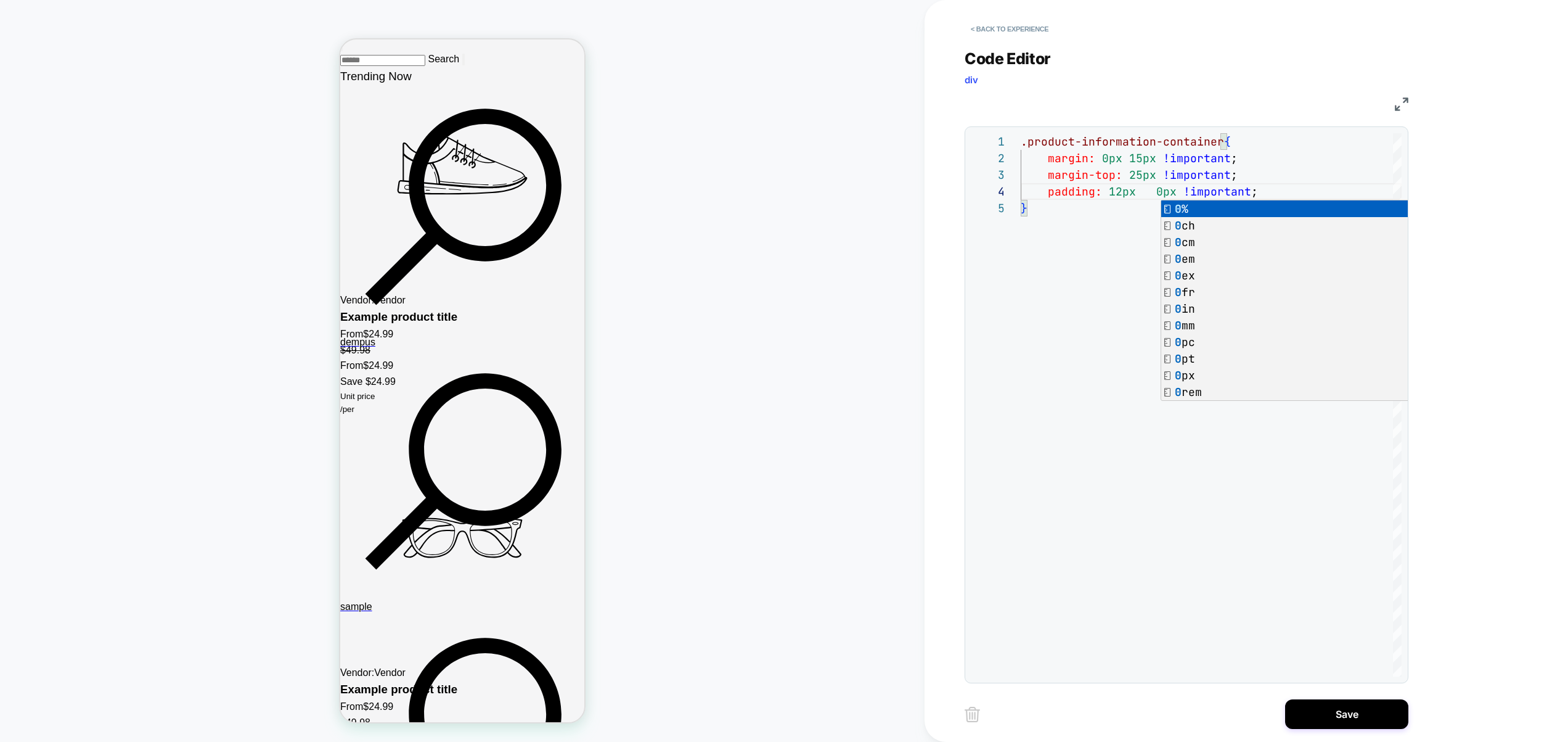
scroll to position [2140, 0]
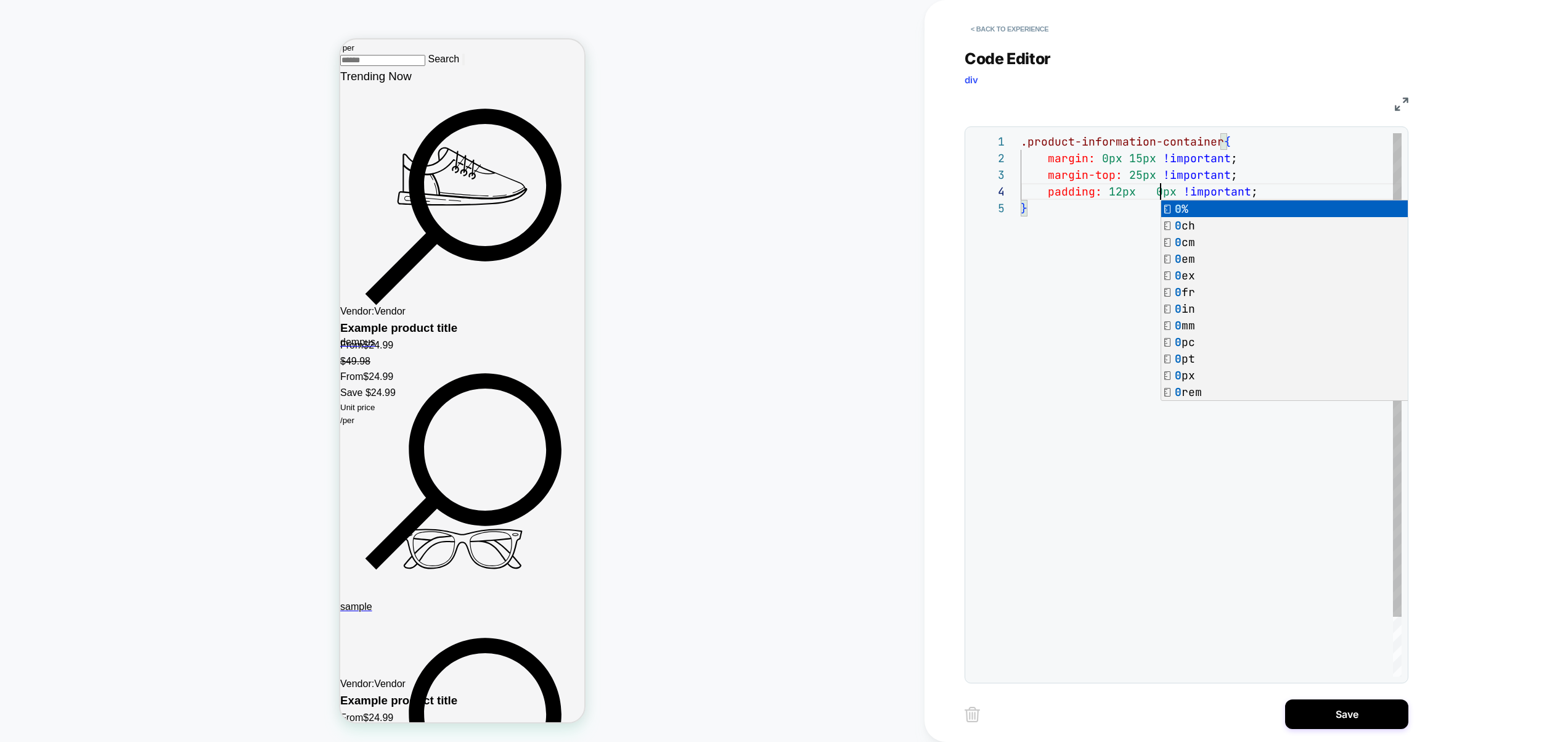
click at [1154, 194] on div ".product-information-container { margin: 0px 15px !important ; margin-top: 25px…" at bounding box center [1211, 438] width 381 height 610
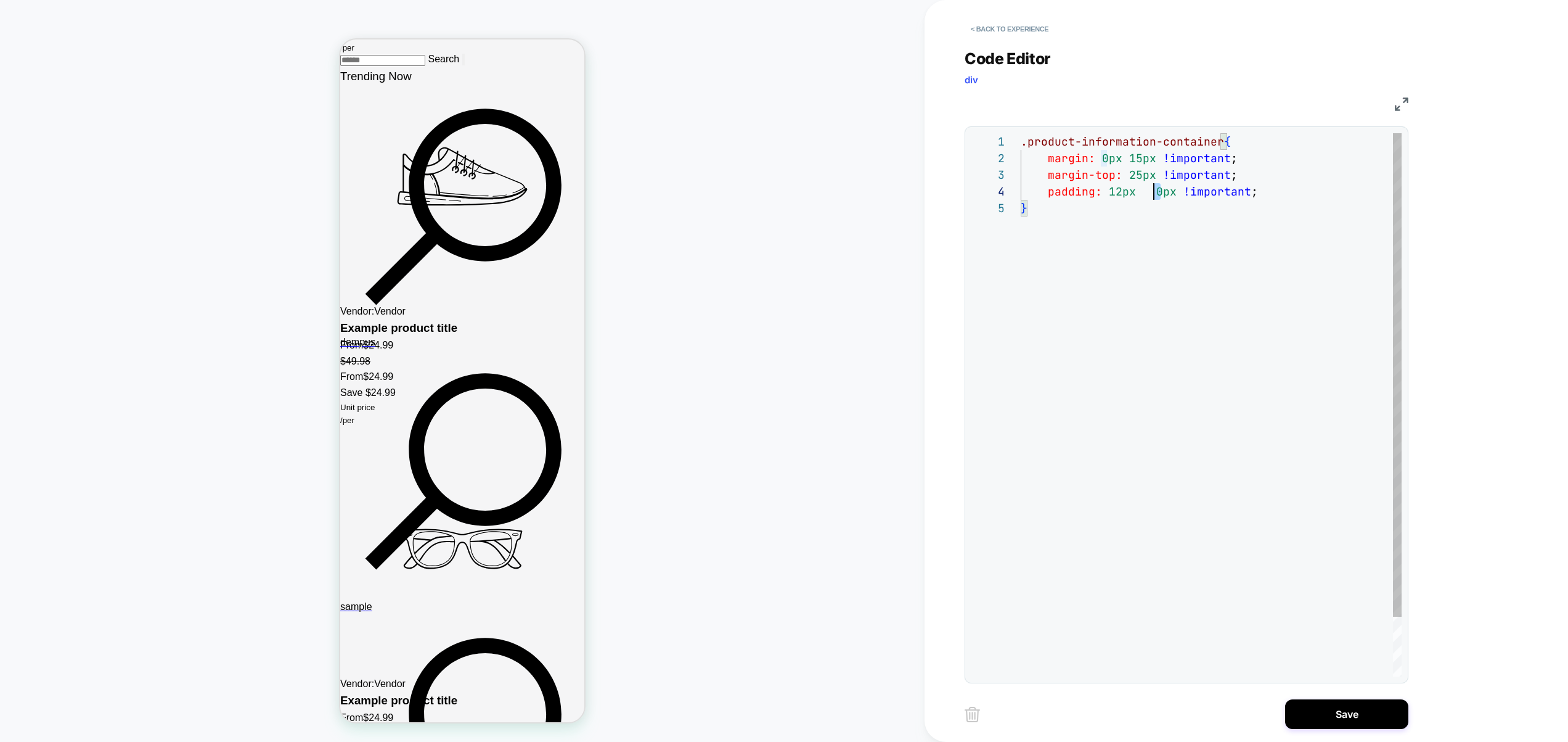
click at [1144, 230] on div ".product-information-container { margin: 0px 15px !important ; margin-top: 25px…" at bounding box center [1211, 438] width 381 height 610
click at [1154, 193] on div ".product-information-container { margin: 0px 15px !important ; margin-top: 25px…" at bounding box center [1211, 438] width 381 height 610
click at [1136, 343] on div ".product-information-container { margin: 0px 15px !important ; margin-top: 25px…" at bounding box center [1211, 438] width 381 height 610
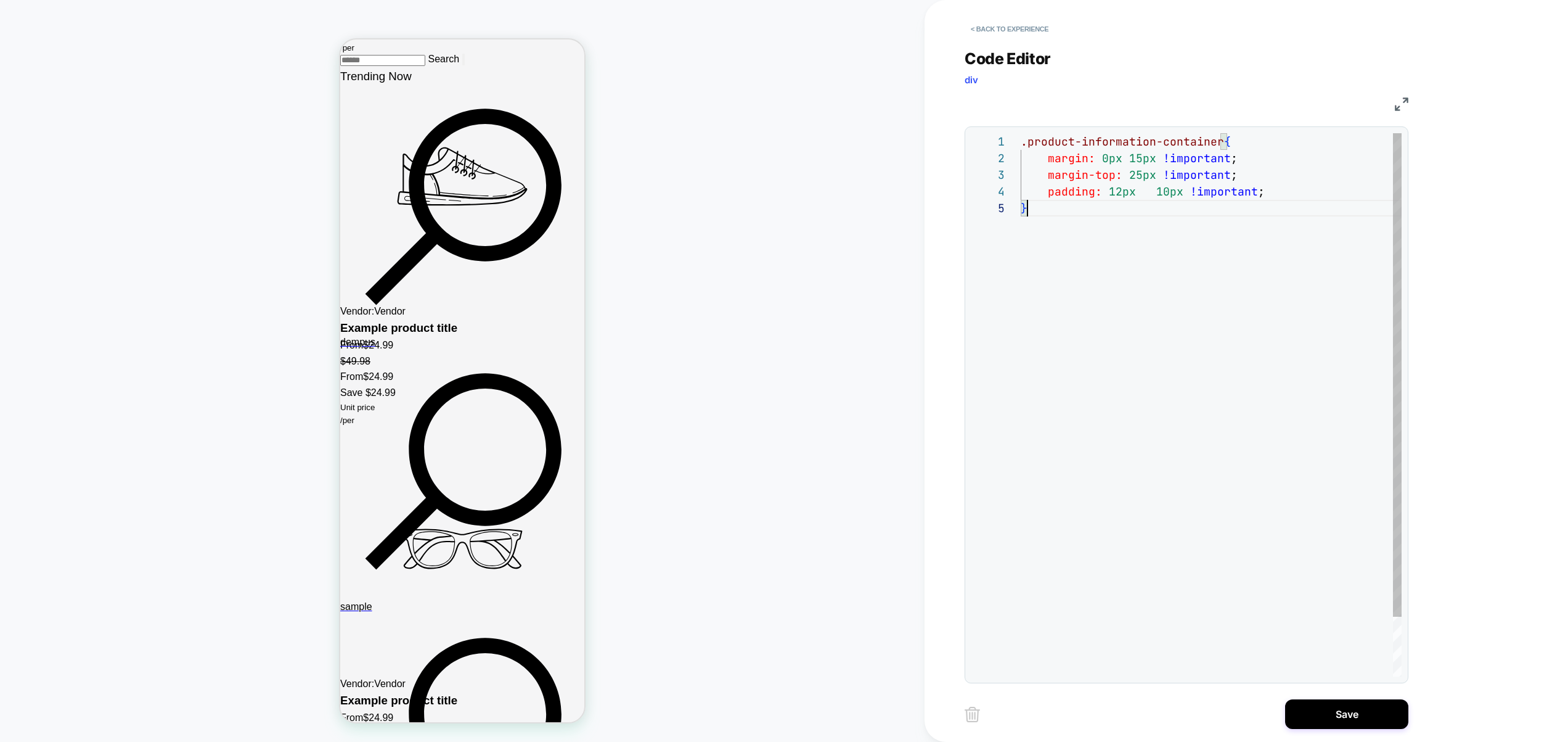
scroll to position [66, 7]
click at [1152, 195] on div ".product-information-container { margin: 0px 15px !important ; margin-top: 25px…" at bounding box center [1211, 438] width 381 height 610
click at [1152, 195] on div ".product-information-container { margin: 0px 15px !important ; margin-top: 25px…" at bounding box center [1211, 438] width 381 height 610
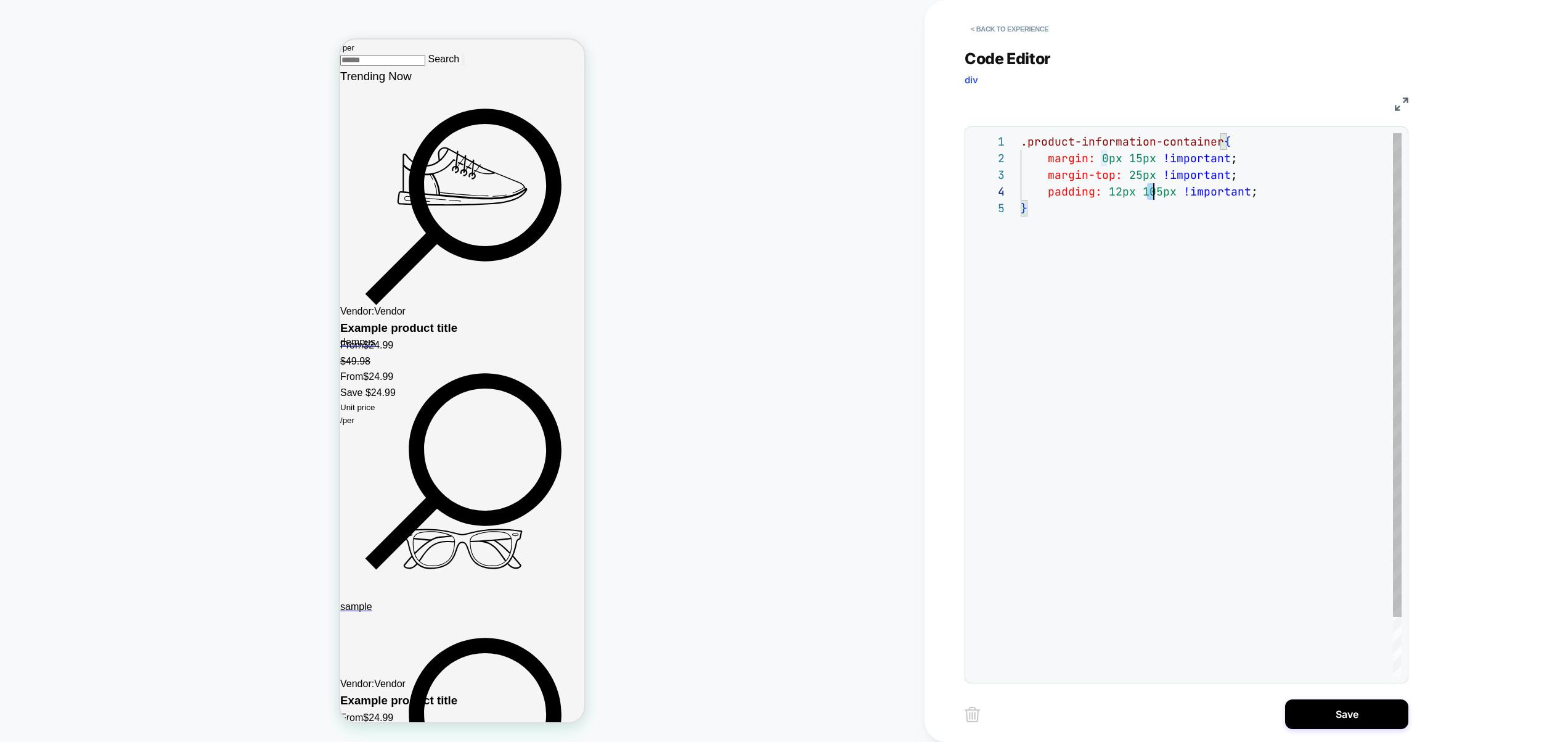
drag, startPoint x: 1145, startPoint y: 190, endPoint x: 1156, endPoint y: 195, distance: 12.1
click at [1156, 195] on div ".product-information-container { margin: 0px 15px !important ; margin-top: 25px…" at bounding box center [1211, 438] width 381 height 610
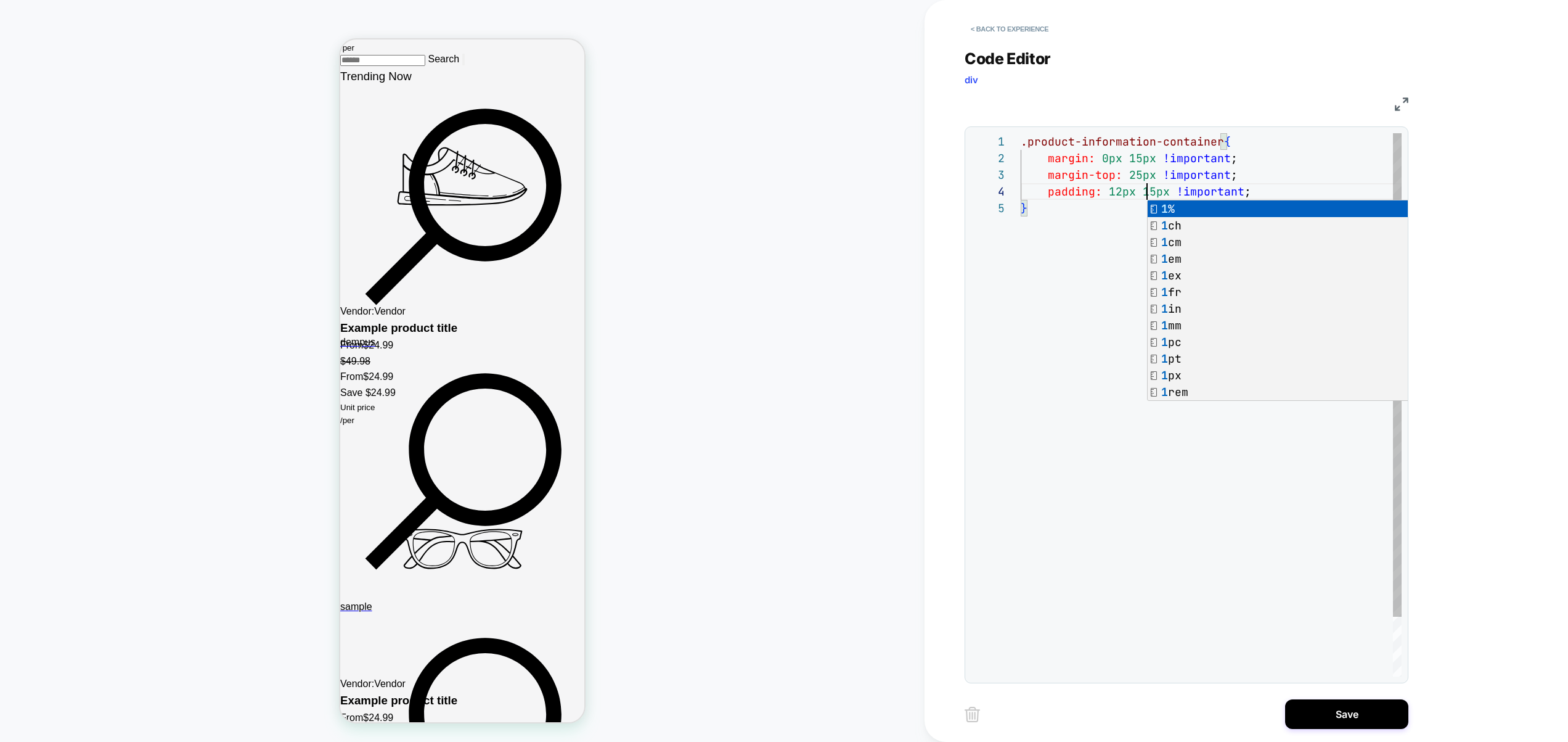
click at [1098, 243] on div ".product-information-container { margin: 0px 15px !important ; margin-top: 25px…" at bounding box center [1211, 438] width 381 height 610
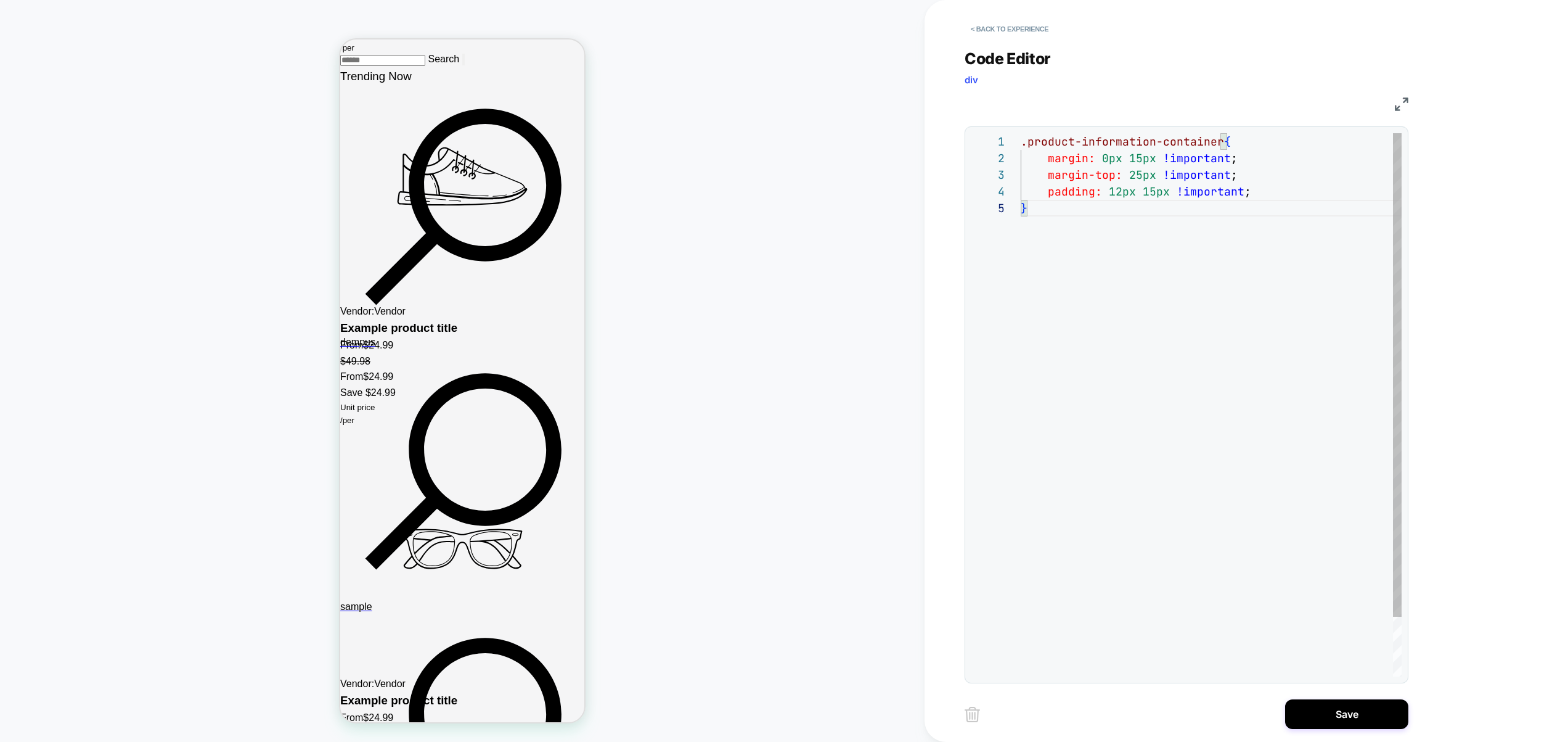
drag, startPoint x: 1151, startPoint y: 193, endPoint x: 1155, endPoint y: 219, distance: 26.3
click at [1151, 194] on div ".product-information-container { margin: 0px 15px !important ; margin-top: 25px…" at bounding box center [1211, 438] width 381 height 610
click at [1154, 226] on div ".product-information-container { margin: 0px 15px !important ; margin-top: 25px…" at bounding box center [1211, 438] width 381 height 610
drag, startPoint x: 1147, startPoint y: 193, endPoint x: 1153, endPoint y: 194, distance: 6.1
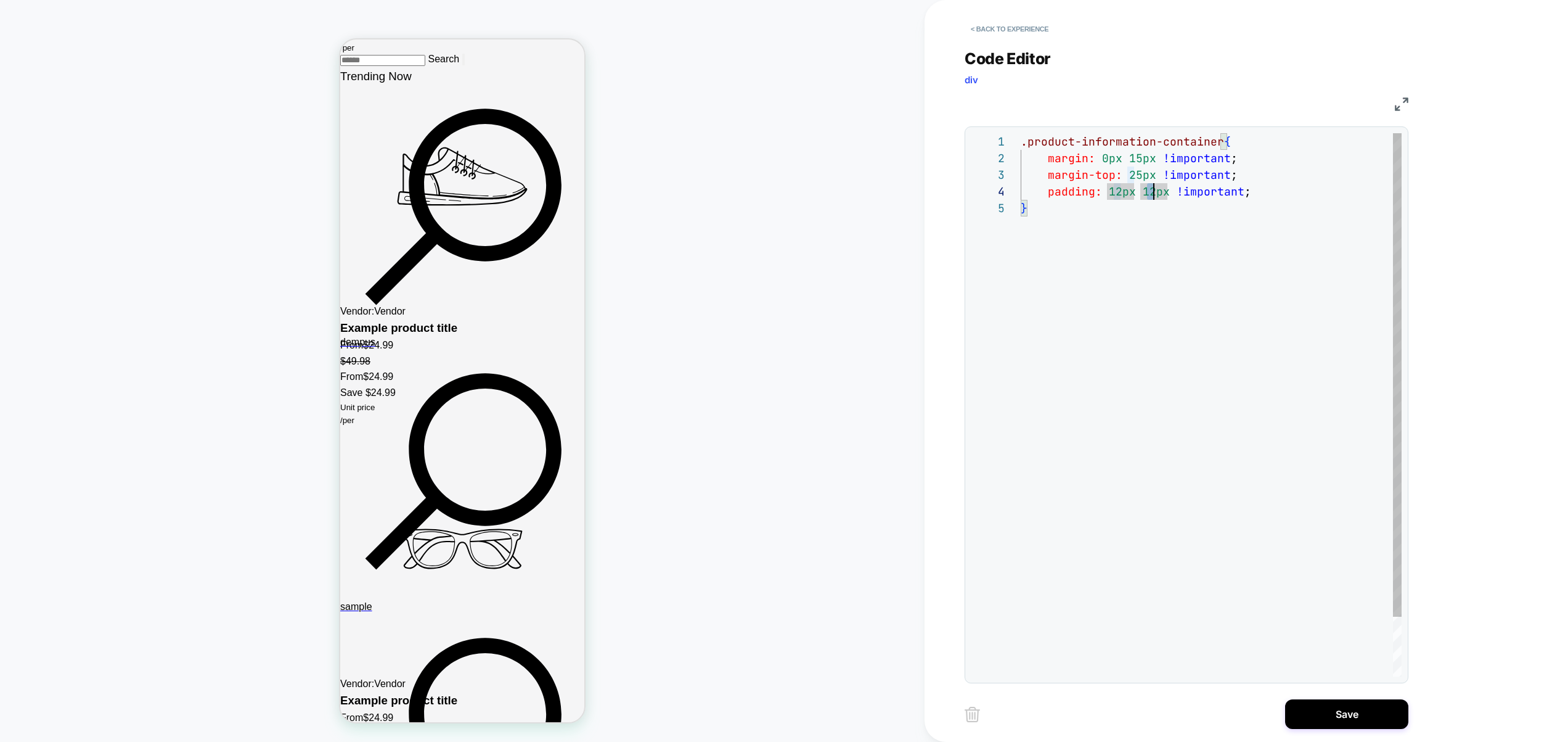
click at [1153, 194] on div ".product-information-container { margin: 0px 15px !important ; margin-top: 25px…" at bounding box center [1211, 438] width 381 height 610
click at [1171, 271] on div ".product-information-container { margin: 0px 15px !important ; margin-top: 25px…" at bounding box center [1211, 438] width 381 height 610
click at [1148, 190] on div ".product-information-container { margin: 0px 15px !important ; margin-top: 25px…" at bounding box center [1211, 438] width 381 height 610
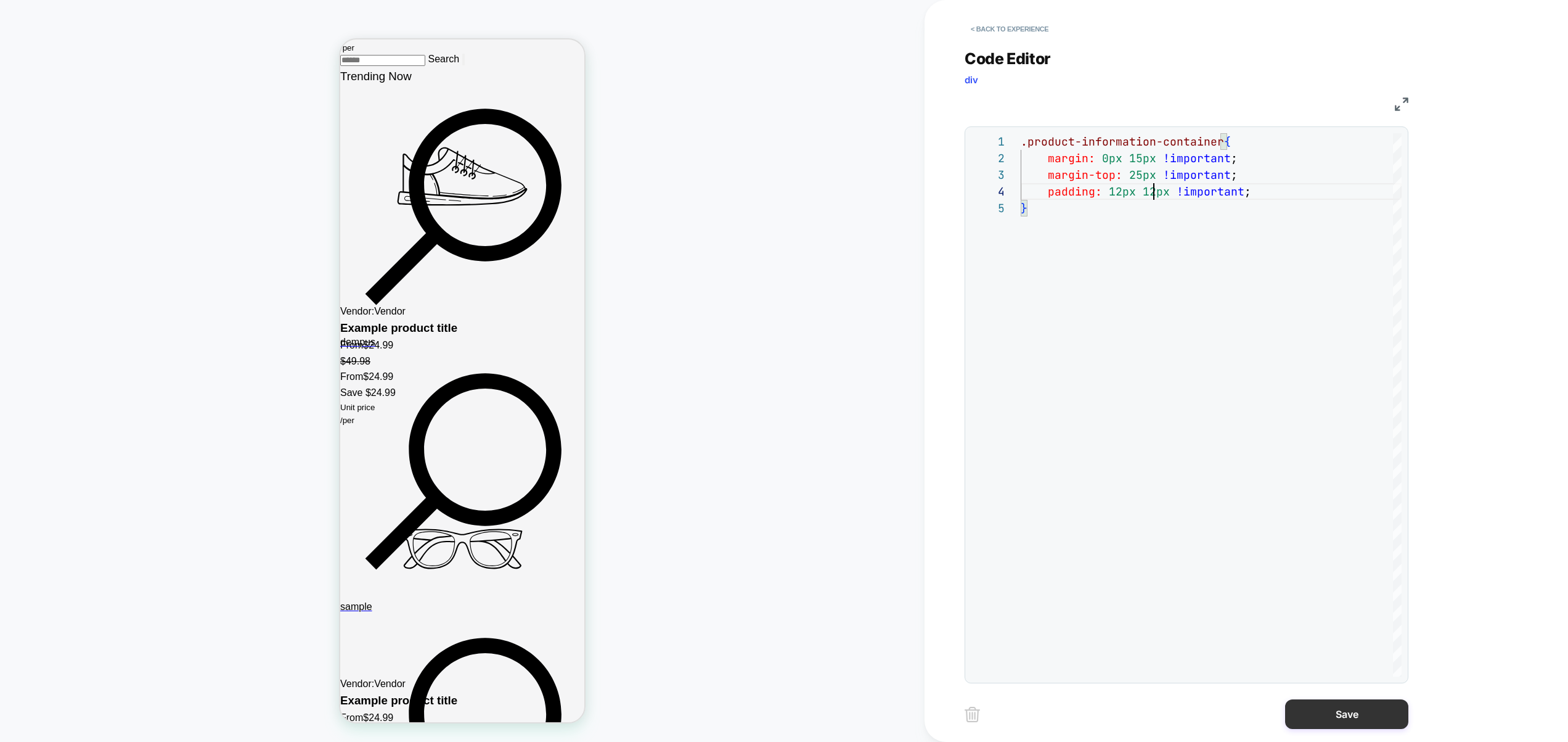
type textarea "**********"
click at [1314, 720] on button "Save" at bounding box center [1347, 714] width 123 height 29
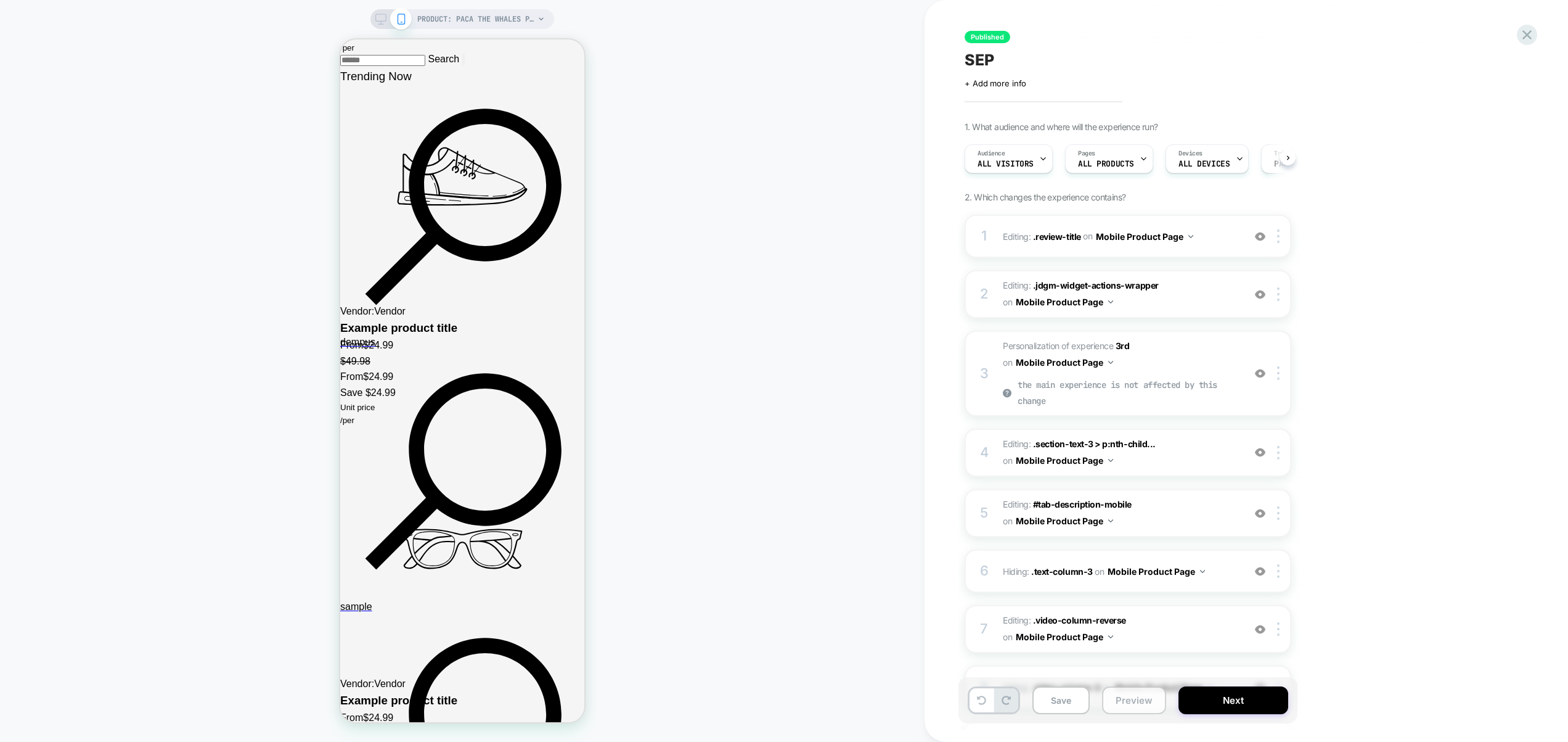
click at [1138, 702] on button "Preview" at bounding box center [1134, 700] width 64 height 28
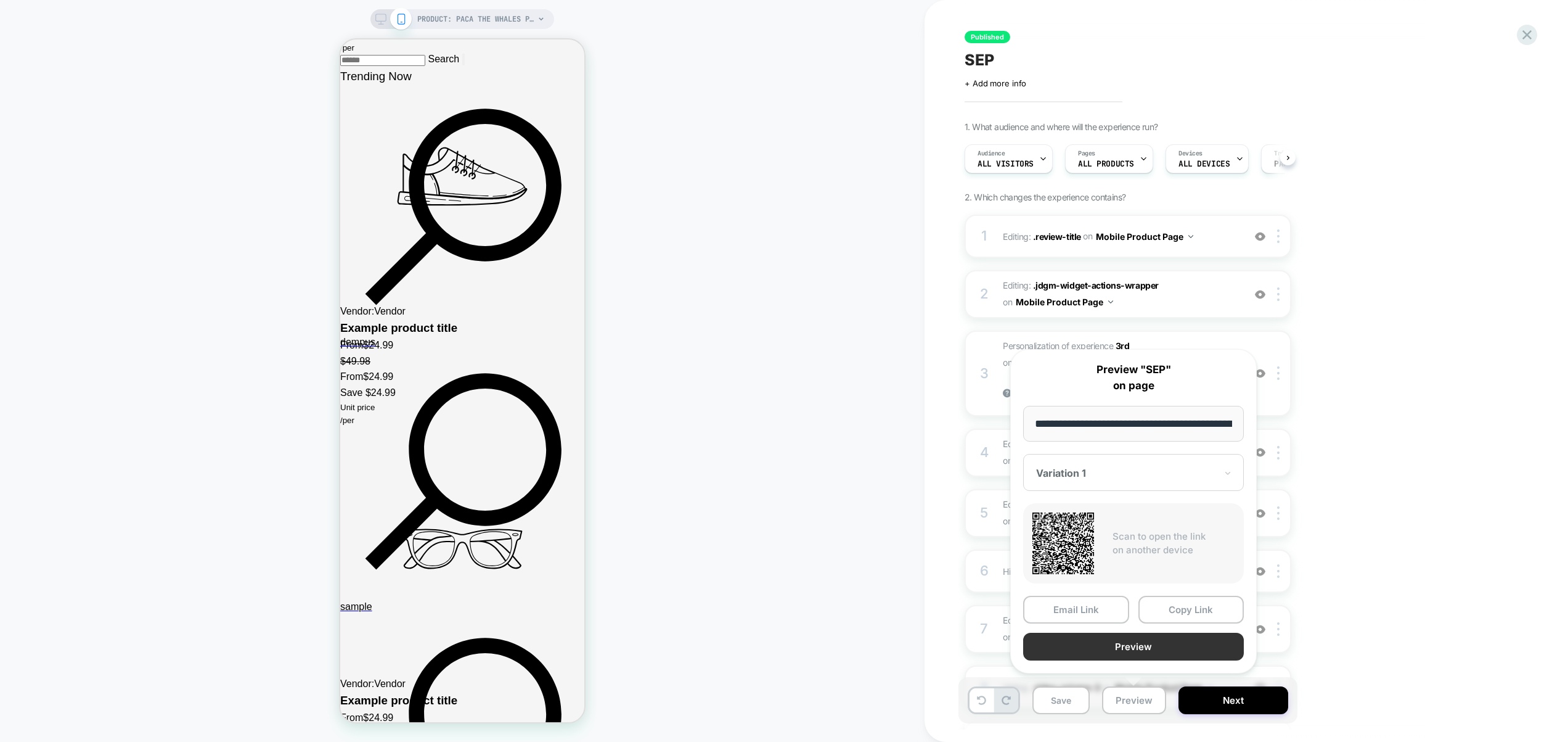
scroll to position [0, 0]
click at [1147, 652] on button "Preview" at bounding box center [1133, 647] width 220 height 28
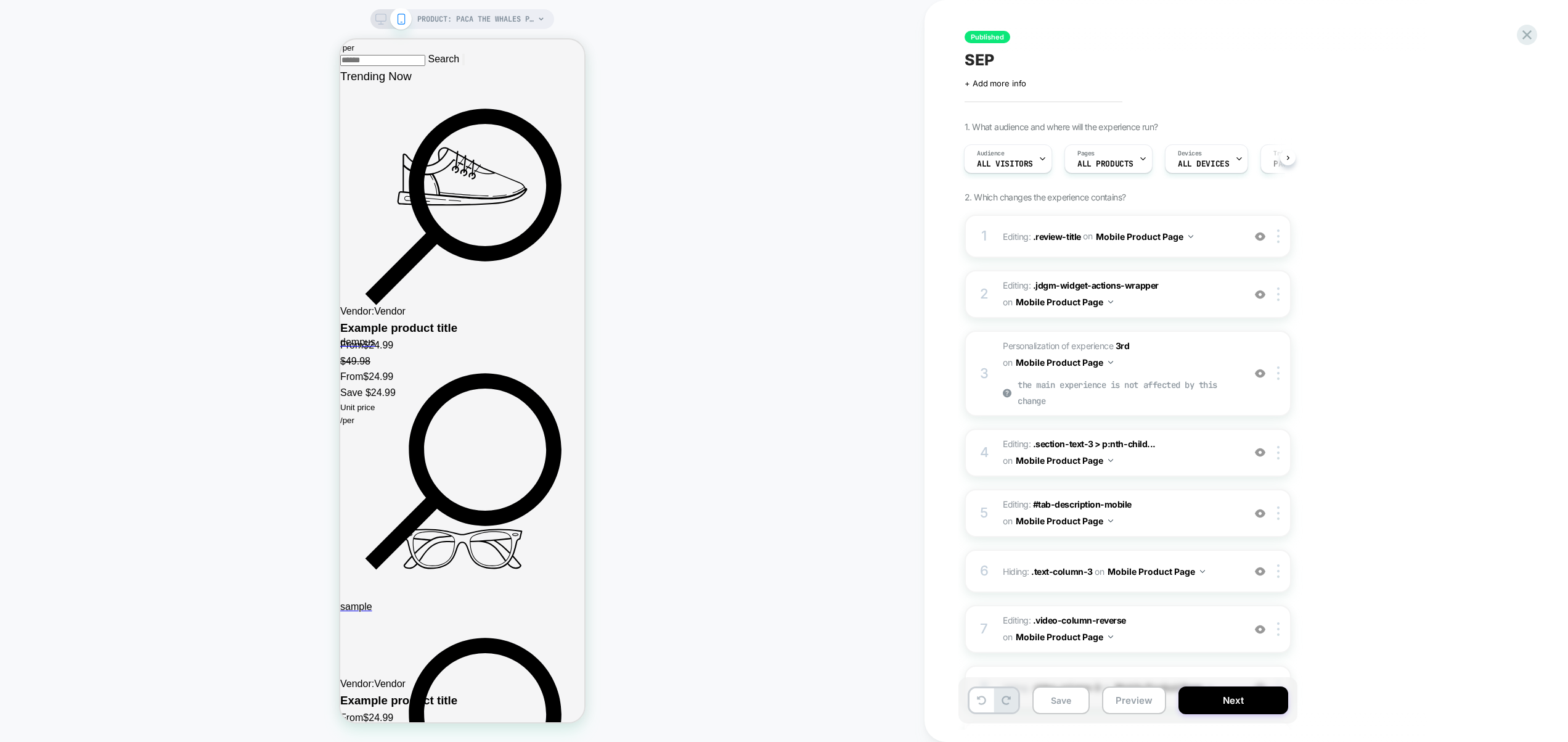
scroll to position [685, 0]
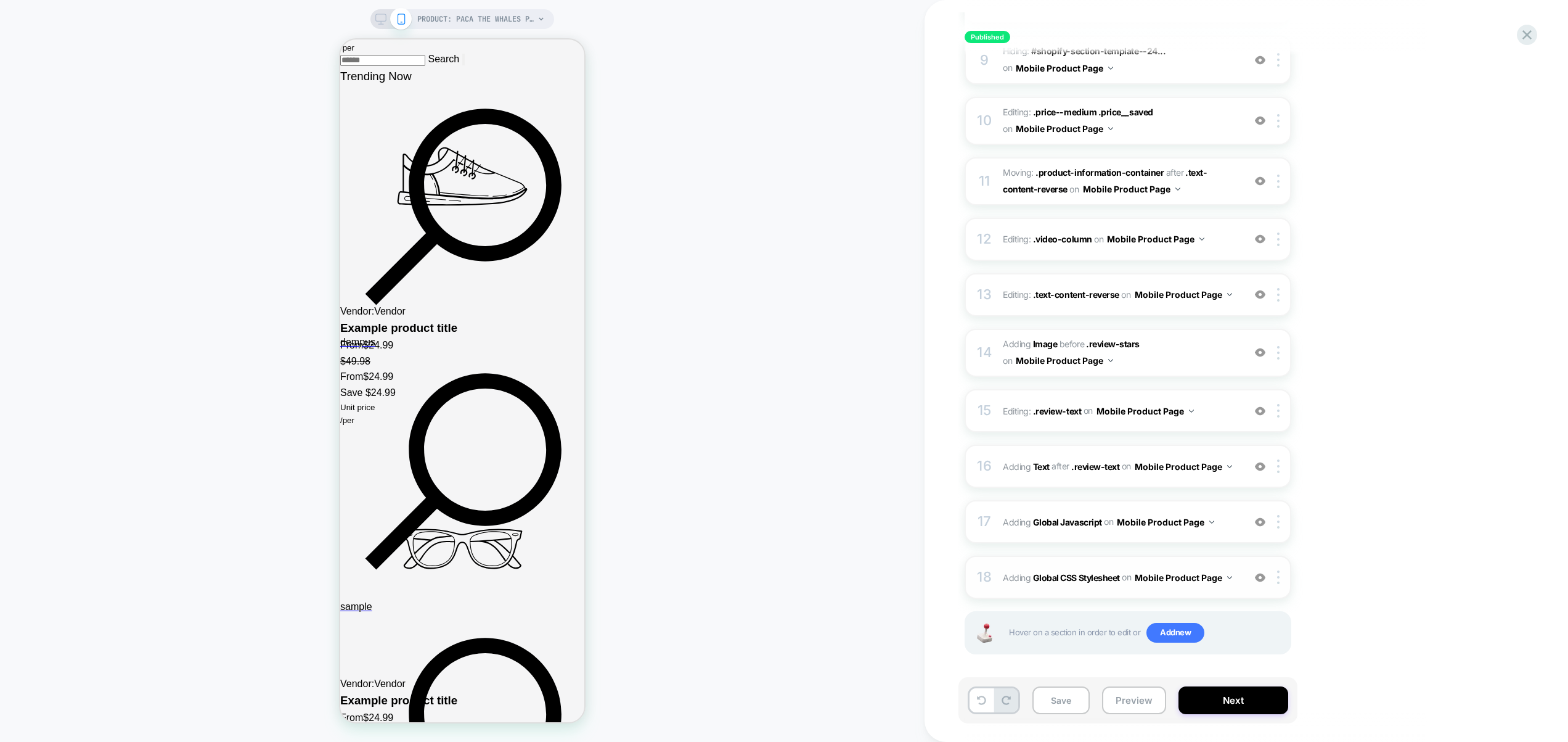
click at [1241, 586] on div "18 Adding Global CSS Stylesheet on Mobile Product Page Add Before Add After Cop…" at bounding box center [1128, 577] width 327 height 43
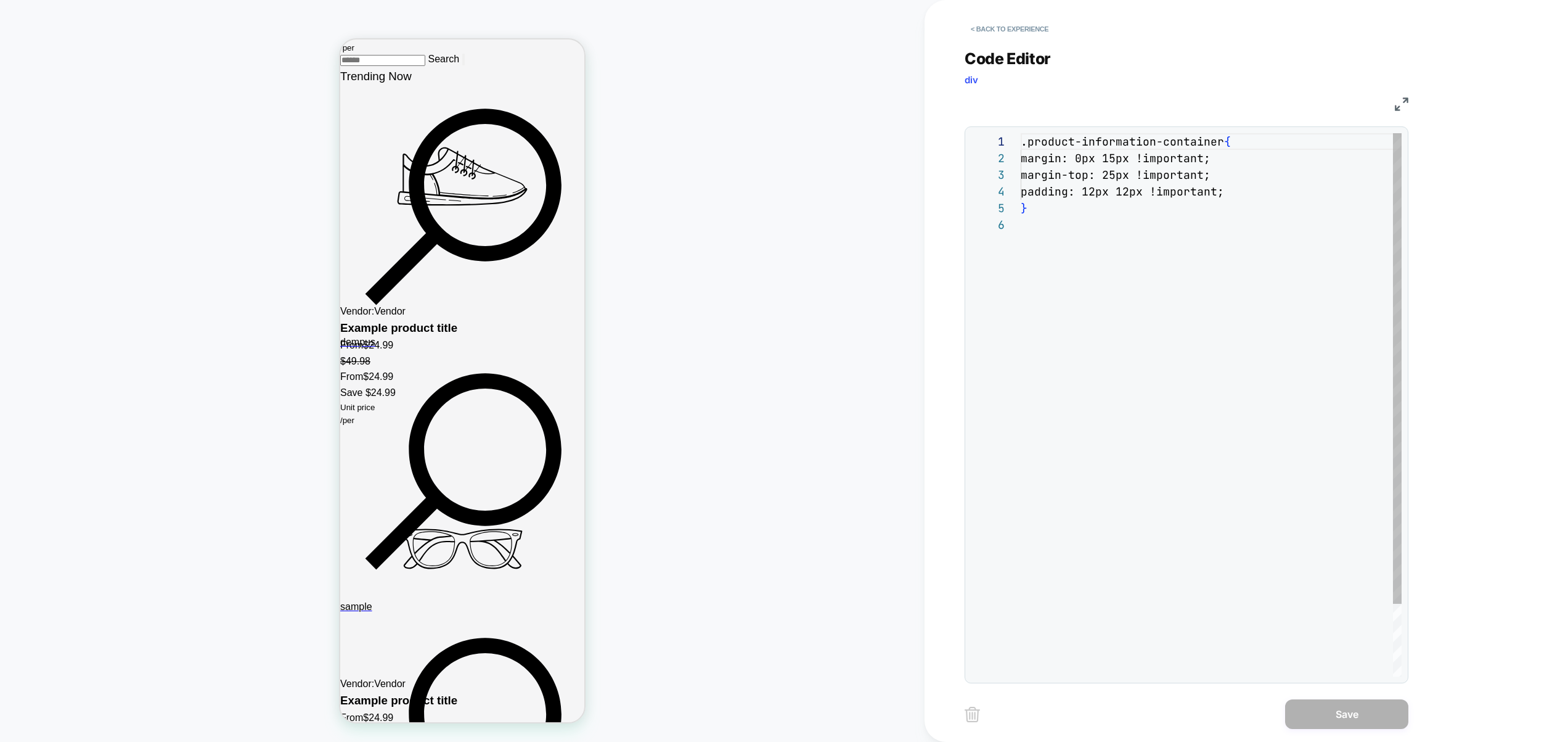
scroll to position [84, 0]
drag, startPoint x: 1096, startPoint y: 195, endPoint x: 1242, endPoint y: 297, distance: 178.1
click at [1228, 194] on div ".product-information-container { margin: 0px 15px !important; margin-top: 25px …" at bounding box center [1211, 446] width 381 height 627
type textarea "**********"
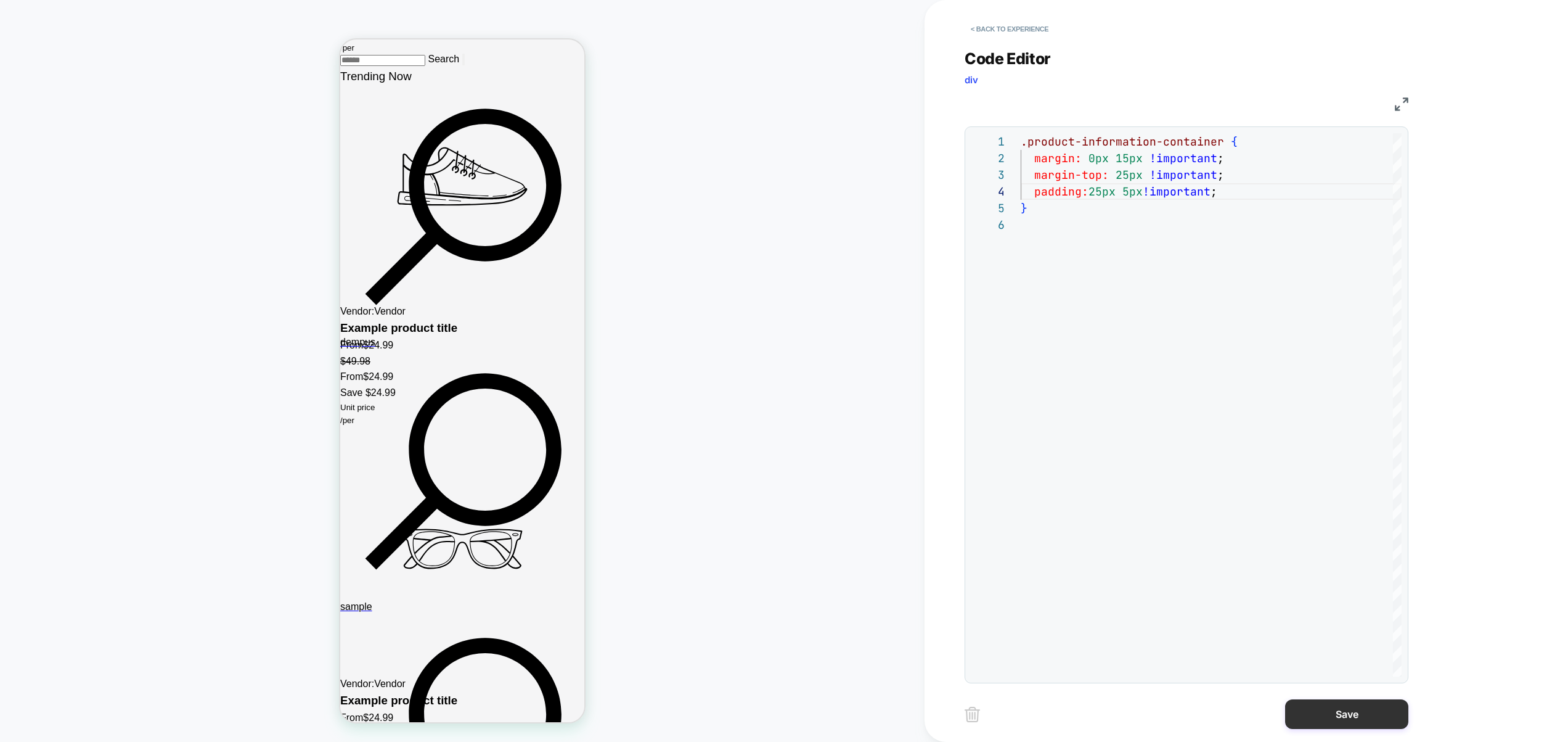
click at [1330, 710] on button "Save" at bounding box center [1347, 714] width 123 height 29
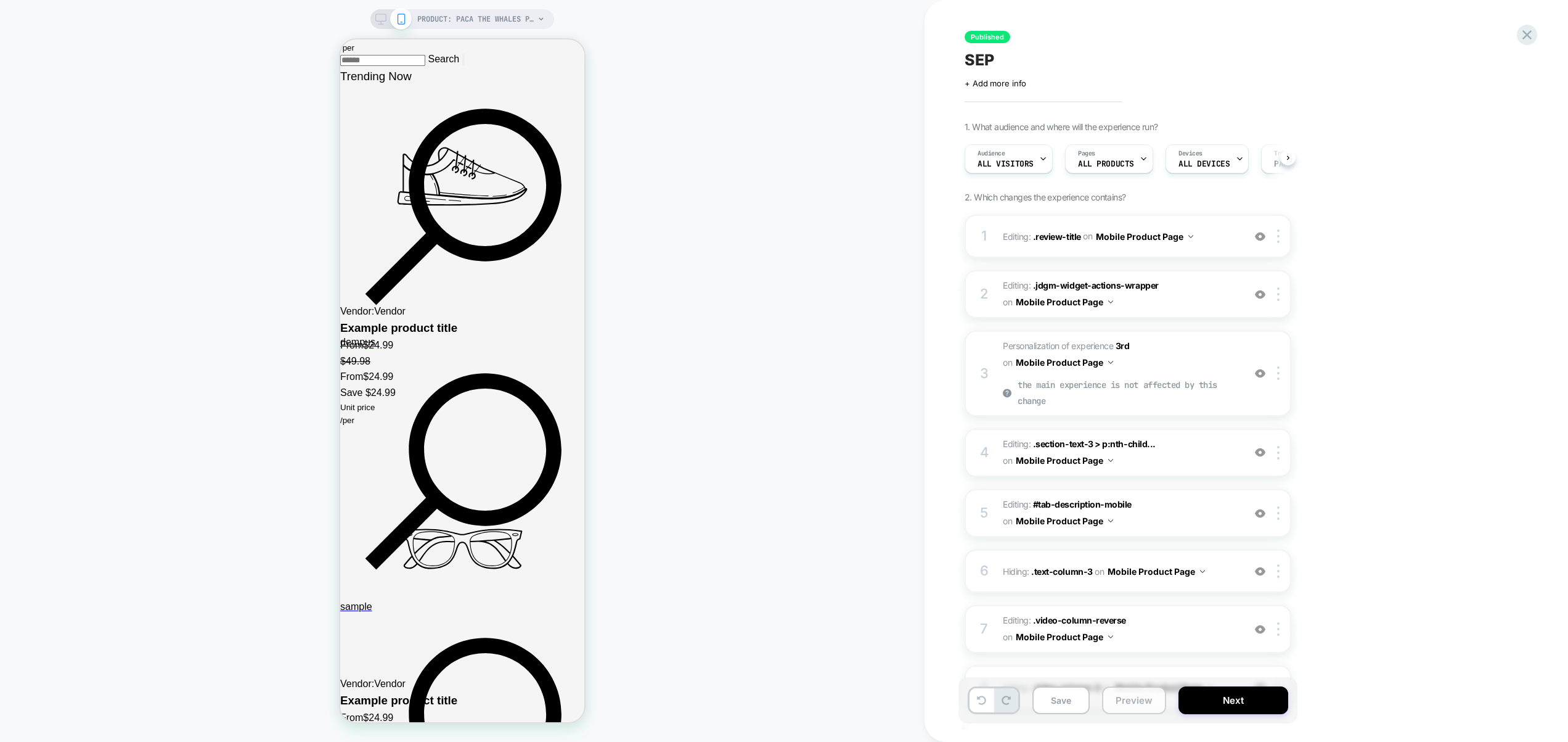
click at [1154, 702] on button "Preview" at bounding box center [1134, 700] width 64 height 28
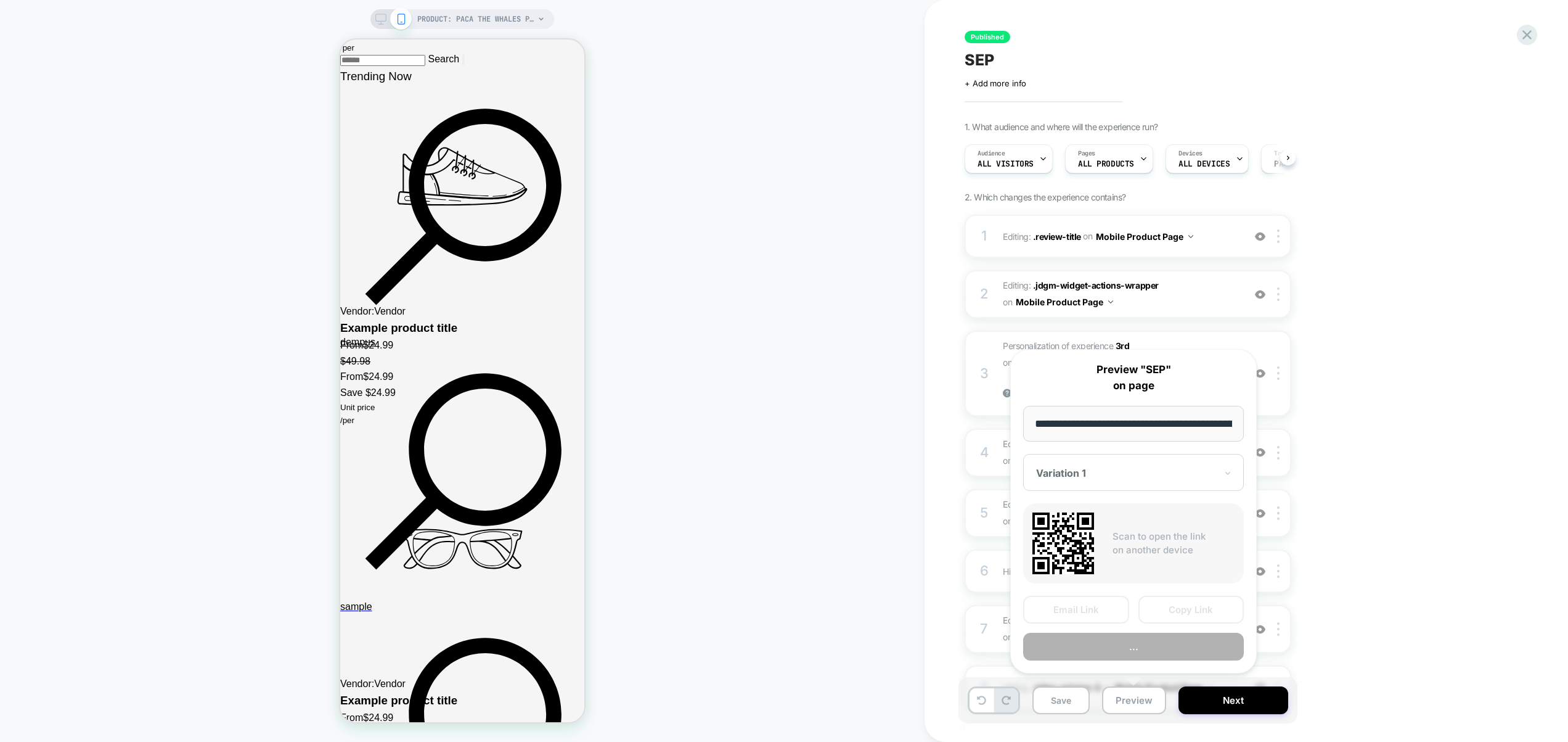
scroll to position [0, 170]
click at [1139, 658] on button "..." at bounding box center [1133, 647] width 220 height 28
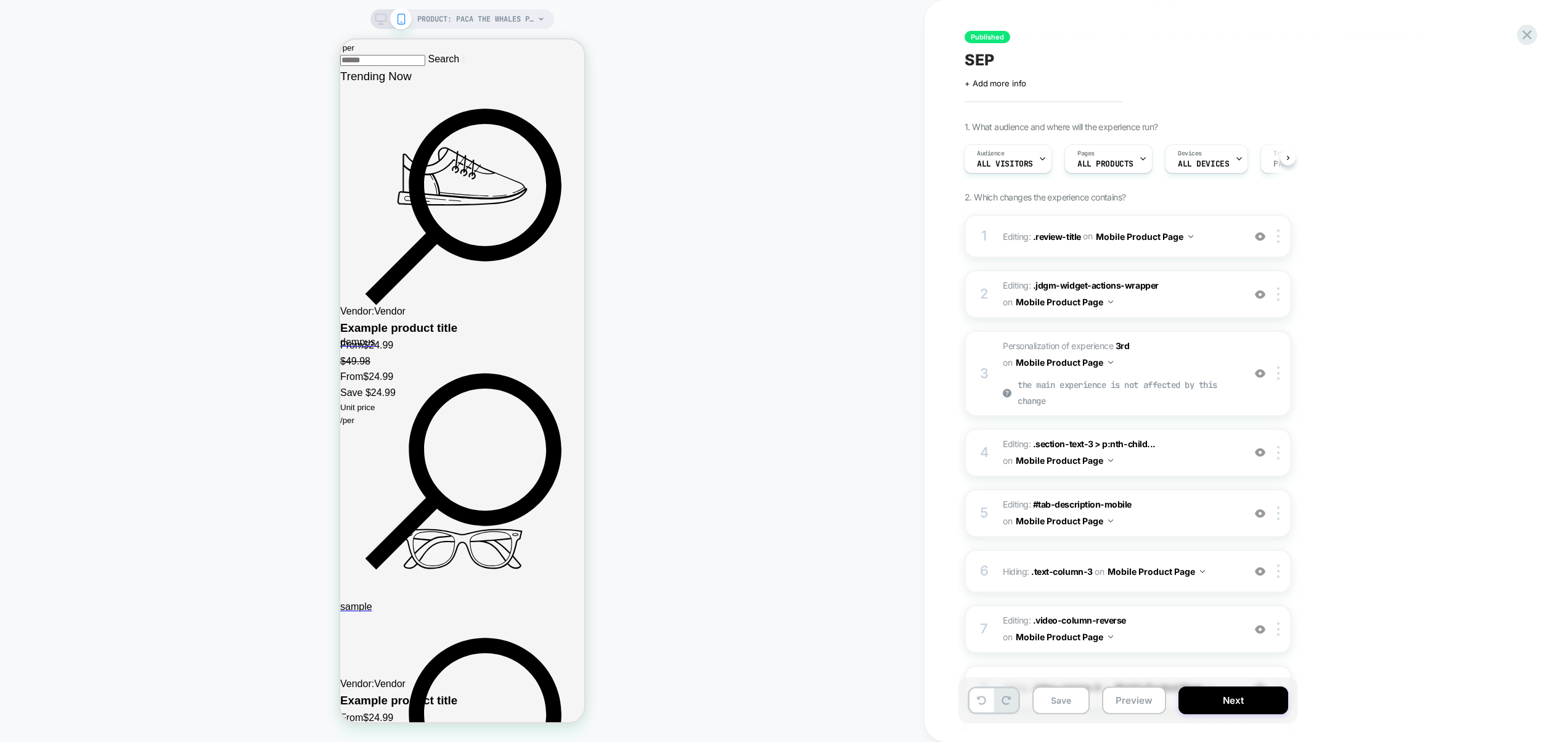
scroll to position [423, 0]
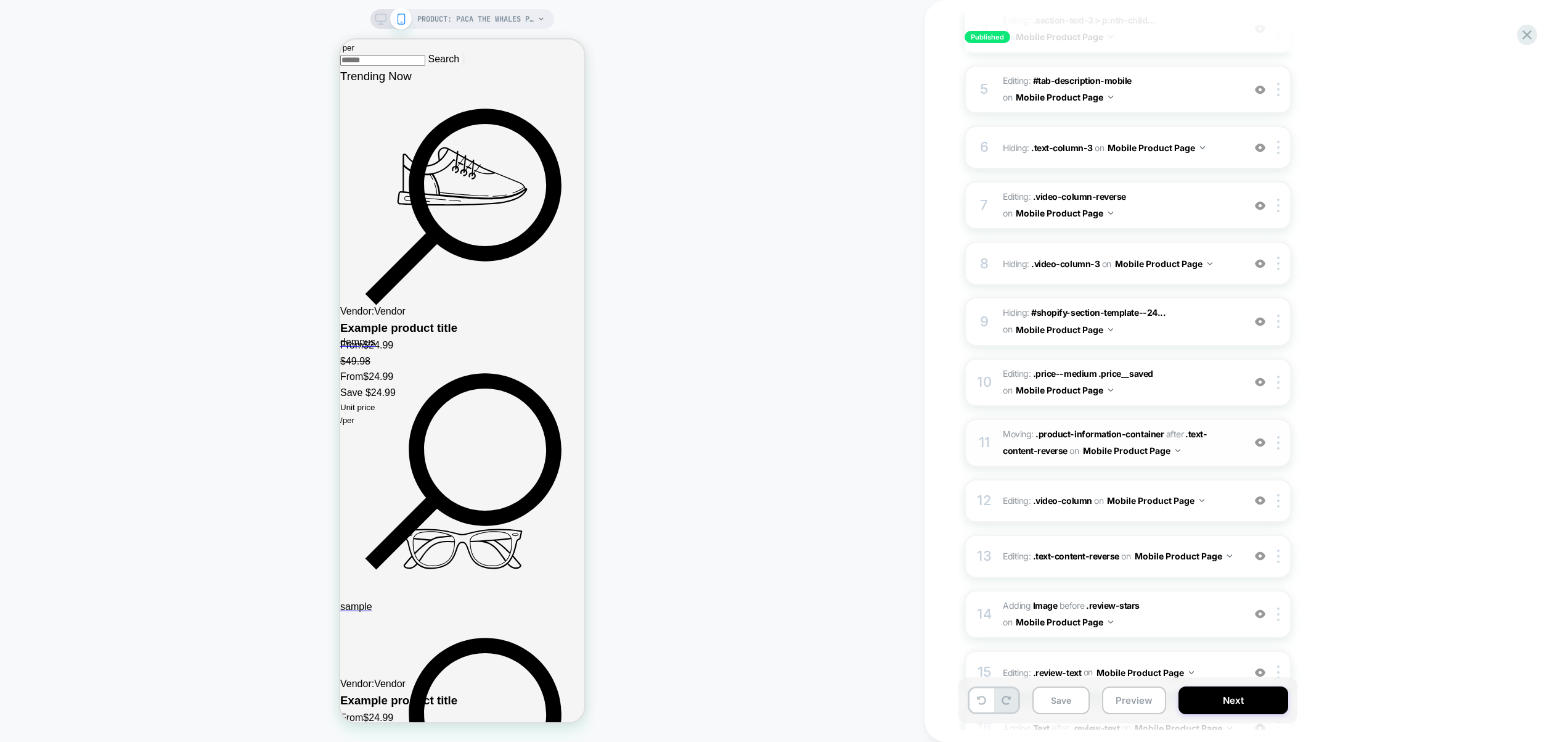
click at [1261, 437] on img at bounding box center [1260, 442] width 10 height 10
click at [1262, 440] on img at bounding box center [1260, 442] width 10 height 10
click at [1275, 442] on div at bounding box center [1280, 443] width 21 height 14
click at [1277, 532] on div "Delete" at bounding box center [1280, 536] width 110 height 34
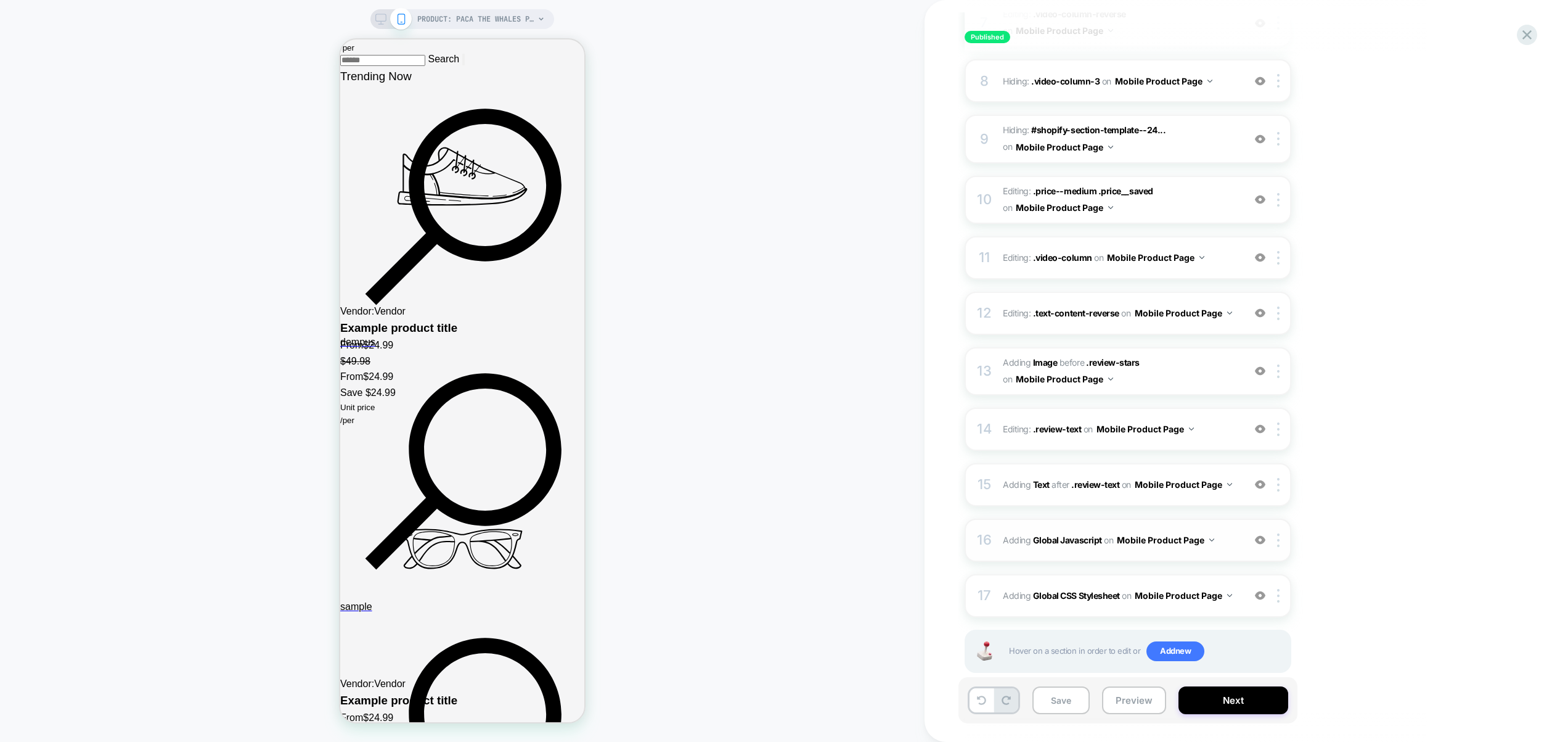
scroll to position [625, 0]
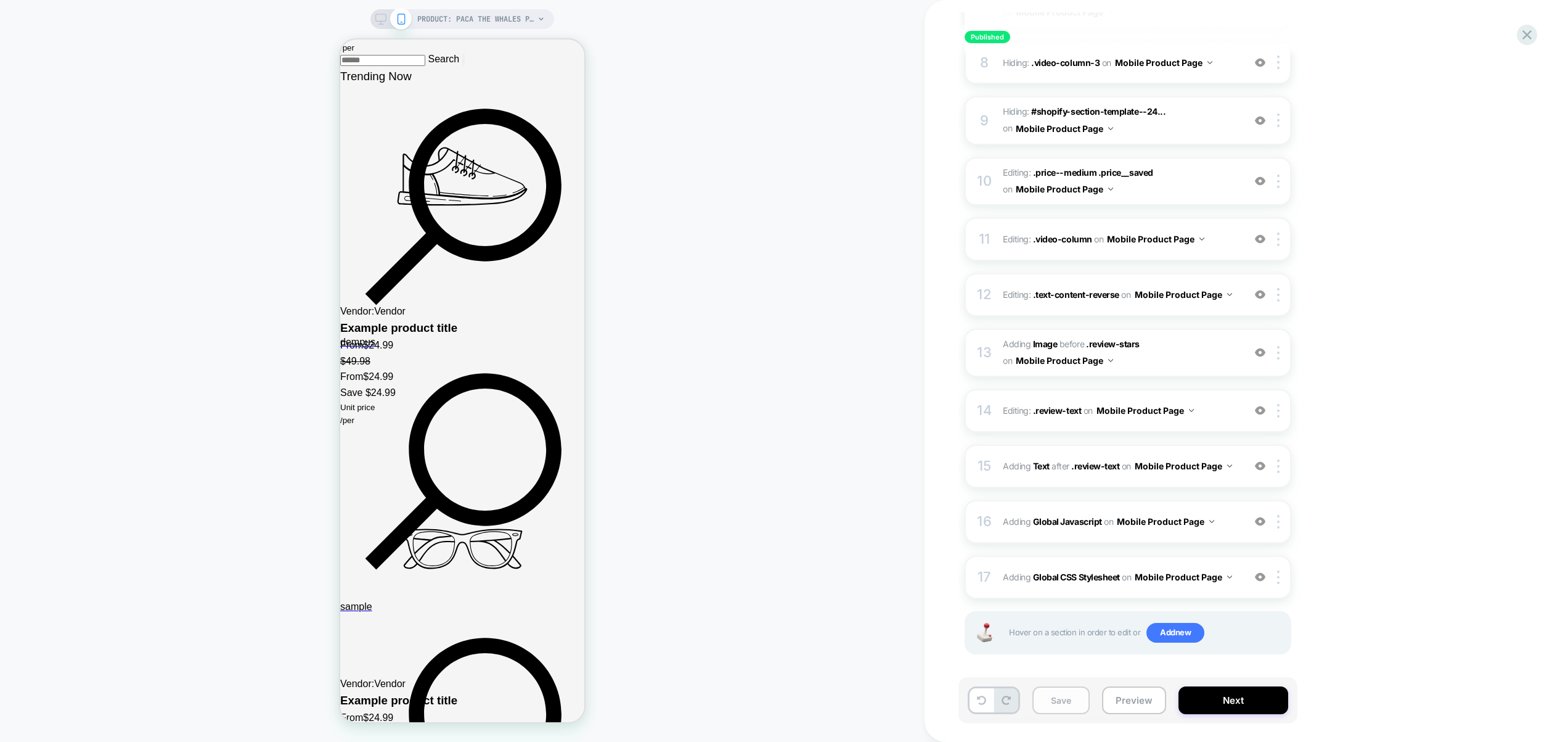
click at [1069, 697] on button "Save" at bounding box center [1061, 700] width 58 height 28
